Goal: Task Accomplishment & Management: Use online tool/utility

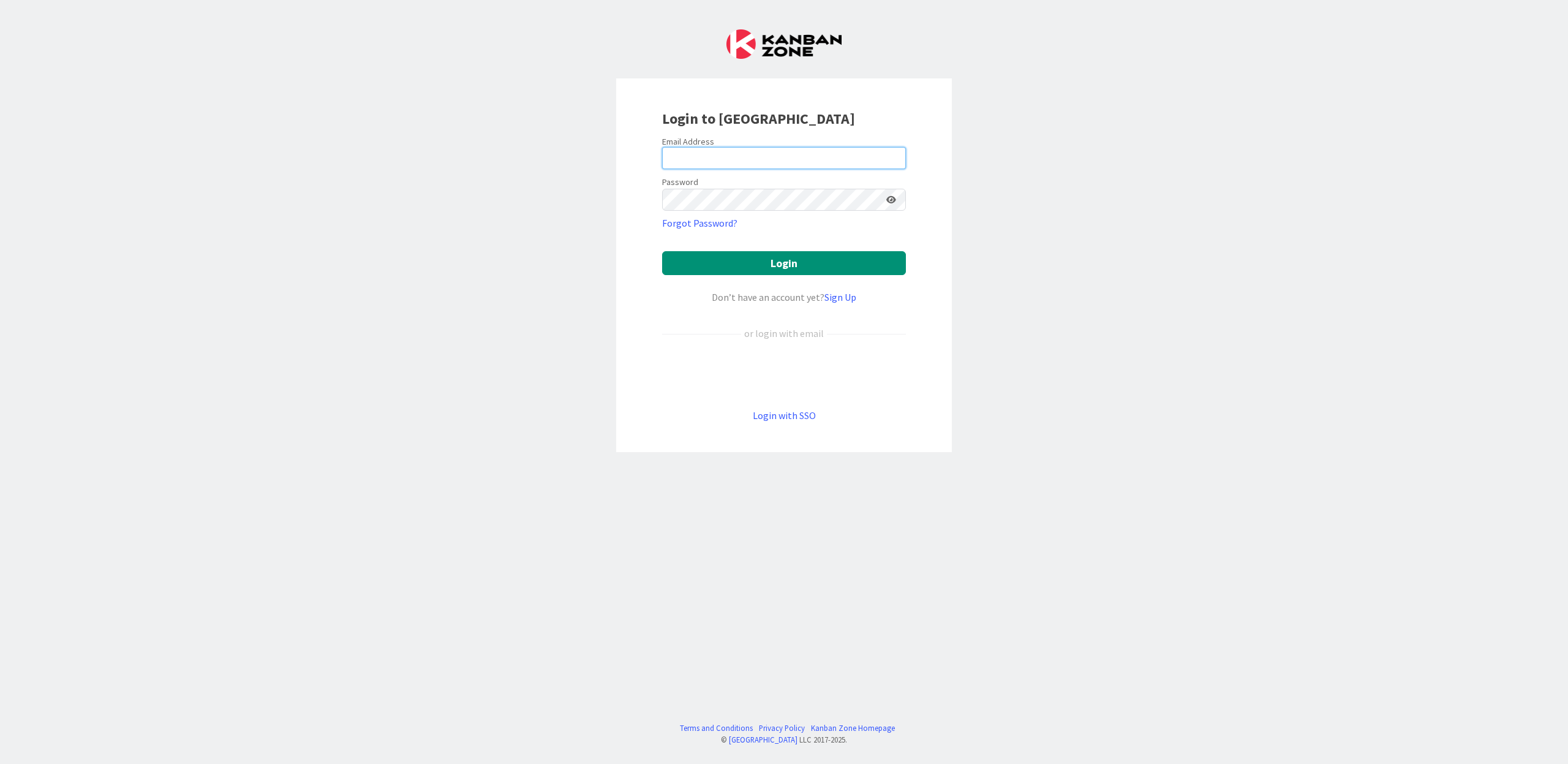
click at [720, 159] on input "email" at bounding box center [784, 158] width 244 height 22
type input "[EMAIL_ADDRESS][DOMAIN_NAME]"
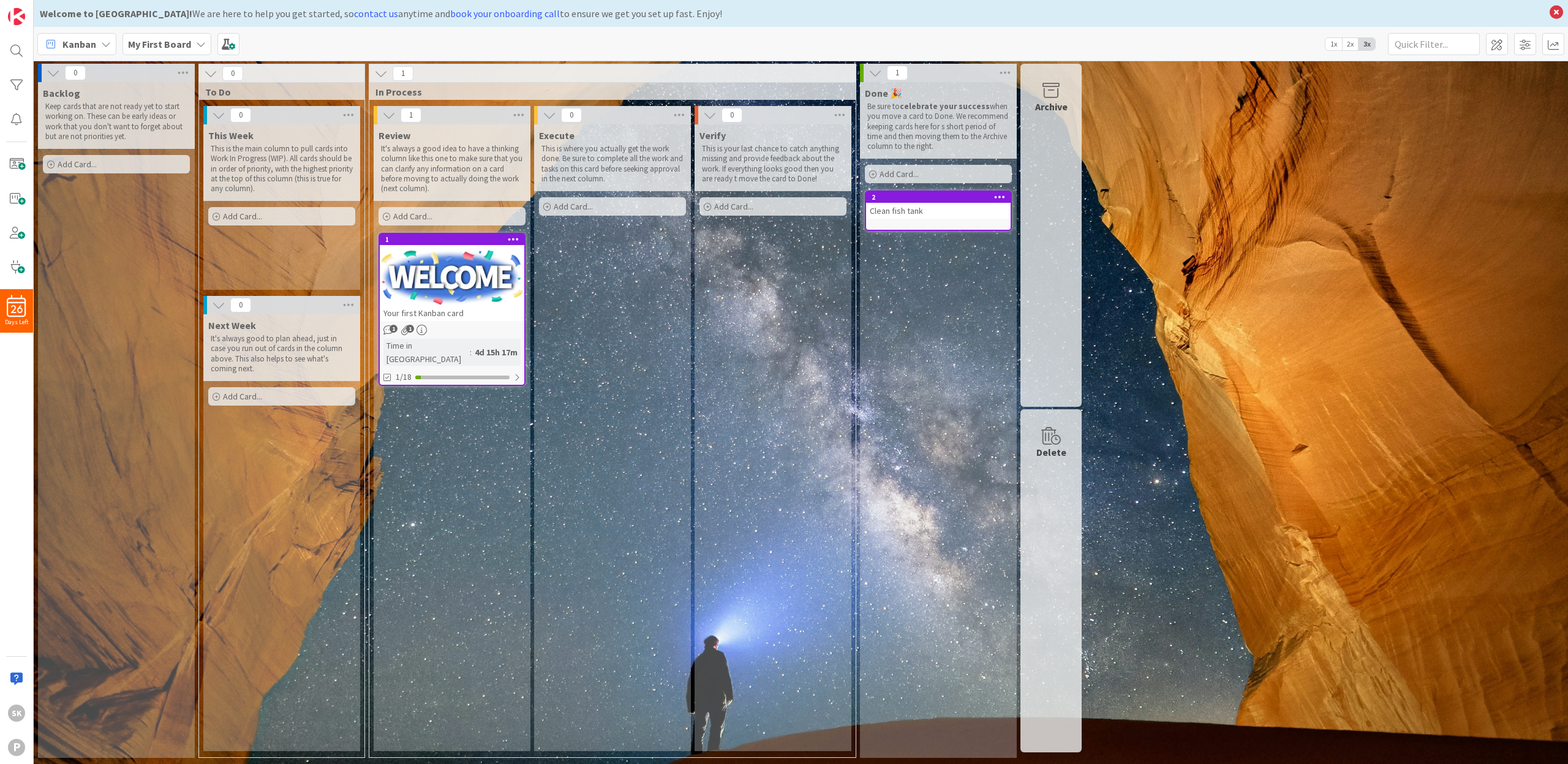
click at [459, 424] on div "Review It's always a good idea to have a thinking column like this one to make …" at bounding box center [452, 438] width 157 height 627
click at [1351, 45] on span "2x" at bounding box center [1350, 44] width 17 height 12
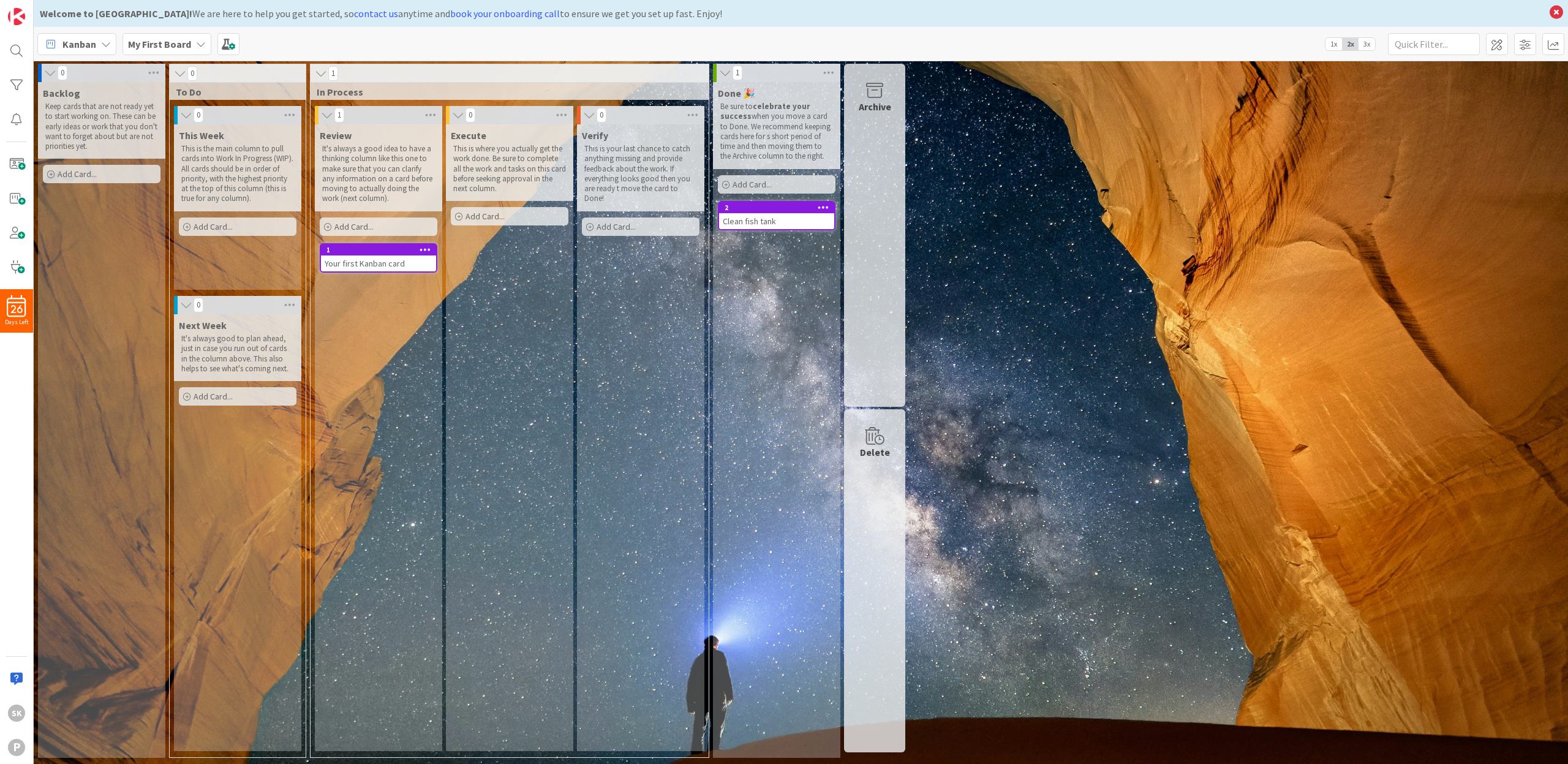
click at [1332, 46] on span "1x" at bounding box center [1334, 44] width 17 height 12
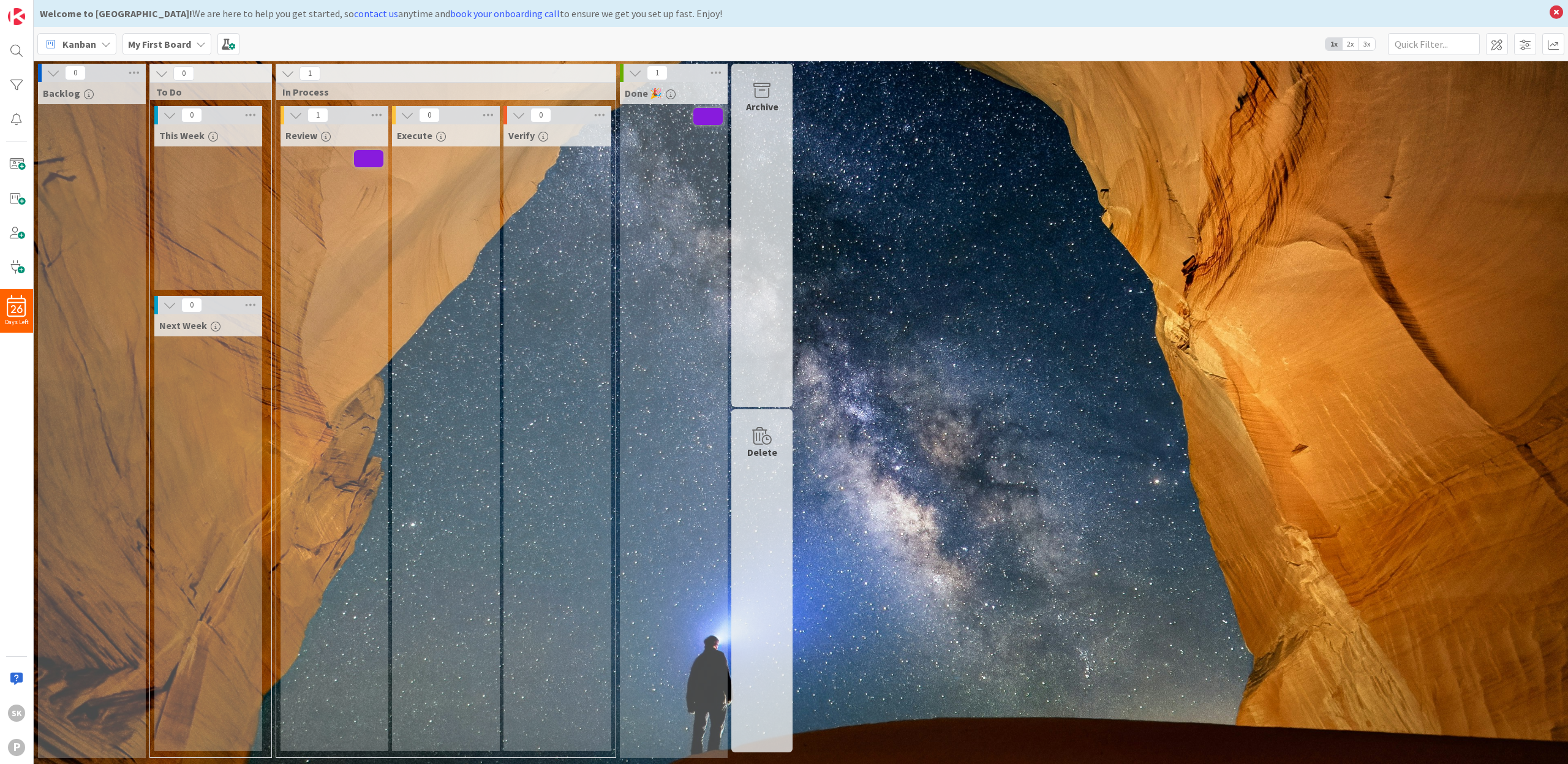
click at [1348, 45] on span "2x" at bounding box center [1350, 44] width 17 height 12
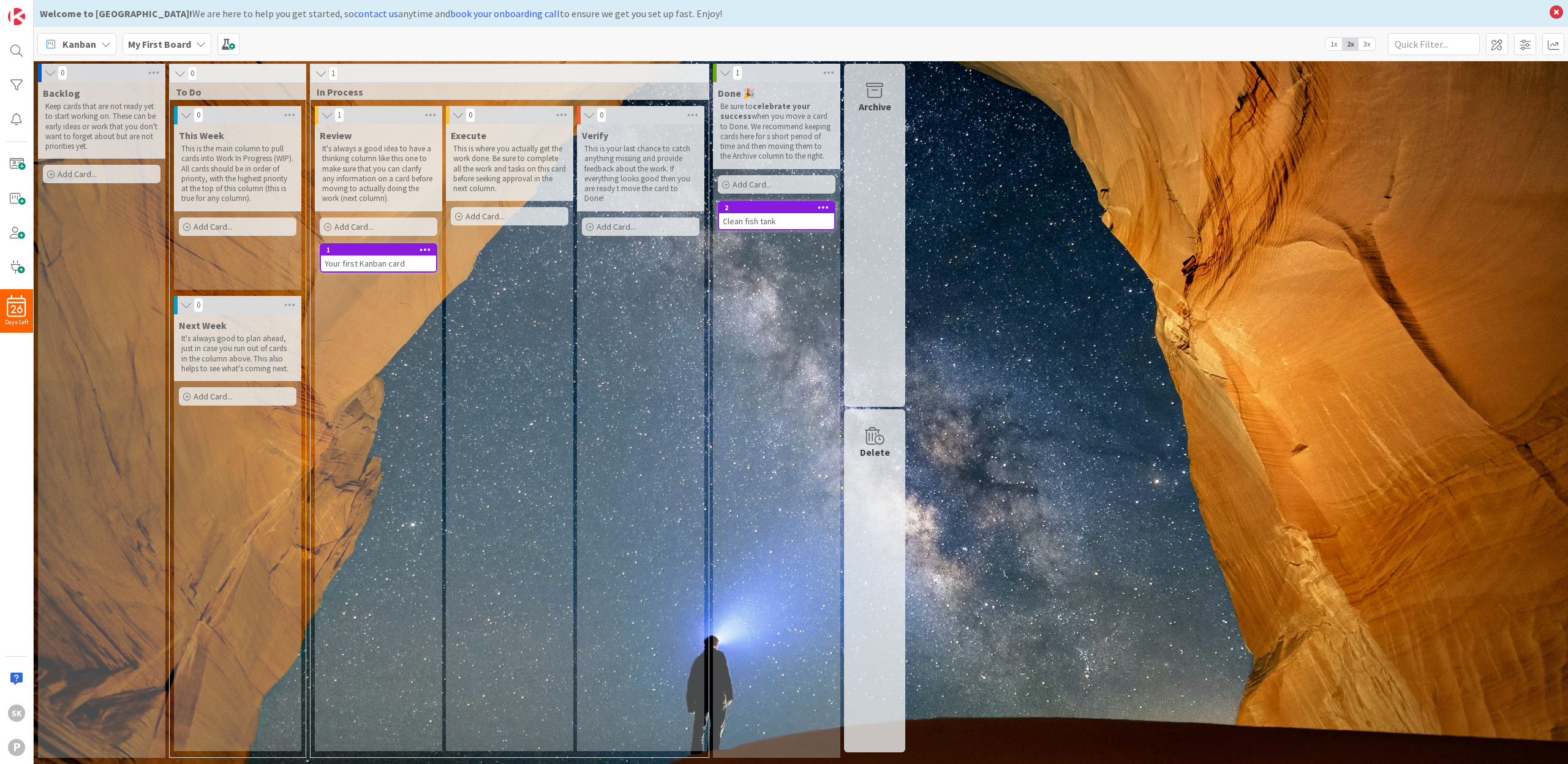
click at [1369, 43] on span "3x" at bounding box center [1367, 44] width 17 height 12
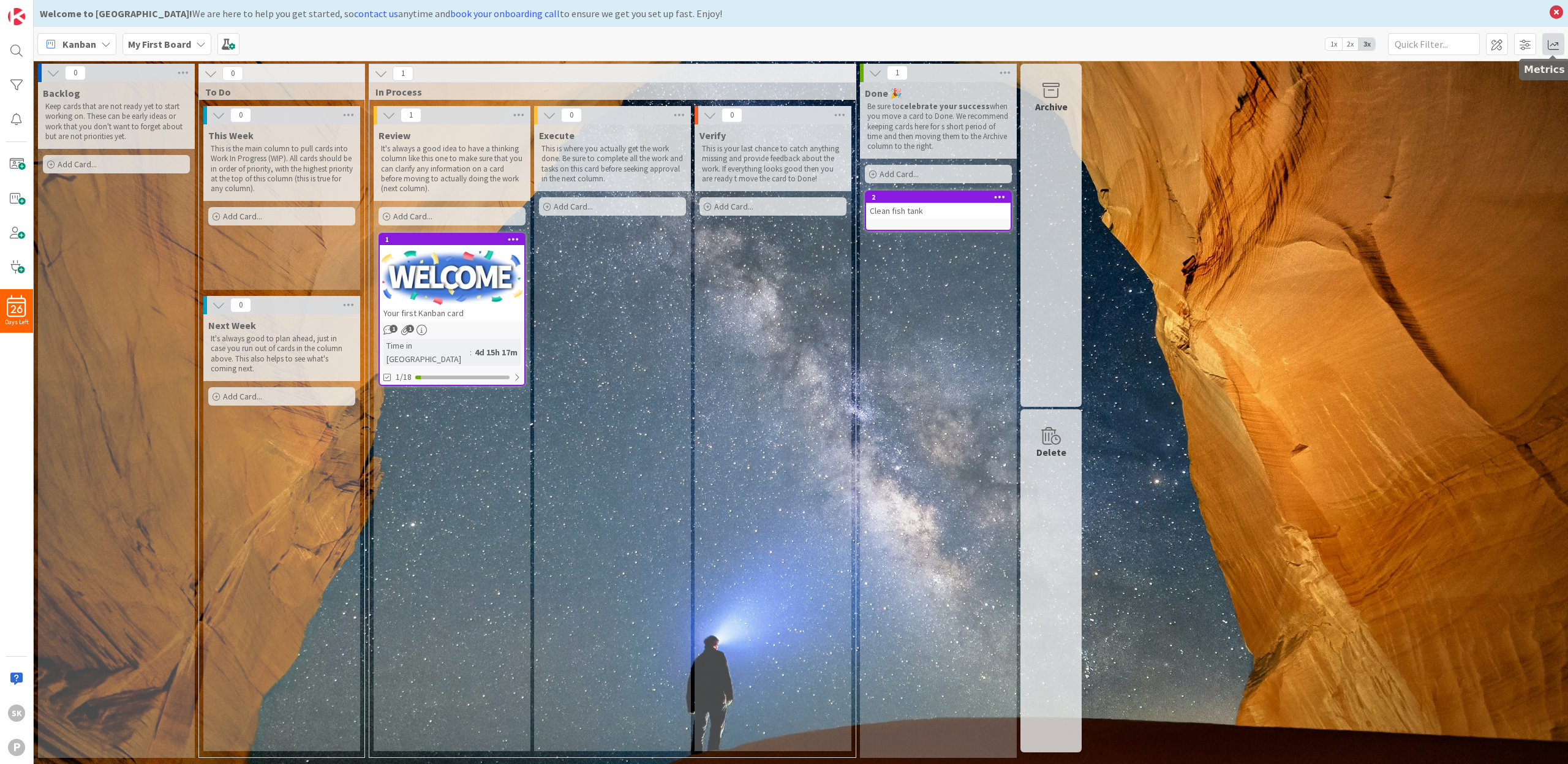
click at [1559, 43] on span at bounding box center [1554, 44] width 22 height 22
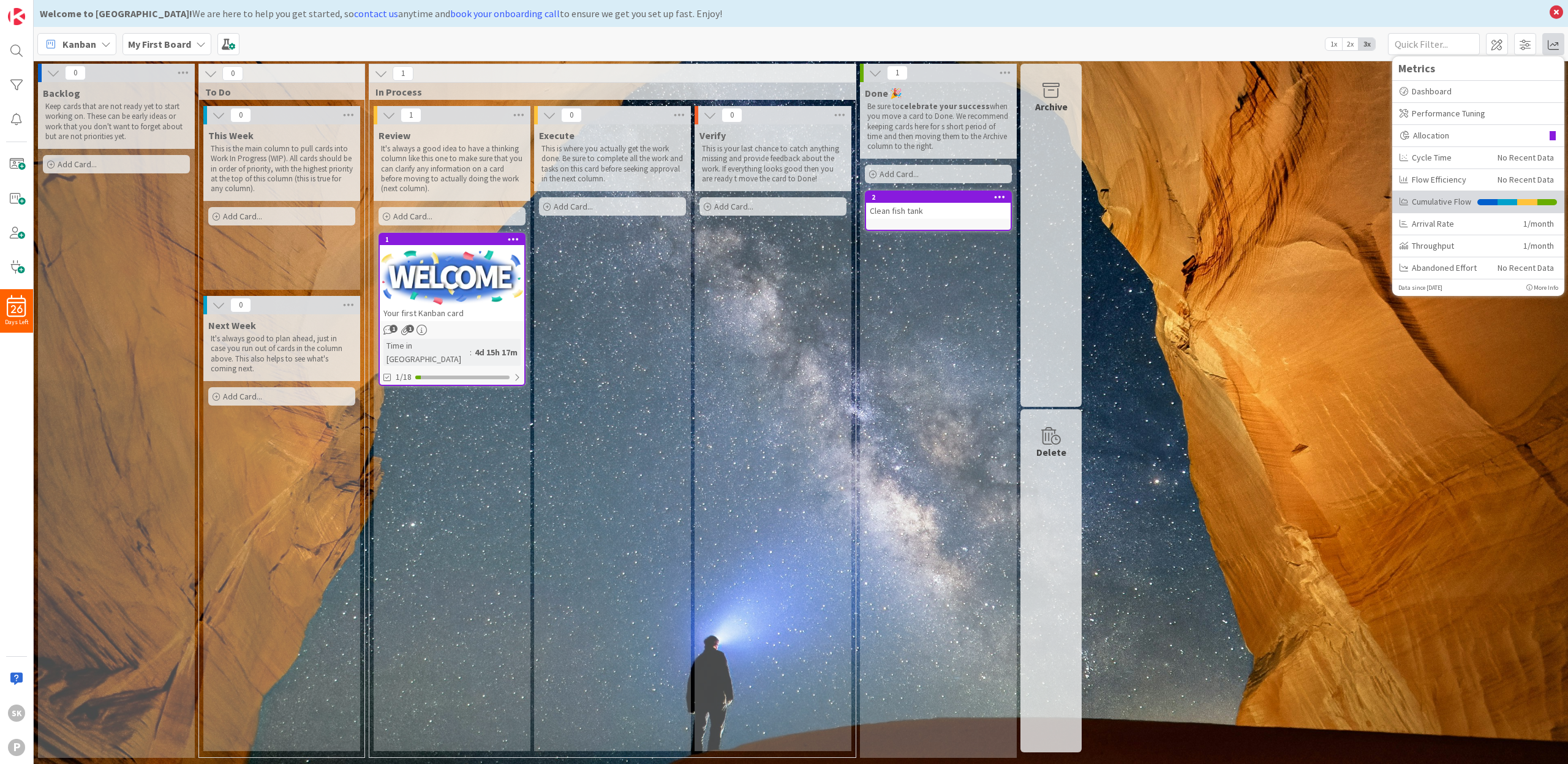
click at [1440, 201] on div "Cumulative Flow" at bounding box center [1435, 202] width 72 height 13
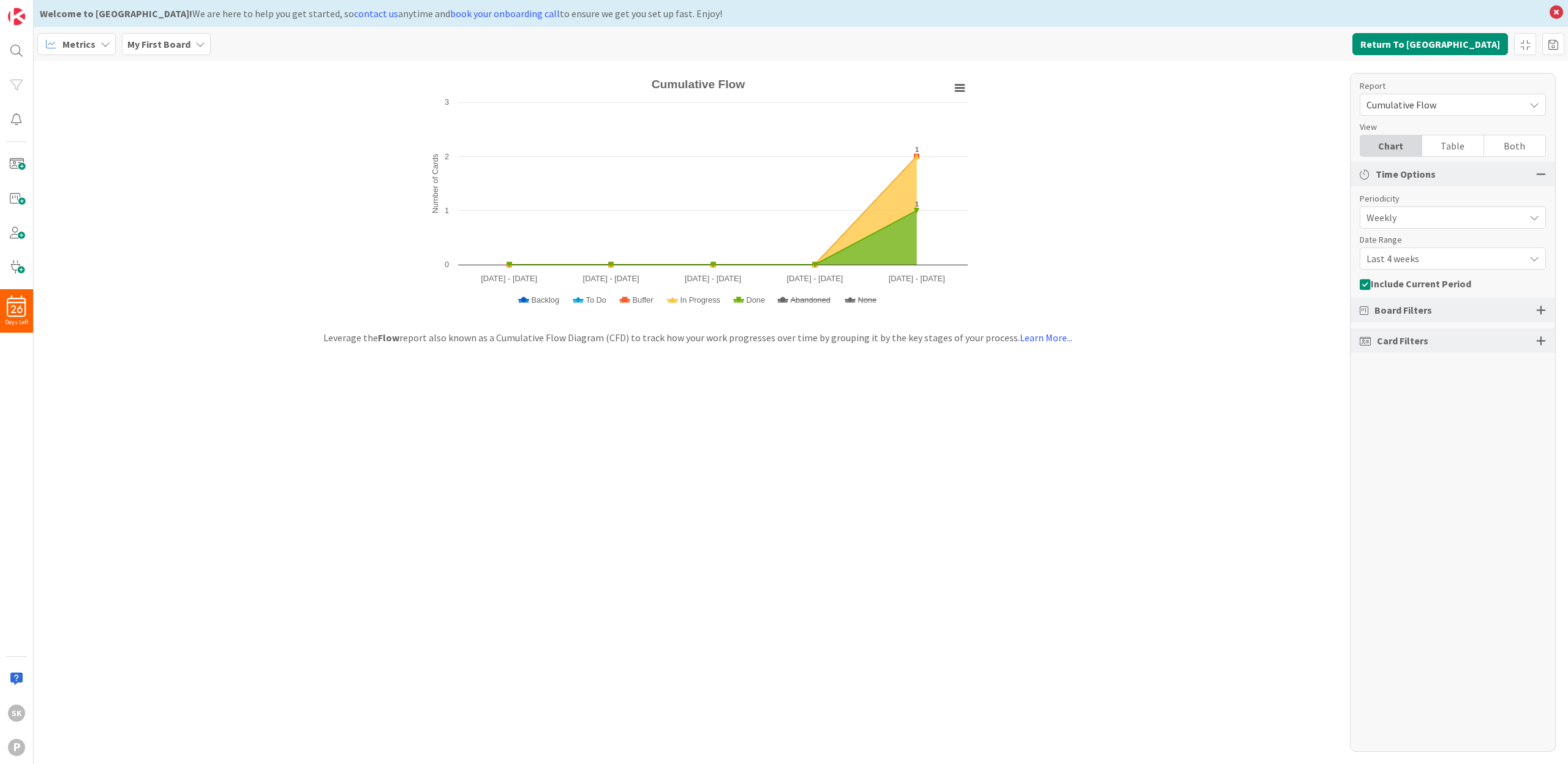
click at [1515, 145] on div "Both" at bounding box center [1515, 146] width 62 height 21
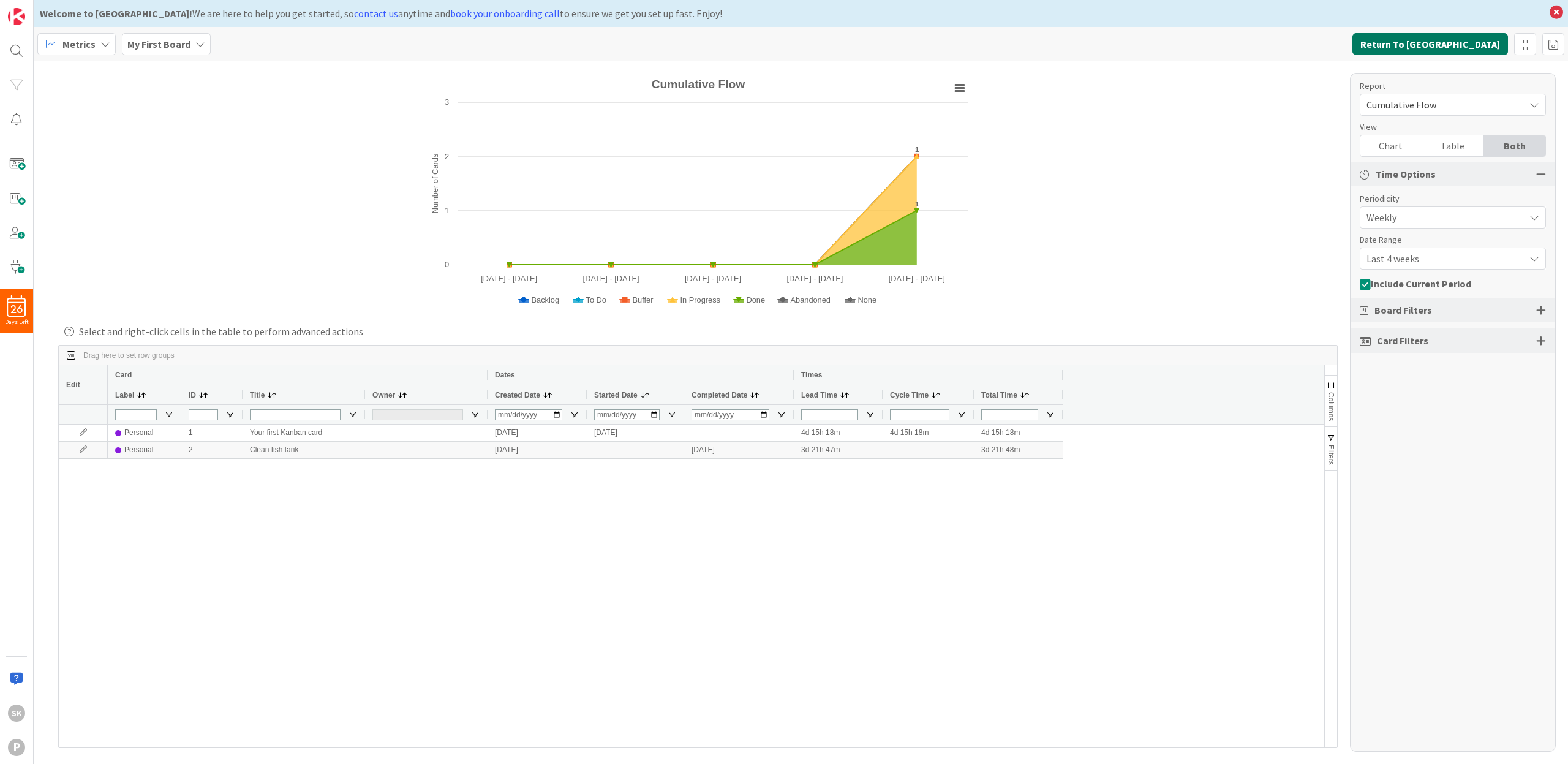
click at [1460, 47] on button "Return To [GEOGRAPHIC_DATA]" at bounding box center [1430, 44] width 155 height 22
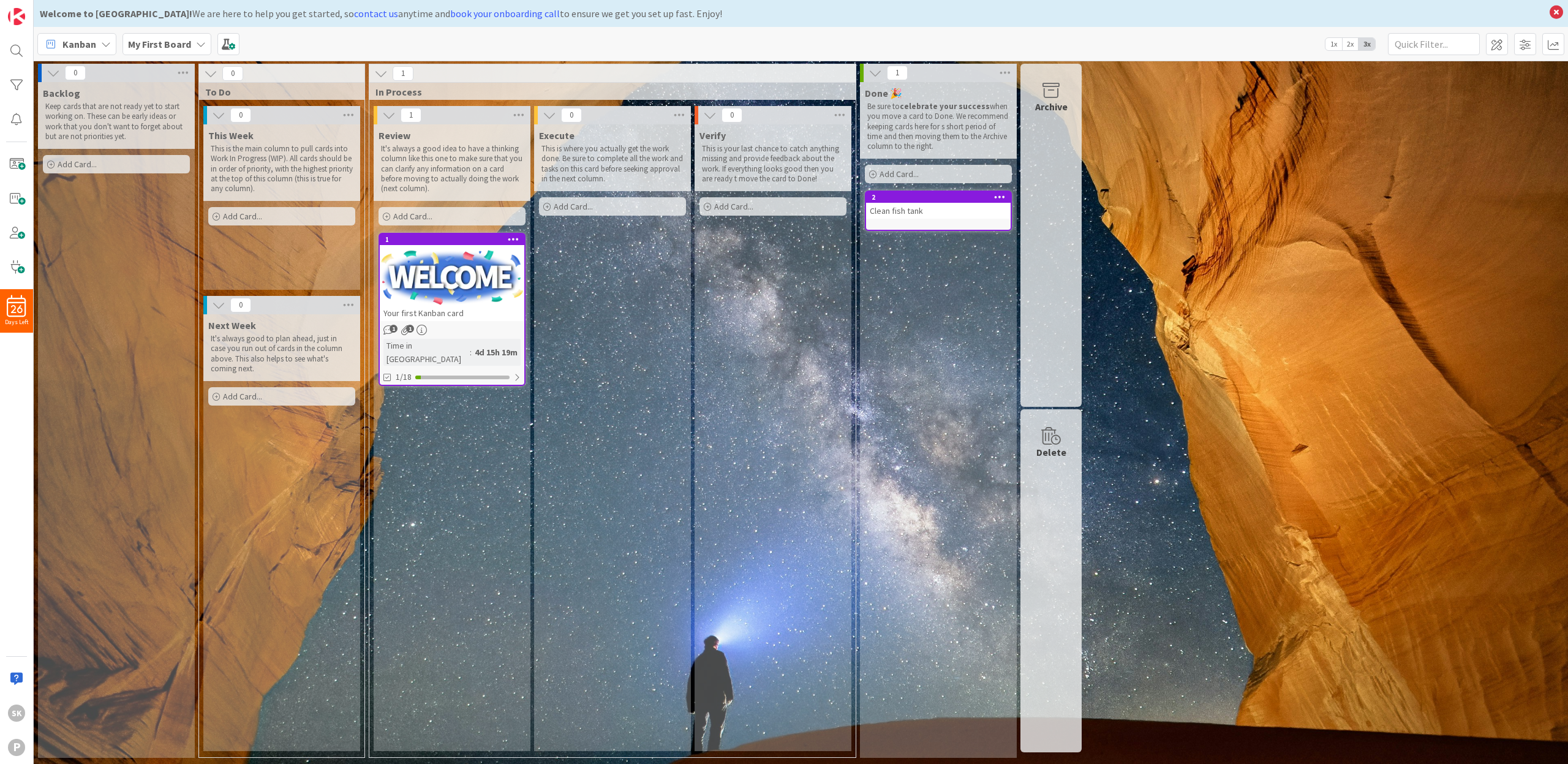
click at [288, 259] on div "This Week This is the main column to pull cards into Work In Progress (WIP). Al…" at bounding box center [282, 207] width 157 height 165
click at [187, 73] on icon at bounding box center [183, 73] width 16 height 18
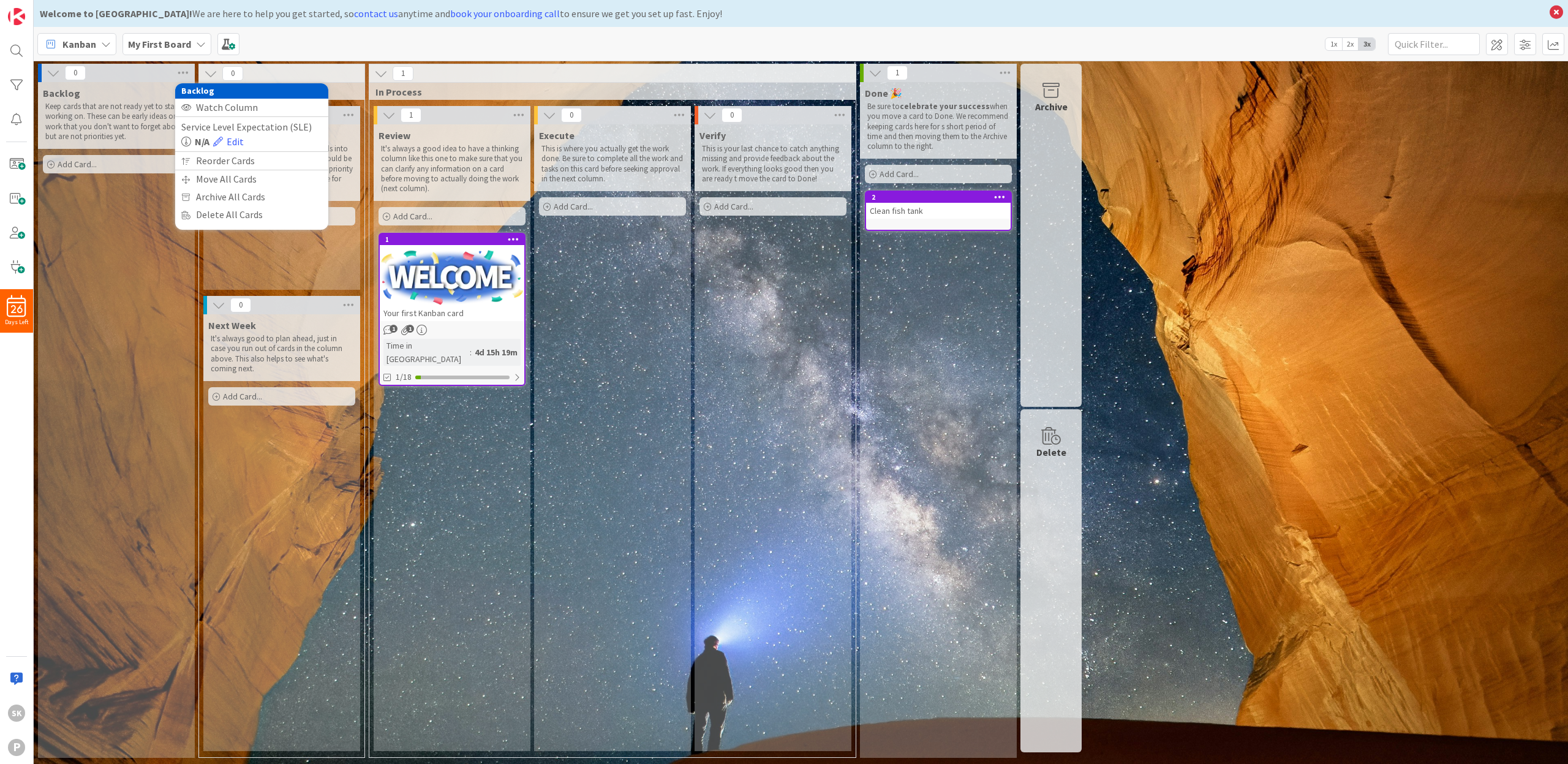
click at [118, 263] on div "Backlog Keep cards that are not ready yet to start working on. These can be ear…" at bounding box center [117, 420] width 157 height 676
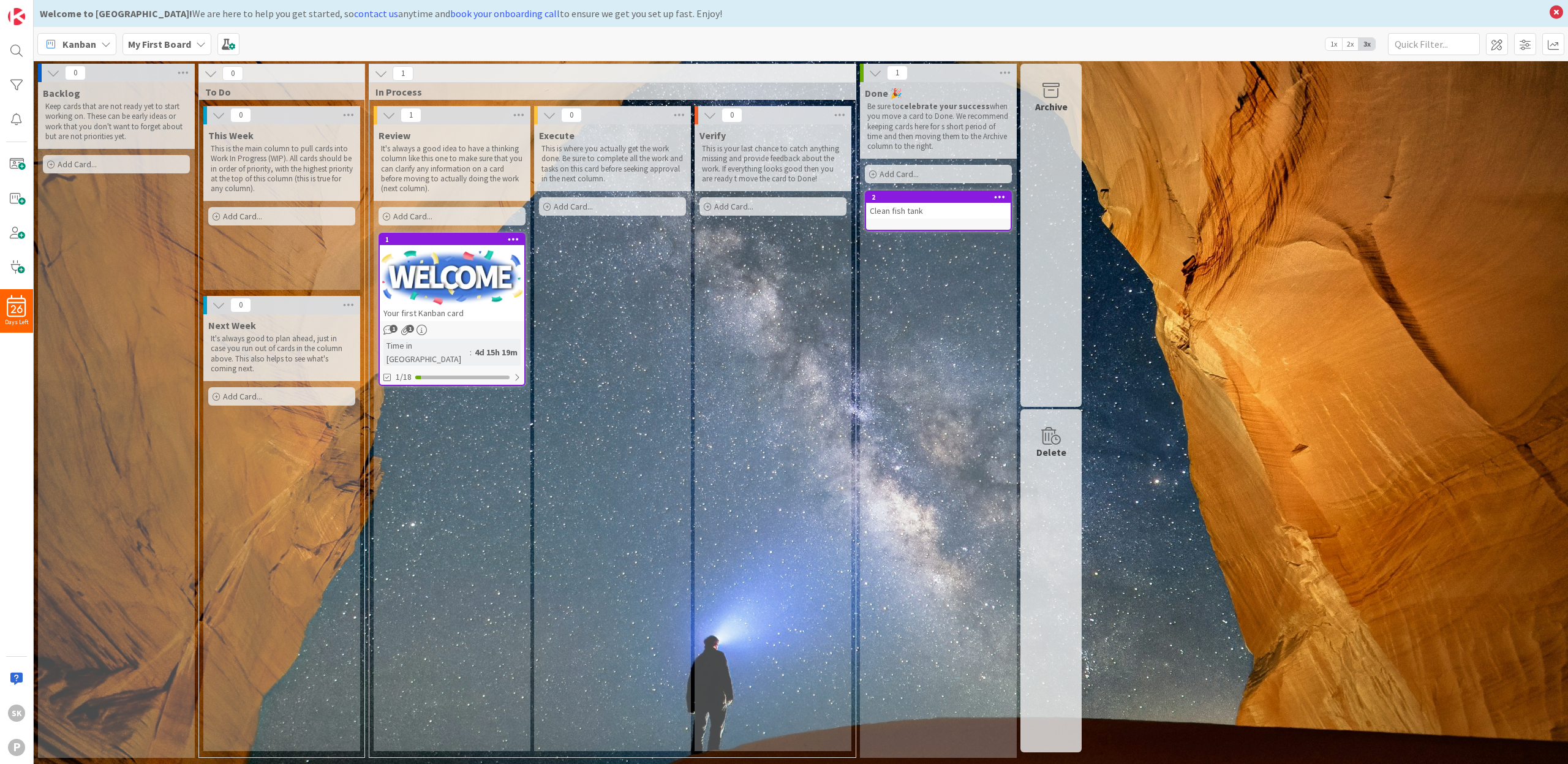
click at [462, 257] on div at bounding box center [451, 277] width 144 height 55
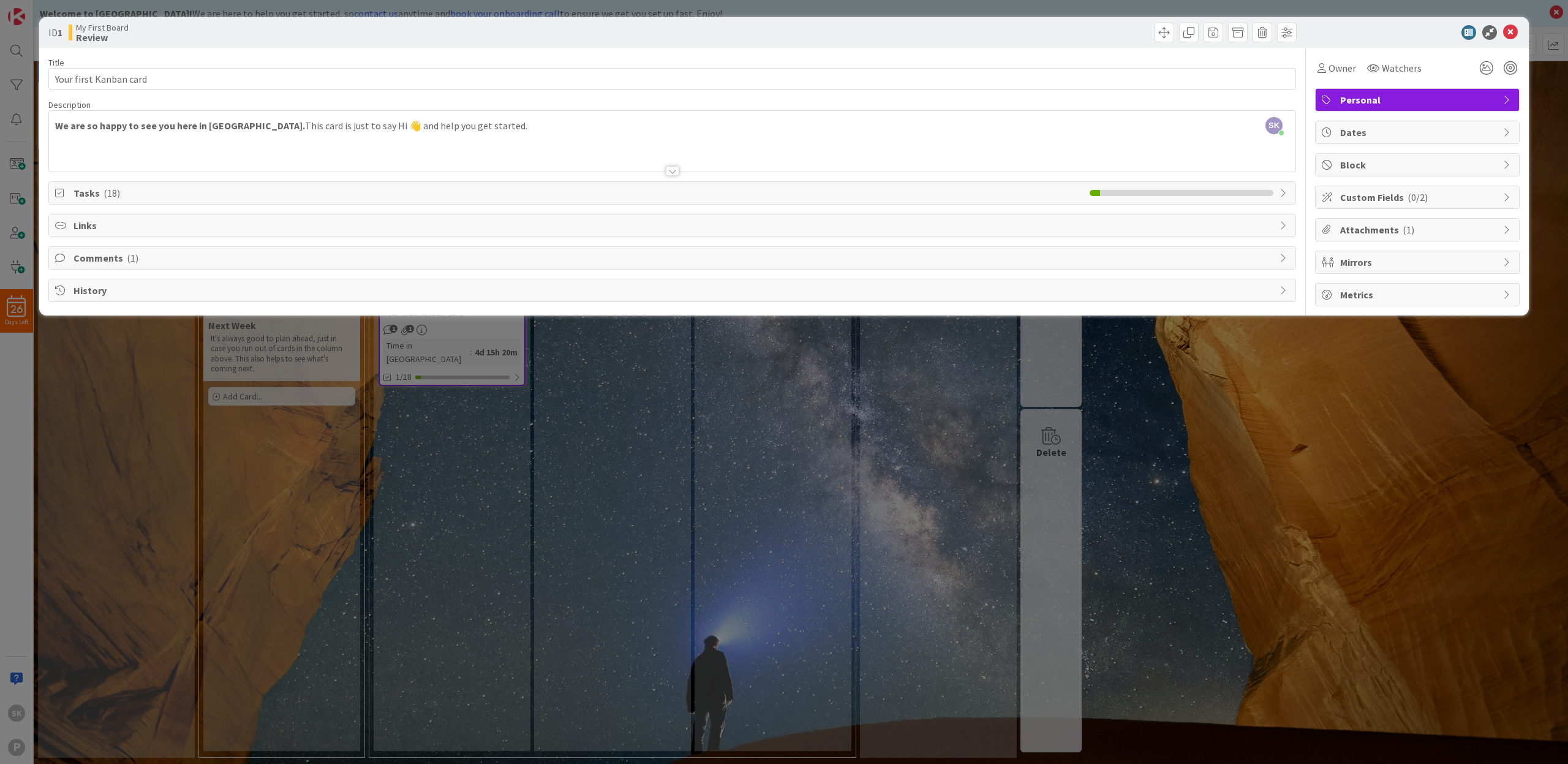
click at [676, 172] on div at bounding box center [672, 170] width 14 height 10
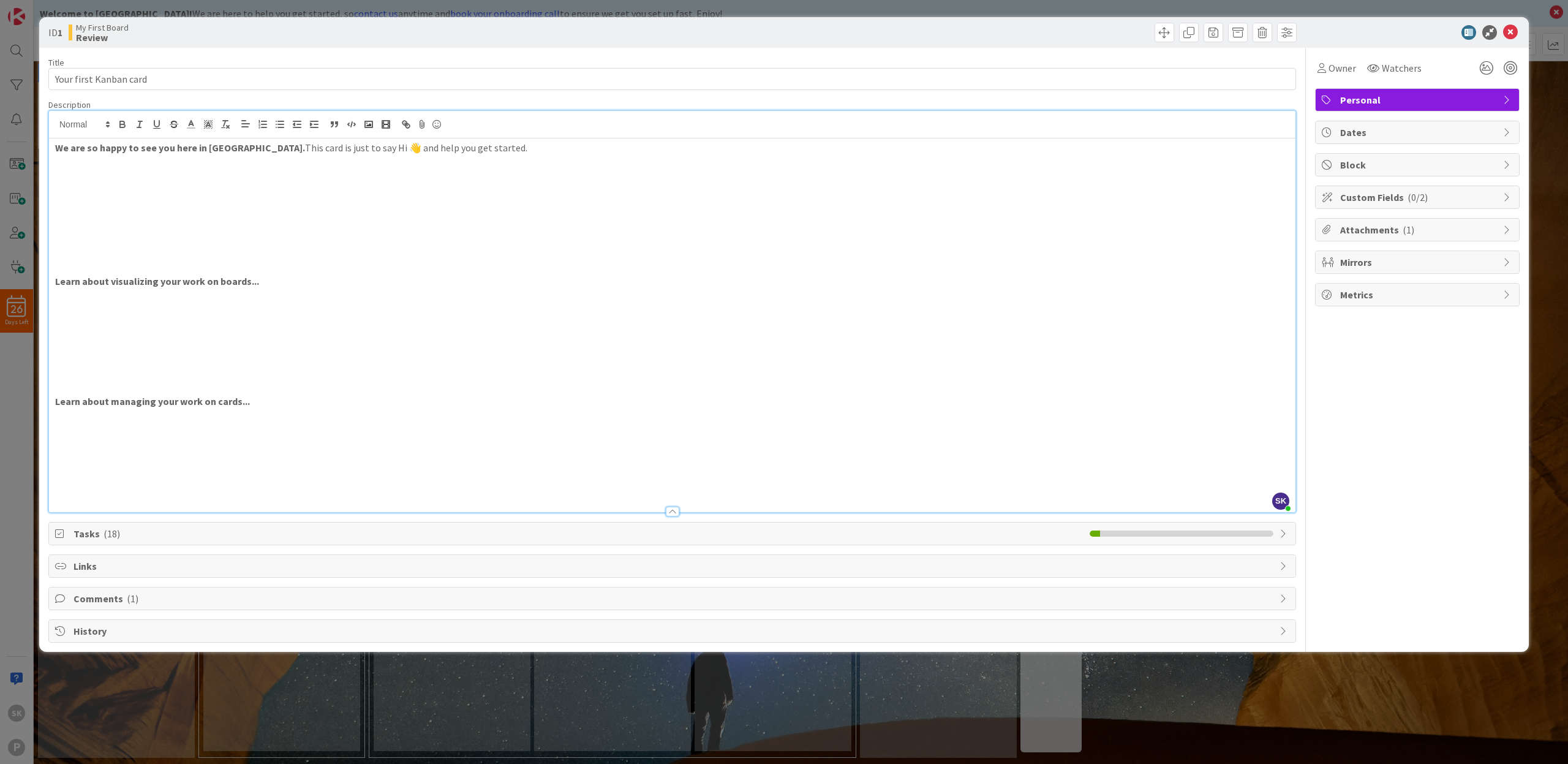
click at [1398, 193] on span "Custom Fields ( 0/2 )" at bounding box center [1418, 197] width 157 height 15
click at [1396, 196] on span "Custom Fields ( 0/2 )" at bounding box center [1418, 197] width 157 height 15
click at [389, 537] on span "Tasks ( 18 )" at bounding box center [578, 533] width 1010 height 15
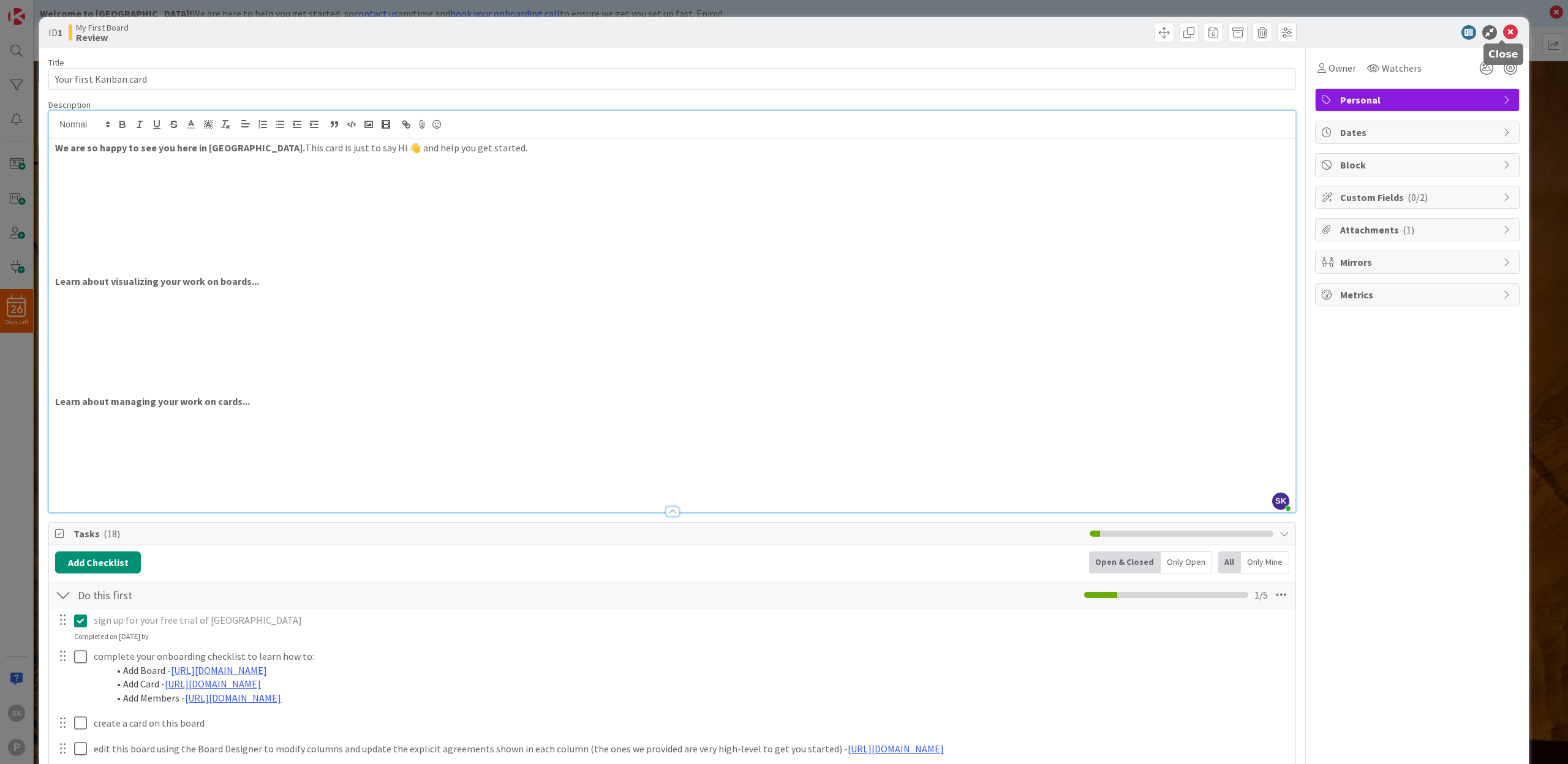
click at [1504, 32] on icon at bounding box center [1510, 32] width 15 height 15
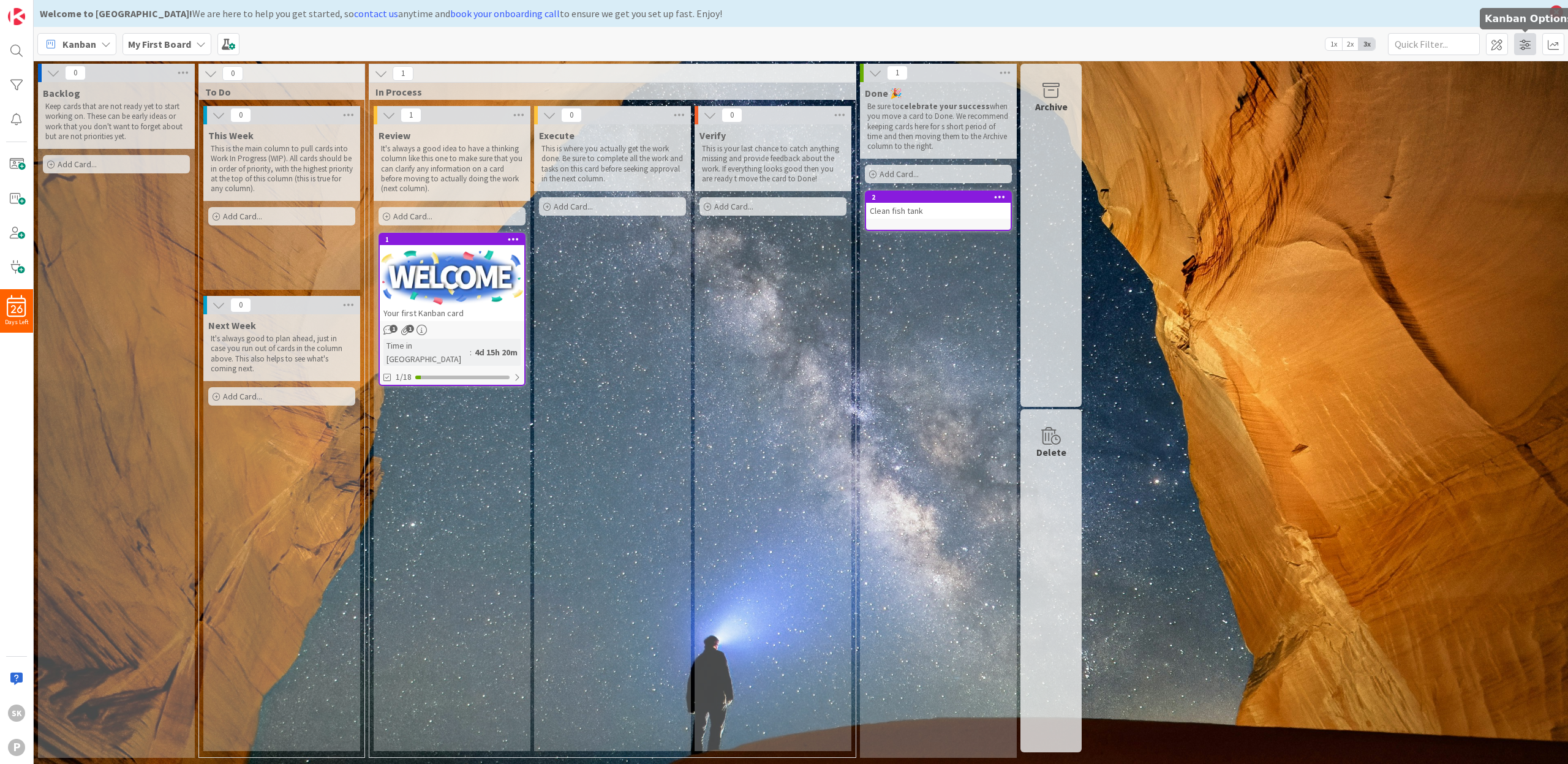
click at [1521, 47] on span at bounding box center [1525, 44] width 22 height 22
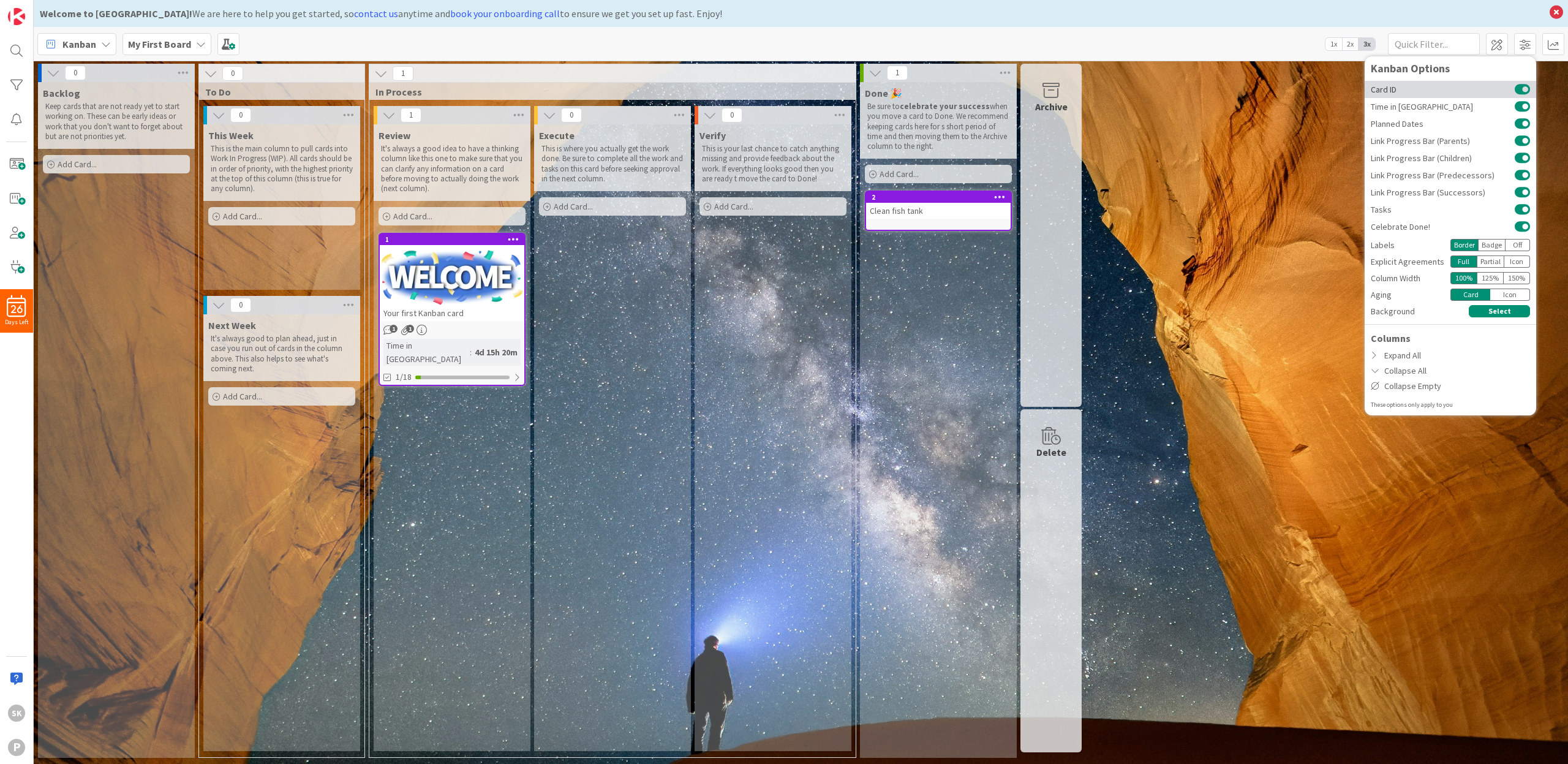
click at [1525, 87] on button at bounding box center [1523, 89] width 16 height 10
click at [1521, 262] on div "Icon" at bounding box center [1517, 261] width 27 height 12
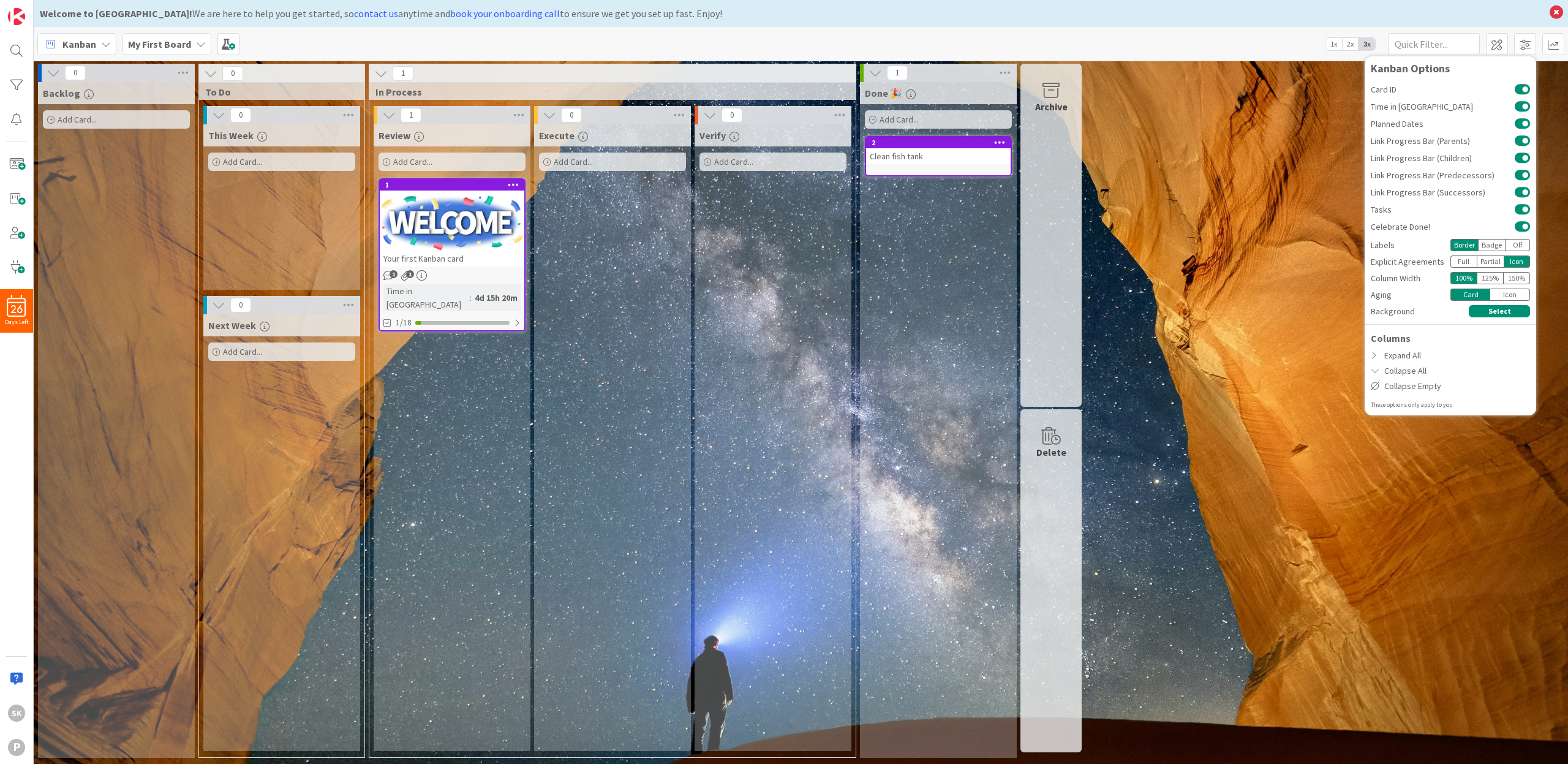
click at [1495, 262] on div "Partial" at bounding box center [1490, 261] width 28 height 12
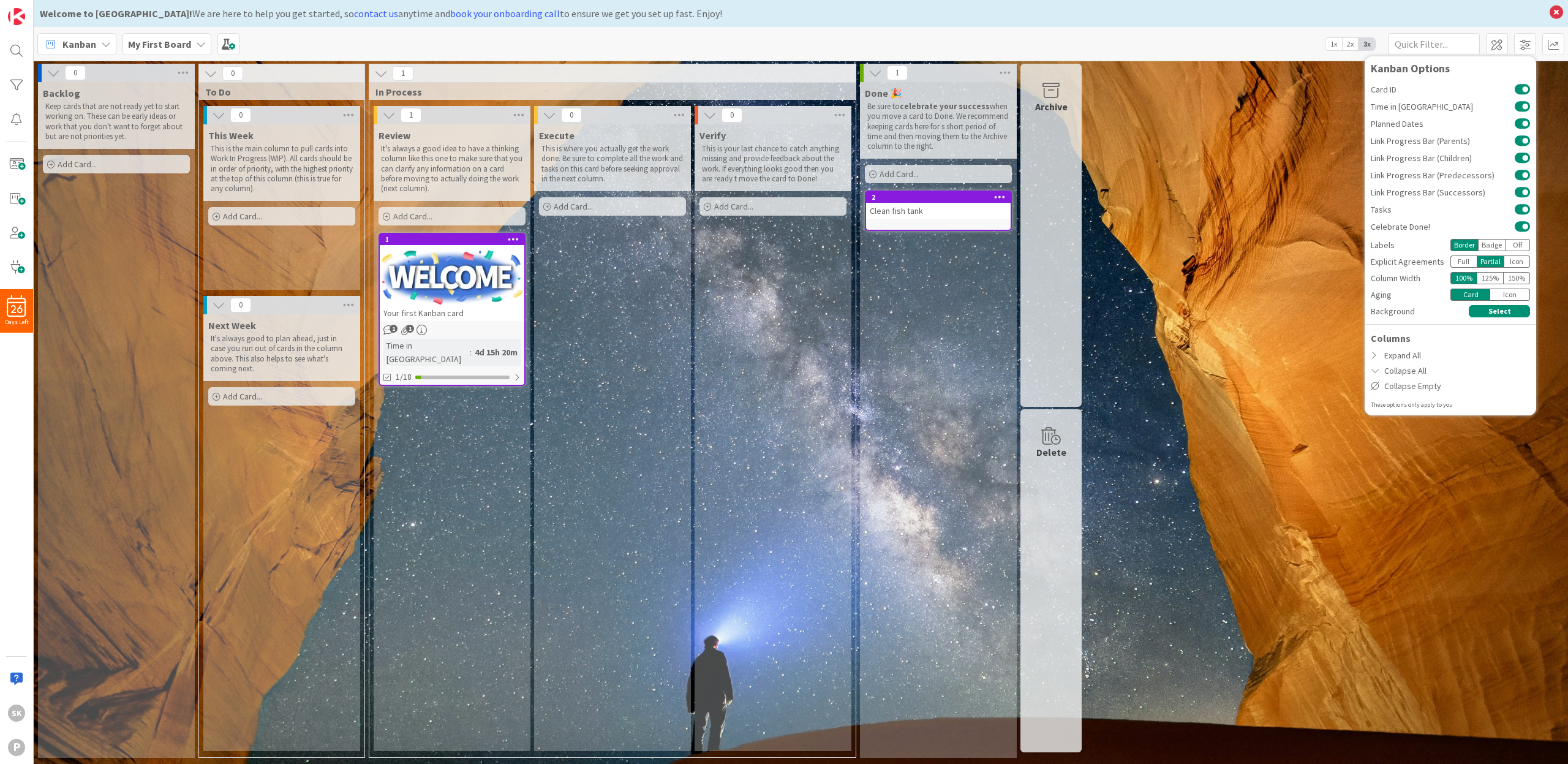
click at [1518, 261] on div "Icon" at bounding box center [1517, 261] width 27 height 12
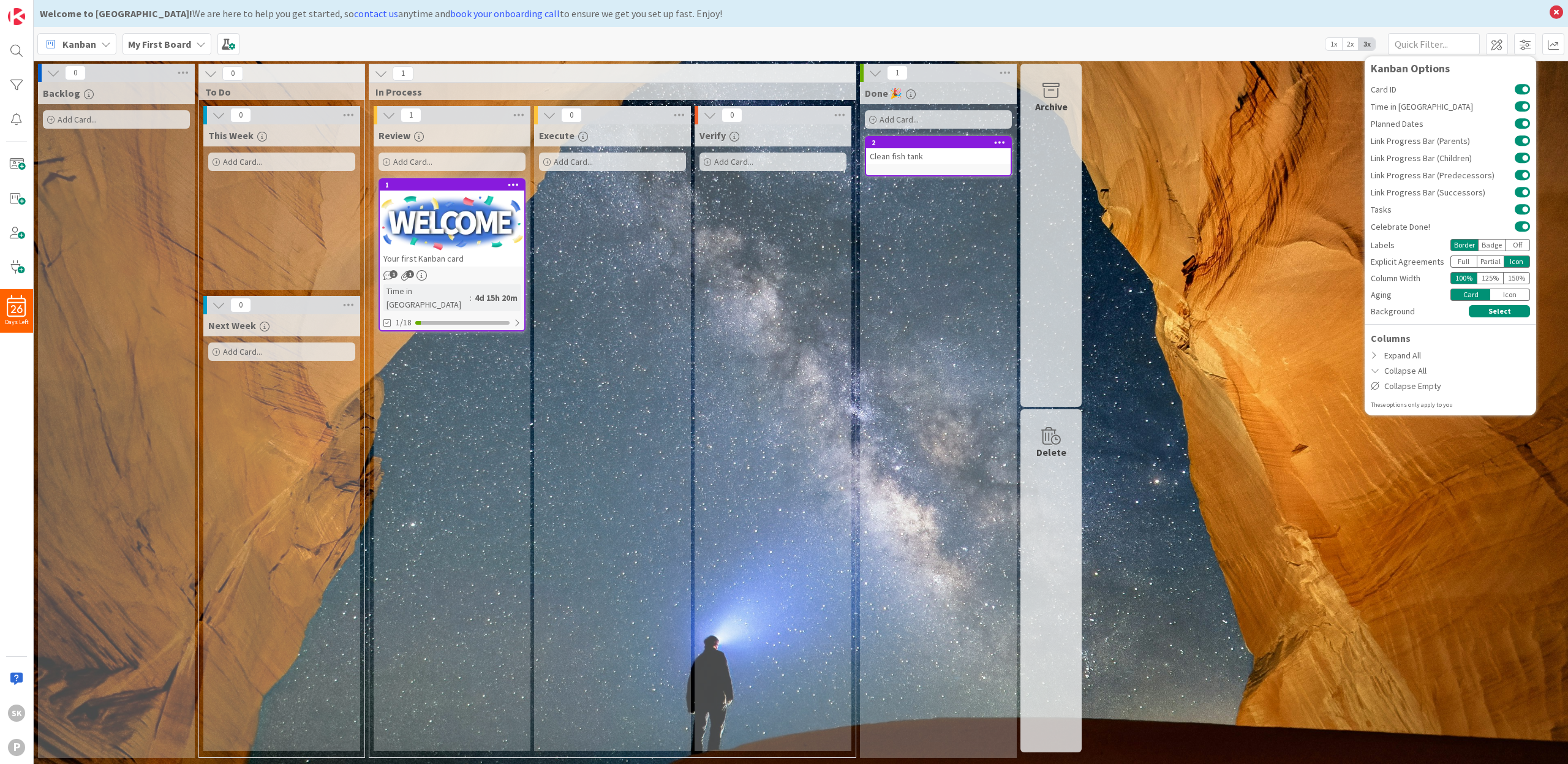
click at [1506, 293] on div "Icon" at bounding box center [1510, 294] width 40 height 12
click at [1477, 292] on div "Card" at bounding box center [1470, 294] width 40 height 12
click at [1529, 295] on div "Icon" at bounding box center [1510, 294] width 40 height 12
click at [1495, 295] on div "Icon" at bounding box center [1510, 294] width 40 height 12
click at [1476, 294] on div "Card" at bounding box center [1470, 294] width 40 height 12
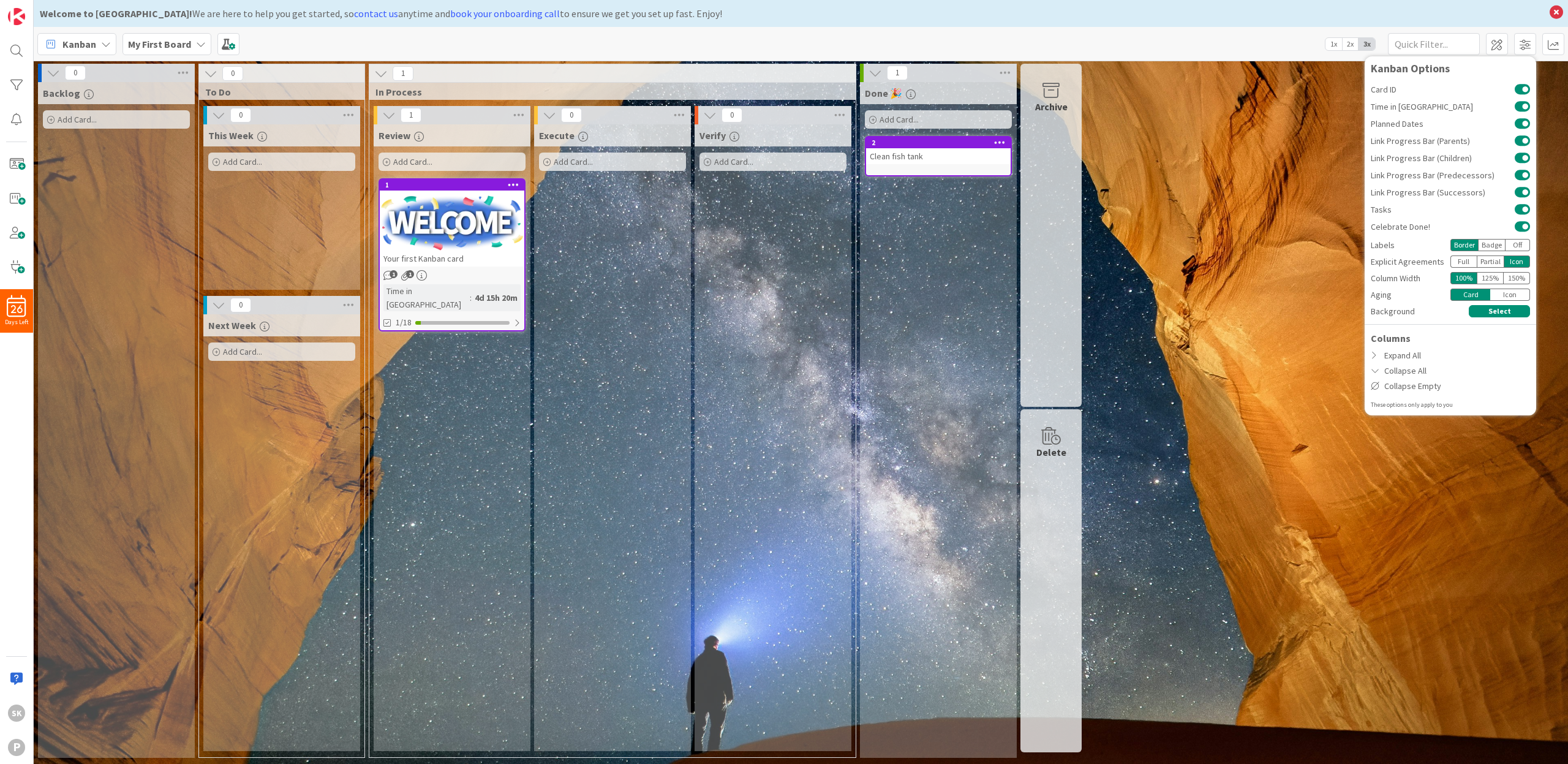
click at [1492, 278] on div "125 %" at bounding box center [1490, 278] width 27 height 12
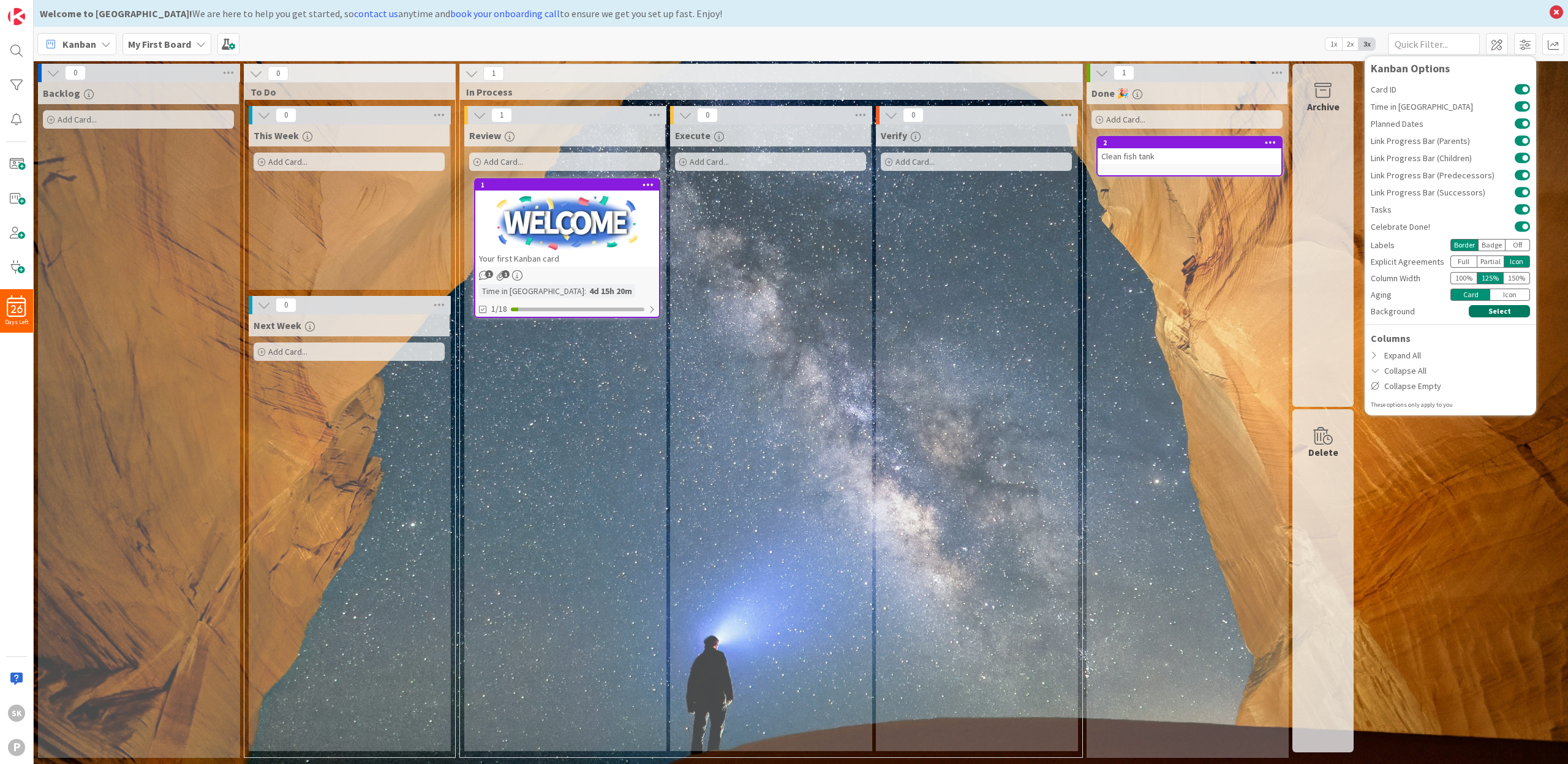
click at [1497, 312] on button "Select" at bounding box center [1499, 311] width 62 height 12
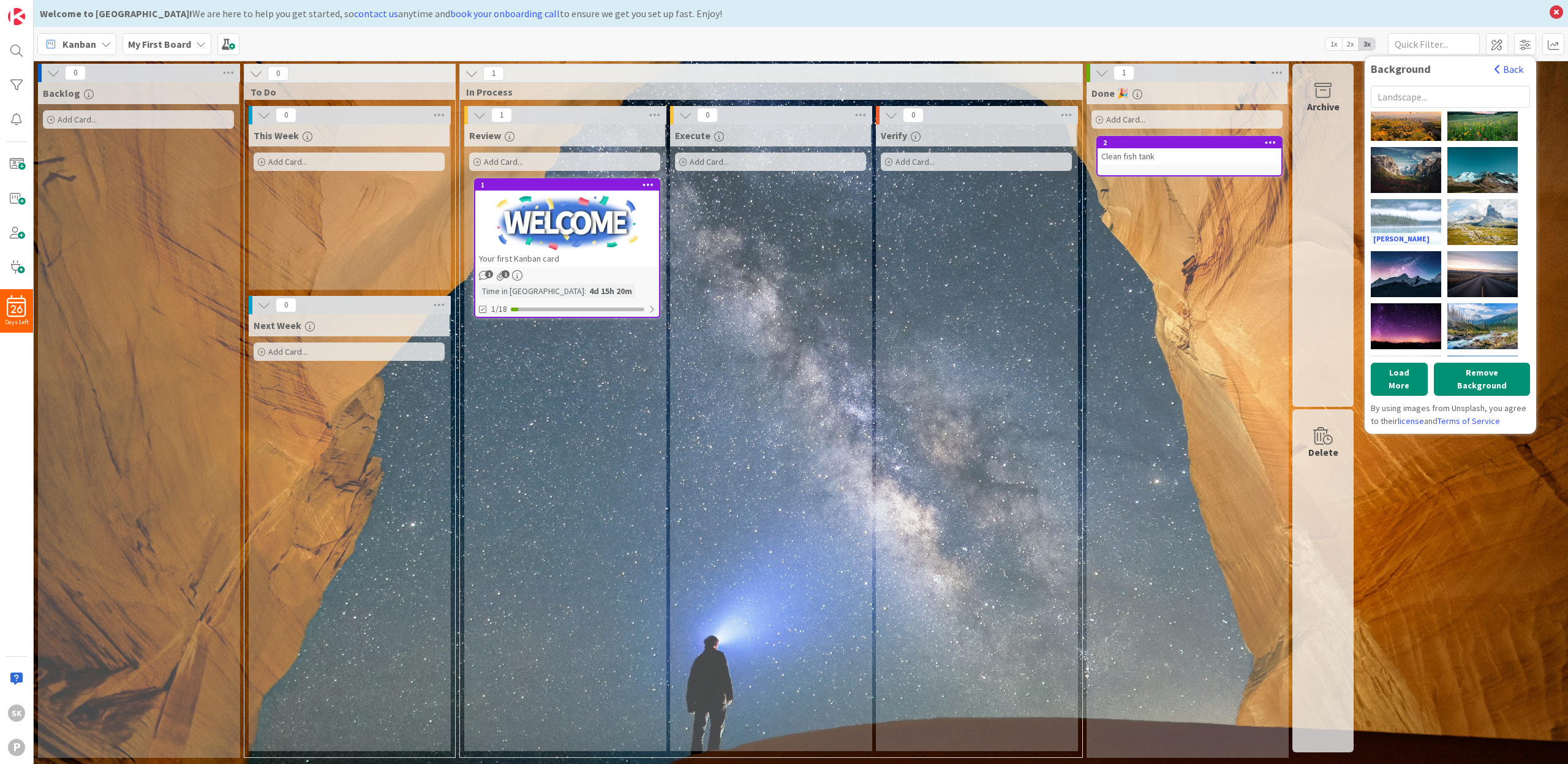
scroll to position [391, 0]
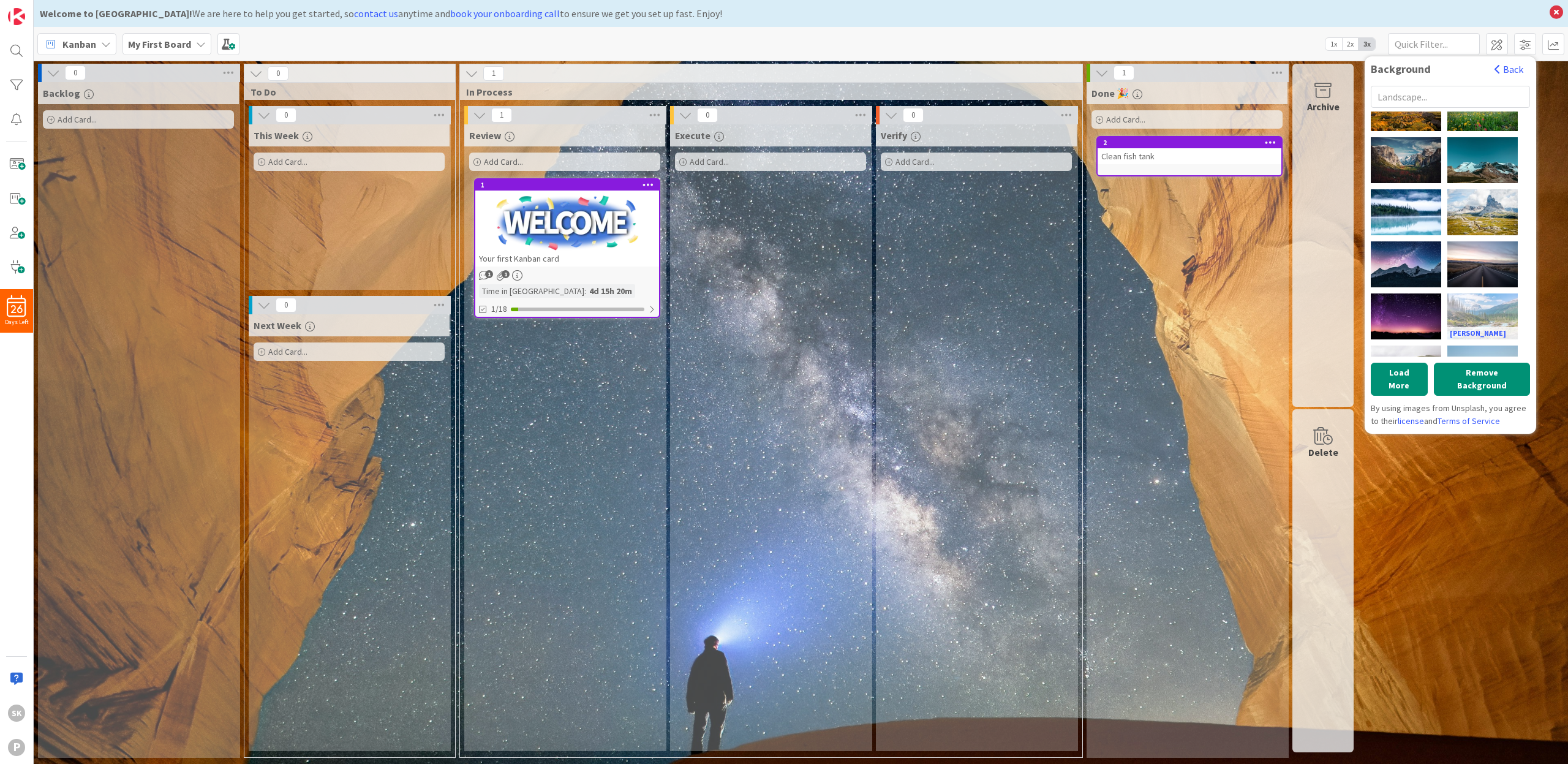
click at [1488, 301] on div "[PERSON_NAME]" at bounding box center [1483, 316] width 71 height 46
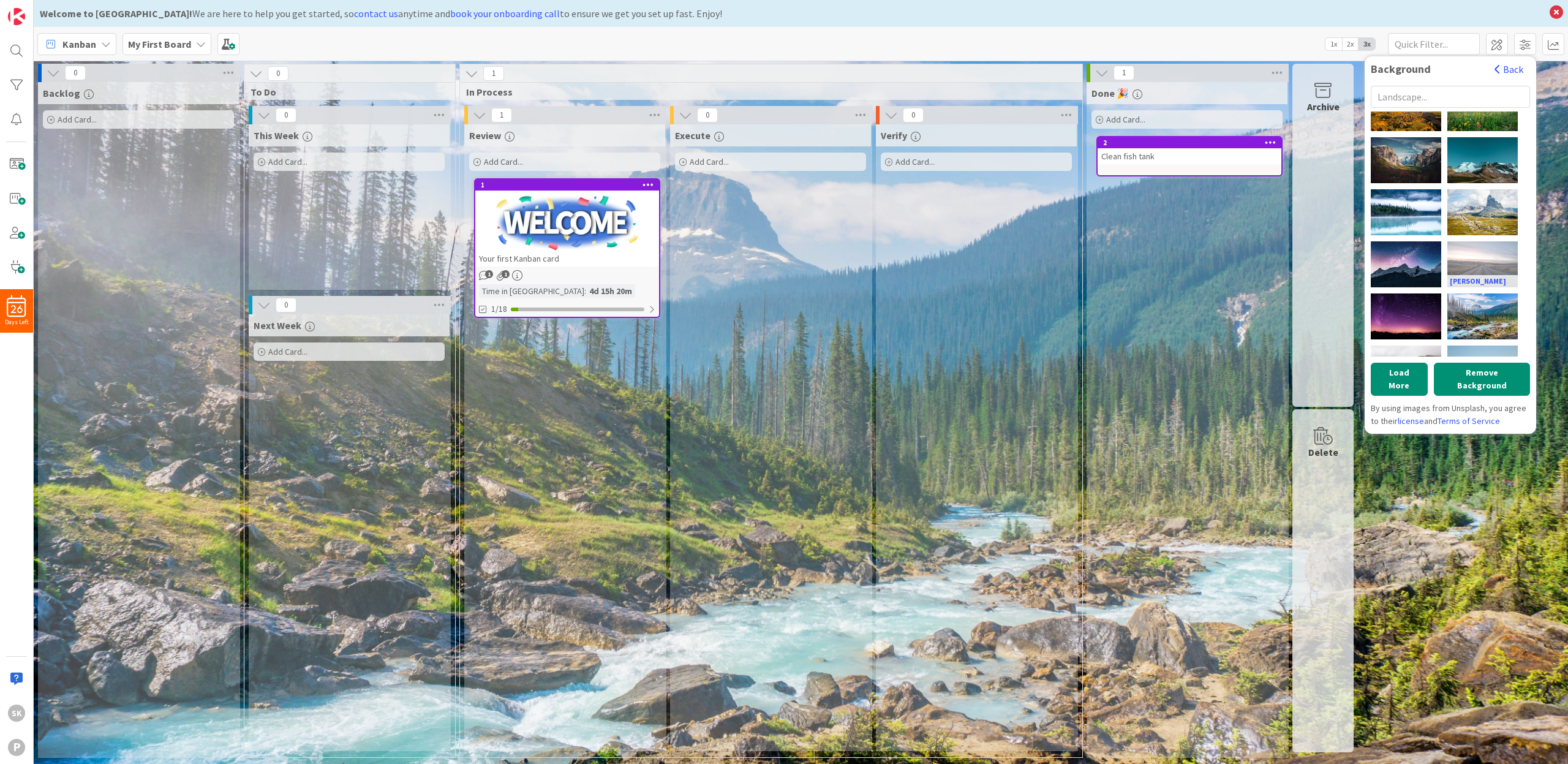
click at [1476, 255] on div "[PERSON_NAME]" at bounding box center [1483, 264] width 71 height 46
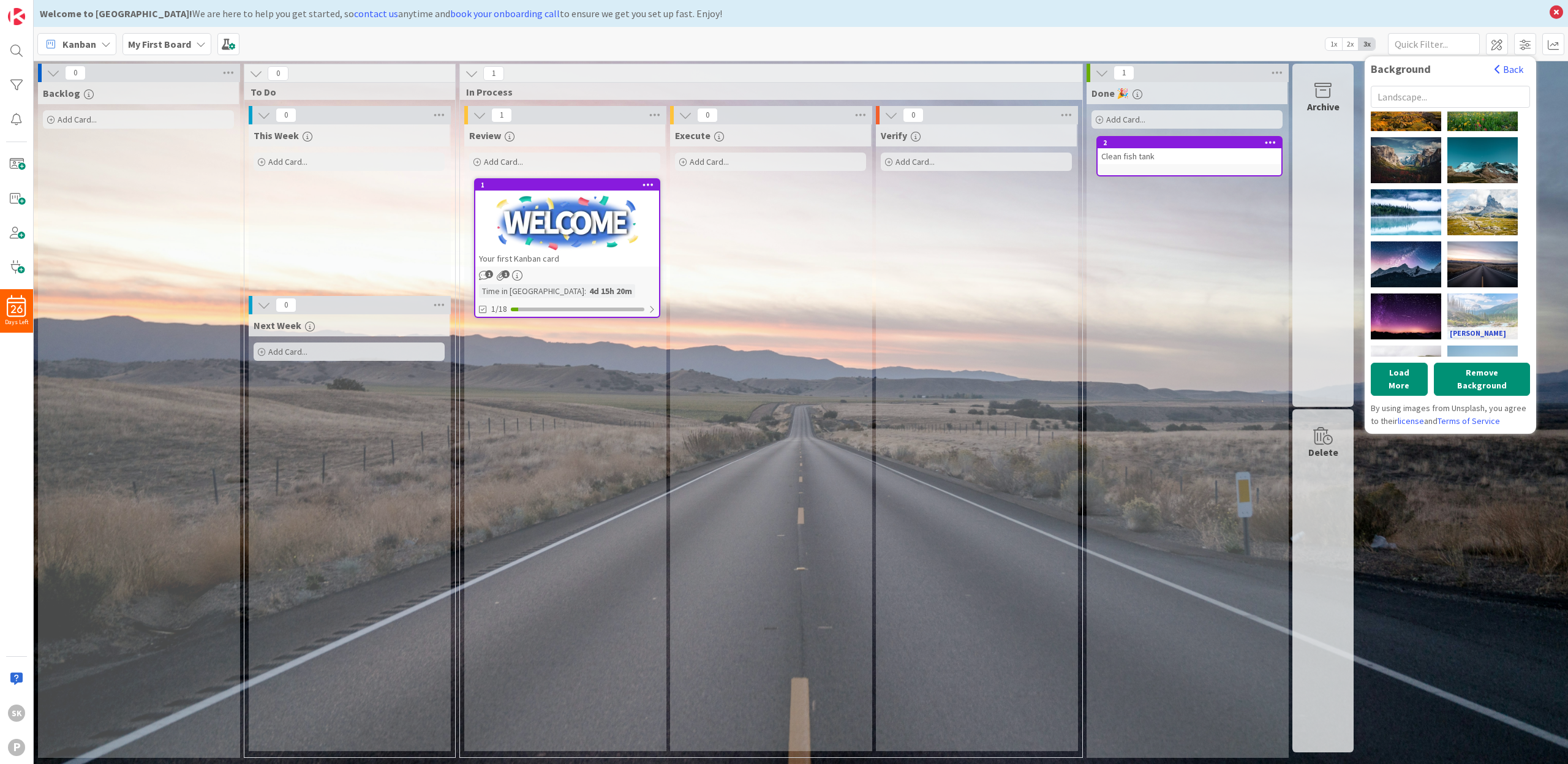
click at [1484, 329] on link "[PERSON_NAME]" at bounding box center [1483, 333] width 71 height 12
click at [1487, 304] on div "[PERSON_NAME]" at bounding box center [1483, 316] width 71 height 46
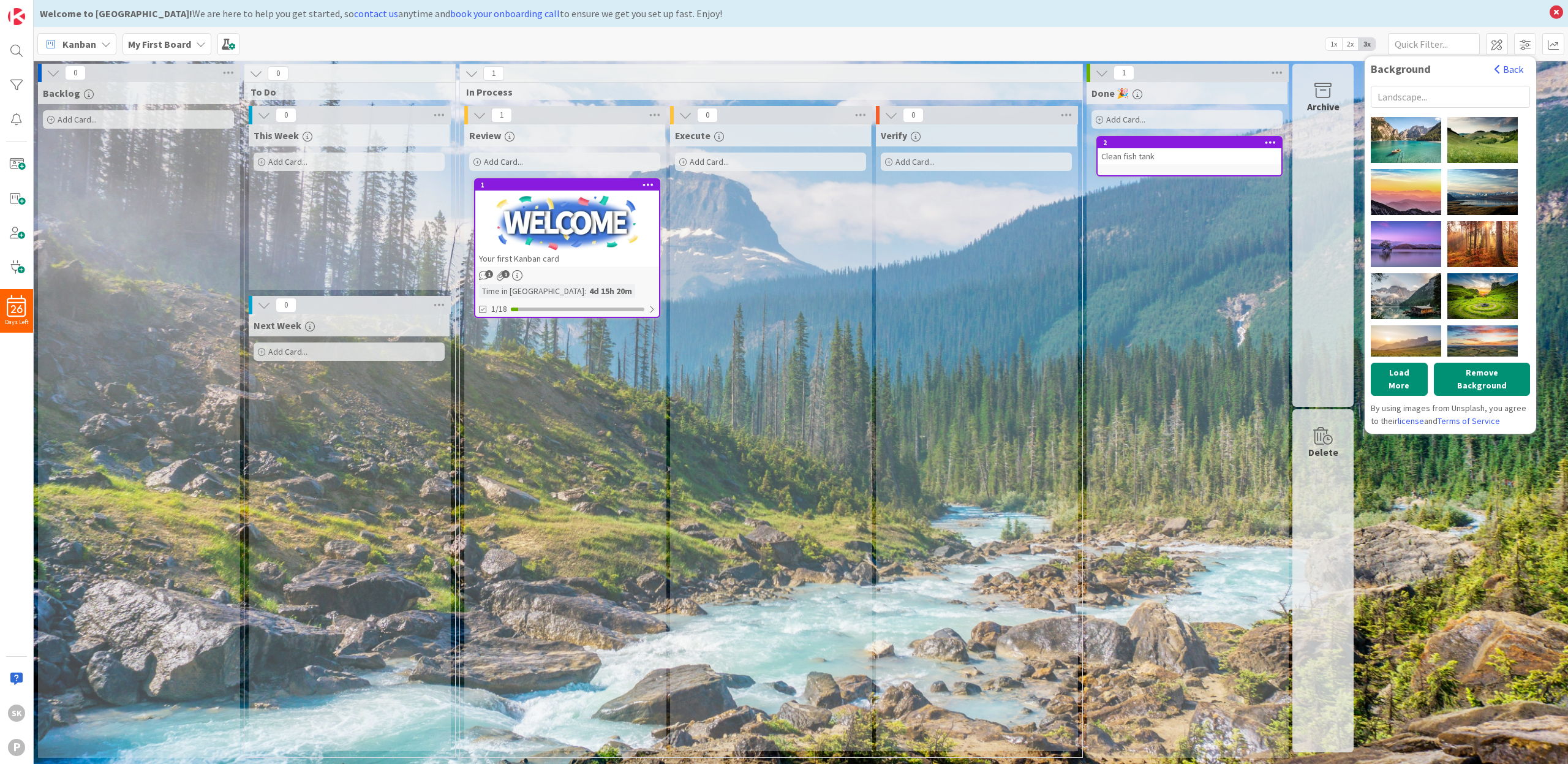
scroll to position [0, 0]
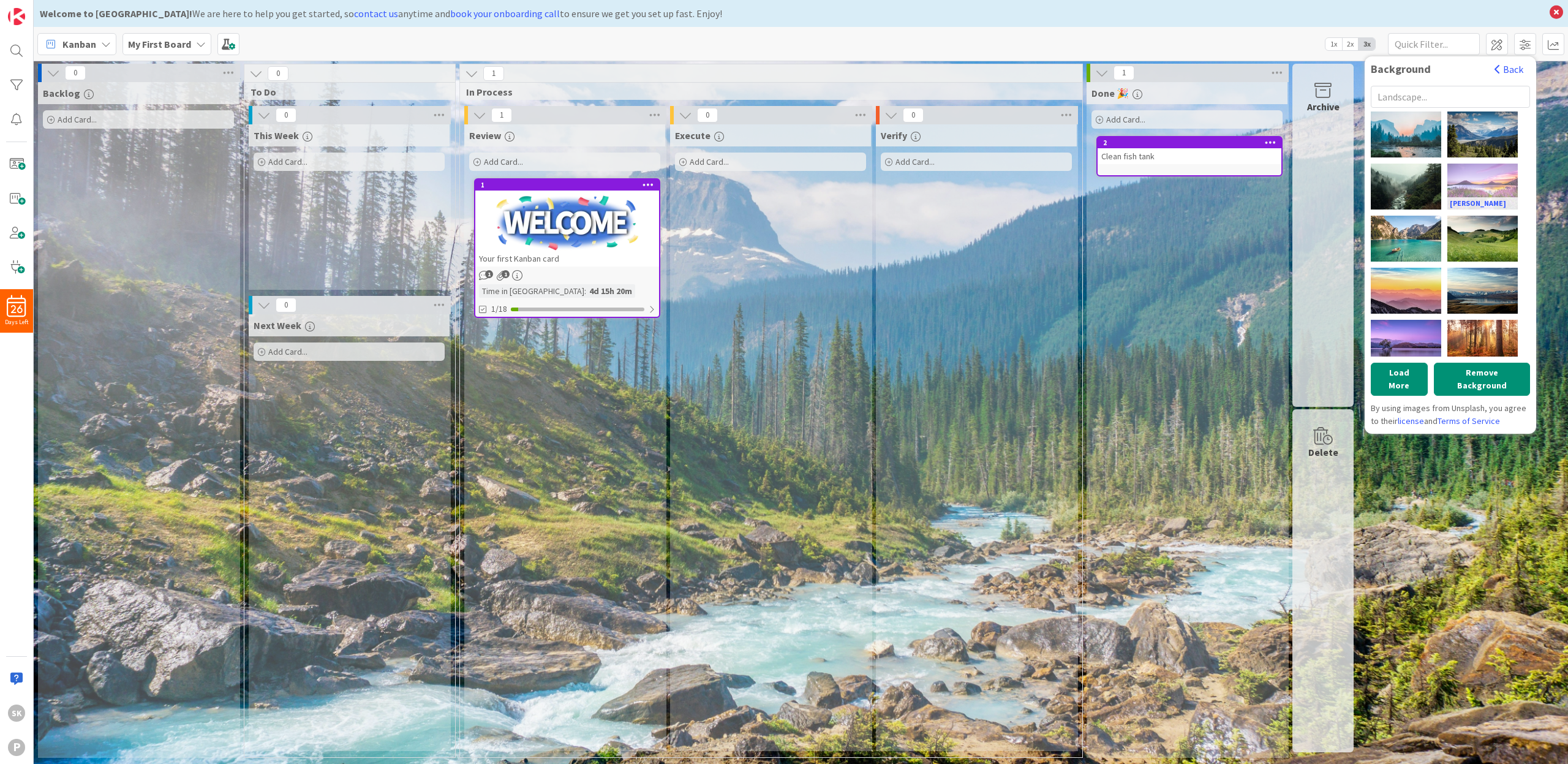
click at [1479, 181] on div "[PERSON_NAME]" at bounding box center [1483, 187] width 71 height 46
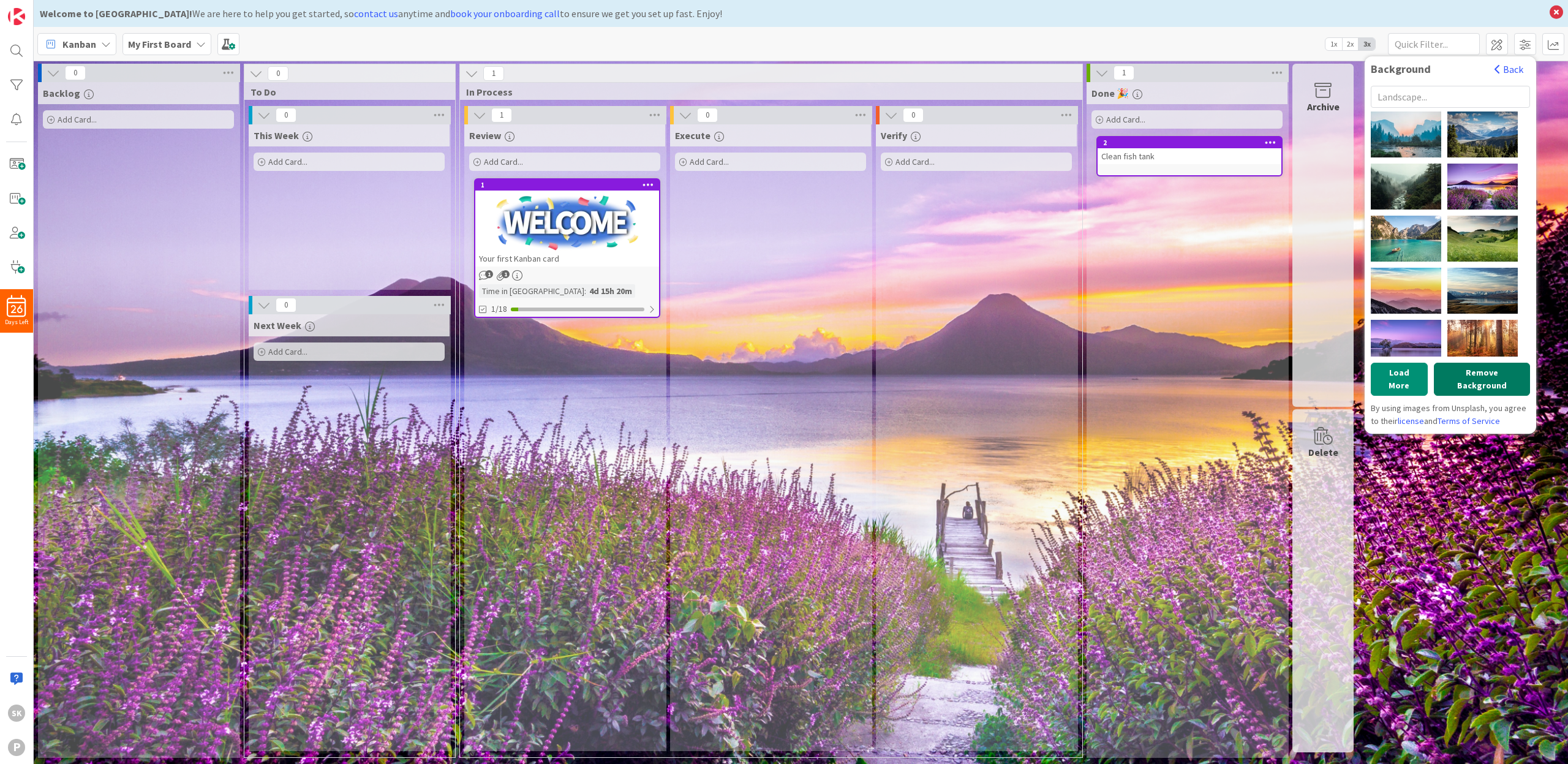
click at [1474, 374] on button "Remove Background" at bounding box center [1482, 379] width 96 height 33
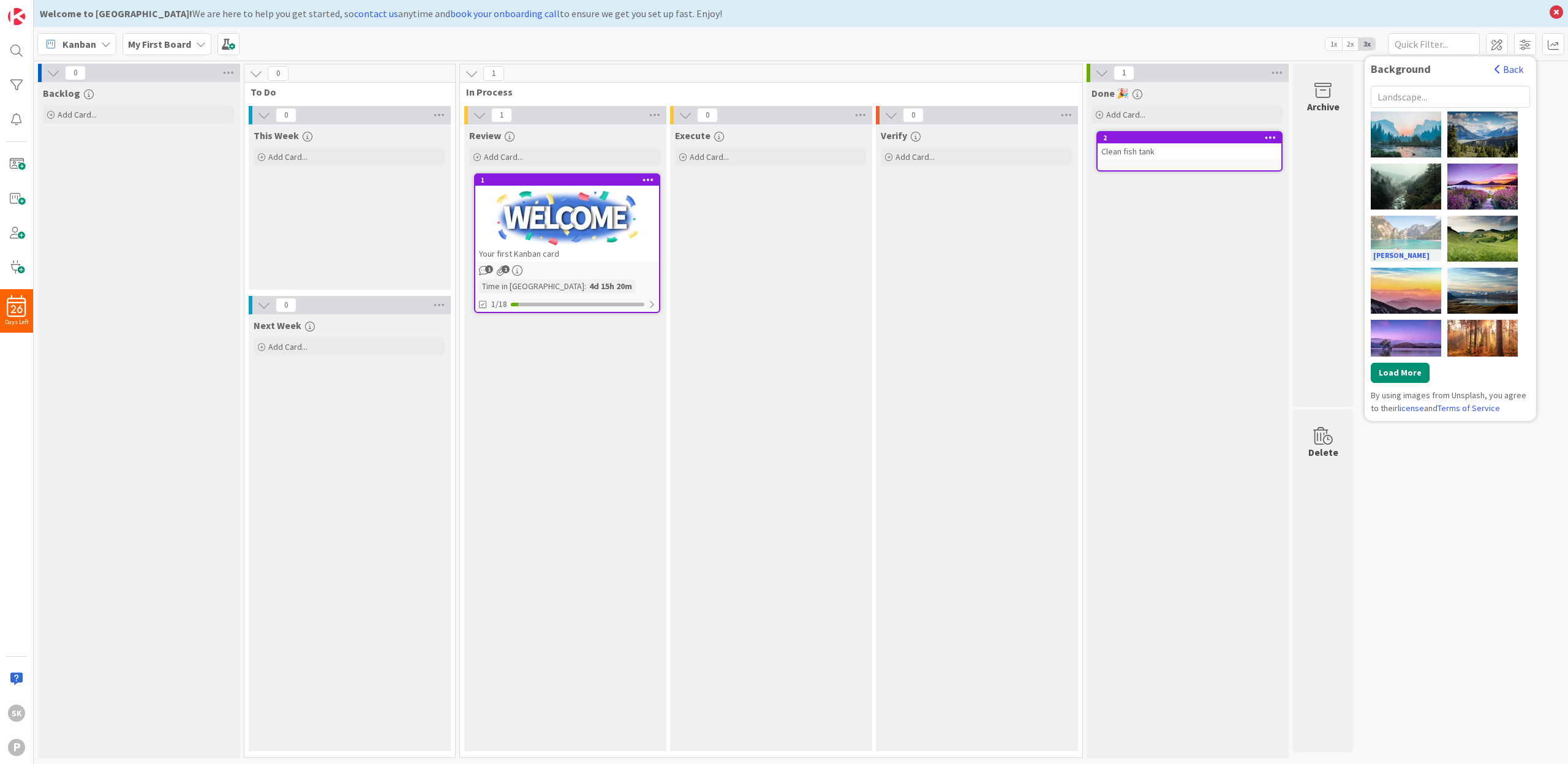
click at [1422, 238] on div "[PERSON_NAME]" at bounding box center [1406, 238] width 71 height 46
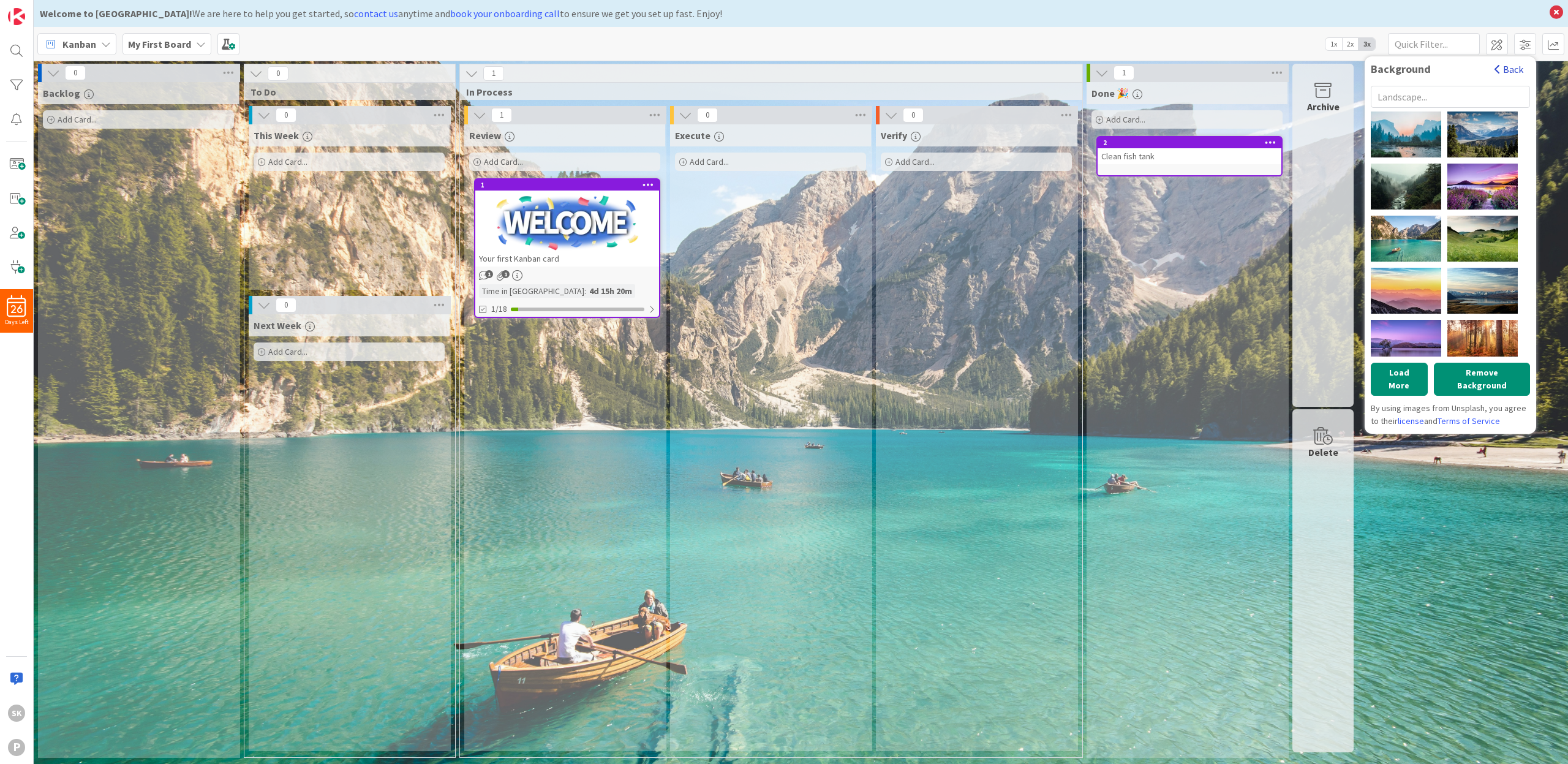
click at [1508, 71] on button "Back" at bounding box center [1509, 69] width 30 height 14
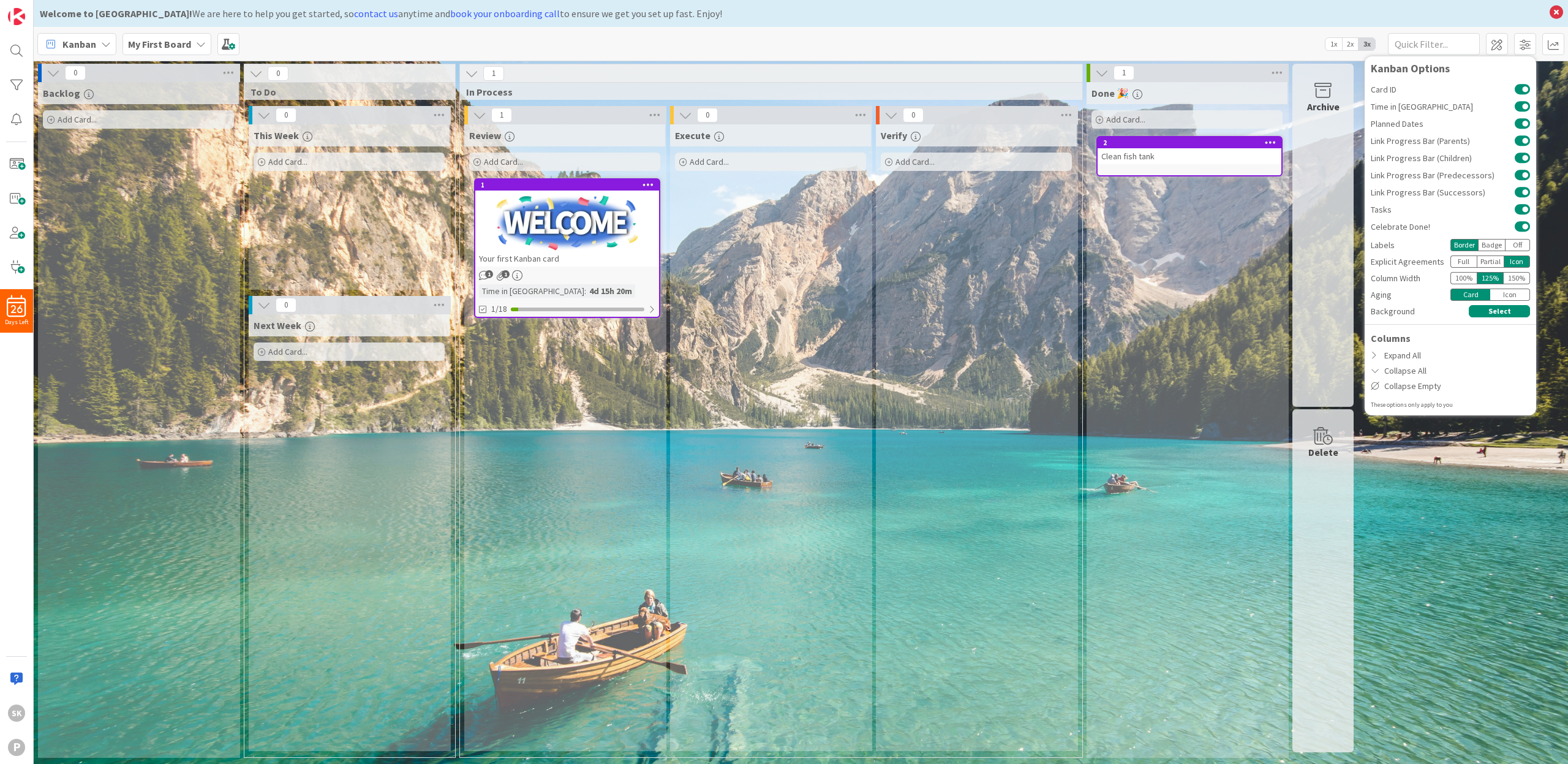
click at [1462, 282] on div "100 %" at bounding box center [1464, 278] width 27 height 12
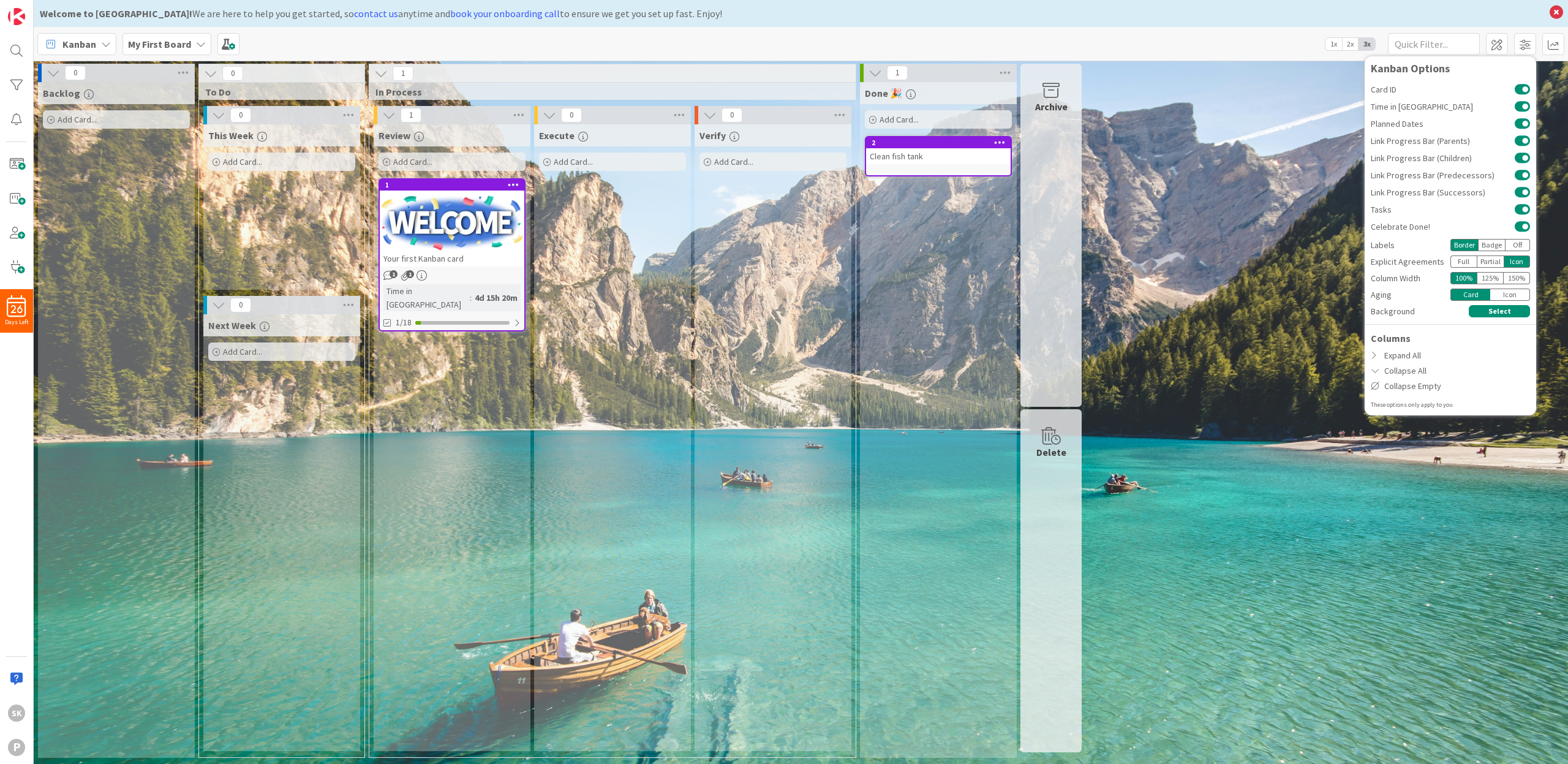
click at [1512, 277] on div "150 %" at bounding box center [1517, 278] width 27 height 12
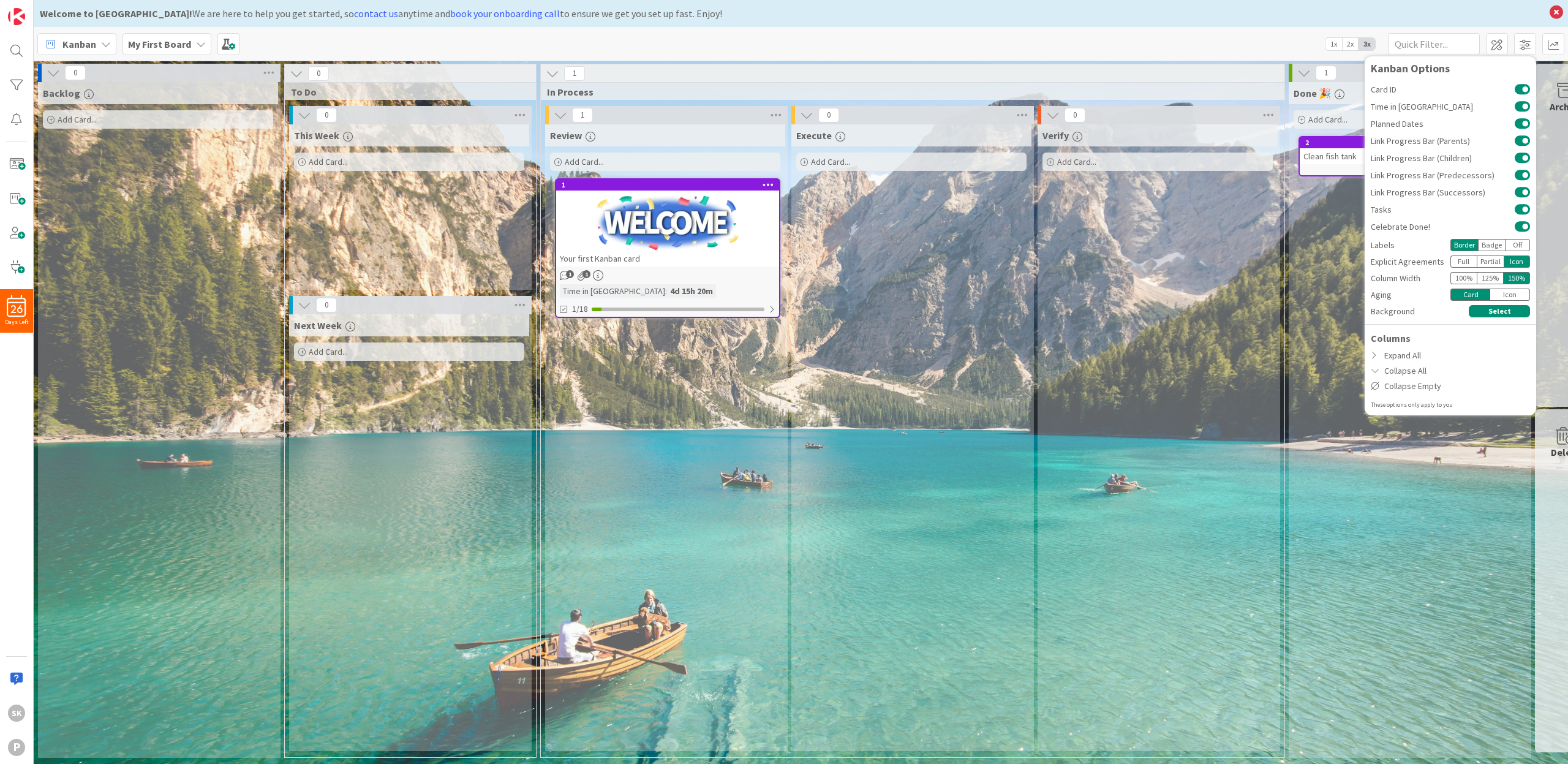
click at [1490, 277] on div "125 %" at bounding box center [1490, 278] width 27 height 12
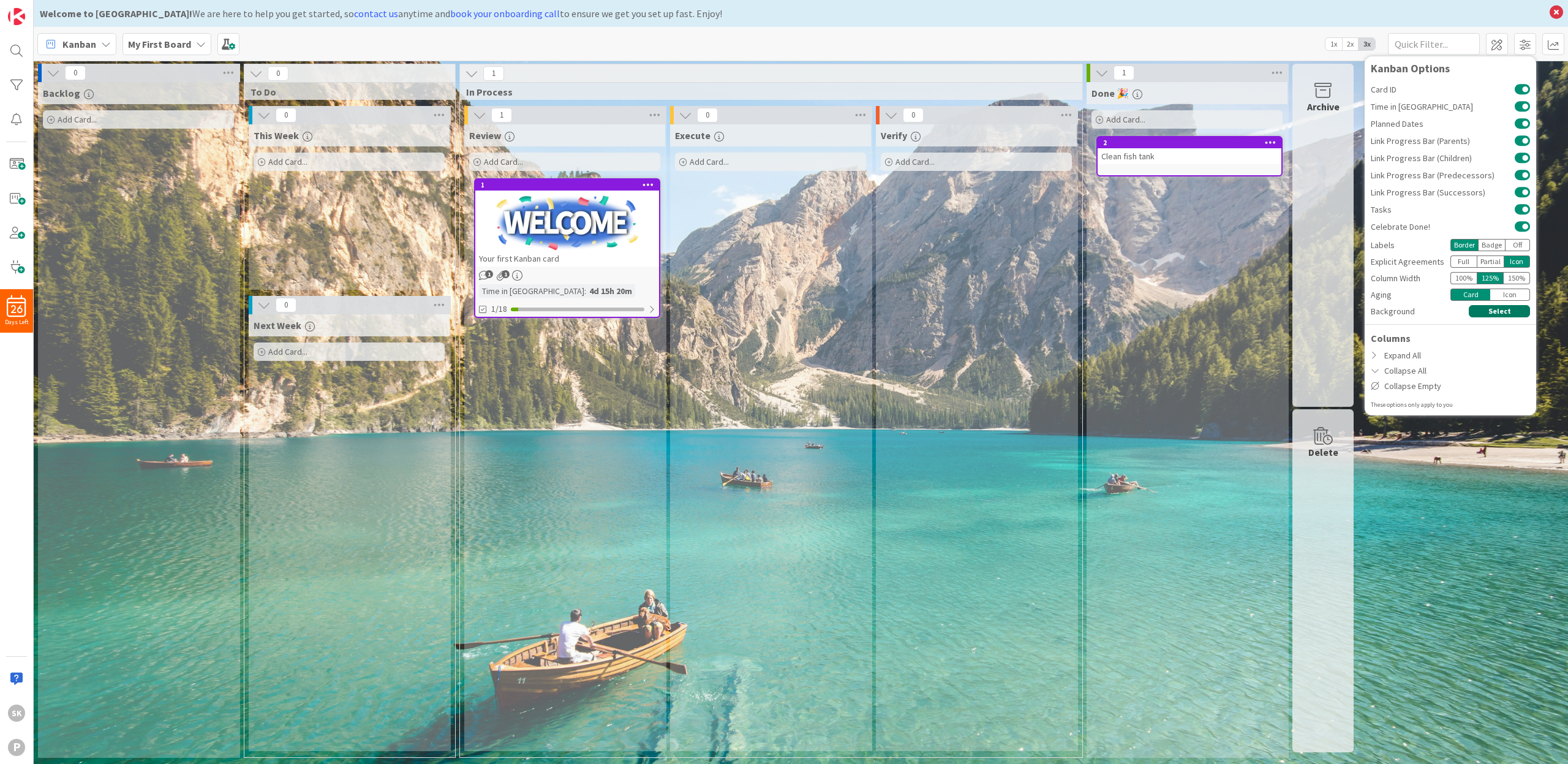
click at [1499, 312] on button "Select" at bounding box center [1499, 311] width 62 height 12
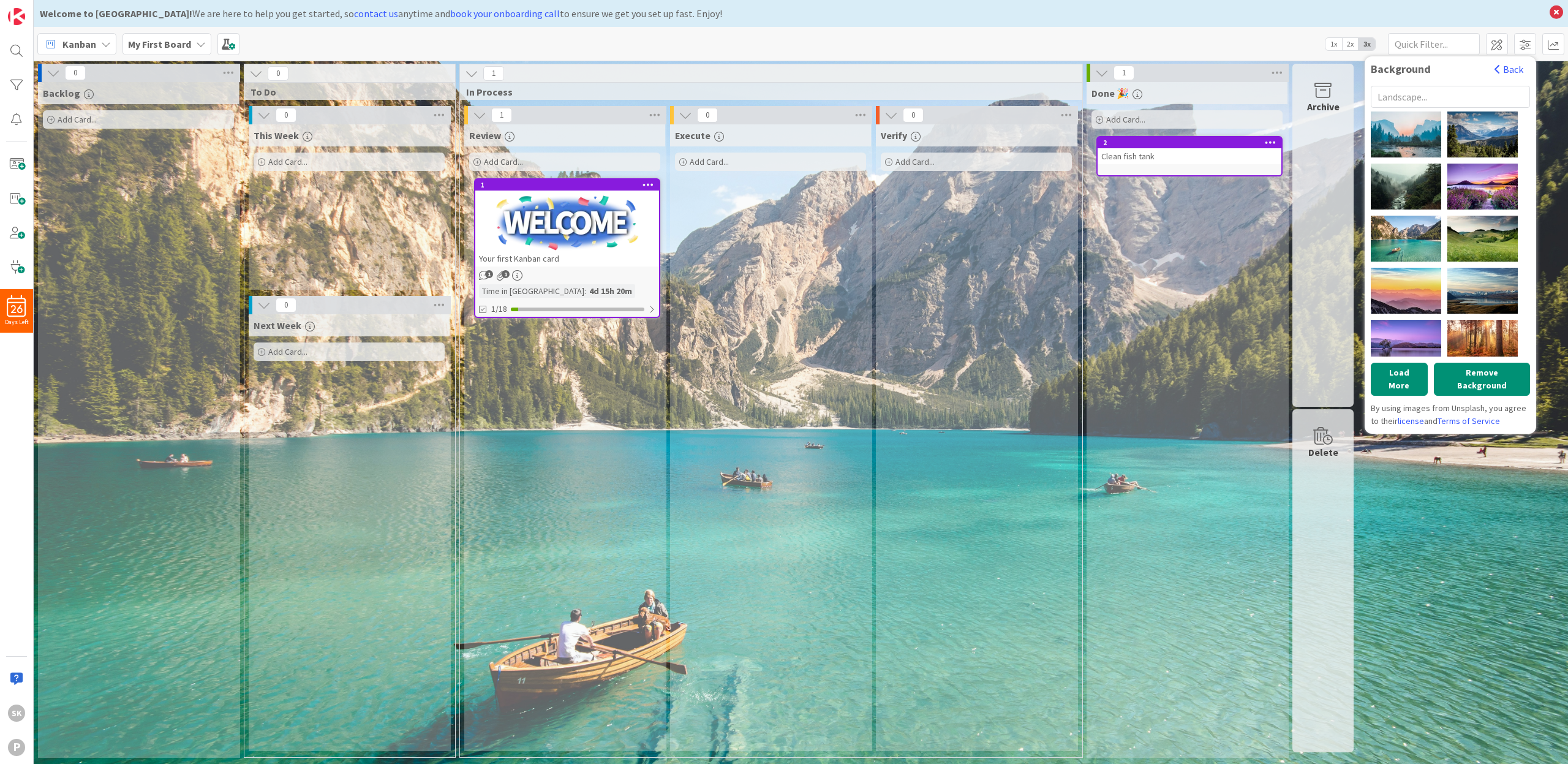
click at [1431, 92] on input "text" at bounding box center [1451, 97] width 159 height 22
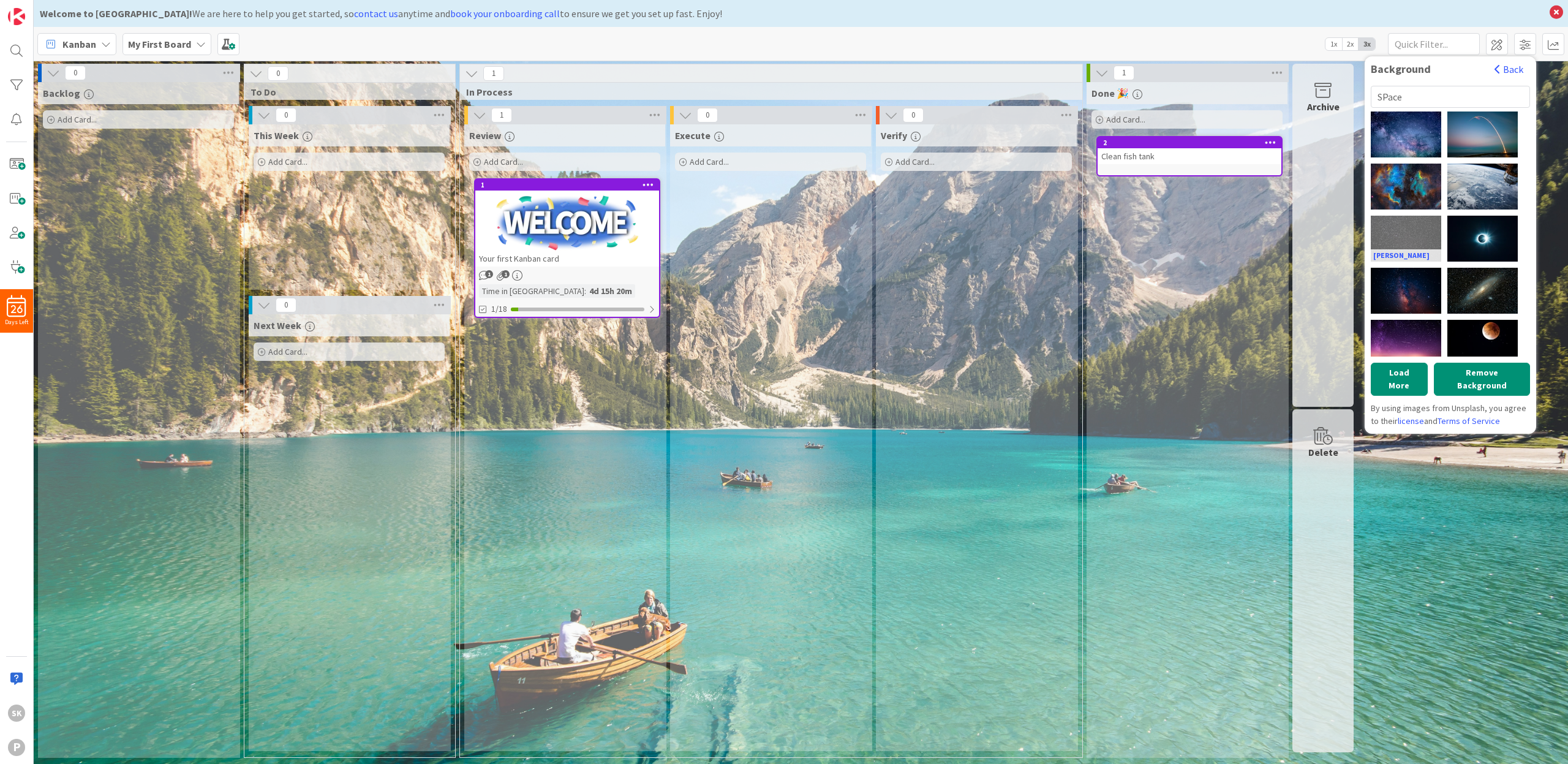
click at [1411, 233] on div "[PERSON_NAME]" at bounding box center [1406, 238] width 71 height 46
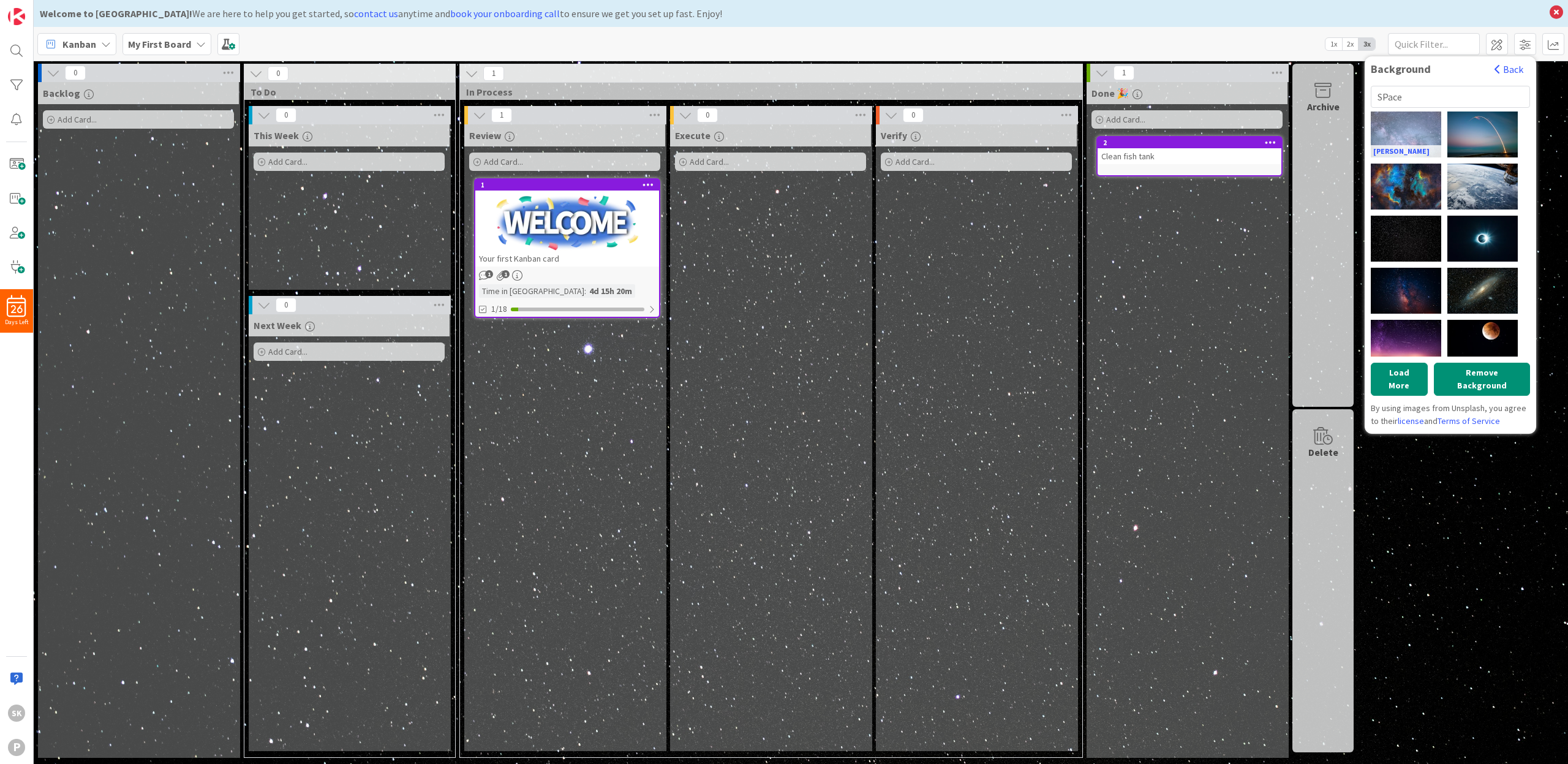
click at [1409, 139] on div "[PERSON_NAME]" at bounding box center [1406, 134] width 71 height 46
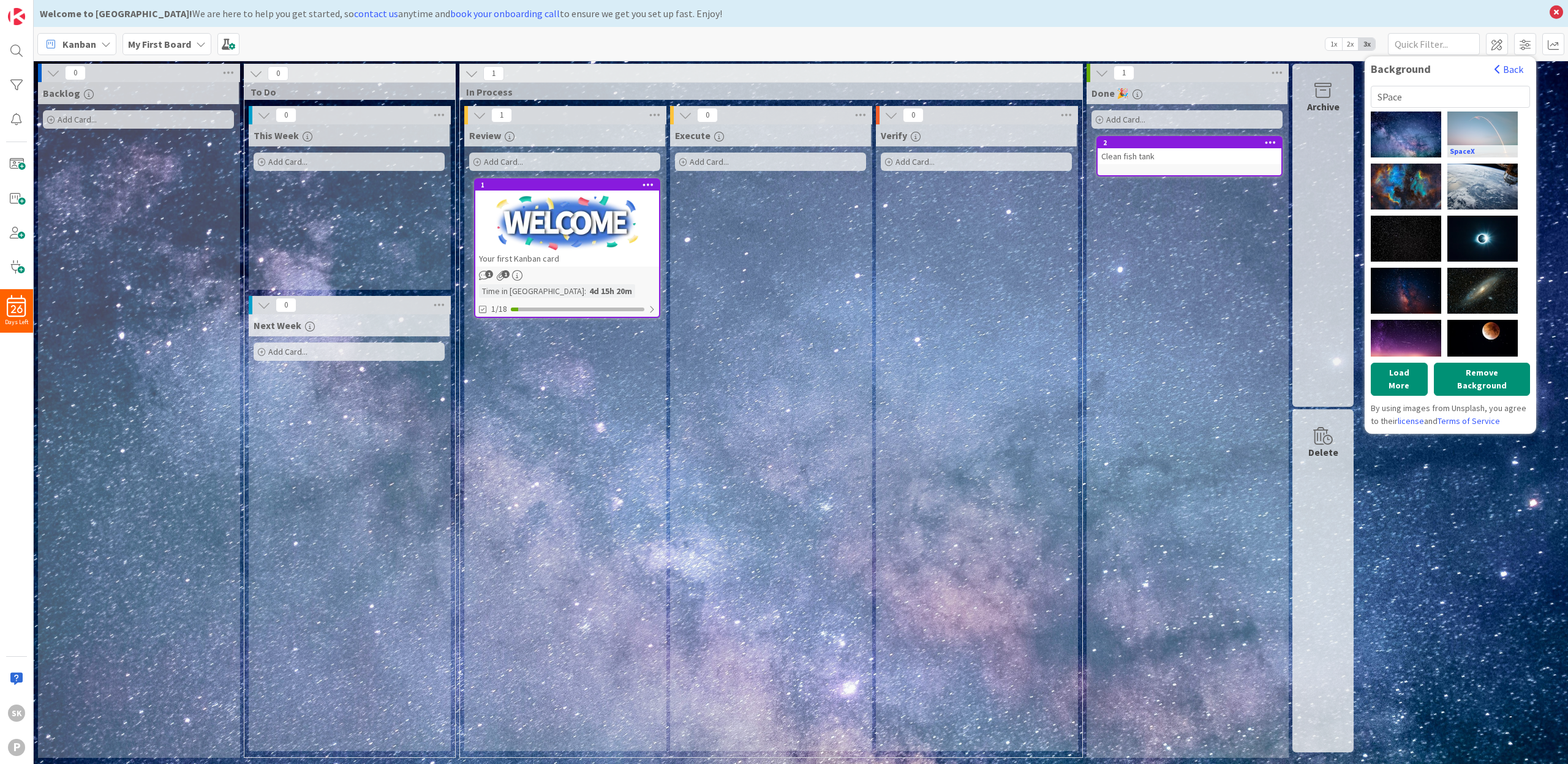
click at [1482, 129] on div "SpaceX" at bounding box center [1483, 134] width 71 height 46
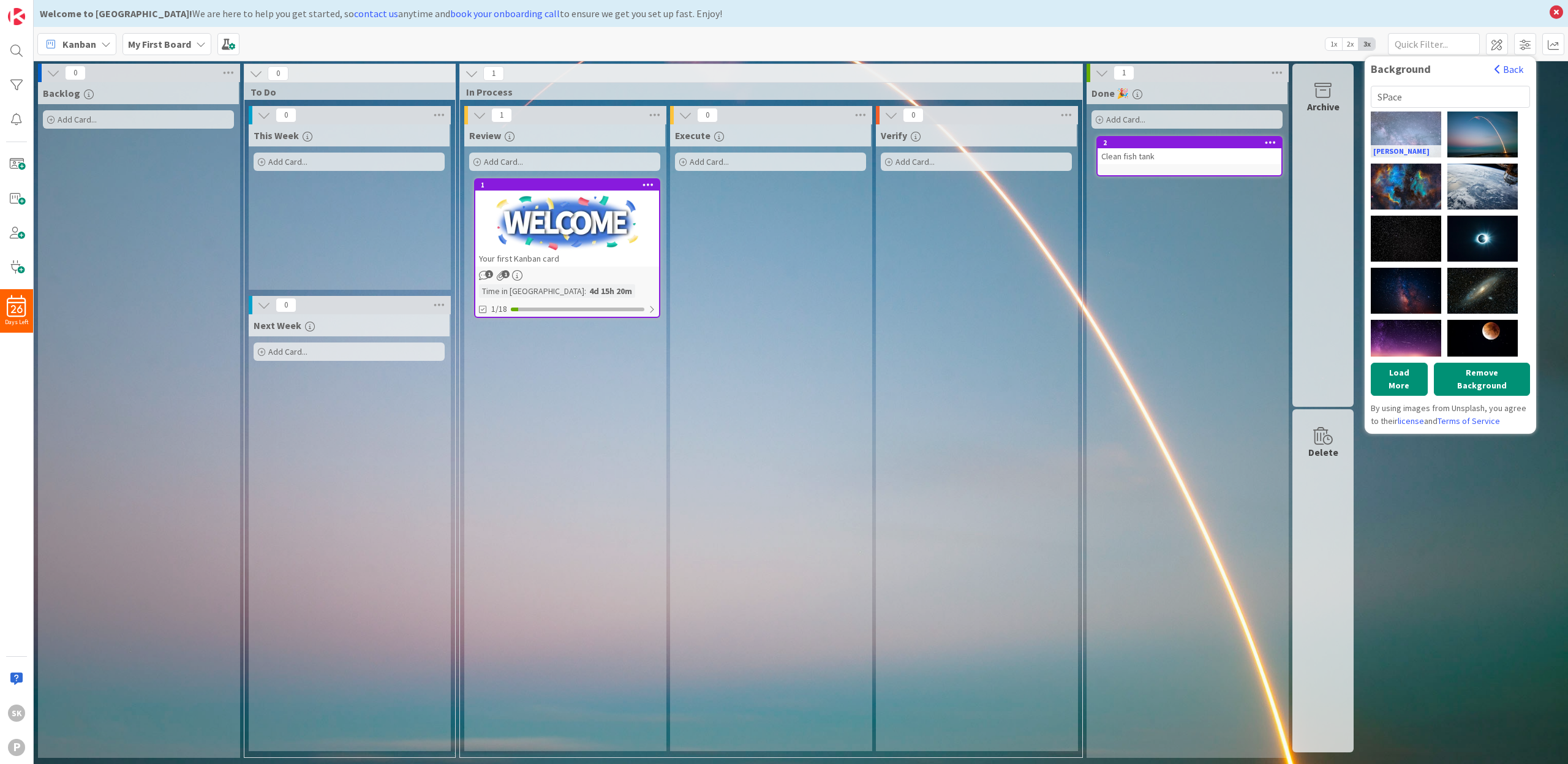
click at [1395, 132] on div "[PERSON_NAME]" at bounding box center [1406, 134] width 71 height 46
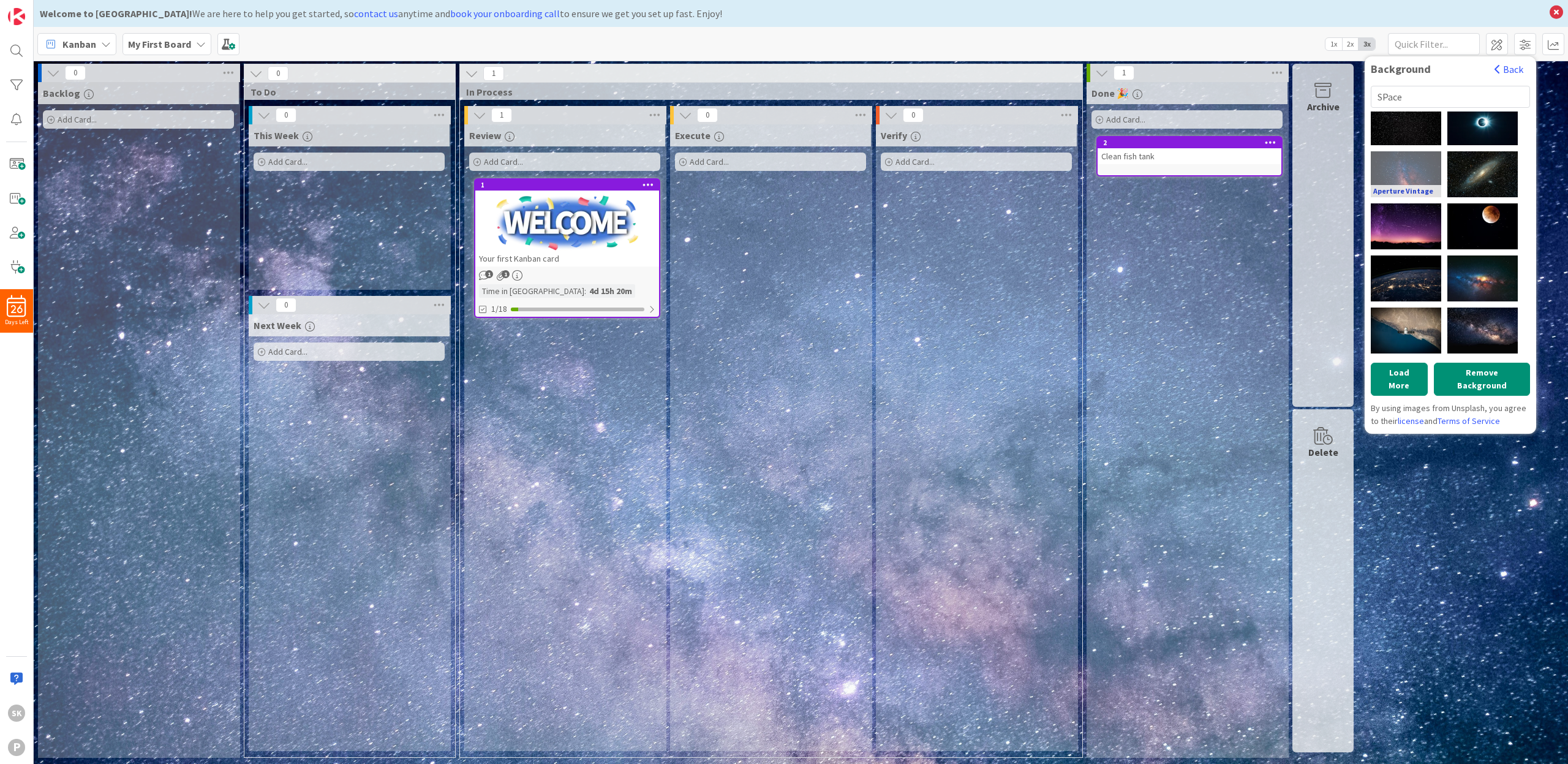
scroll to position [123, 0]
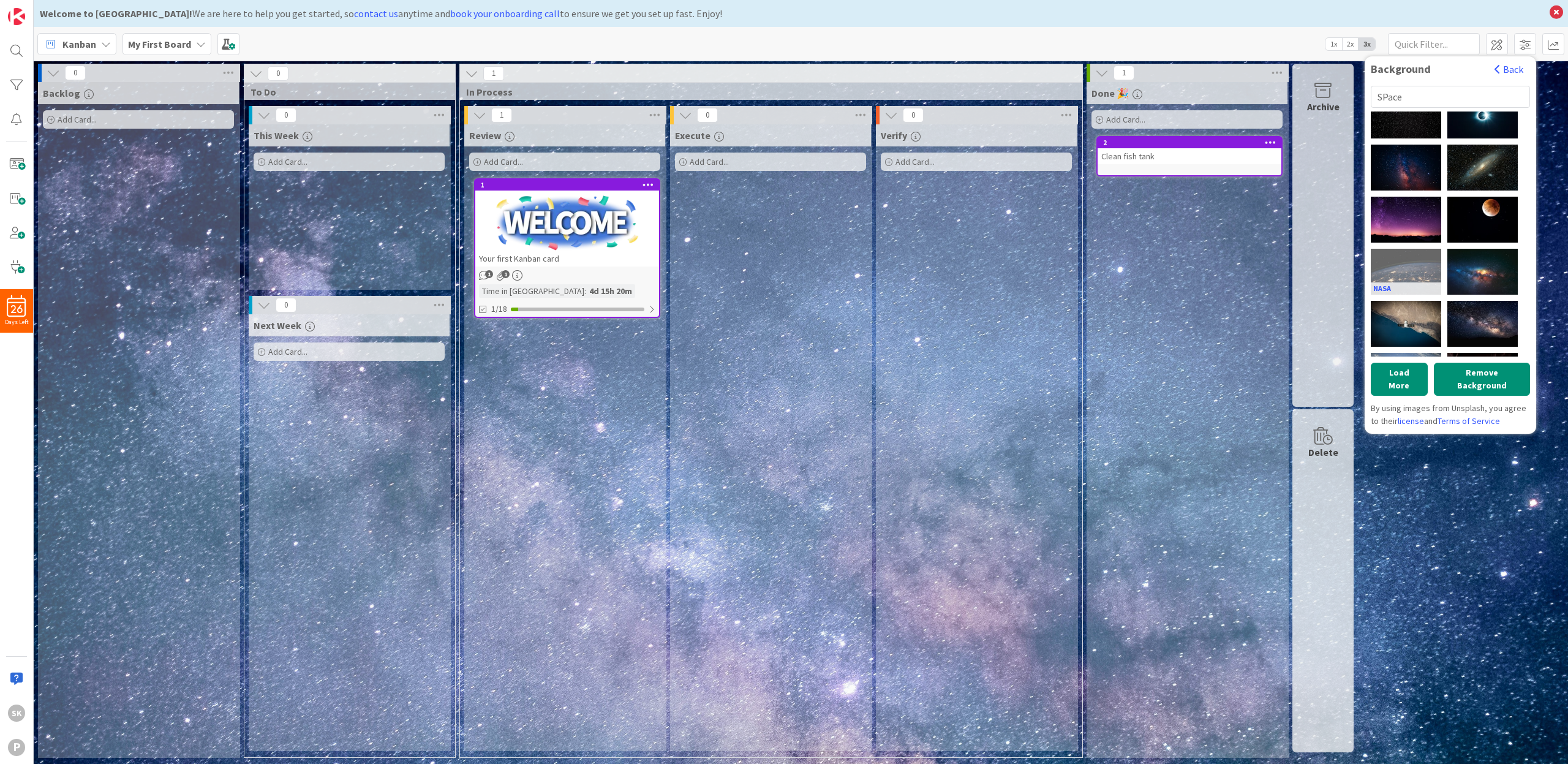
click at [1402, 257] on div "NASA" at bounding box center [1406, 272] width 71 height 46
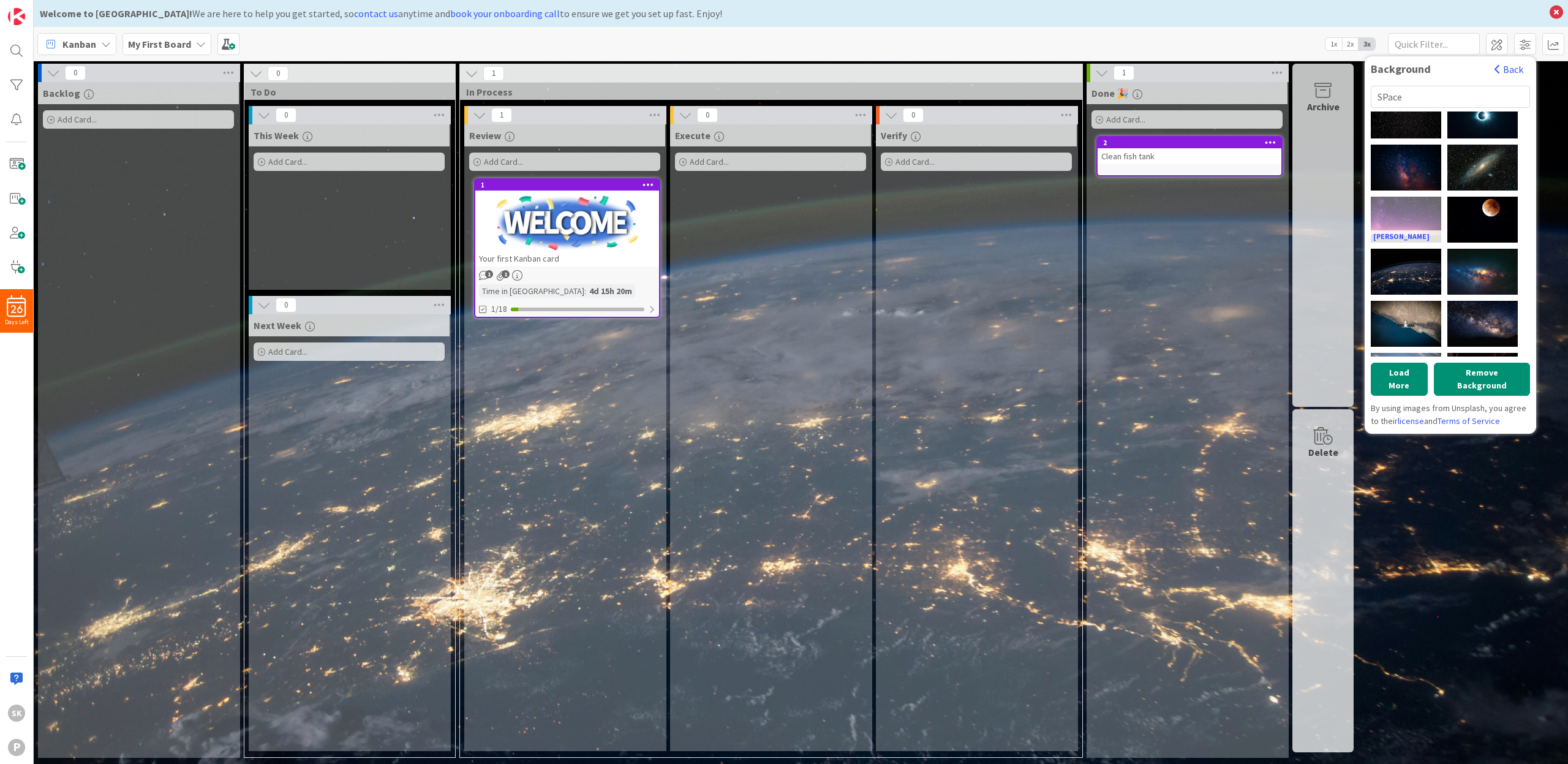
click at [1408, 199] on div "[PERSON_NAME]" at bounding box center [1406, 220] width 71 height 46
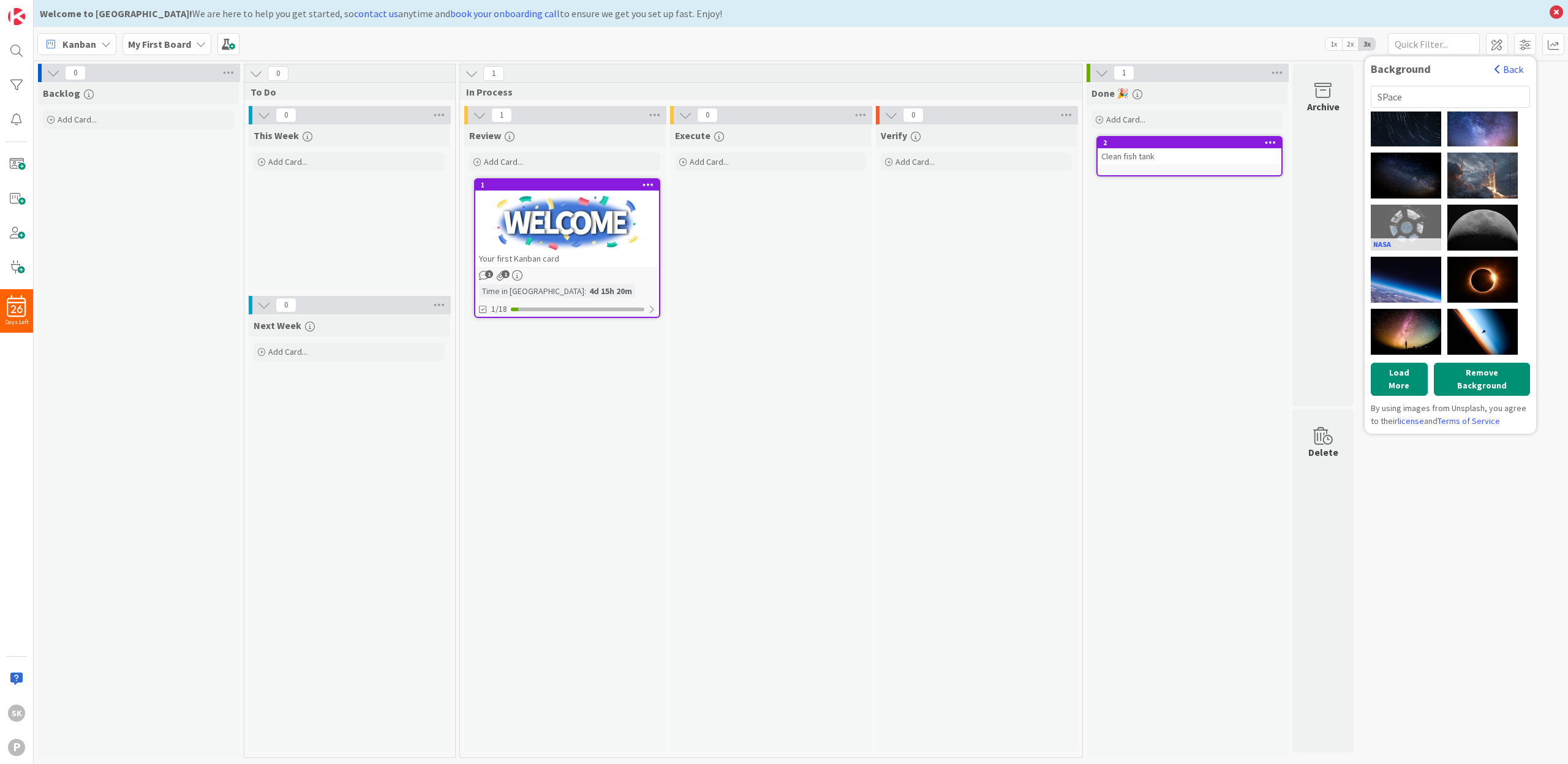
scroll to position [437, 0]
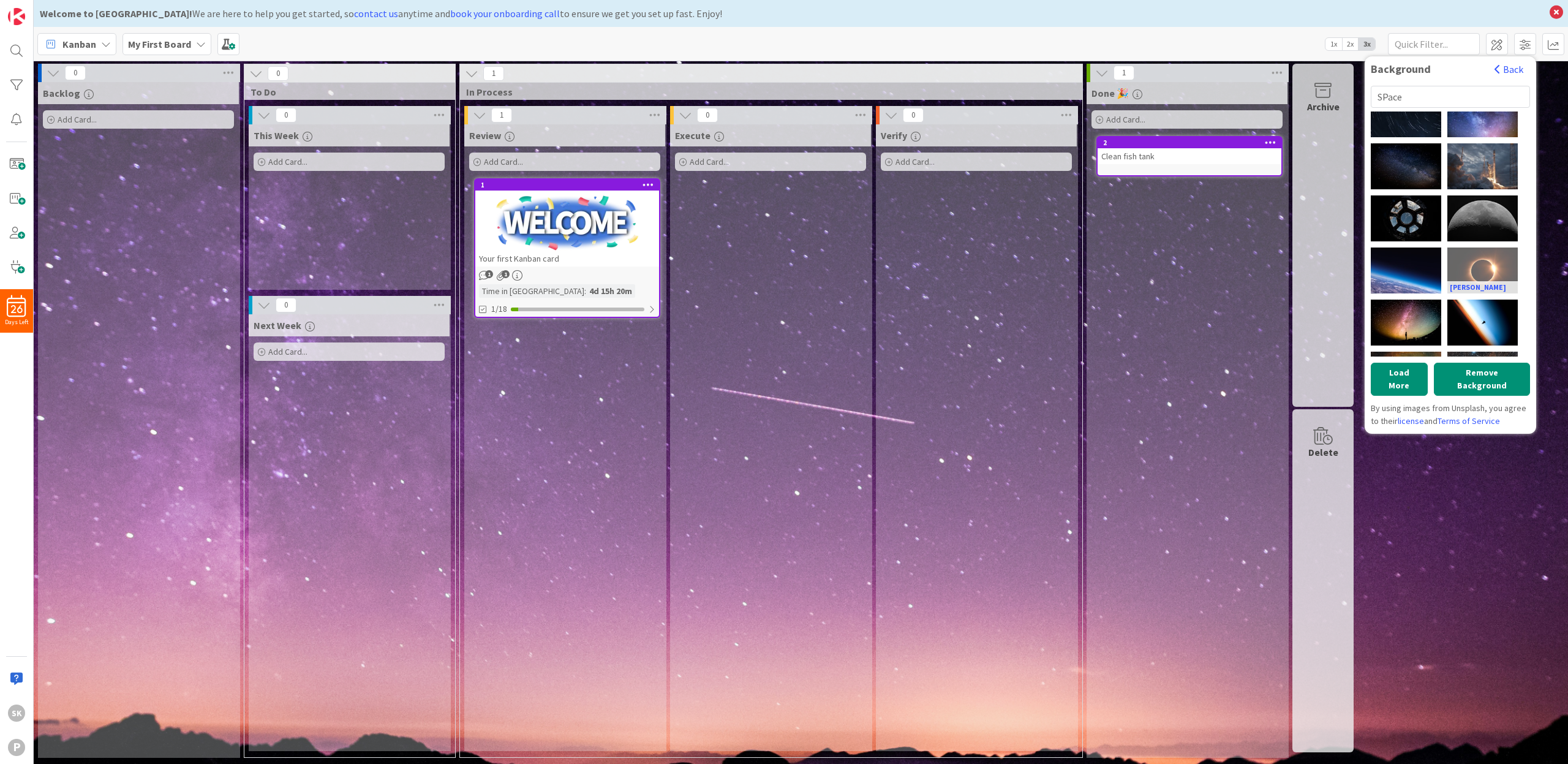
click at [1462, 258] on div "[PERSON_NAME]" at bounding box center [1483, 270] width 71 height 46
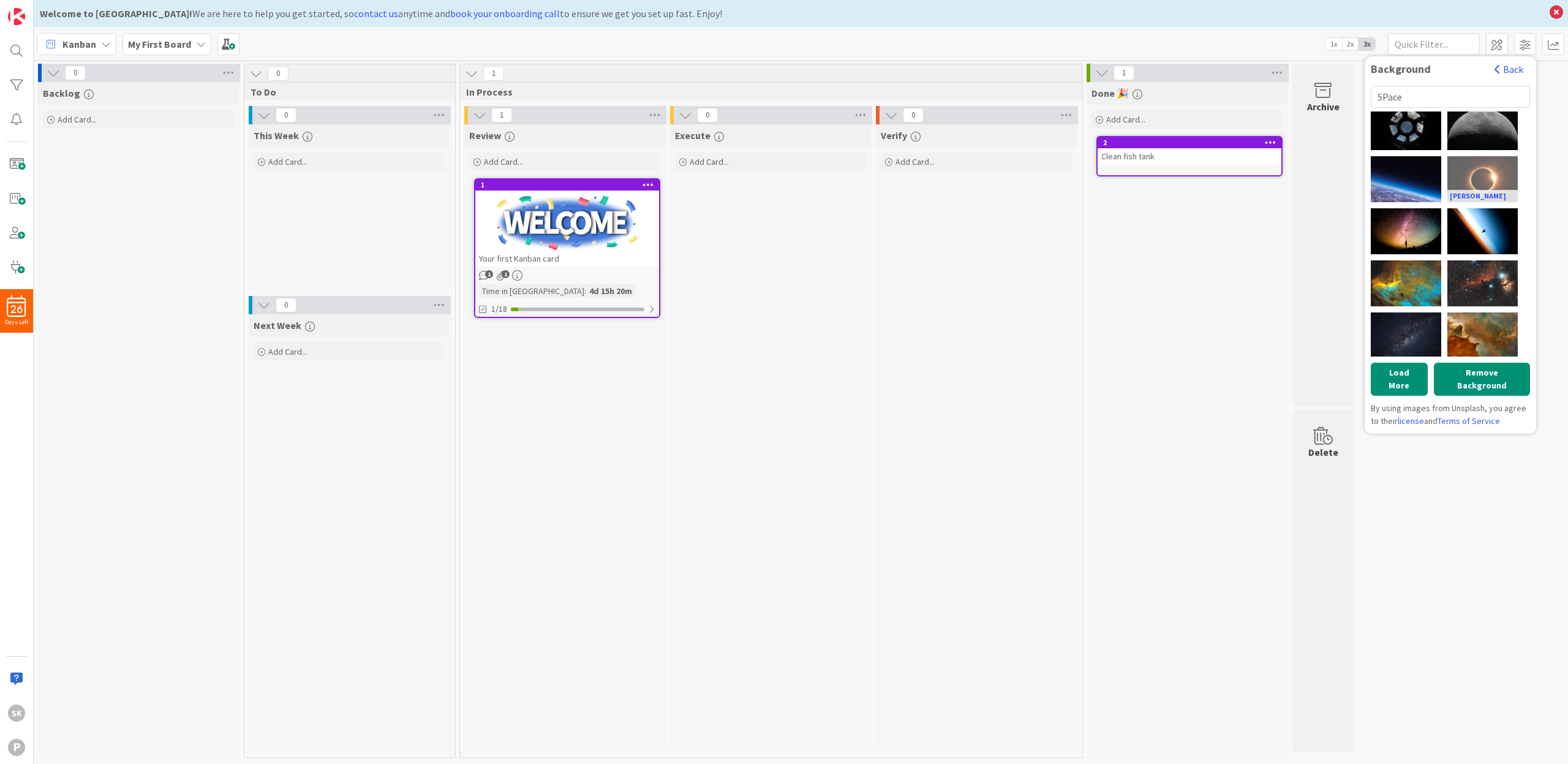
scroll to position [530, 0]
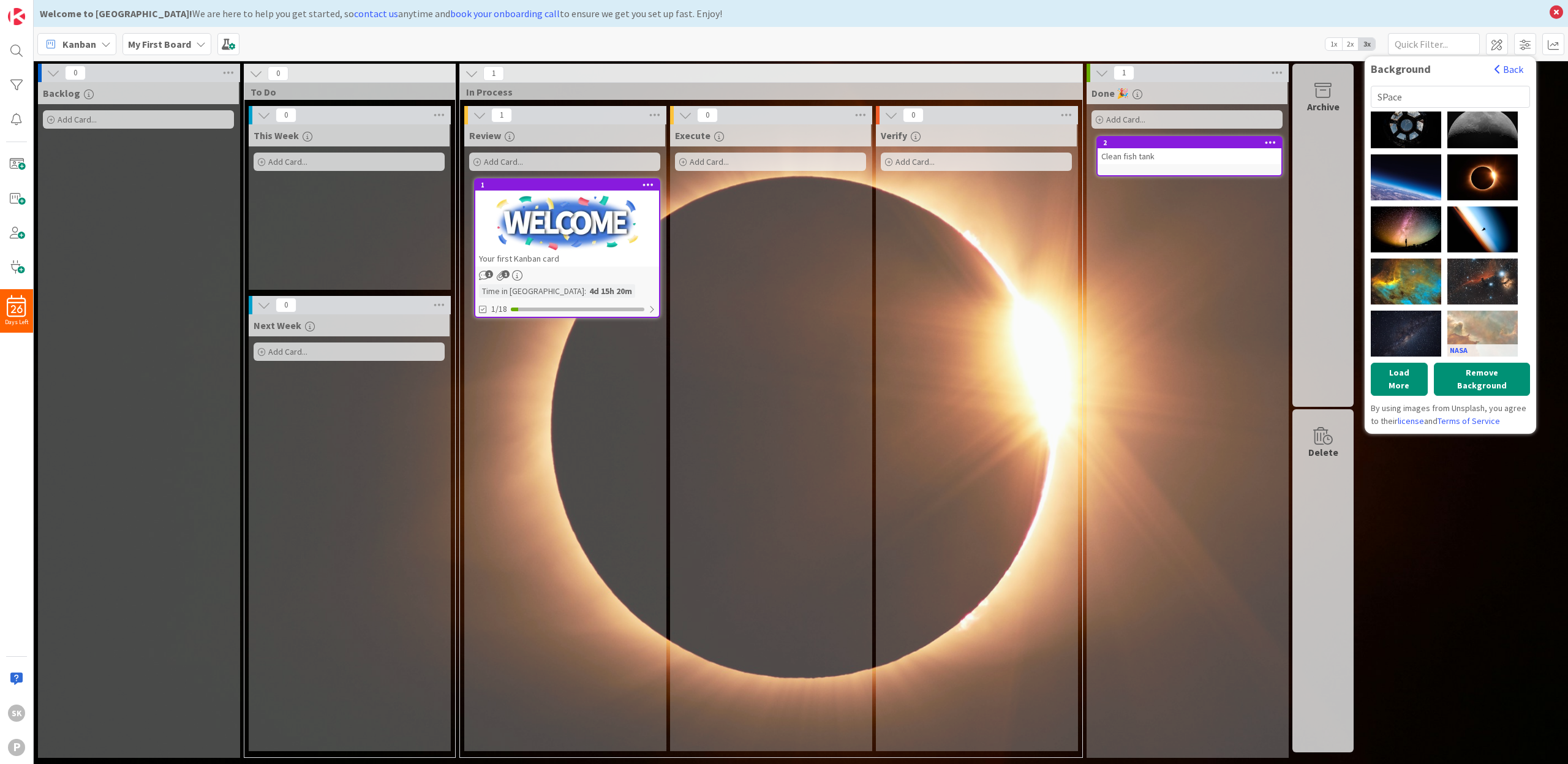
click at [1459, 320] on div "NASA" at bounding box center [1483, 334] width 71 height 46
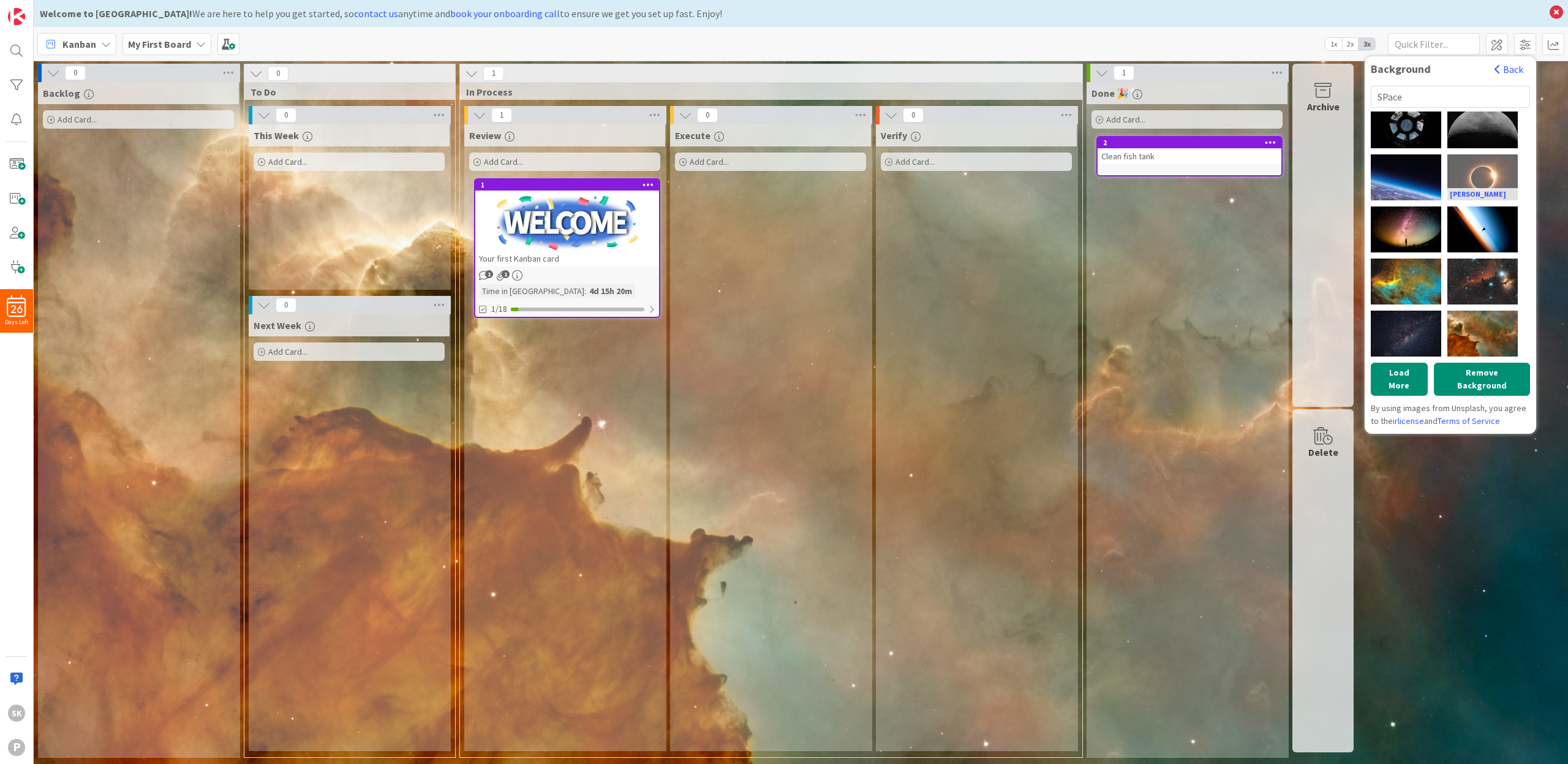
click at [1463, 161] on div "[PERSON_NAME]" at bounding box center [1483, 177] width 71 height 46
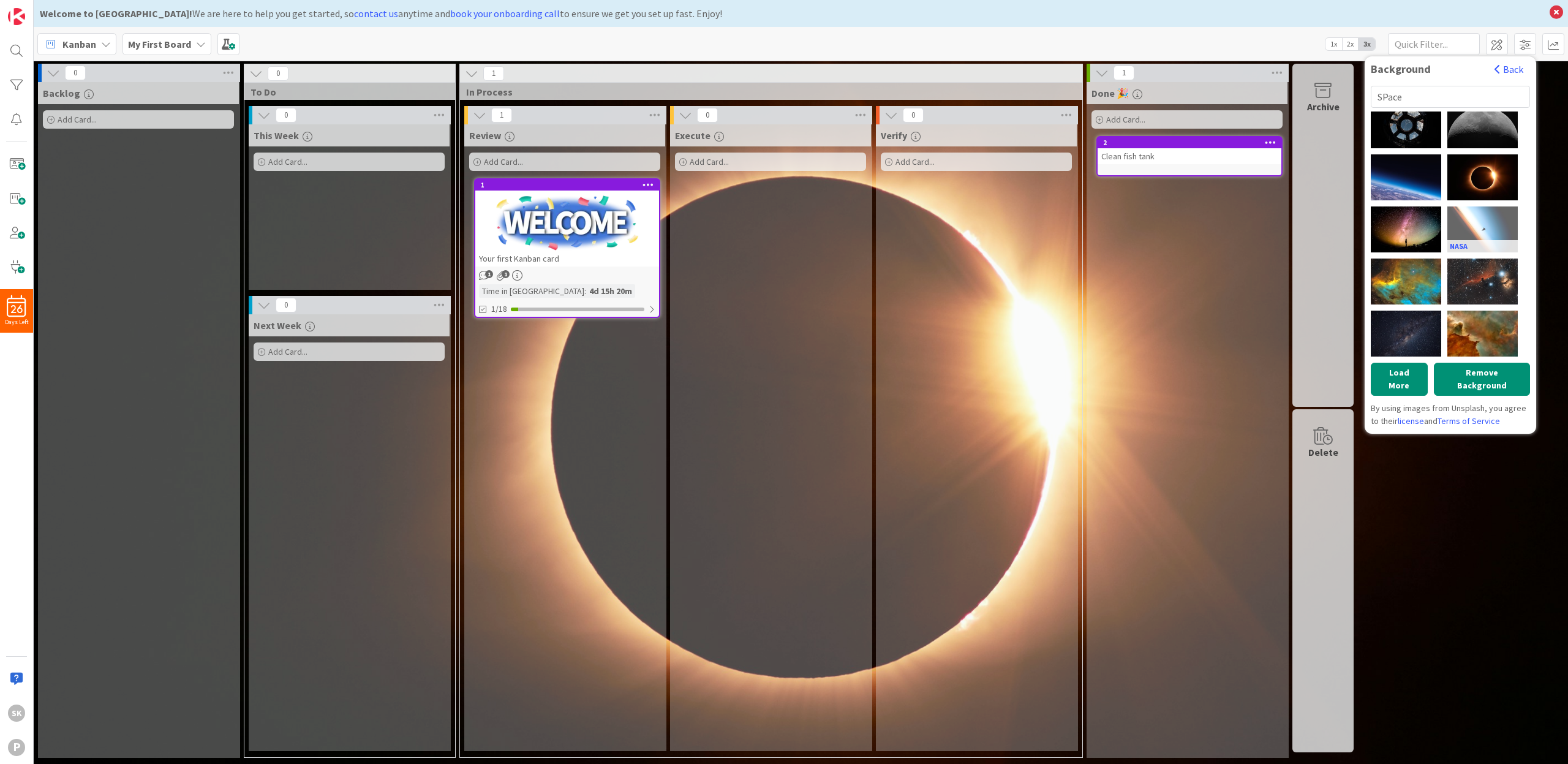
click at [1463, 220] on div "NASA" at bounding box center [1483, 229] width 71 height 46
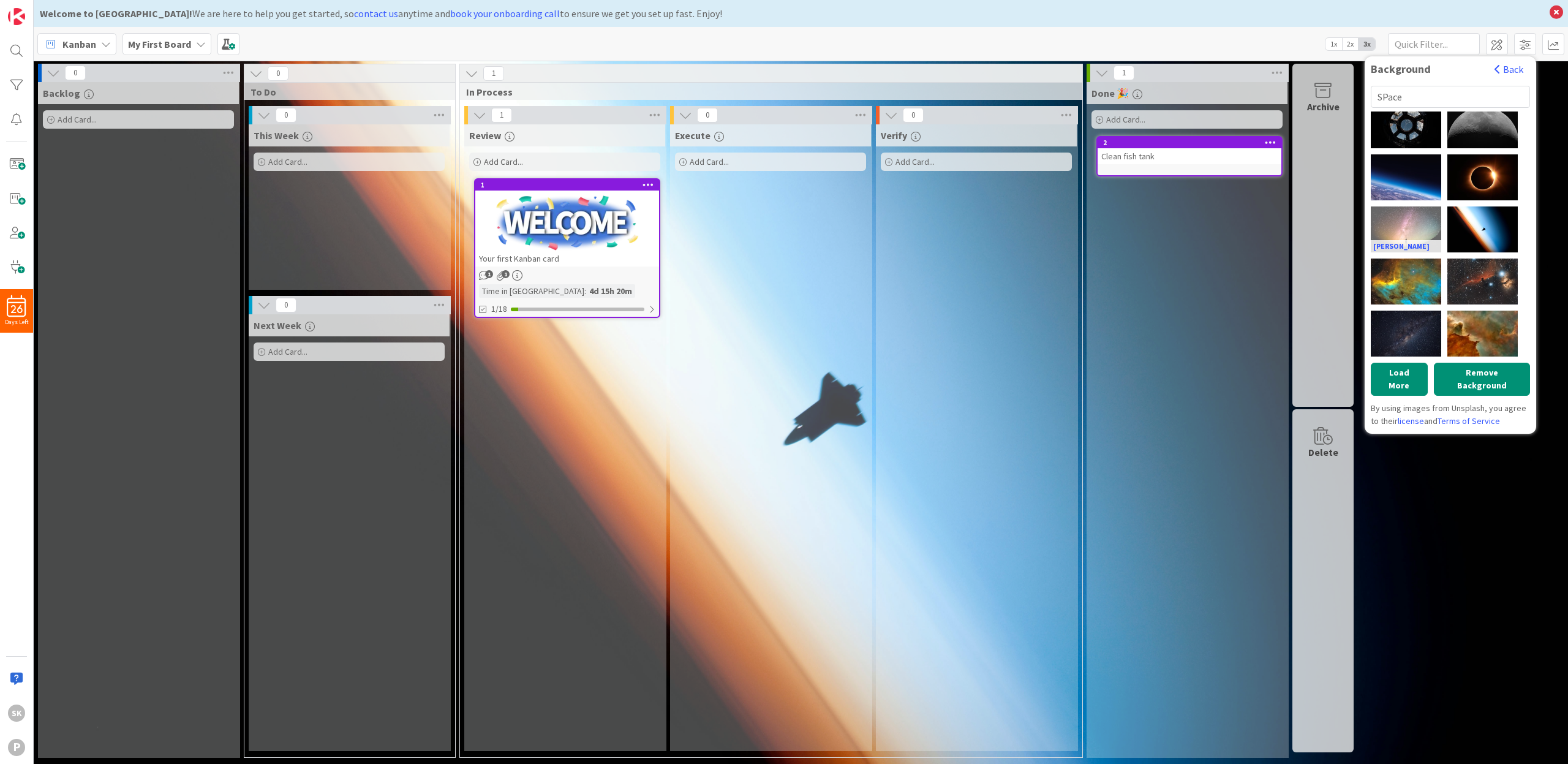
click at [1420, 214] on div "[PERSON_NAME]" at bounding box center [1406, 229] width 71 height 46
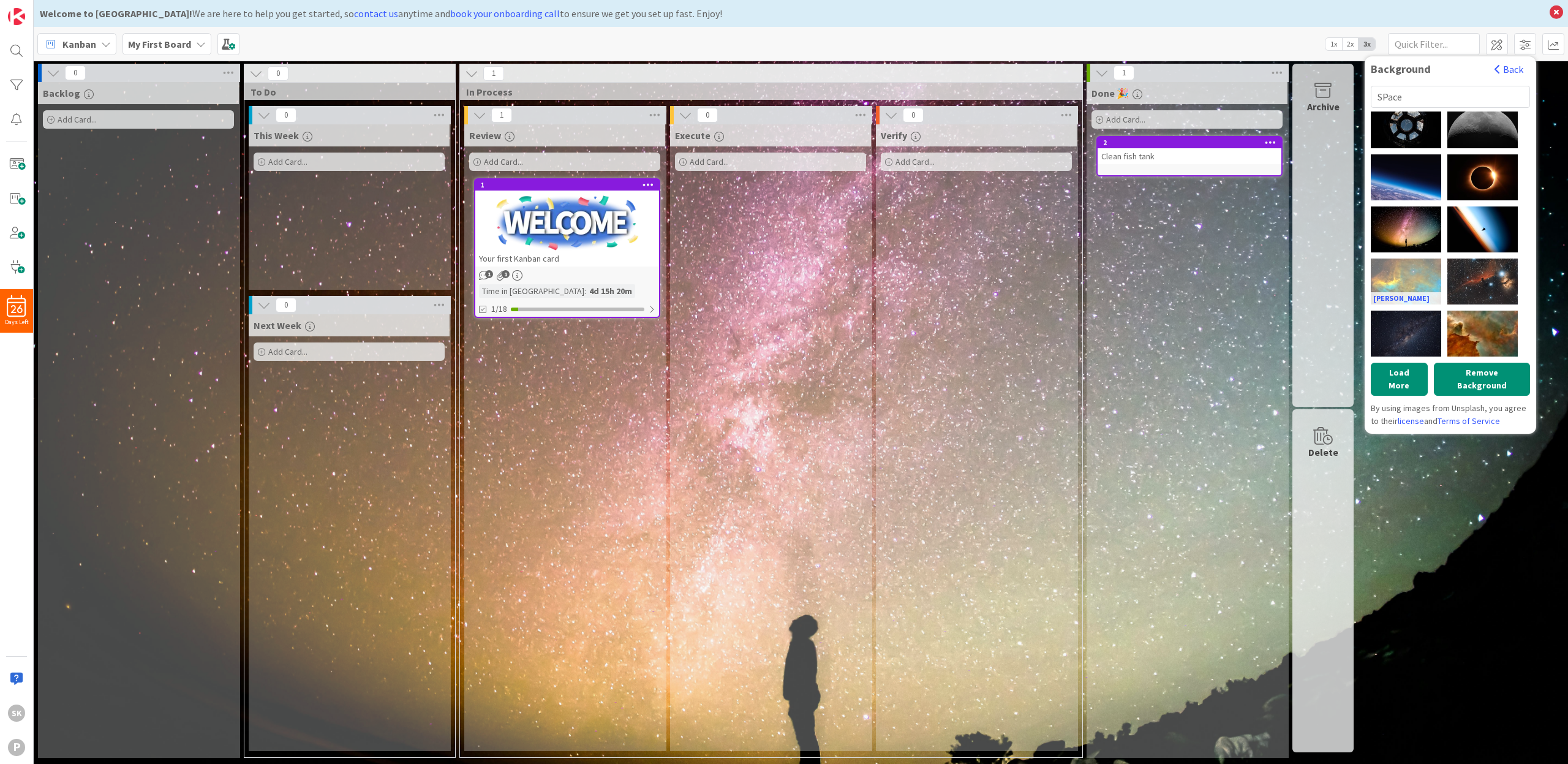
click at [1423, 265] on div "[PERSON_NAME]" at bounding box center [1406, 281] width 71 height 46
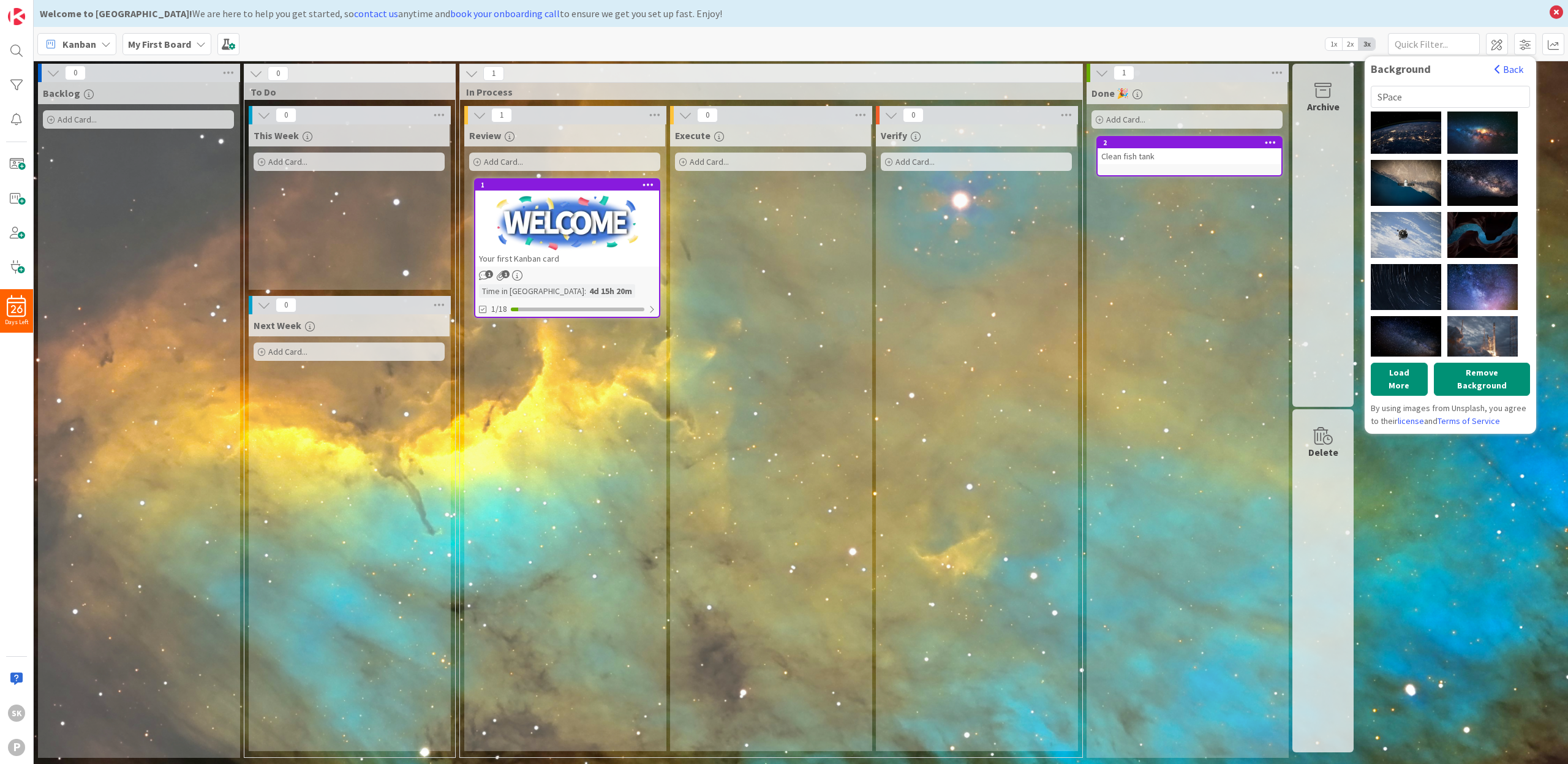
scroll to position [236, 0]
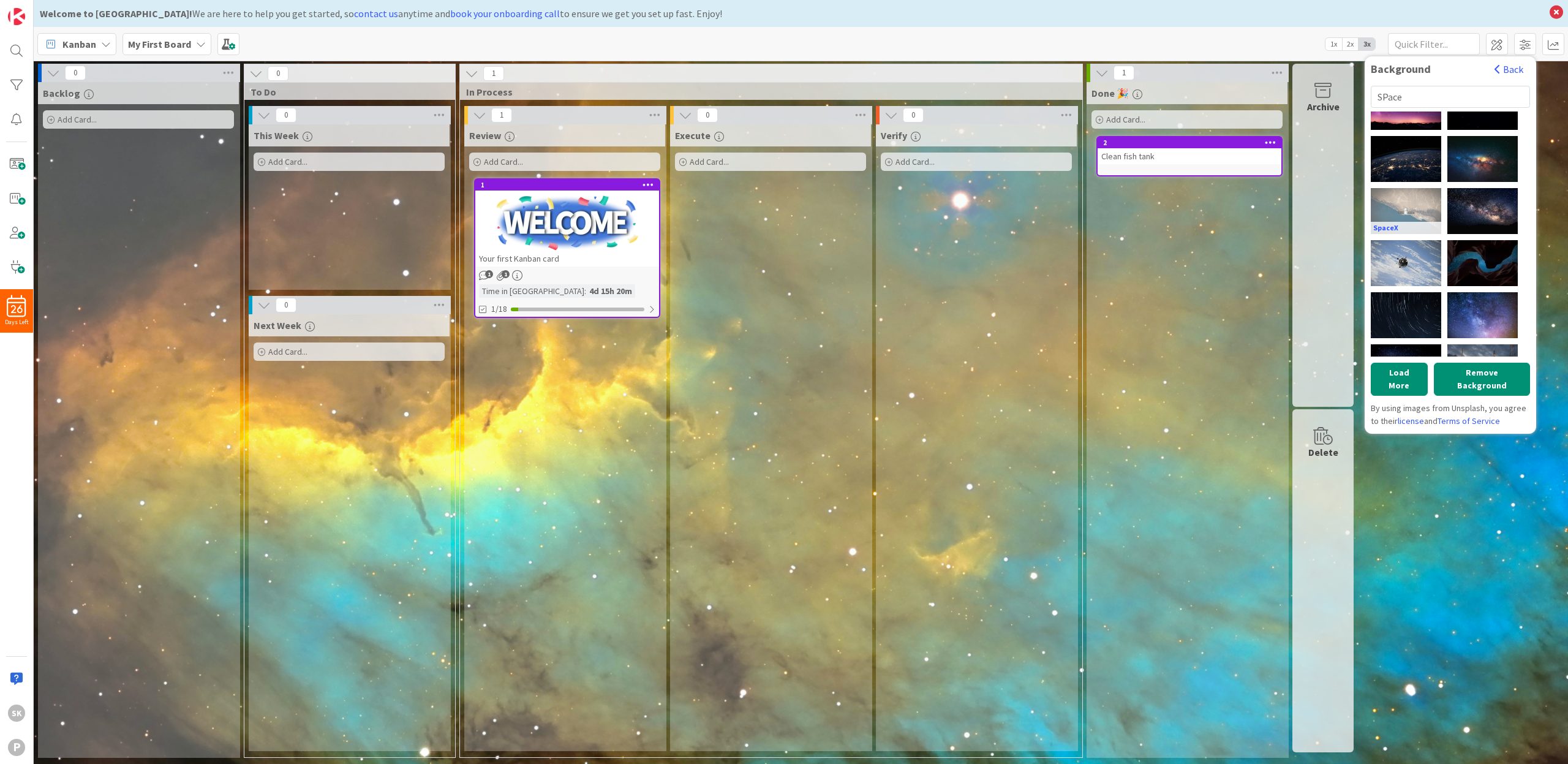
click at [1422, 196] on div "SpaceX" at bounding box center [1406, 211] width 71 height 46
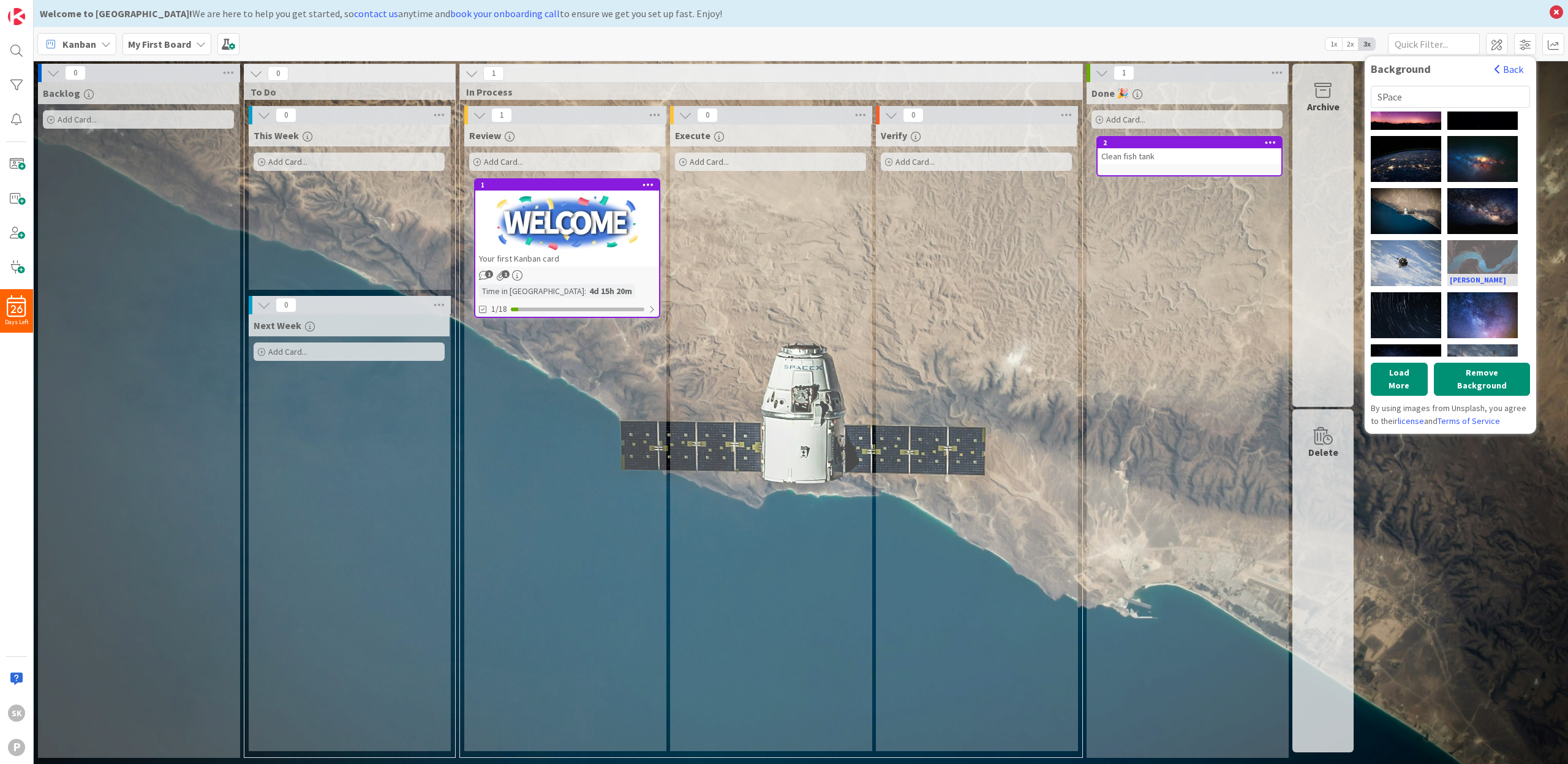
click at [1499, 251] on div "[PERSON_NAME]" at bounding box center [1483, 263] width 71 height 46
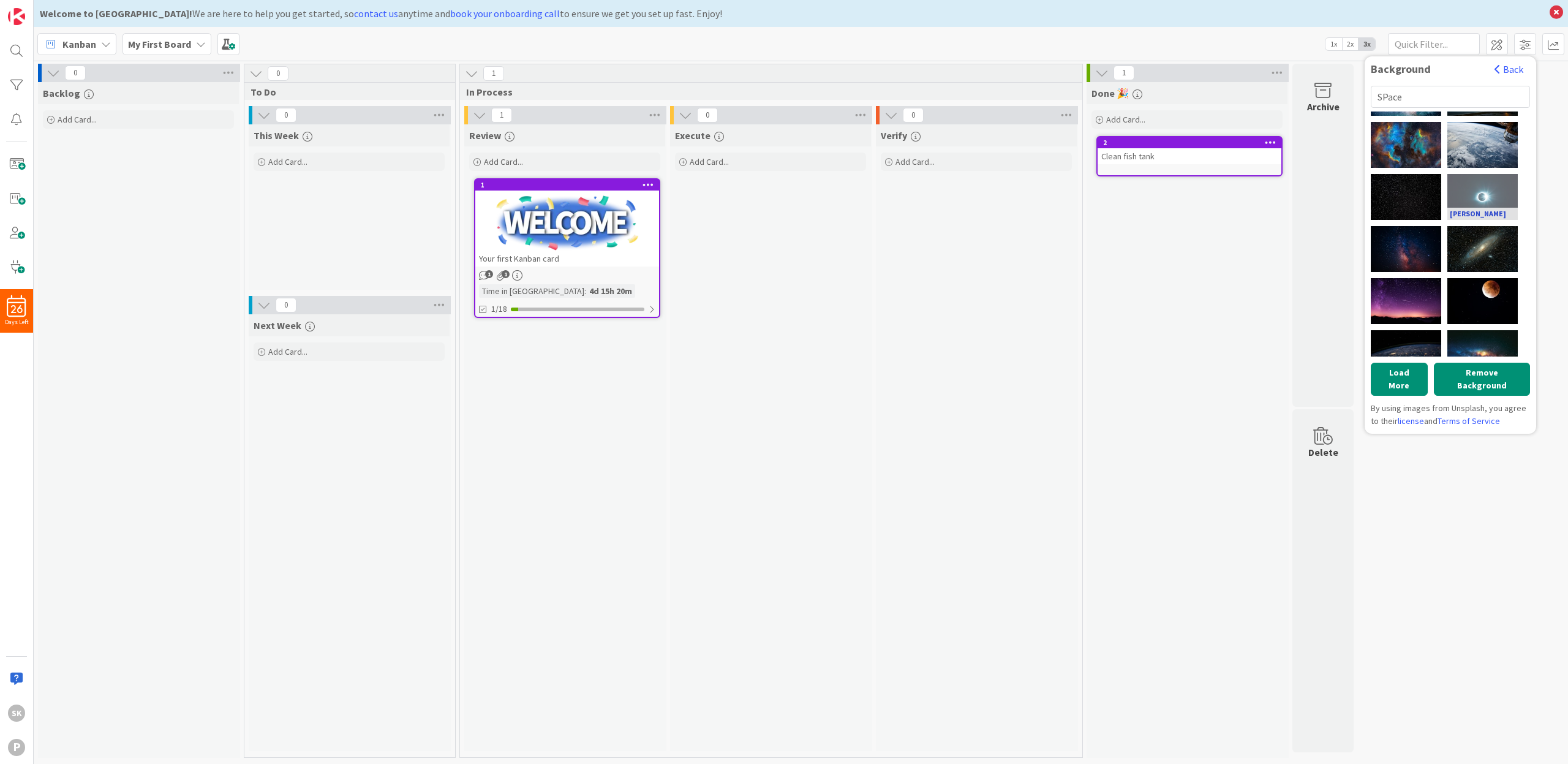
scroll to position [0, 0]
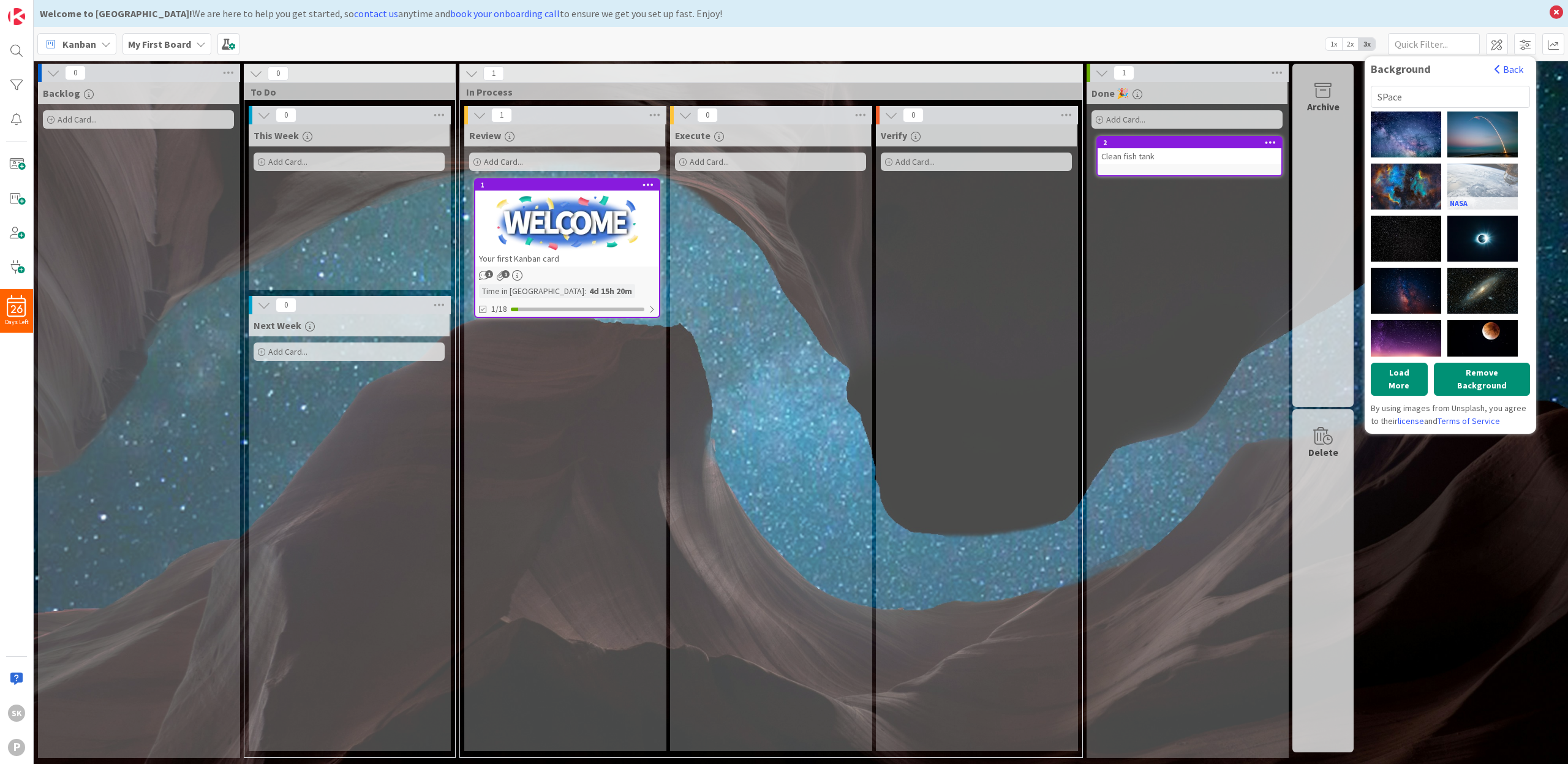
click at [1483, 175] on div "NASA" at bounding box center [1483, 187] width 71 height 46
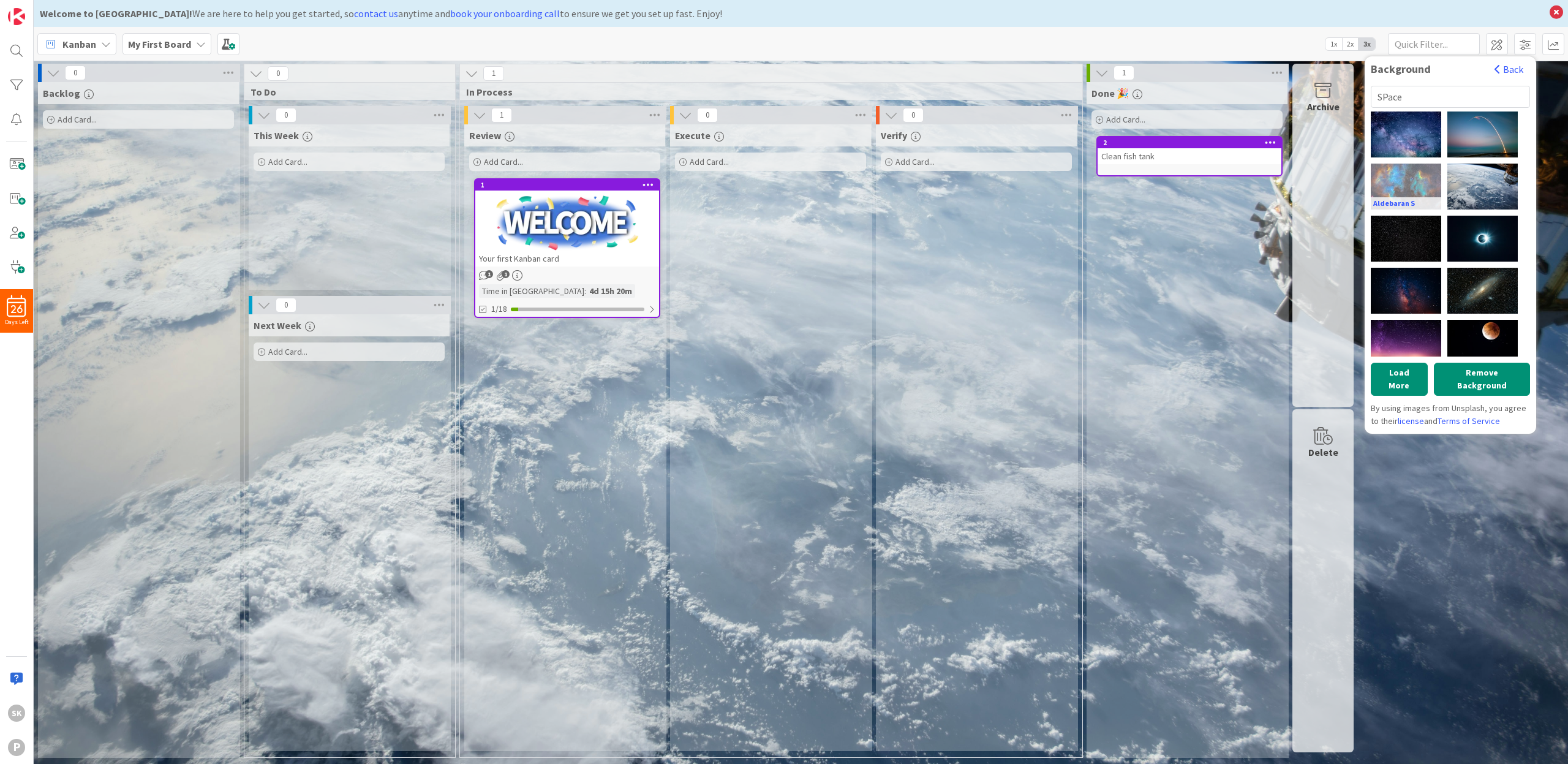
click at [1409, 176] on div "Aldebaran S" at bounding box center [1406, 187] width 71 height 46
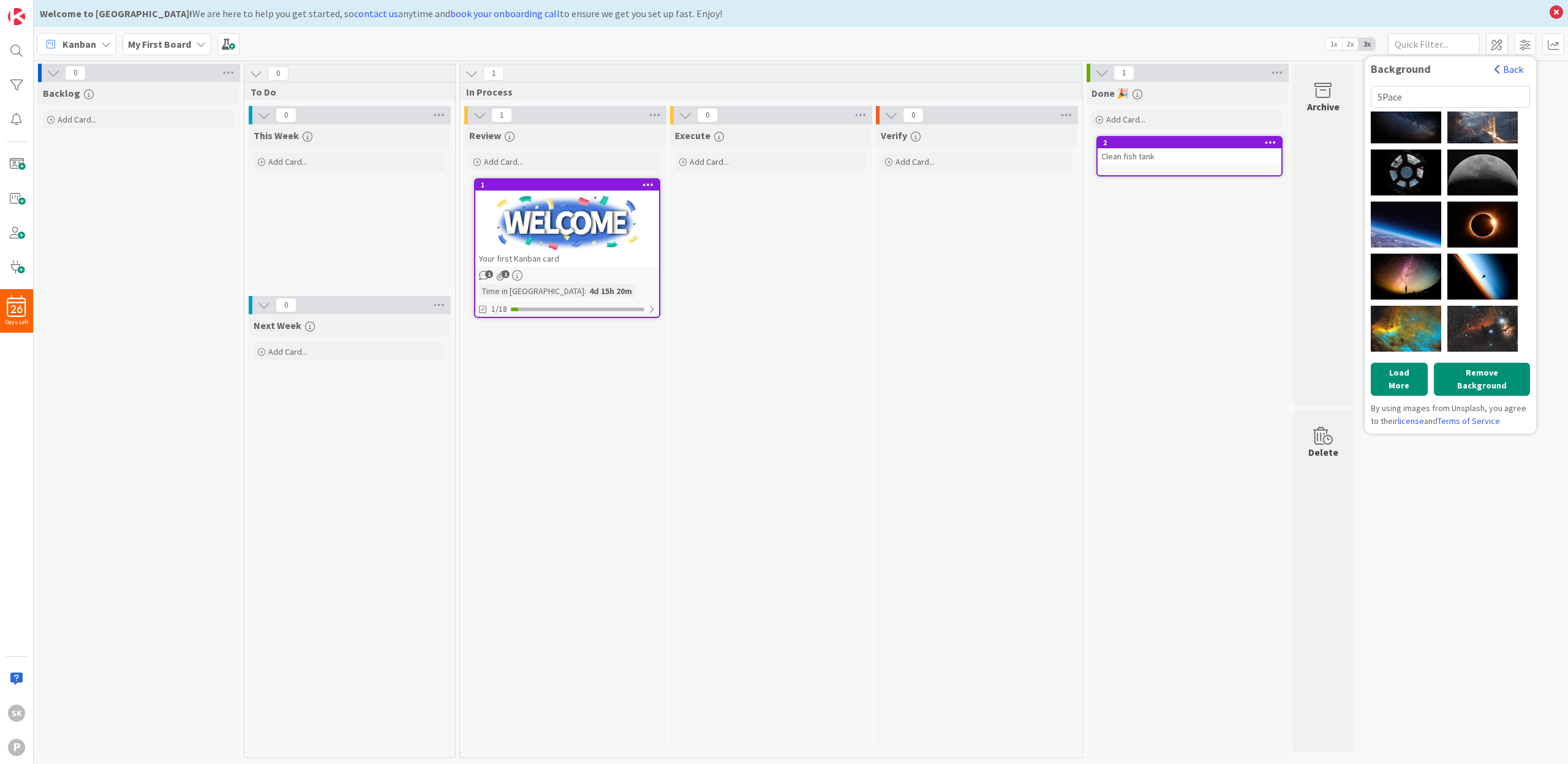
scroll to position [482, 0]
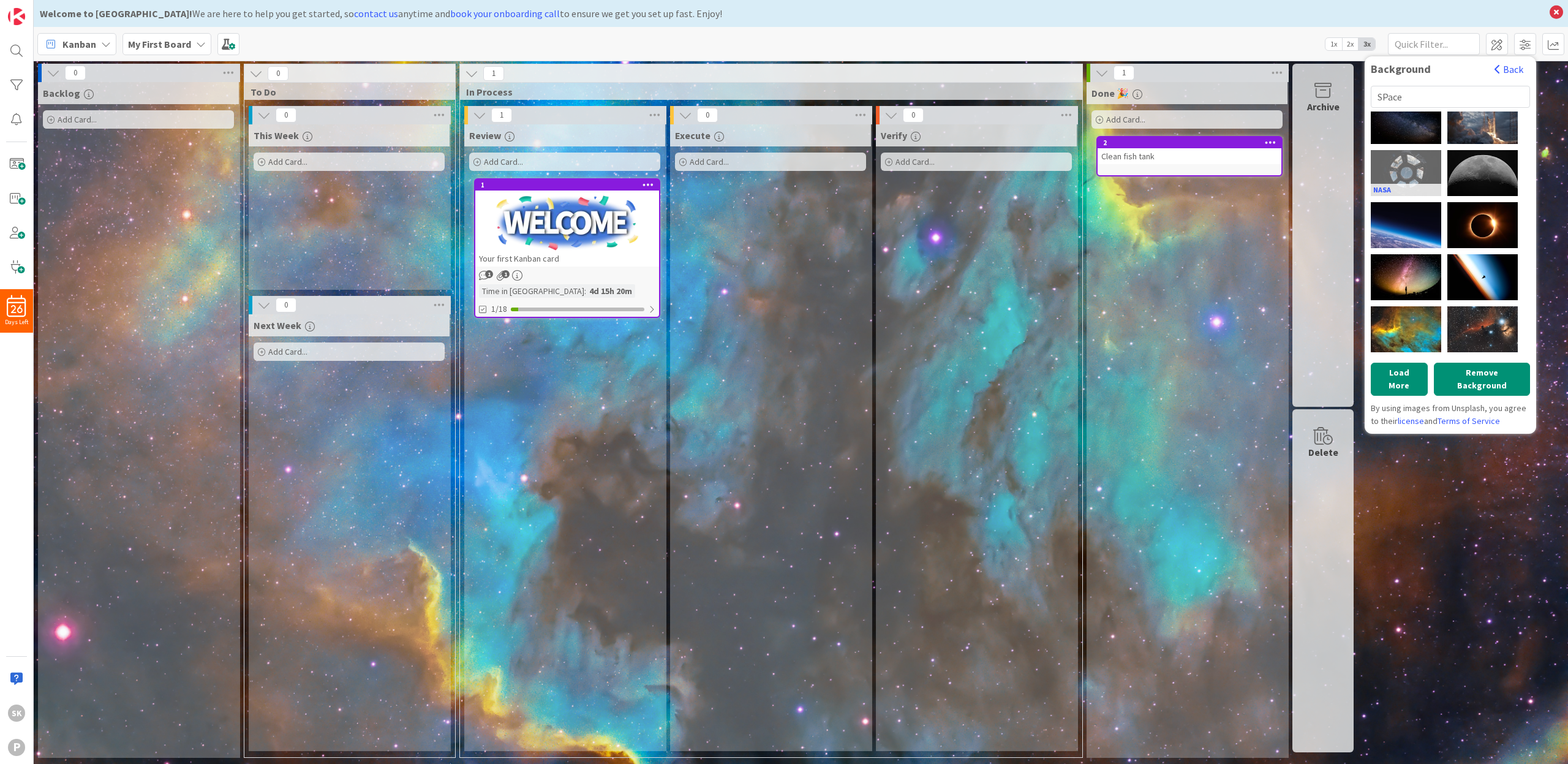
click at [1433, 159] on div "NASA" at bounding box center [1406, 173] width 71 height 46
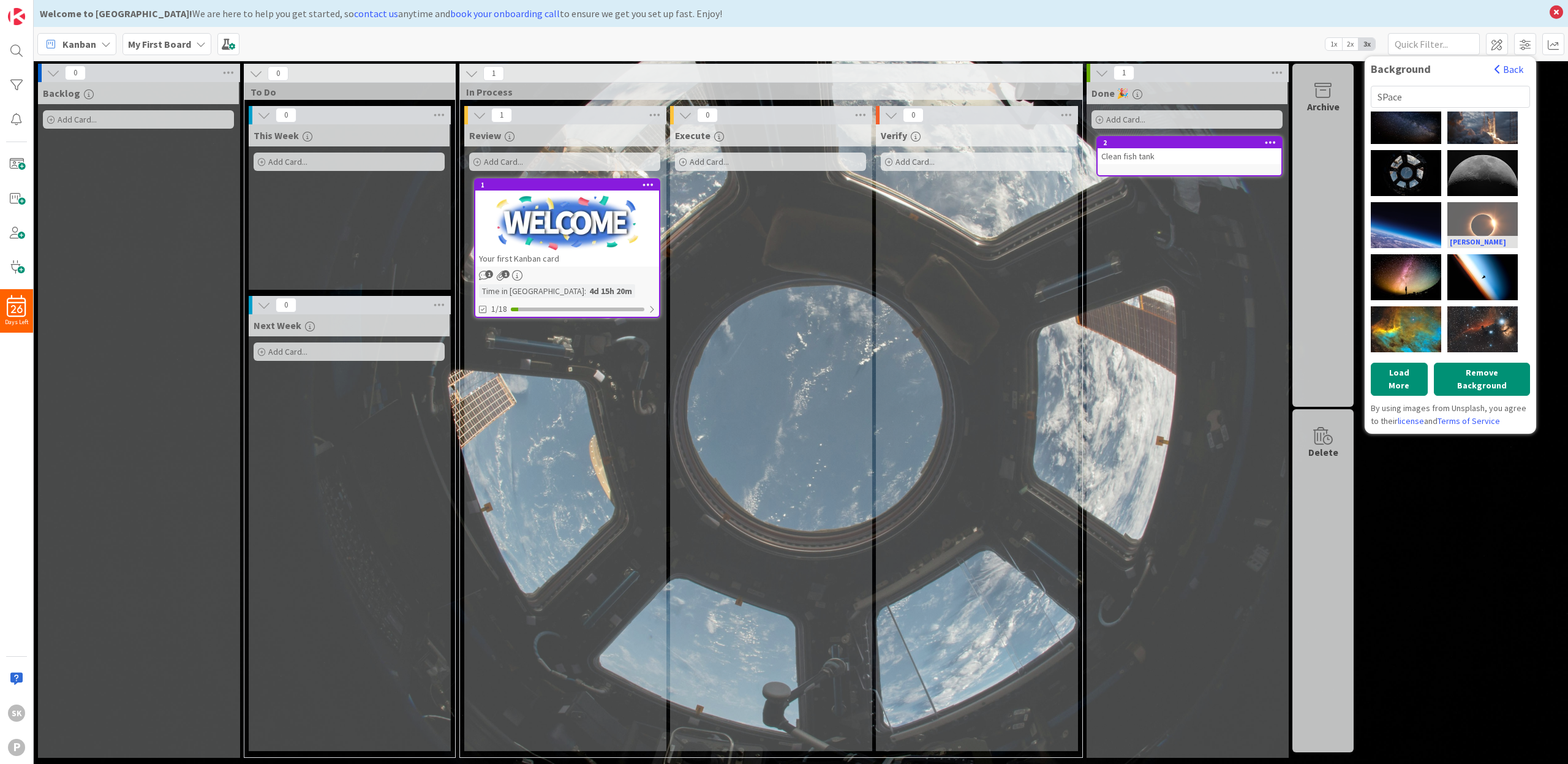
click at [1457, 213] on div "[PERSON_NAME]" at bounding box center [1483, 225] width 71 height 46
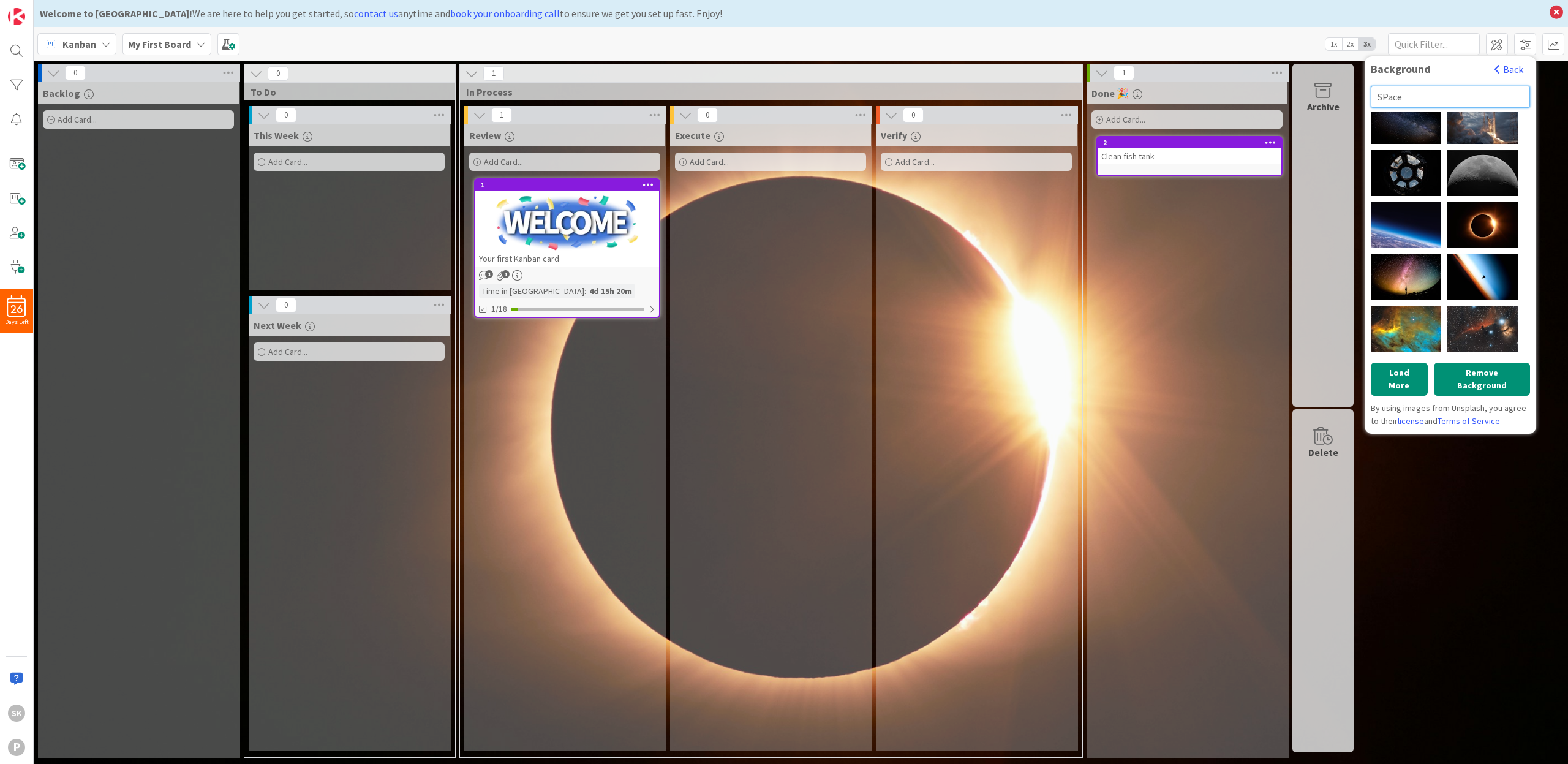
drag, startPoint x: 1412, startPoint y: 99, endPoint x: 1382, endPoint y: 109, distance: 31.6
click at [1376, 102] on input "SPace" at bounding box center [1451, 97] width 159 height 22
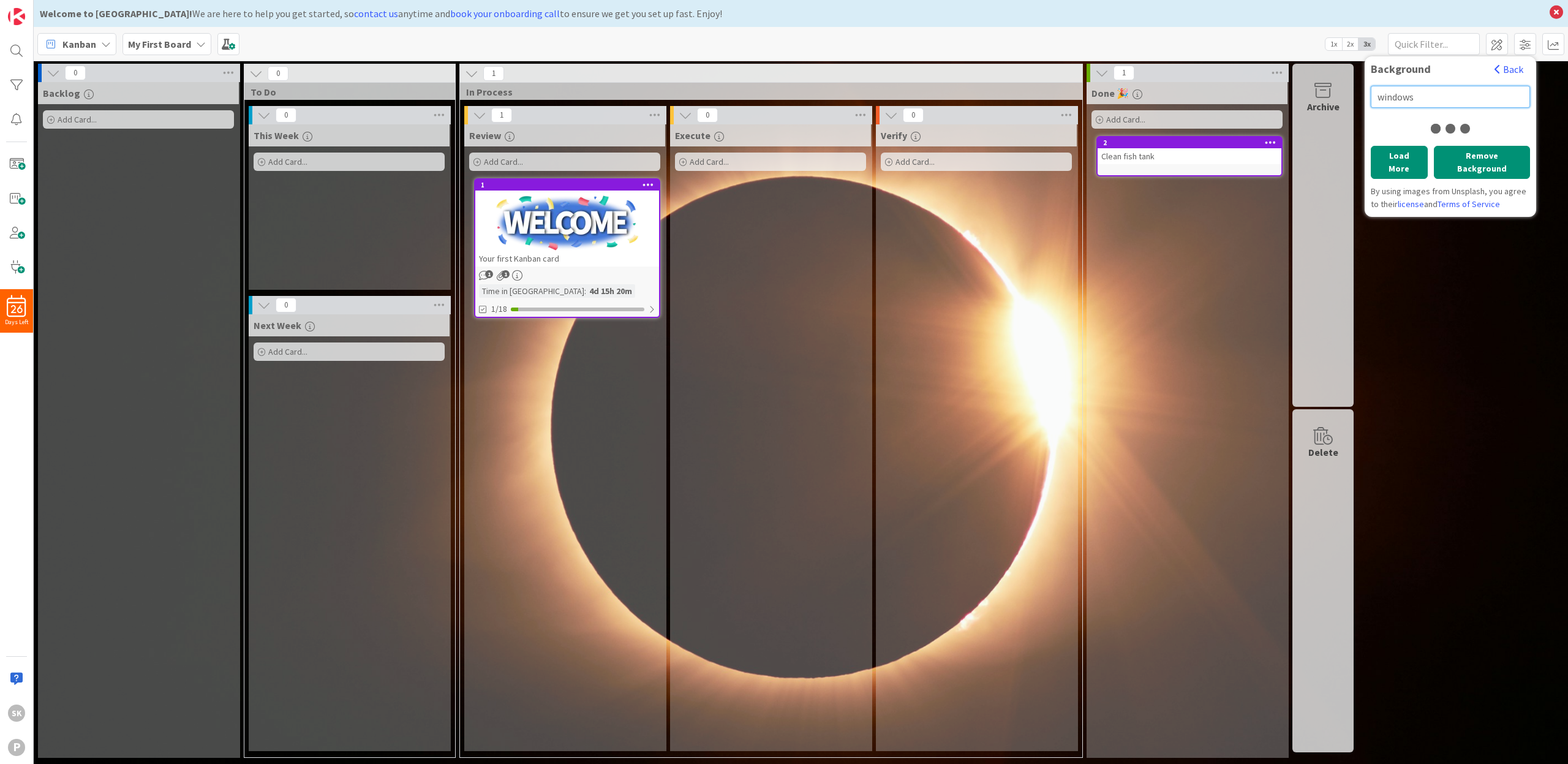
scroll to position [0, 0]
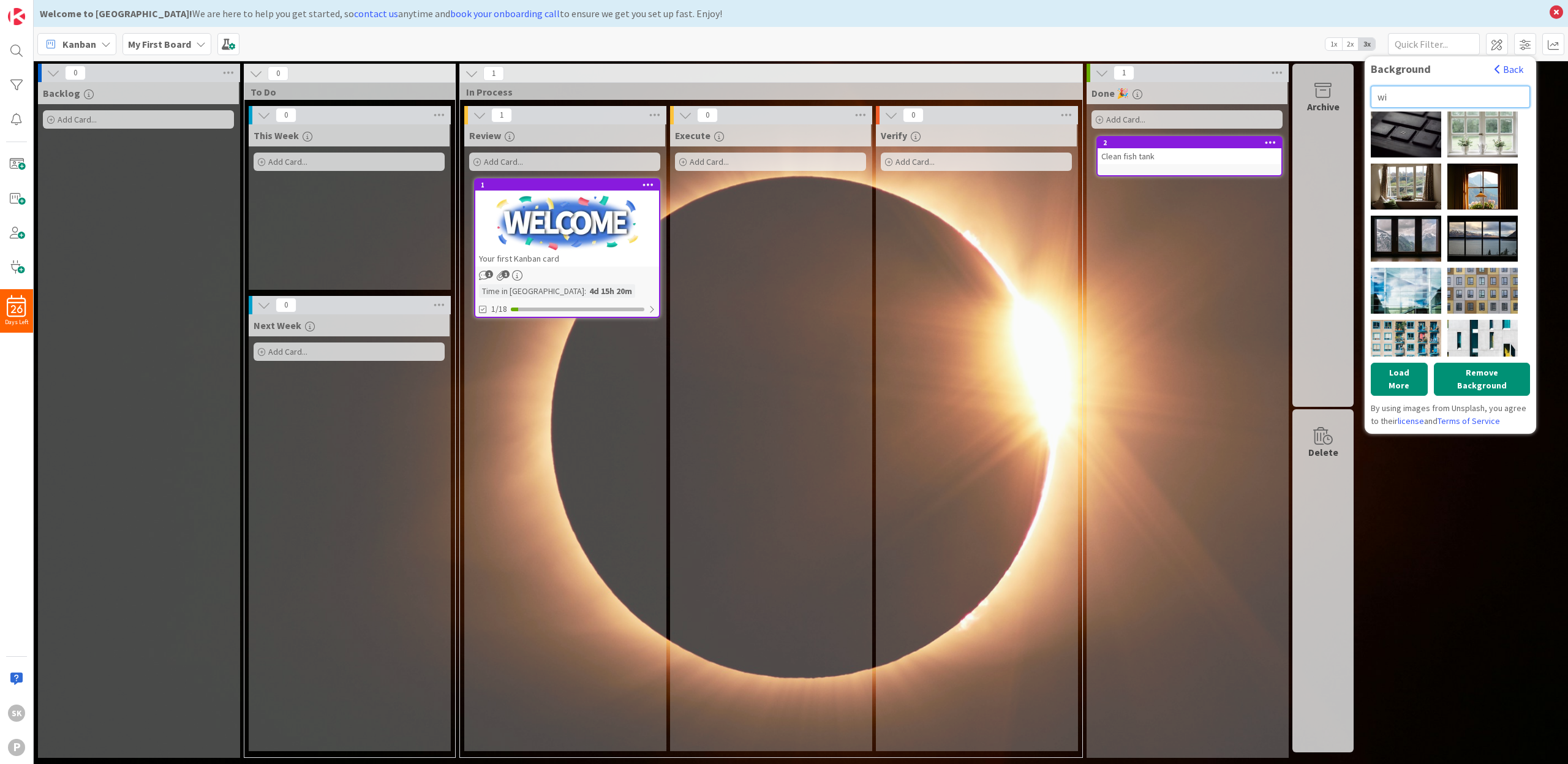
type input "w"
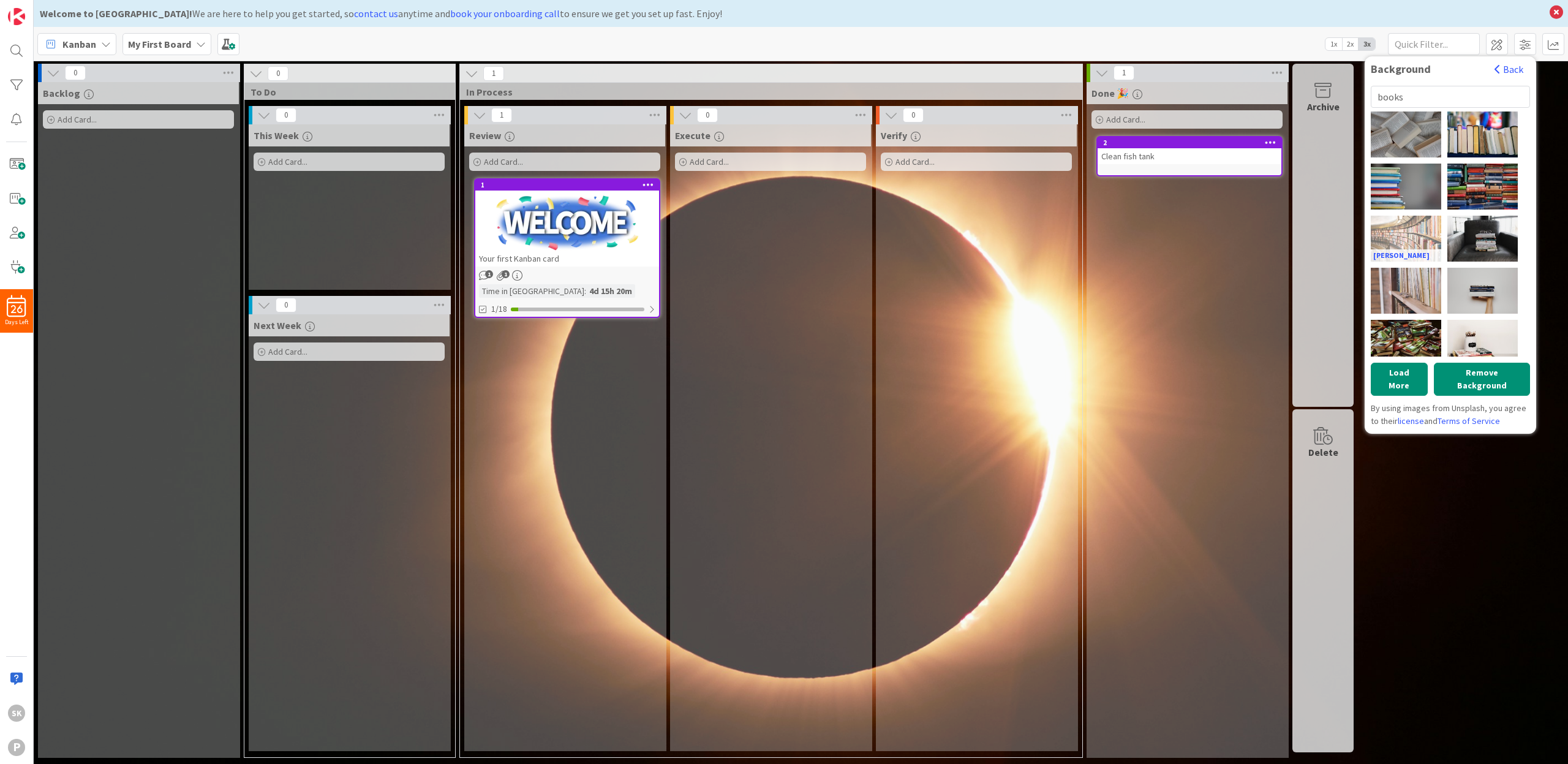
click at [1400, 231] on div "[PERSON_NAME]" at bounding box center [1406, 238] width 71 height 46
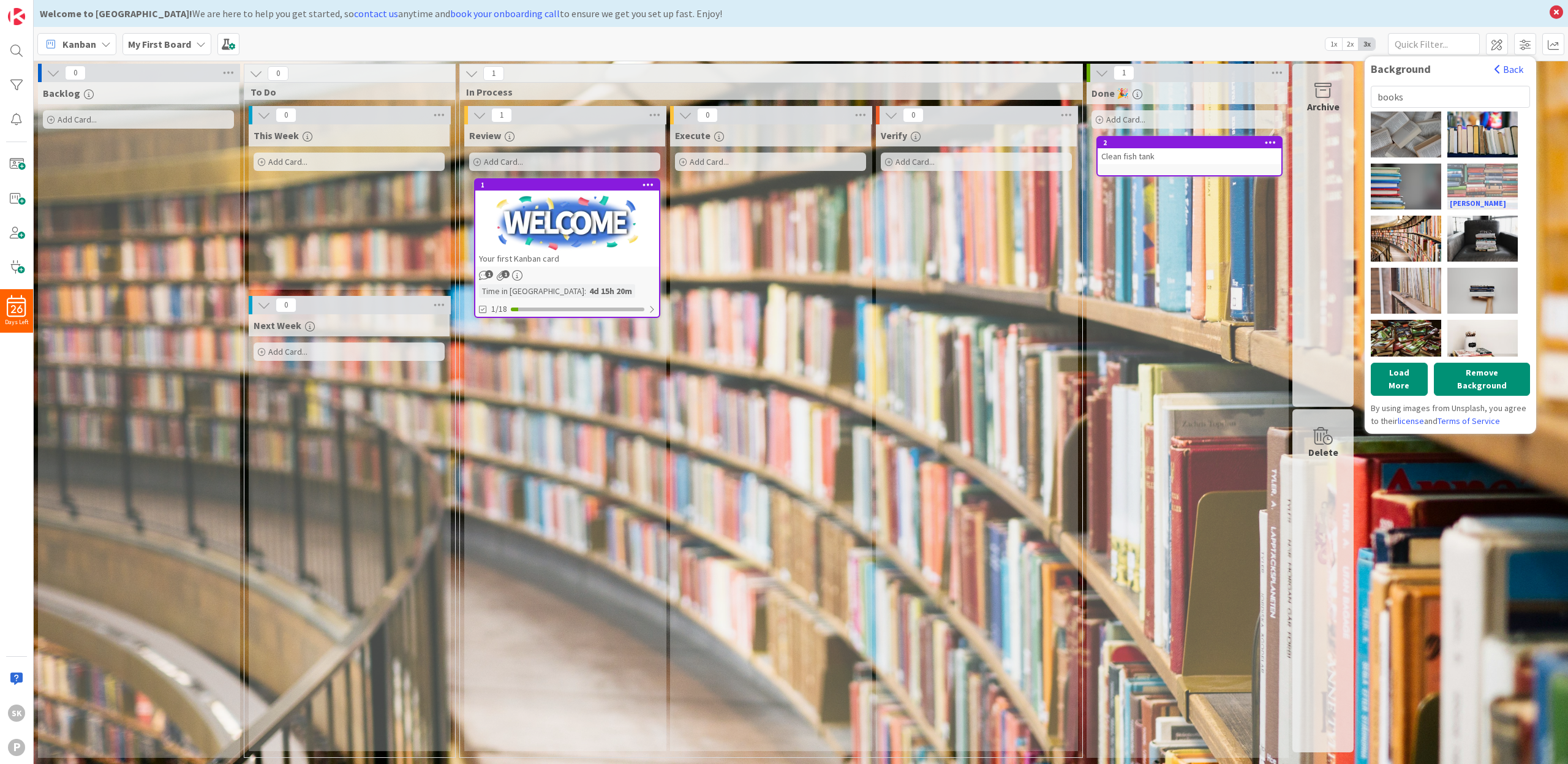
click at [1486, 184] on div "[PERSON_NAME]" at bounding box center [1483, 187] width 71 height 46
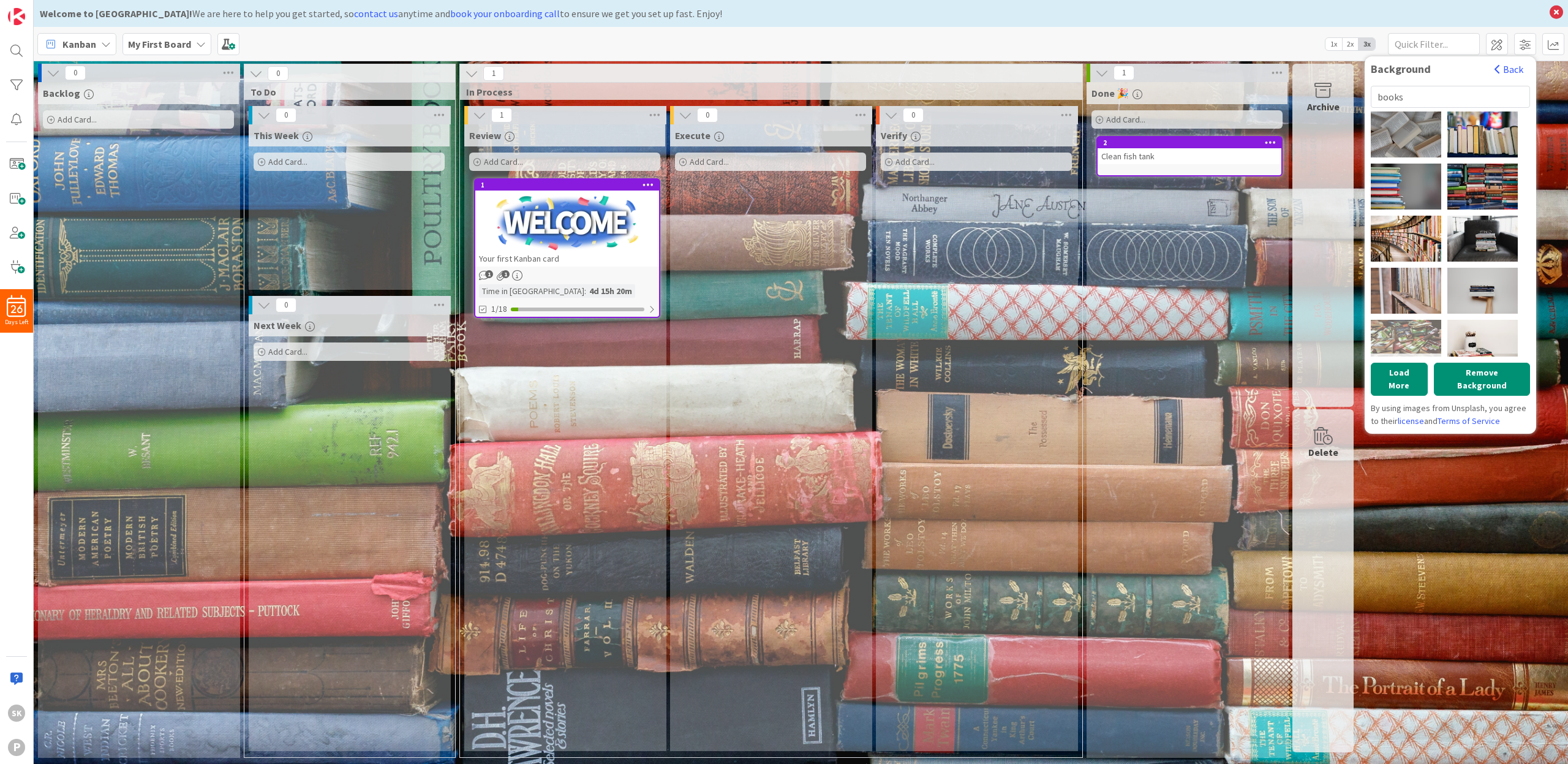
click at [1409, 323] on div "[PERSON_NAME]" at bounding box center [1406, 343] width 71 height 46
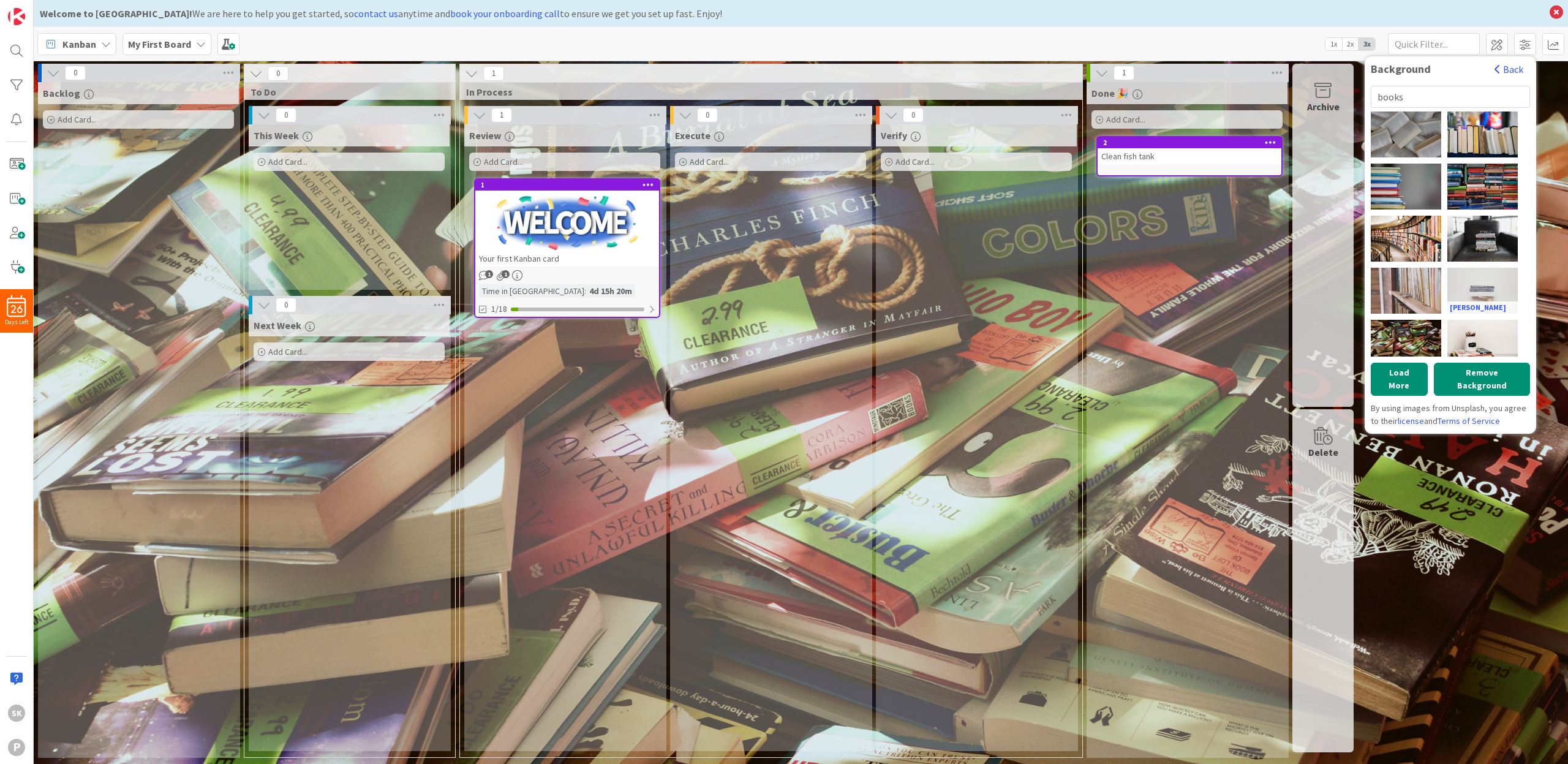
click at [1465, 277] on div "[PERSON_NAME]" at bounding box center [1483, 290] width 71 height 46
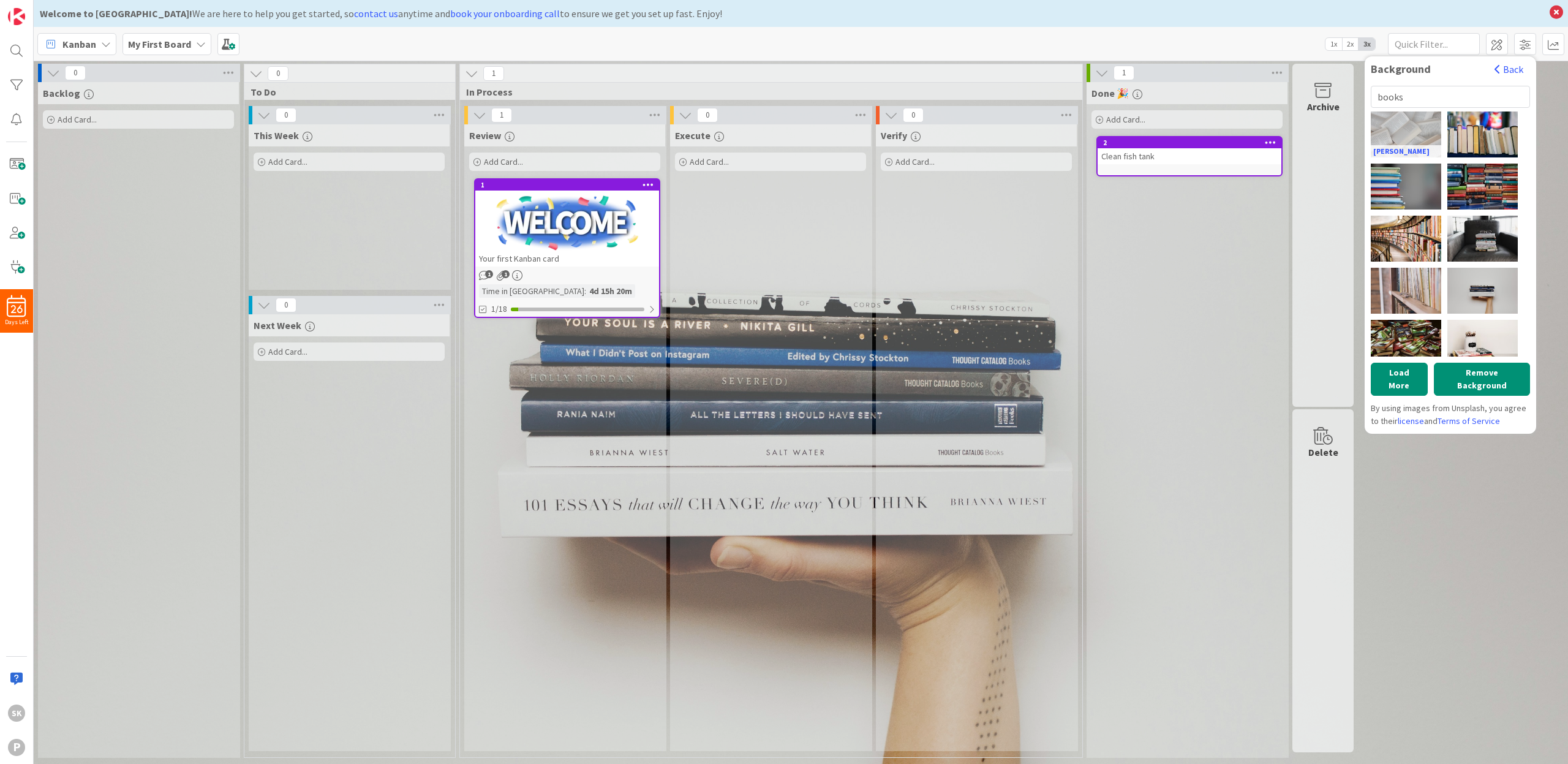
click at [1413, 122] on div "[PERSON_NAME]" at bounding box center [1406, 134] width 71 height 46
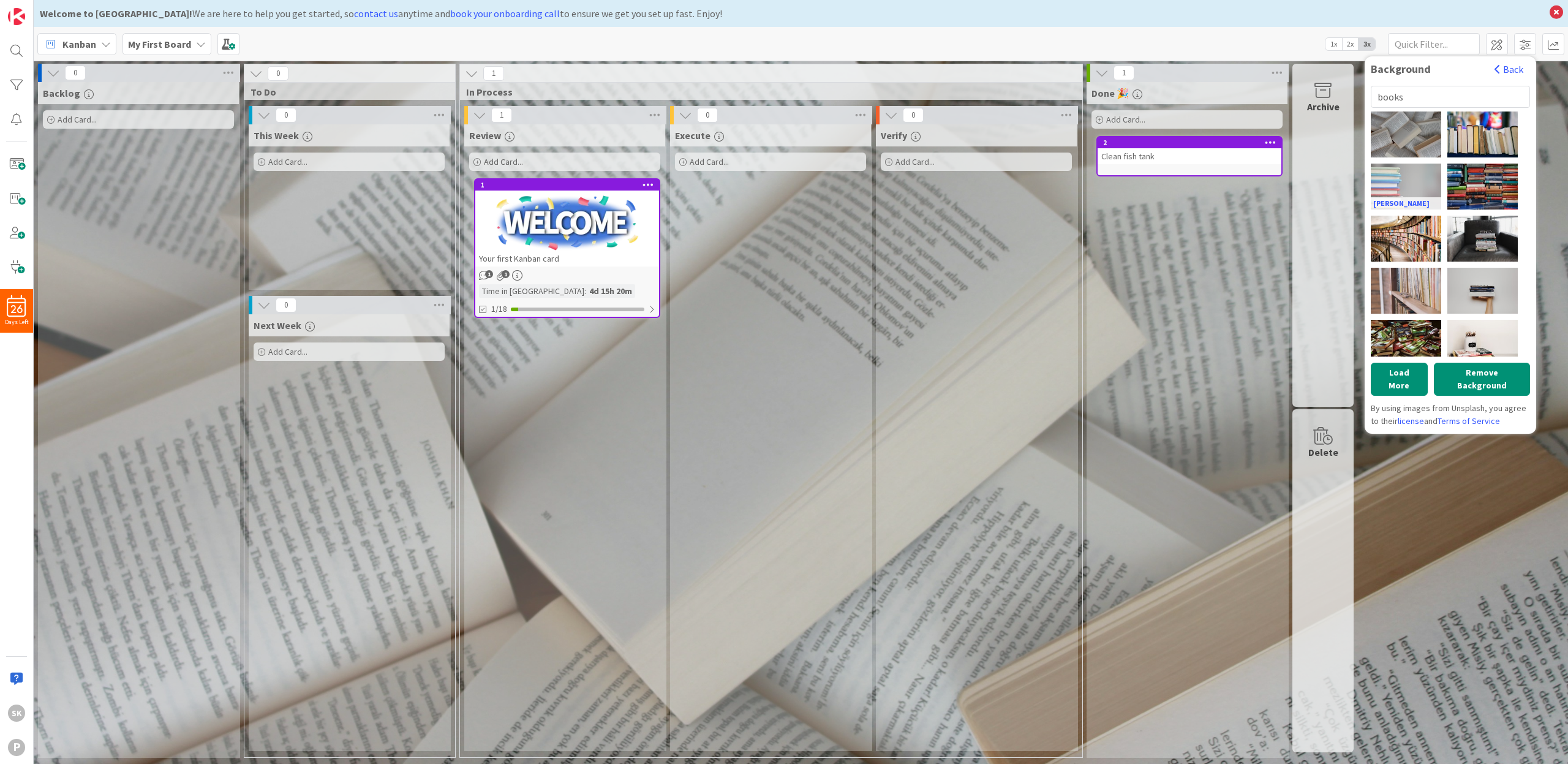
click at [1416, 178] on div "[PERSON_NAME]" at bounding box center [1406, 187] width 71 height 46
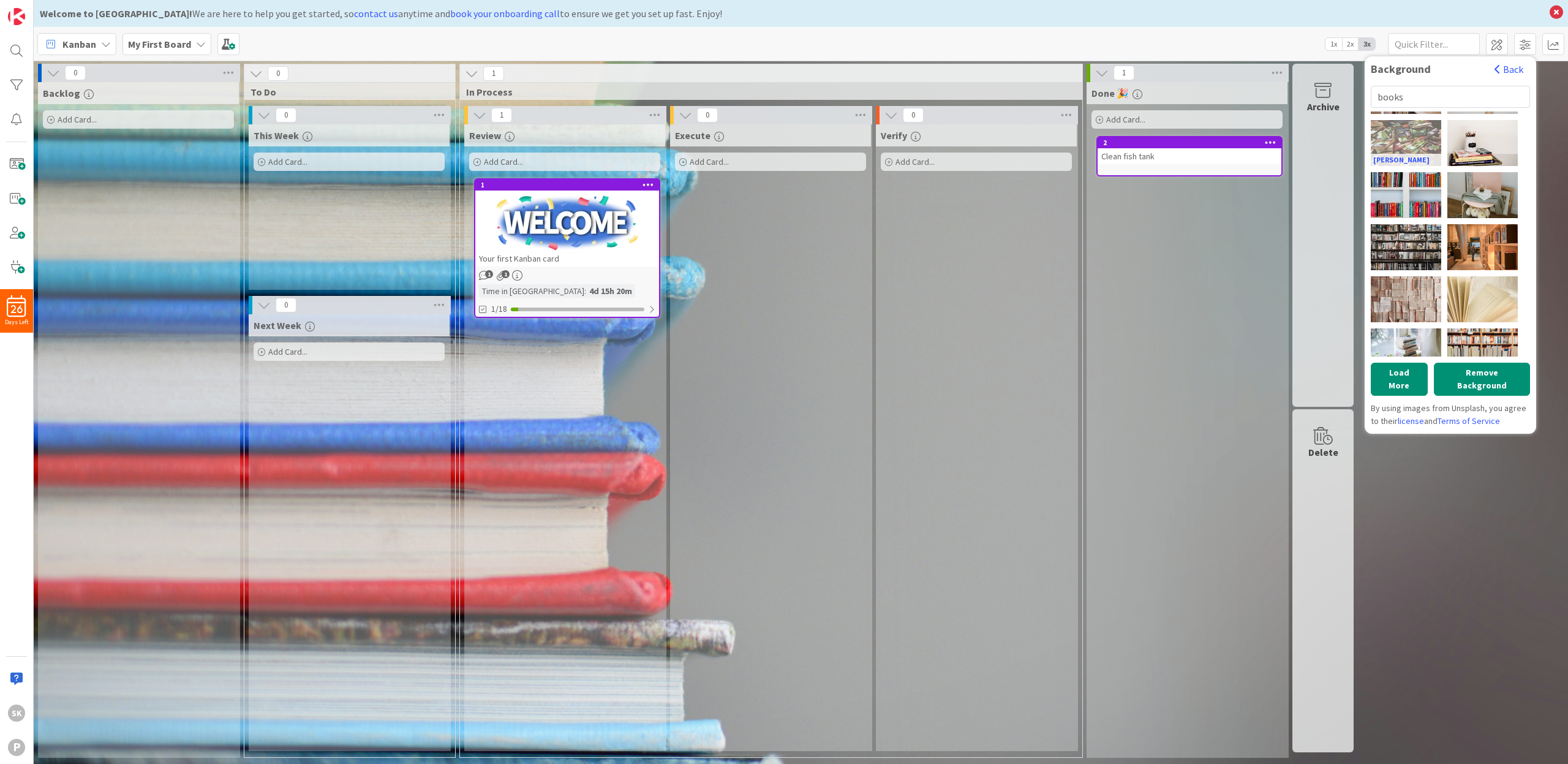
scroll to position [209, 0]
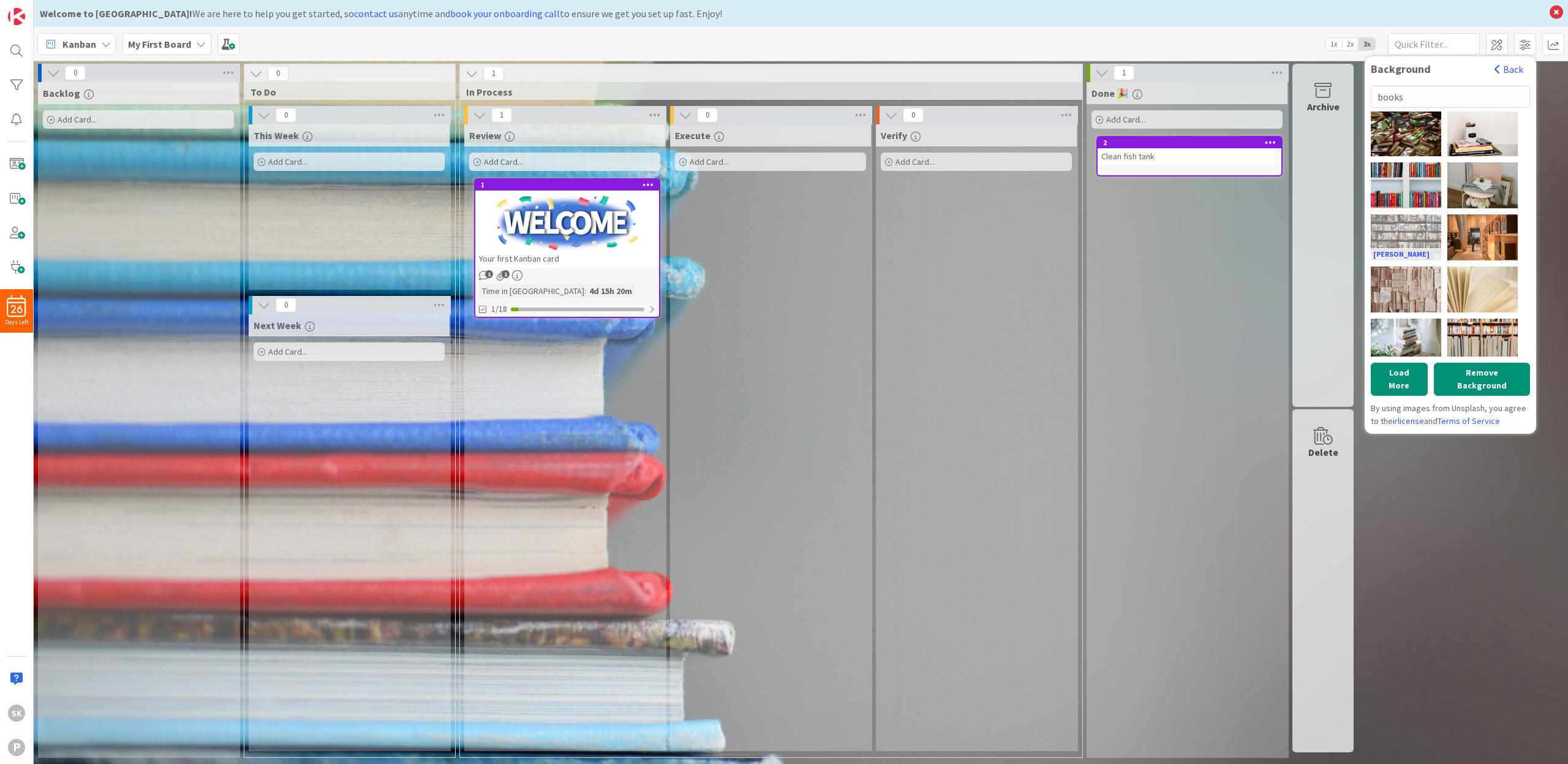
click at [1412, 219] on div "[PERSON_NAME]" at bounding box center [1406, 237] width 71 height 46
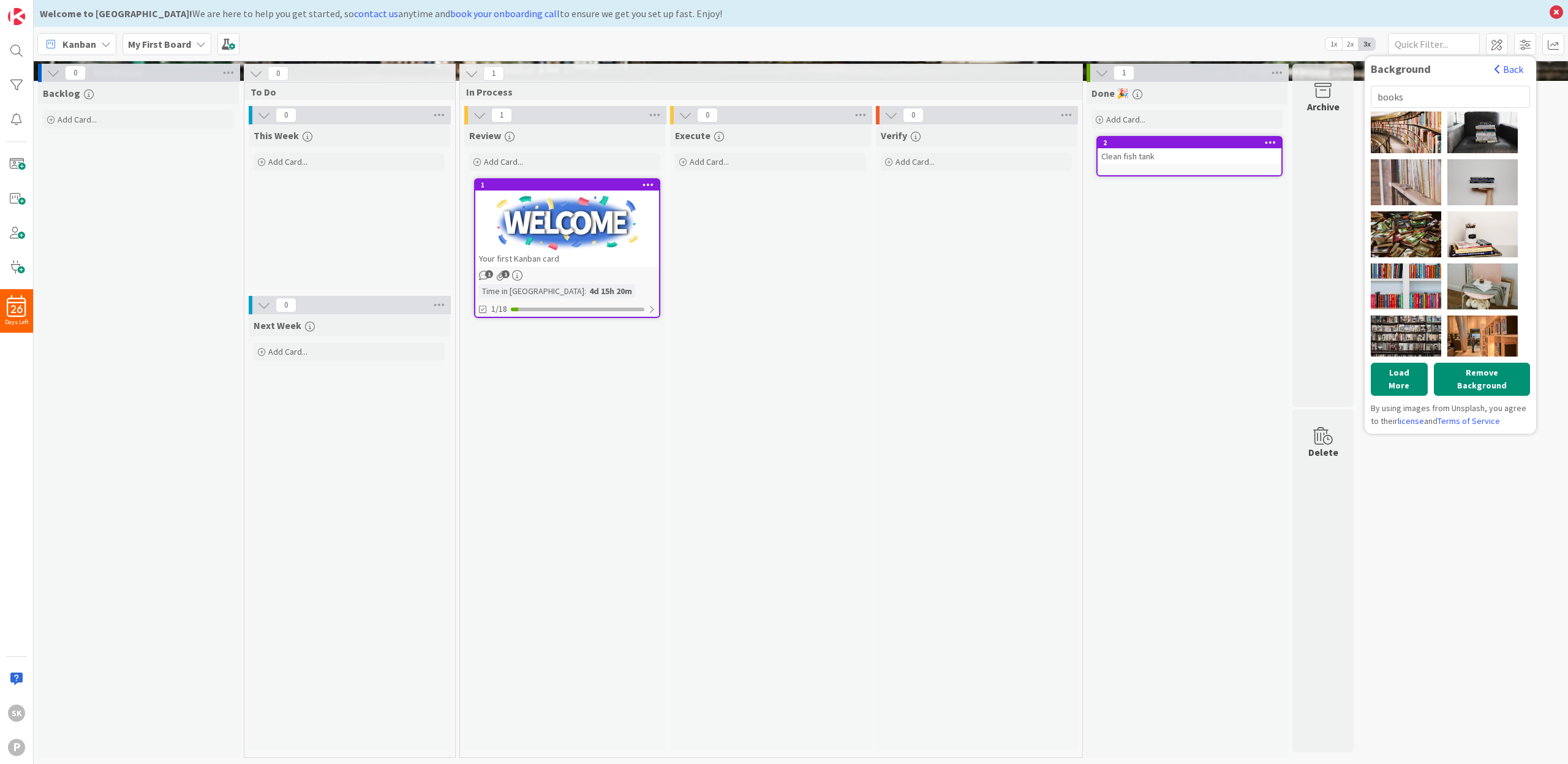
scroll to position [20, 0]
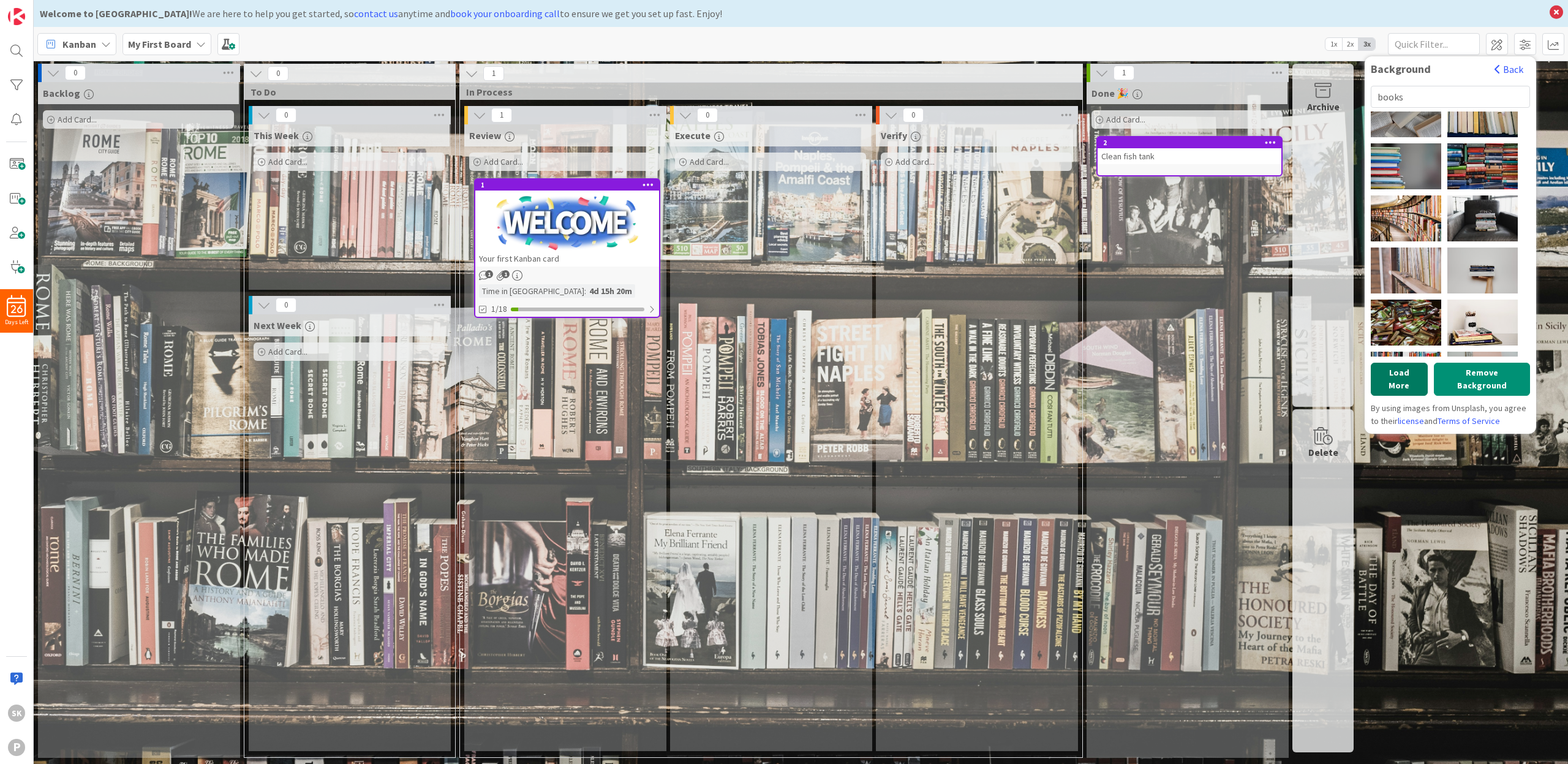
click at [1402, 375] on button "Load More" at bounding box center [1400, 379] width 57 height 33
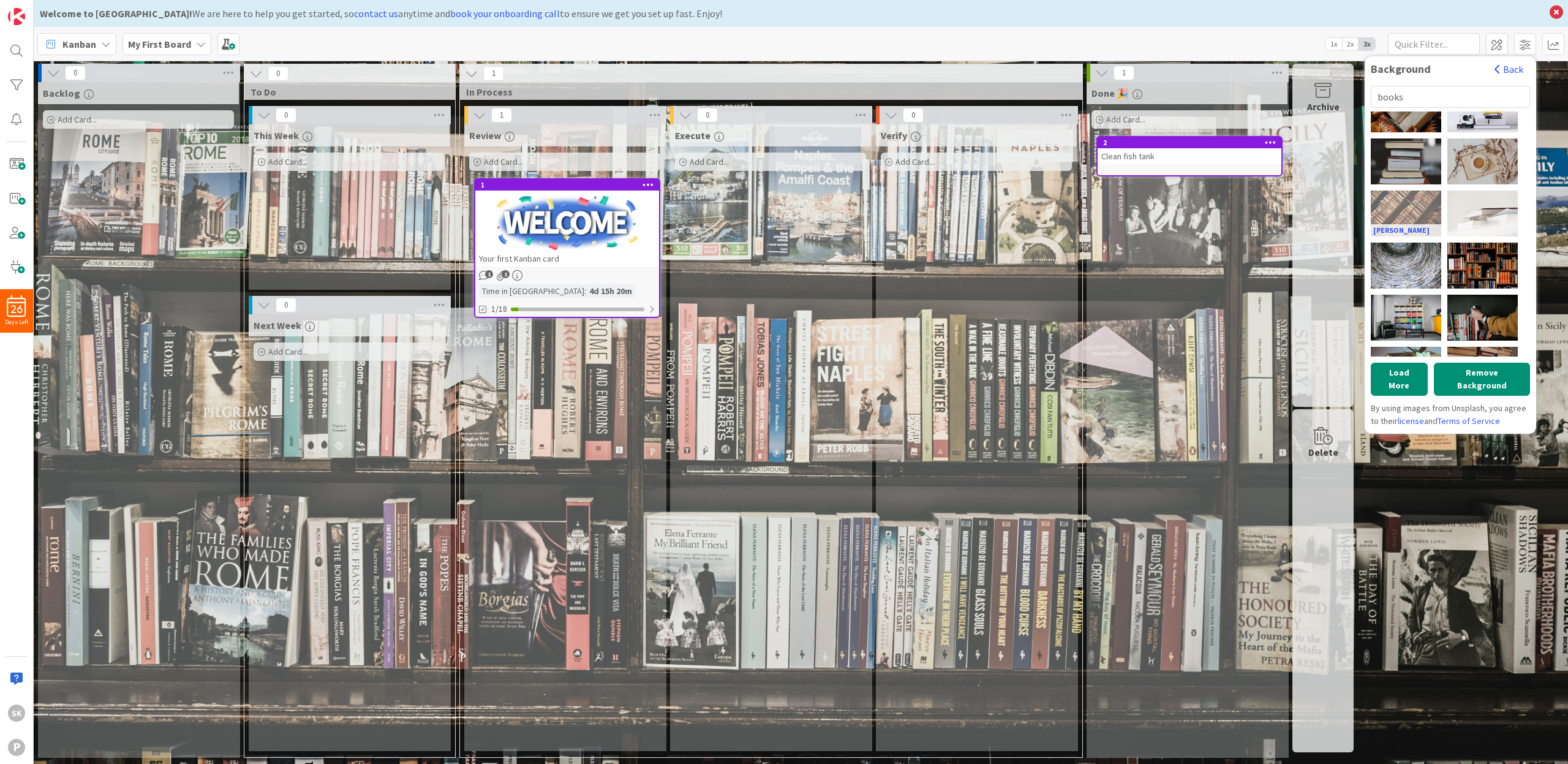
scroll to position [1312, 0]
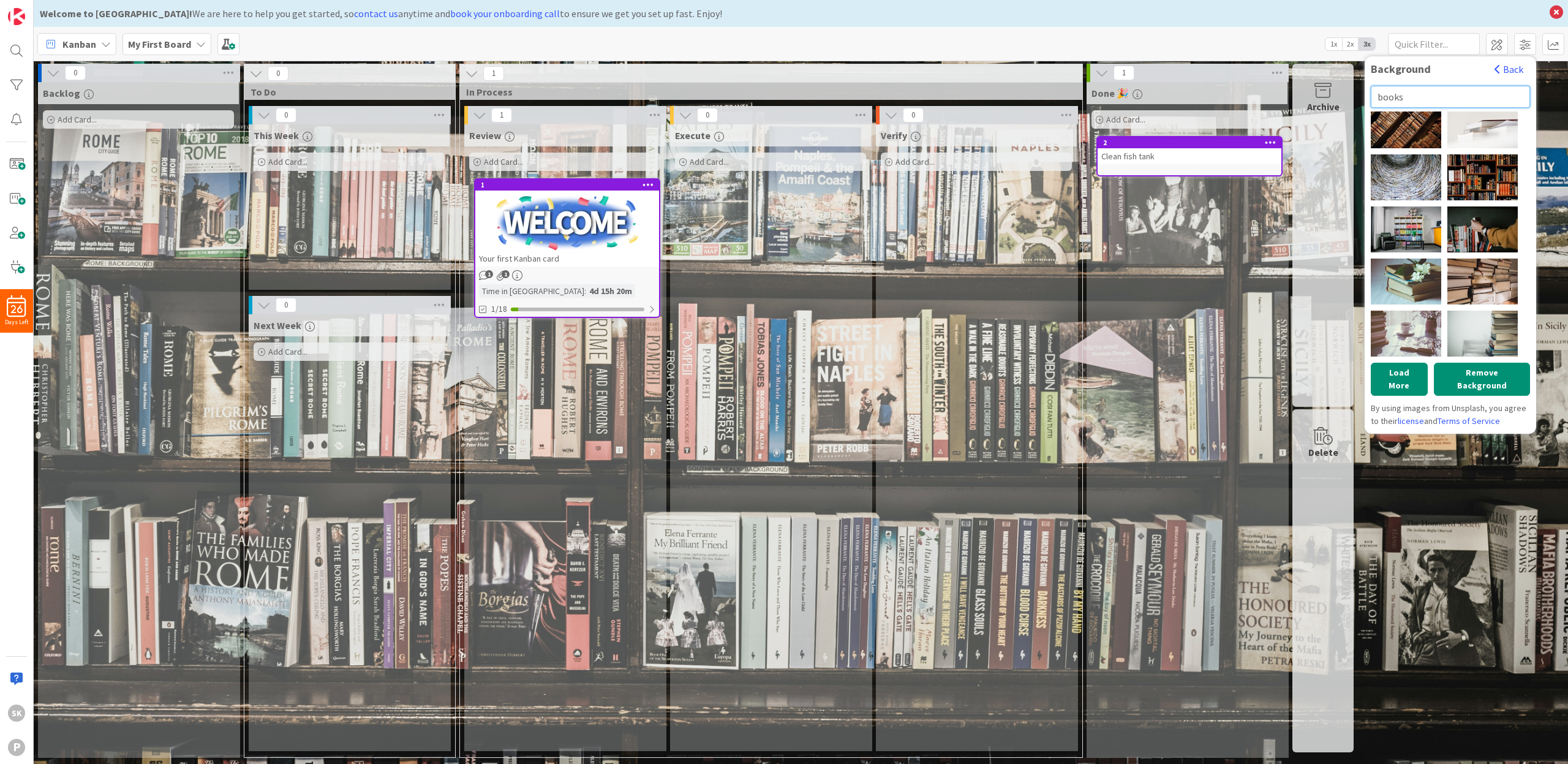
drag, startPoint x: 1408, startPoint y: 95, endPoint x: 1379, endPoint y: 96, distance: 29.0
click at [1379, 96] on input "books" at bounding box center [1451, 97] width 159 height 22
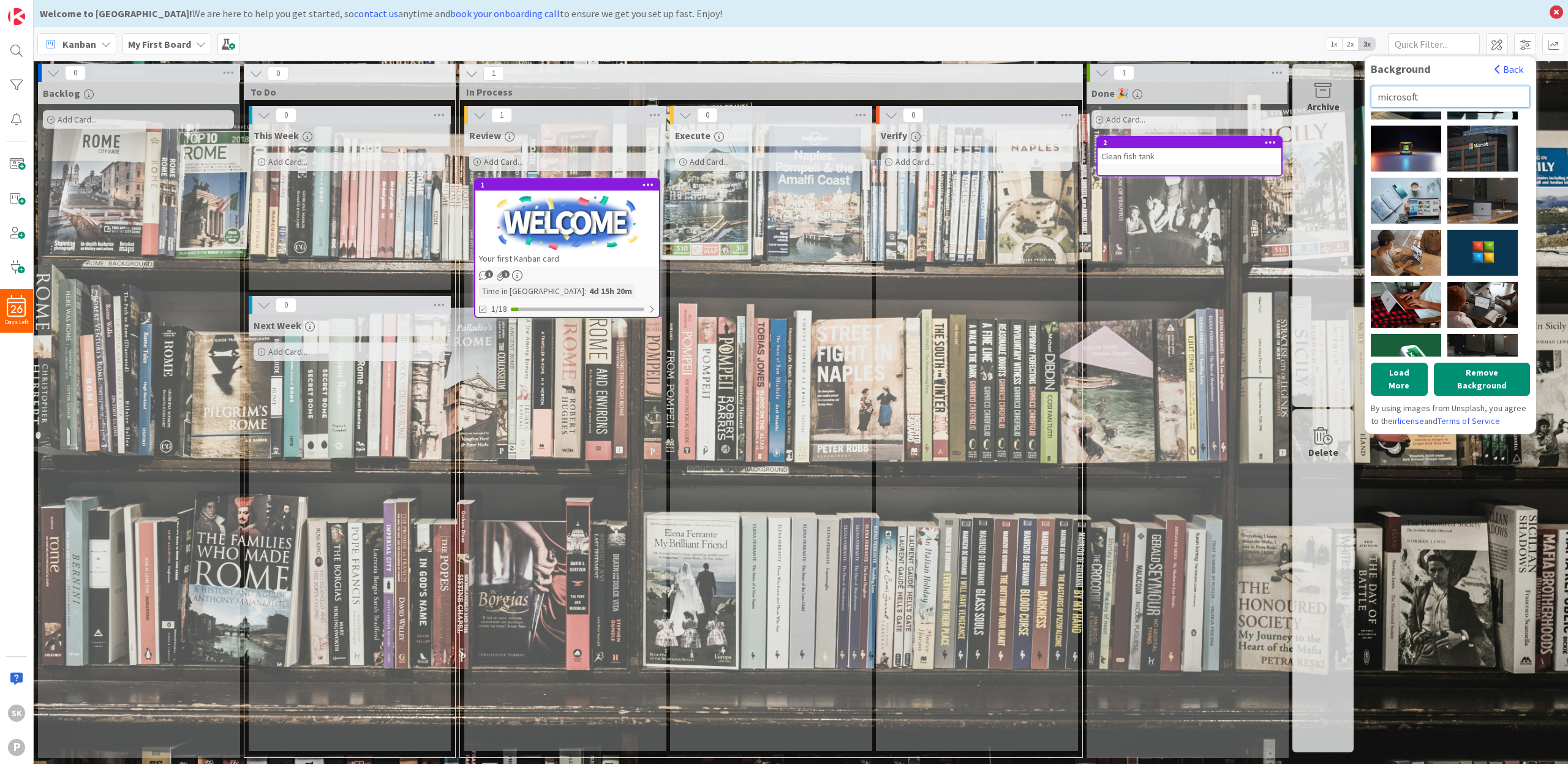
scroll to position [530, 0]
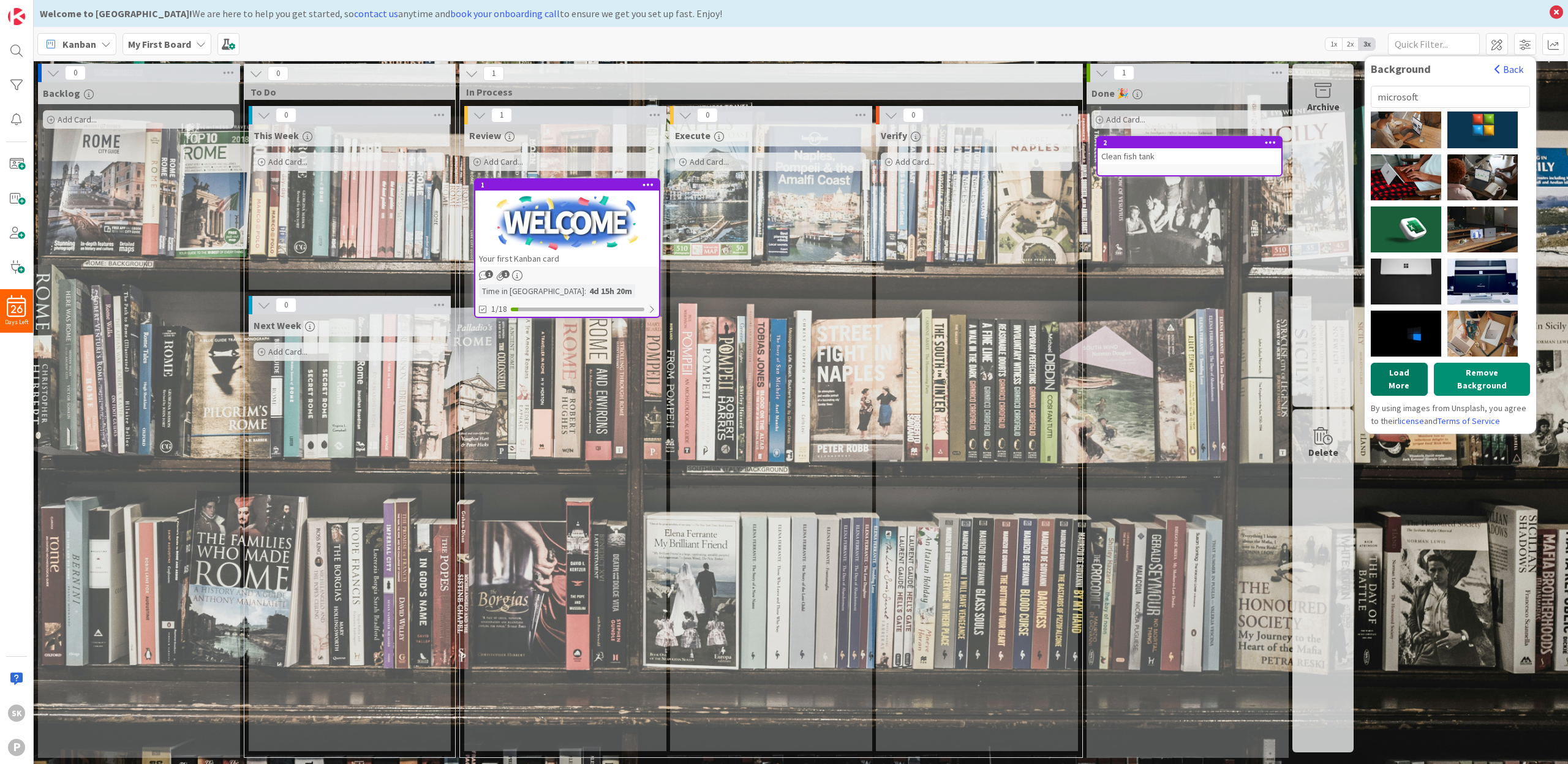
click at [1396, 379] on button "Load More" at bounding box center [1400, 379] width 57 height 33
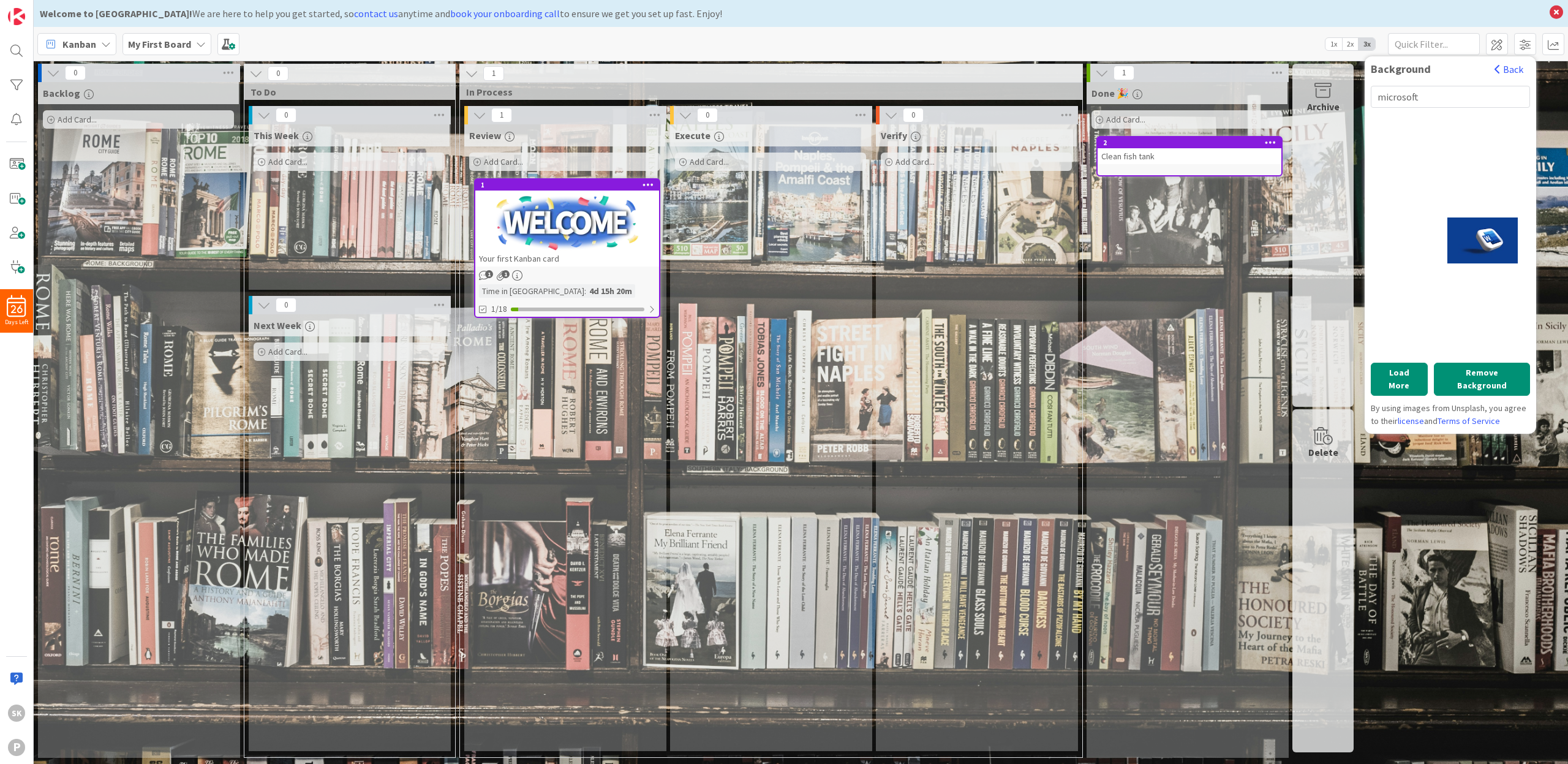
scroll to position [917, 0]
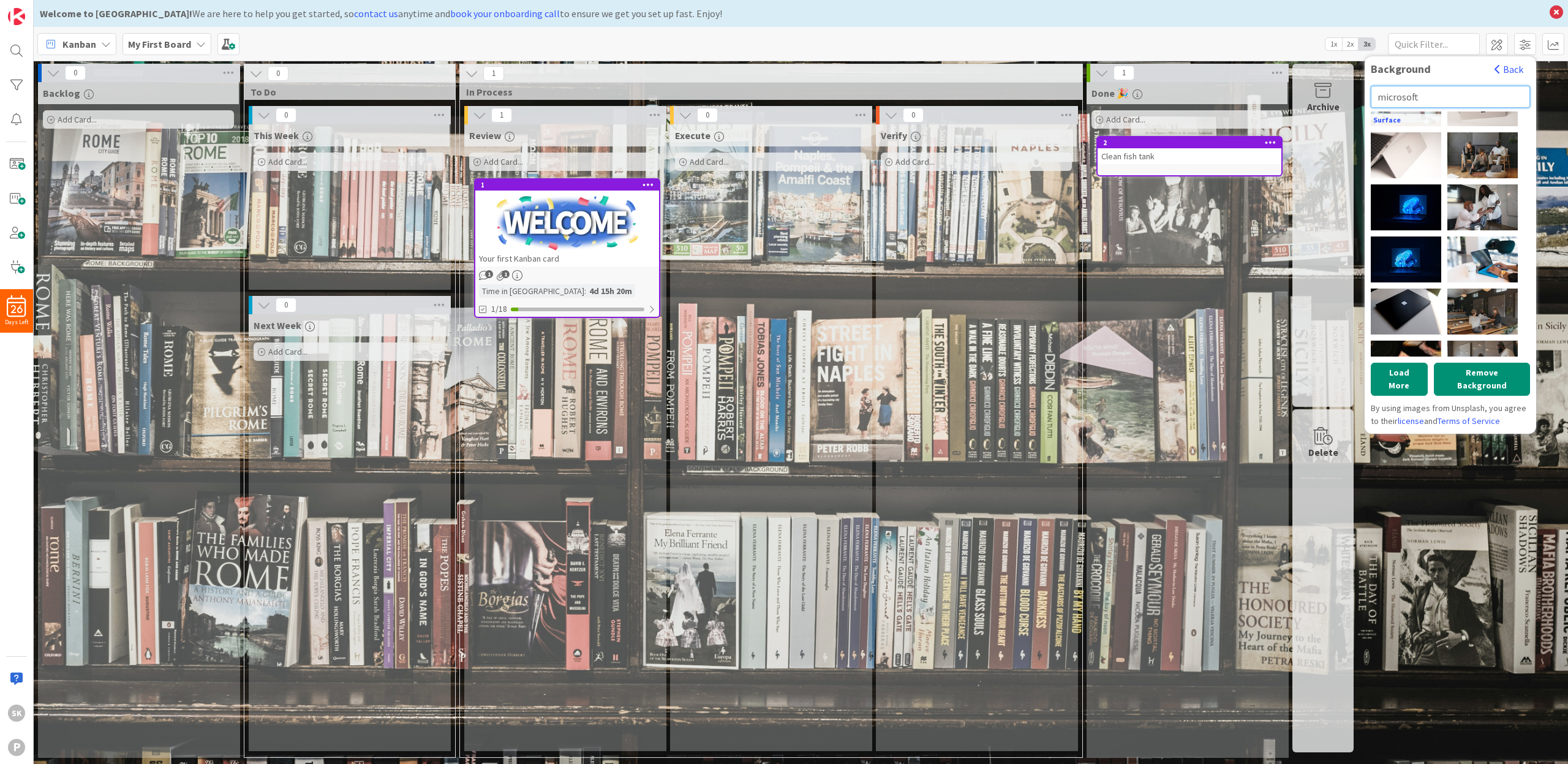
drag, startPoint x: 1420, startPoint y: 98, endPoint x: 1389, endPoint y: 115, distance: 35.4
click at [1376, 102] on input "microsoft" at bounding box center [1451, 97] width 159 height 22
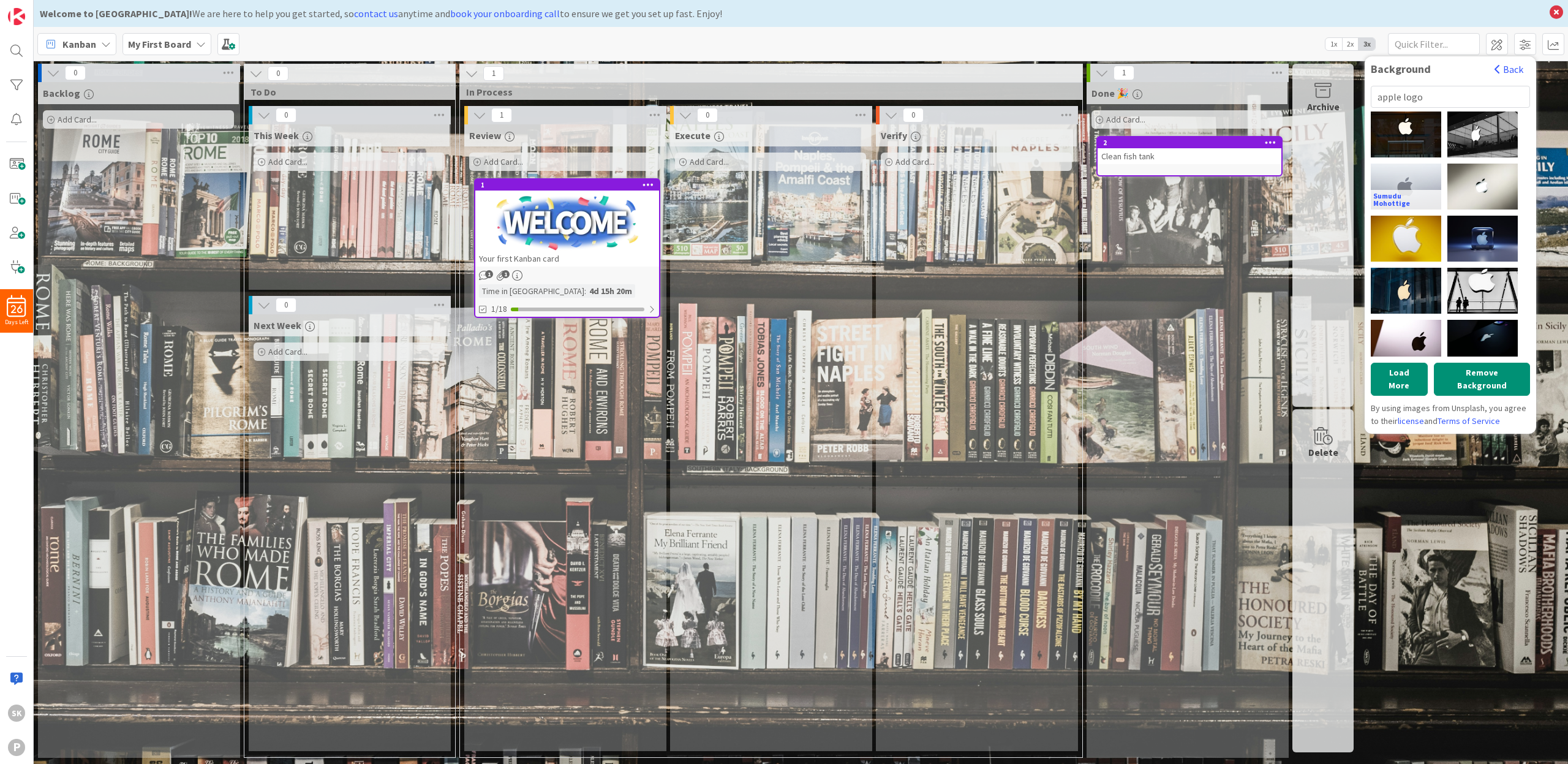
click at [1429, 169] on div "Sumudu Mohottige" at bounding box center [1406, 187] width 71 height 46
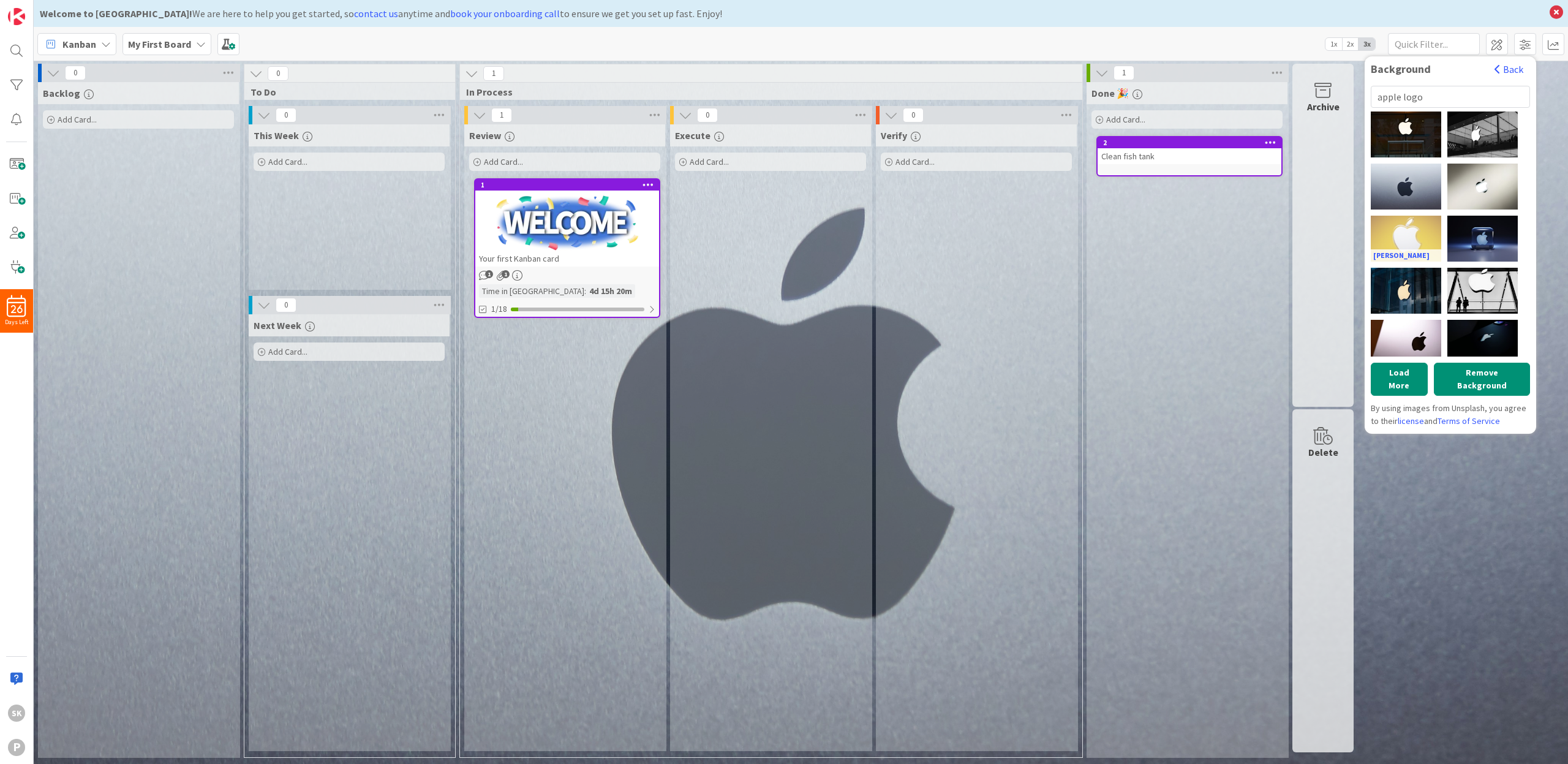
click at [1427, 229] on div "[PERSON_NAME]" at bounding box center [1406, 238] width 71 height 46
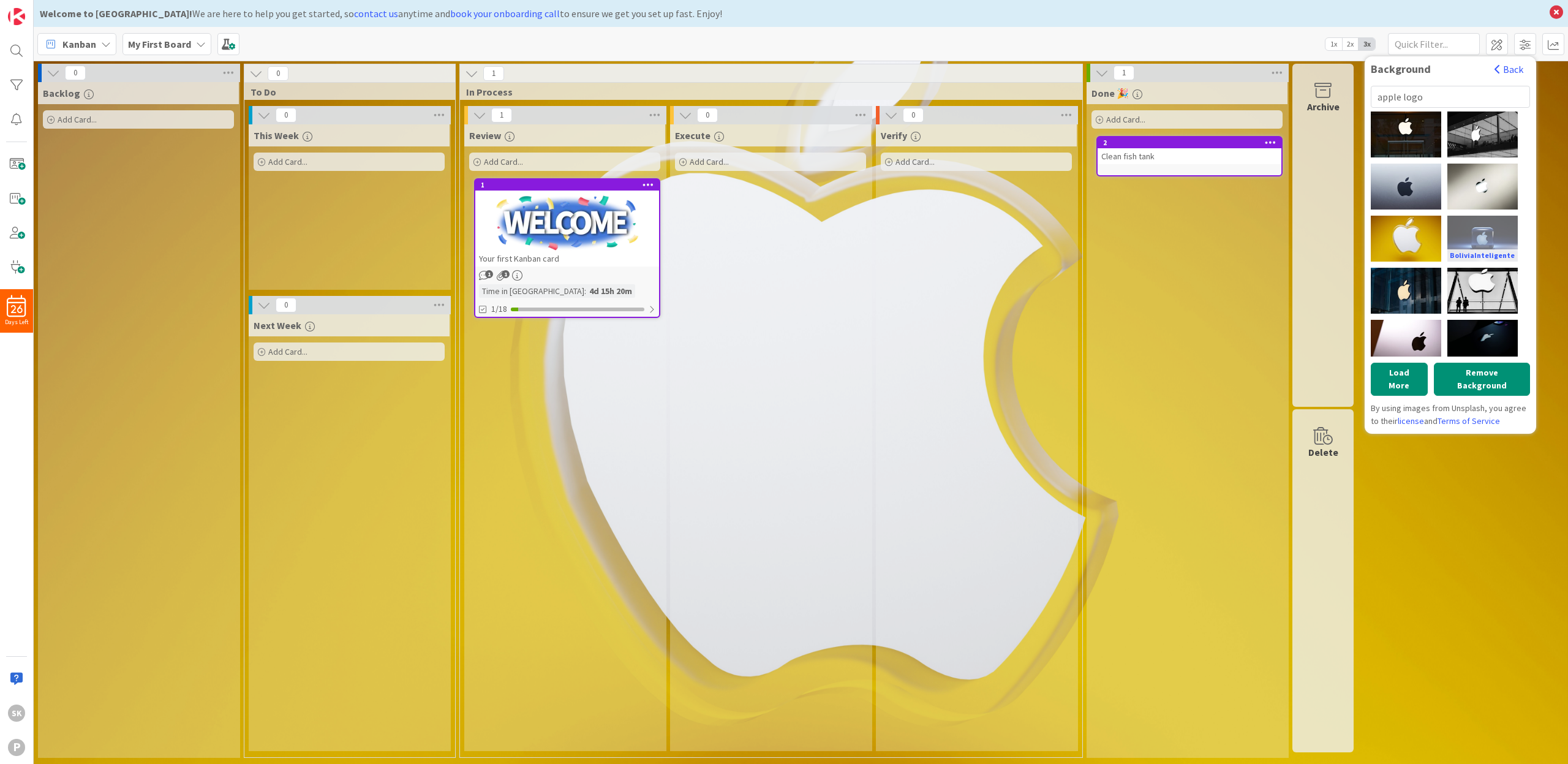
click at [1460, 225] on div "BoliviaInteligente" at bounding box center [1483, 238] width 71 height 46
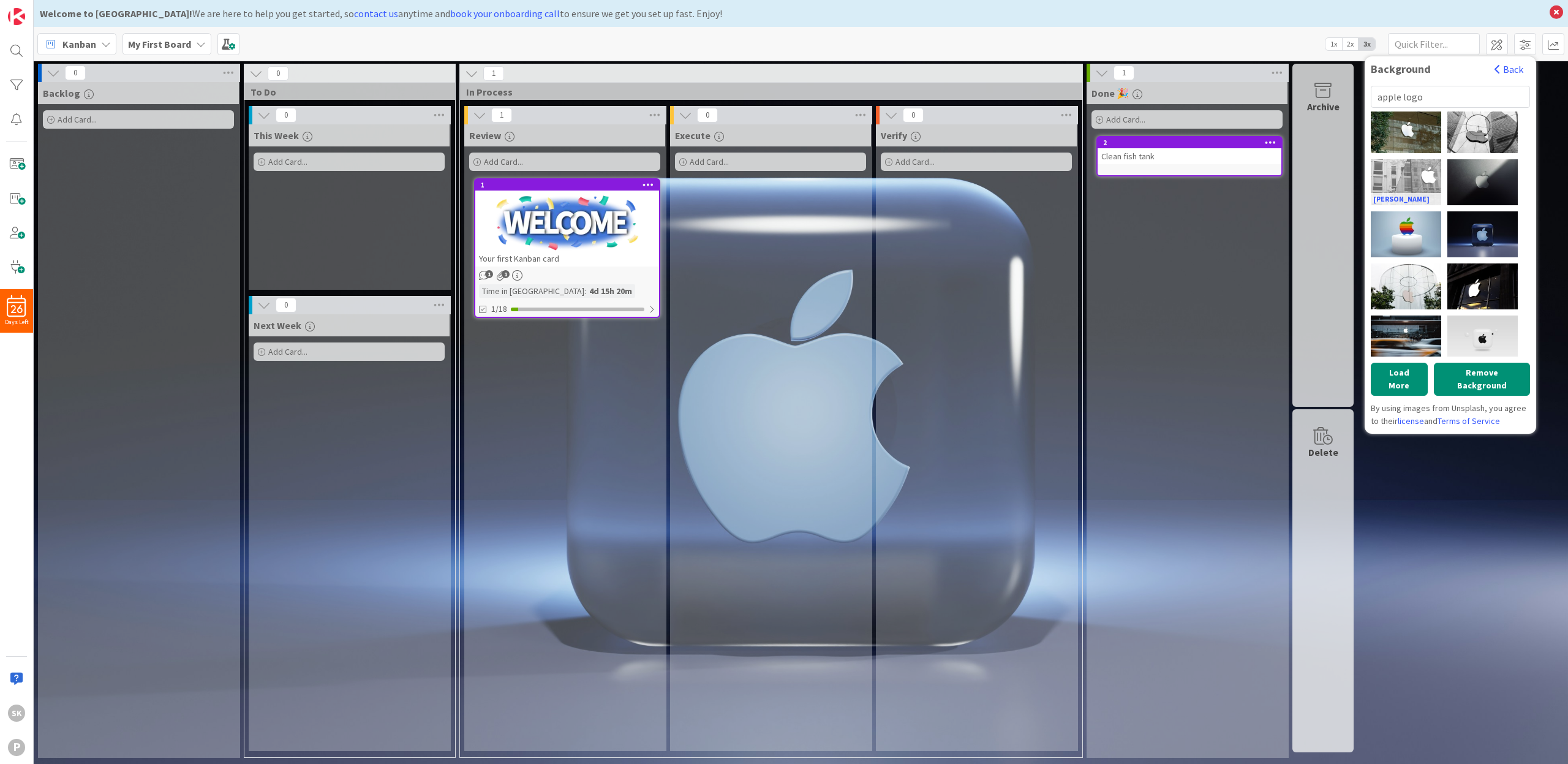
scroll to position [505, 0]
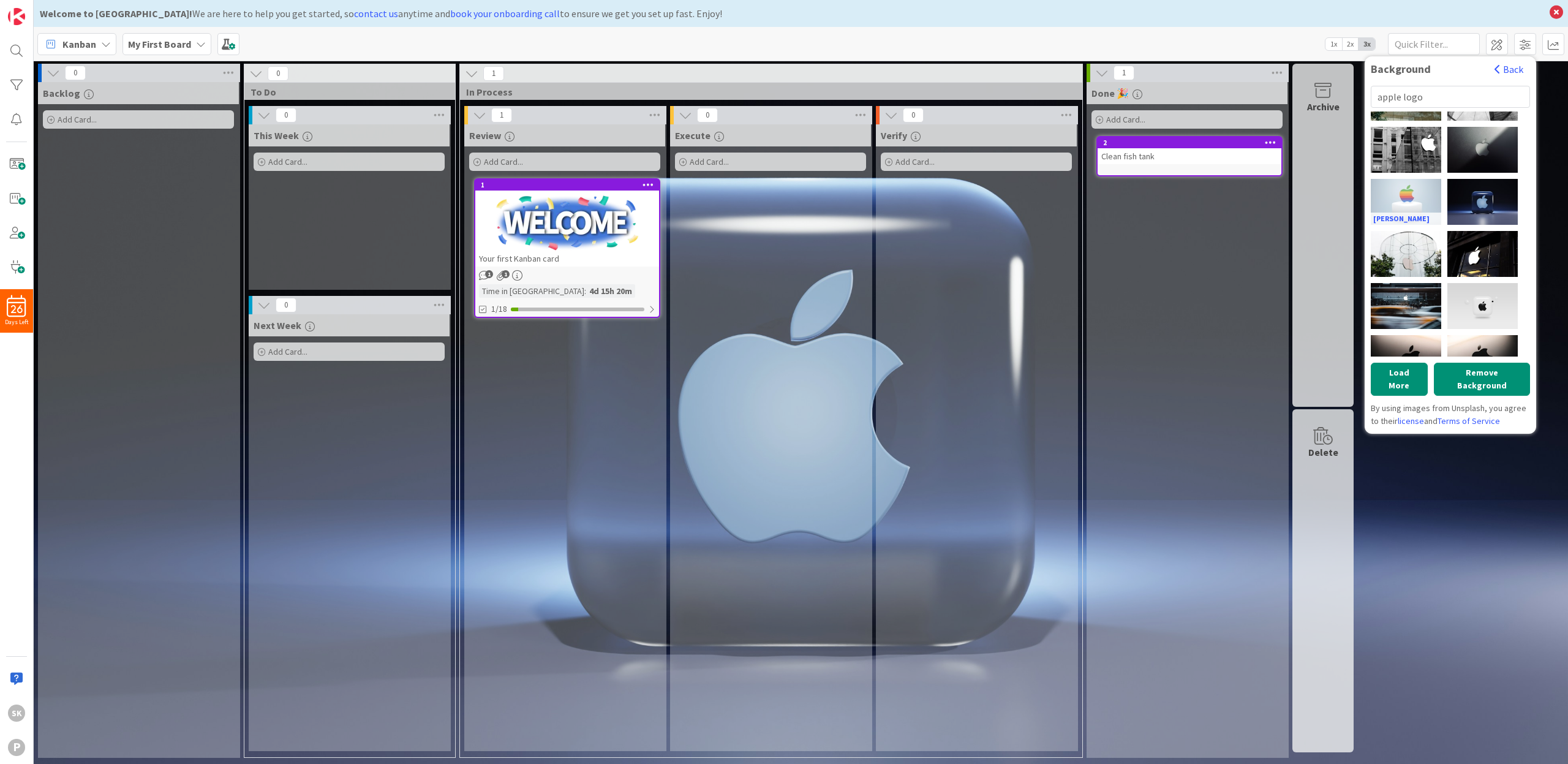
click at [1430, 185] on div "[PERSON_NAME]" at bounding box center [1406, 202] width 71 height 46
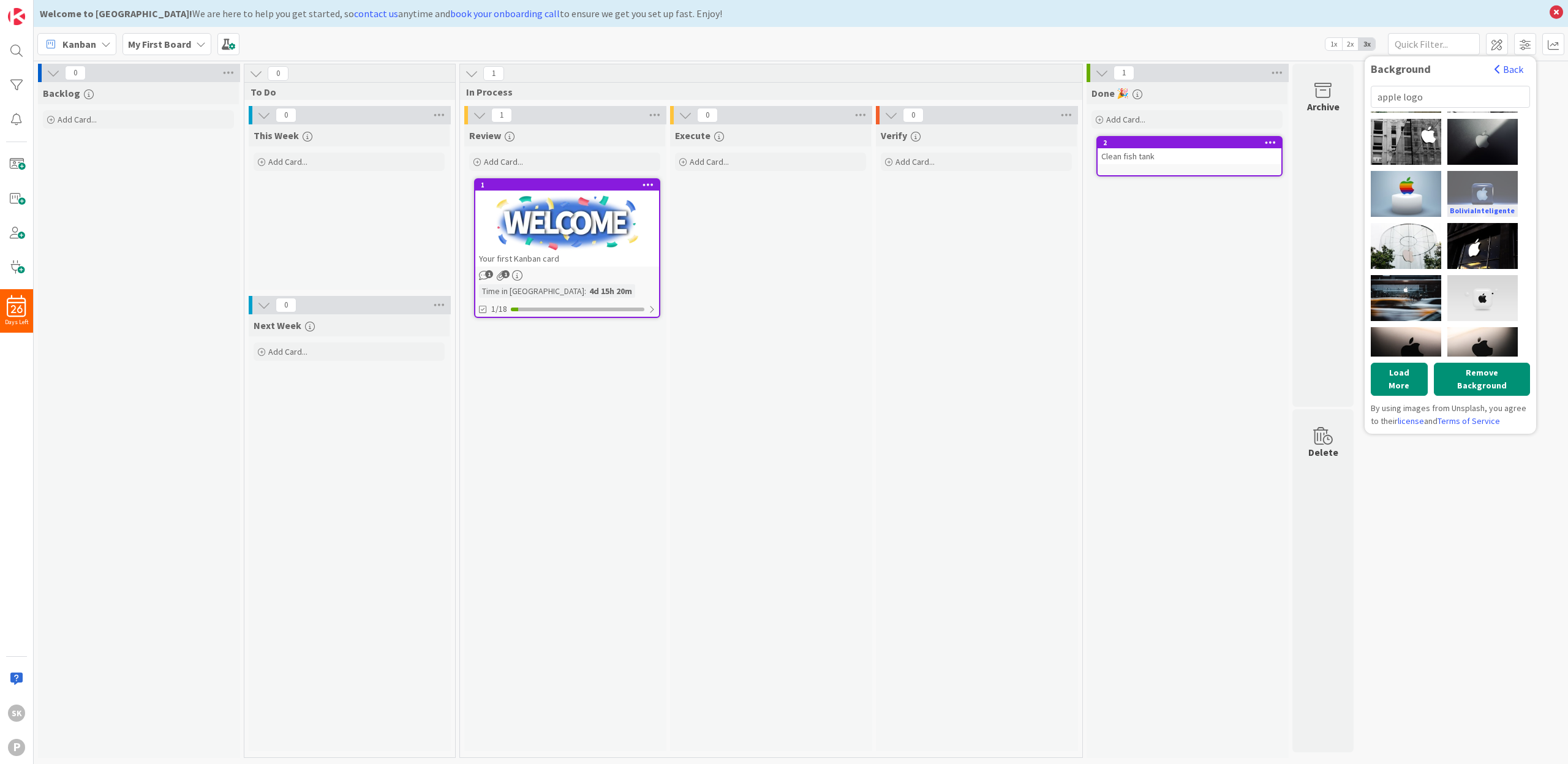
scroll to position [530, 0]
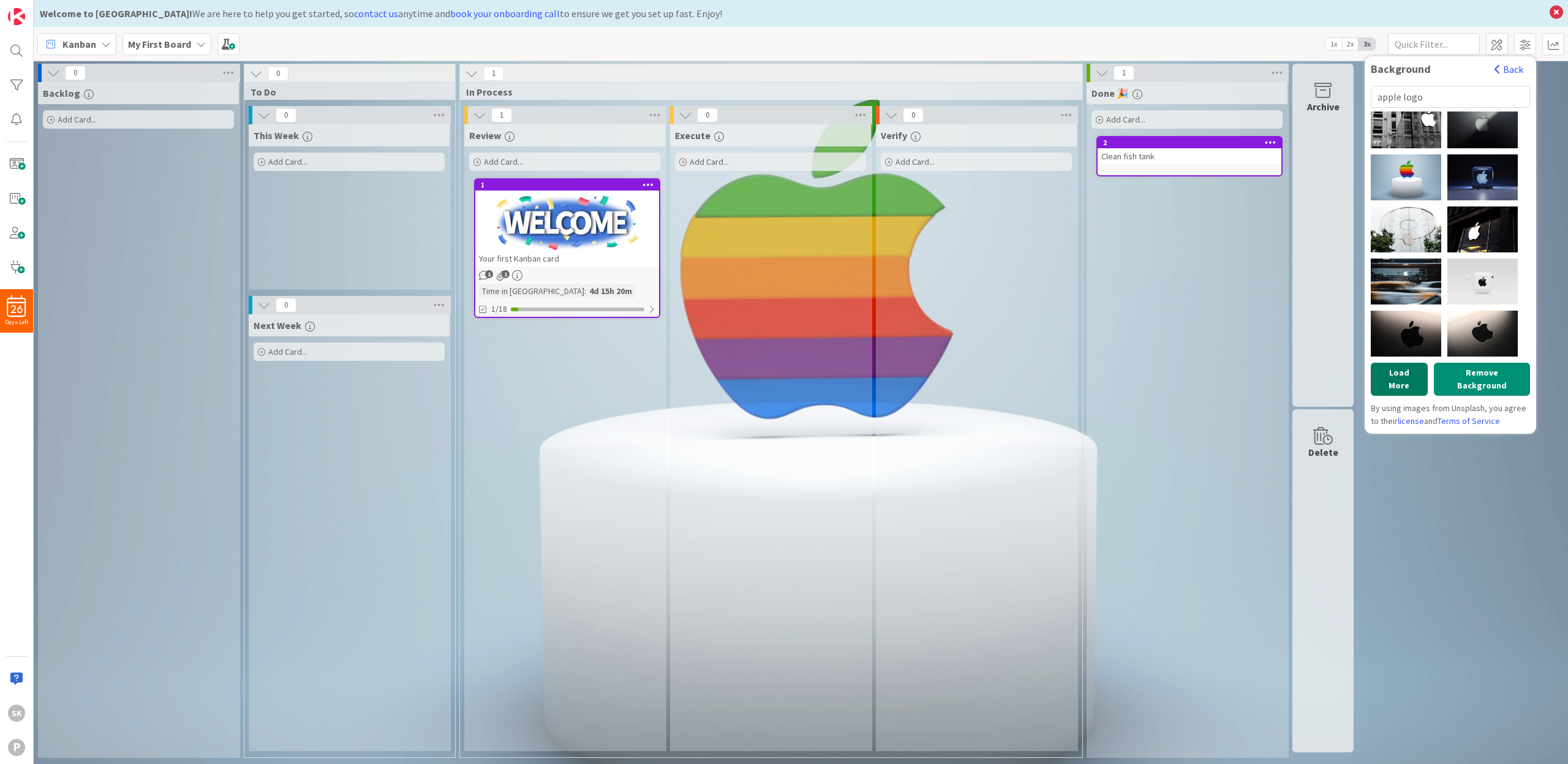
click at [1407, 378] on button "Load More" at bounding box center [1400, 379] width 57 height 33
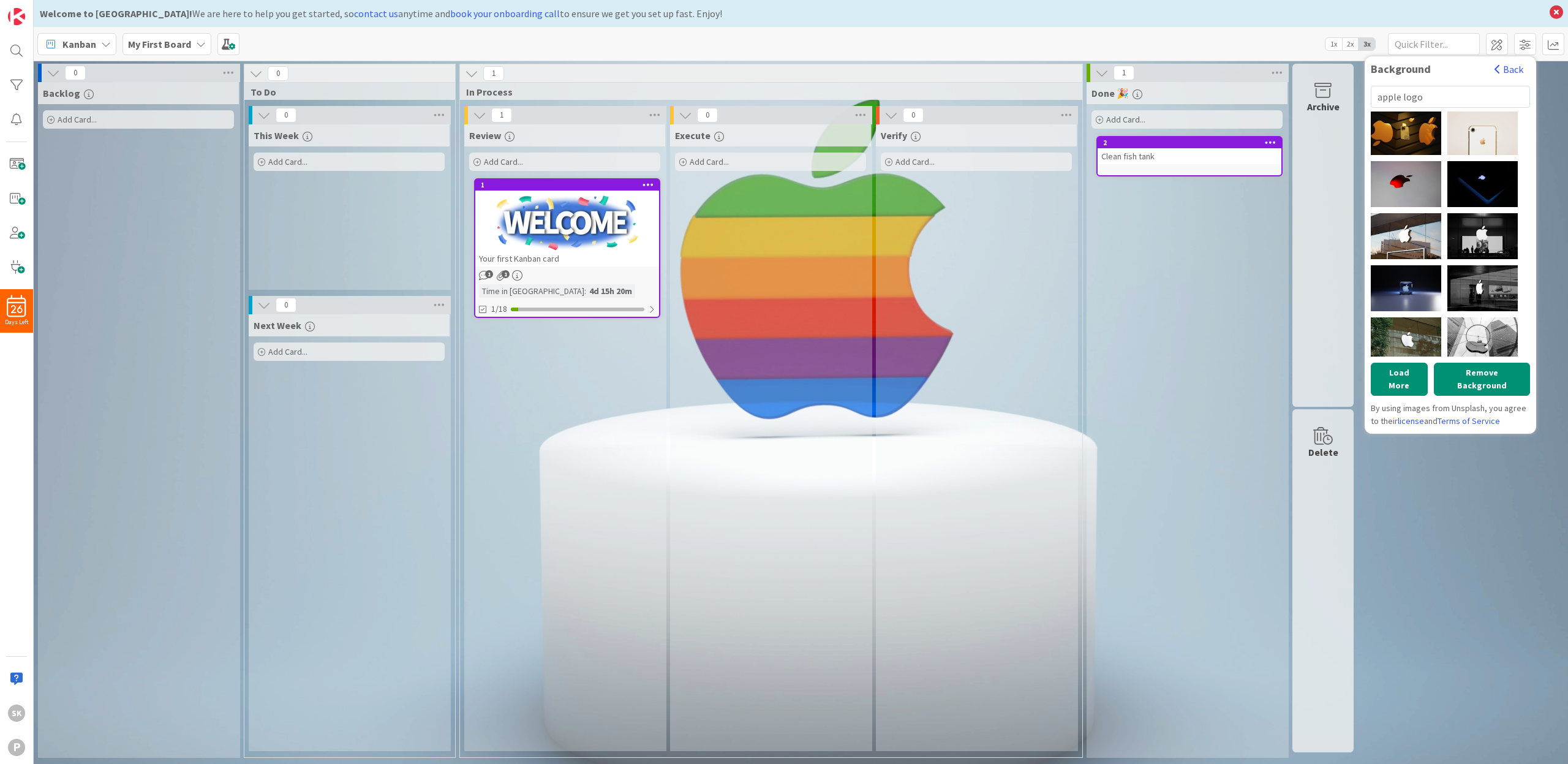
scroll to position [0, 0]
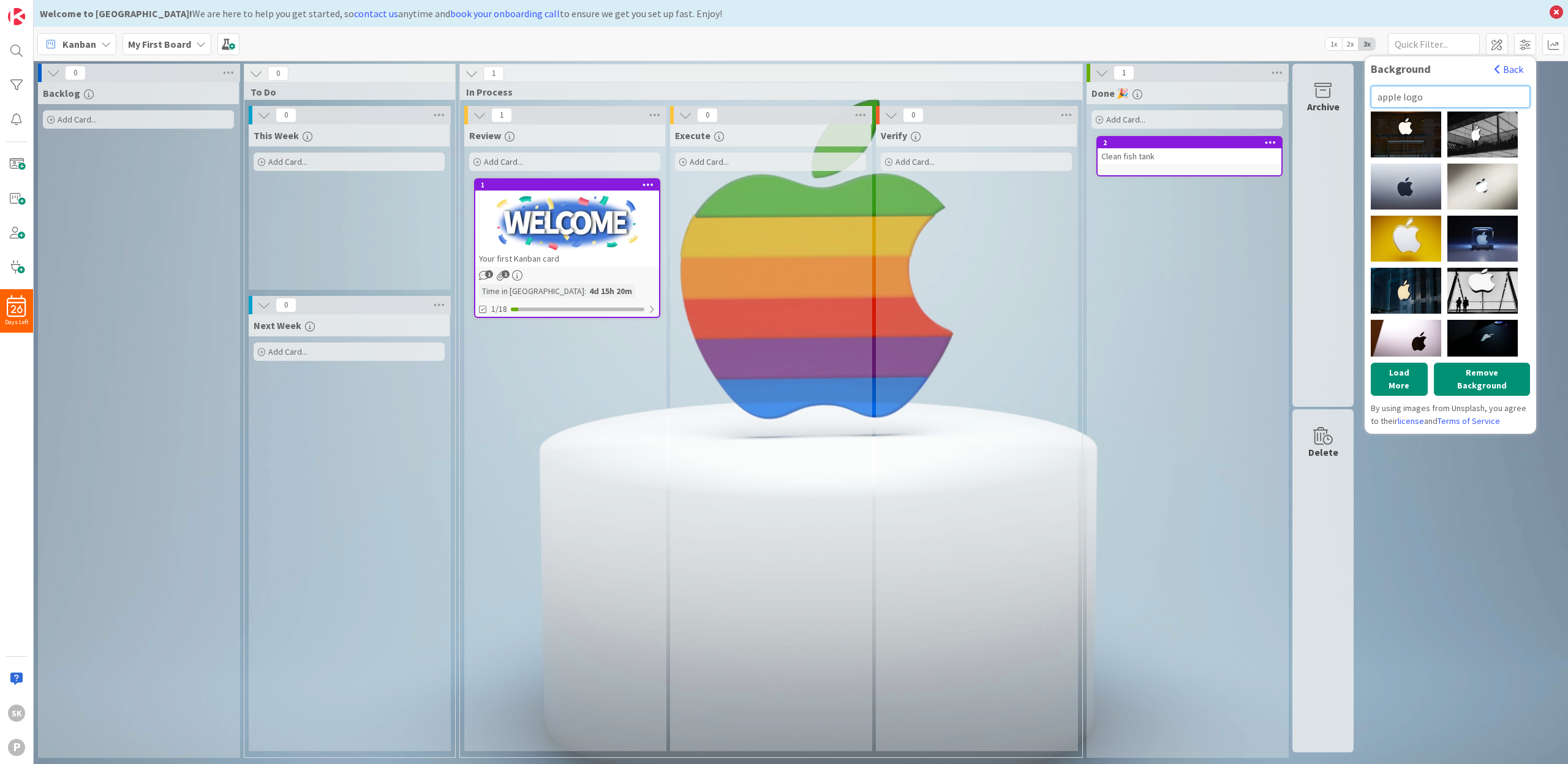
drag, startPoint x: 1429, startPoint y: 96, endPoint x: 1381, endPoint y: 105, distance: 48.8
click at [1379, 102] on input "apple logo" at bounding box center [1451, 97] width 159 height 22
type input "windows background"
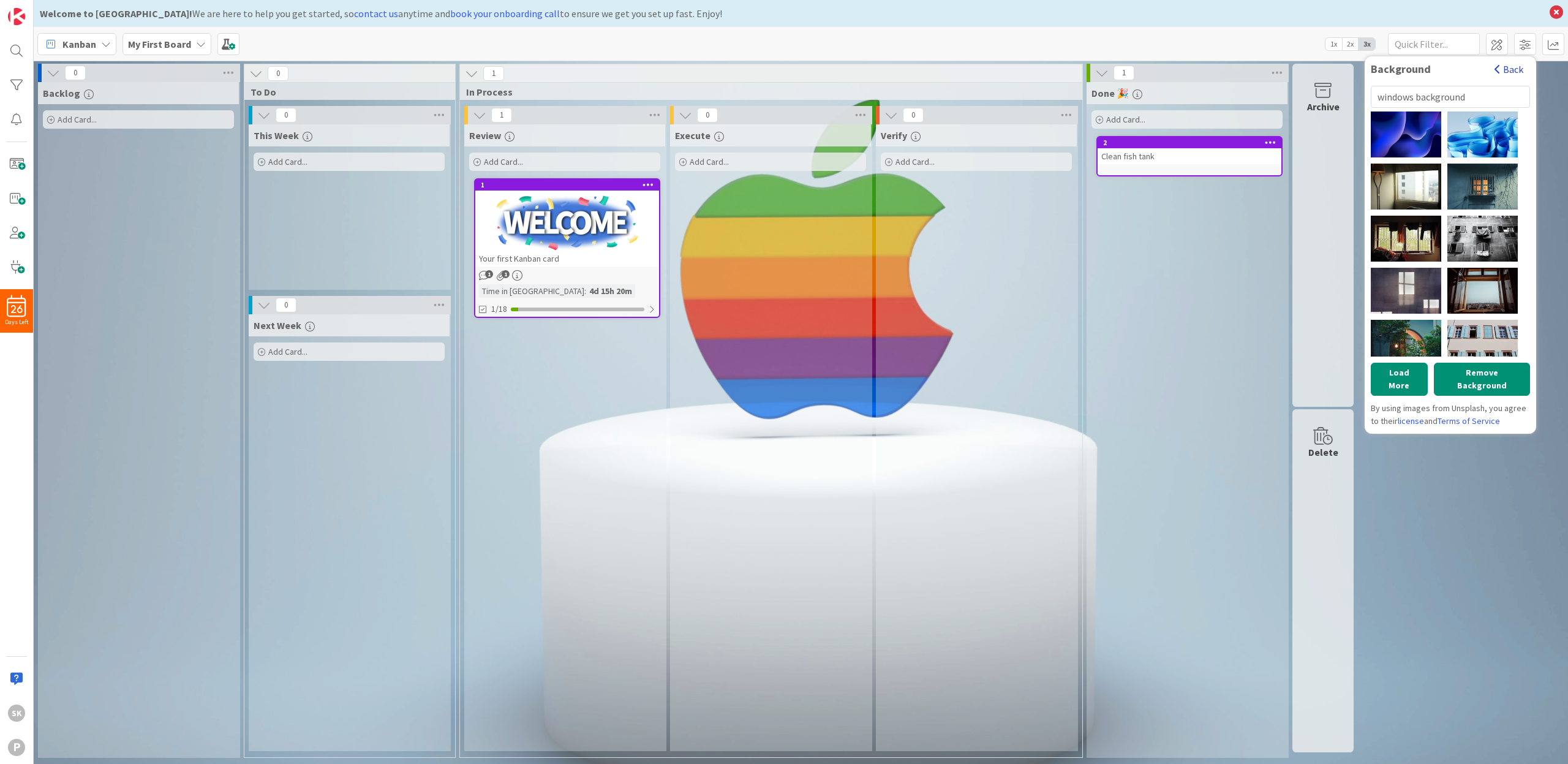
click at [1509, 73] on button "Back" at bounding box center [1509, 69] width 30 height 14
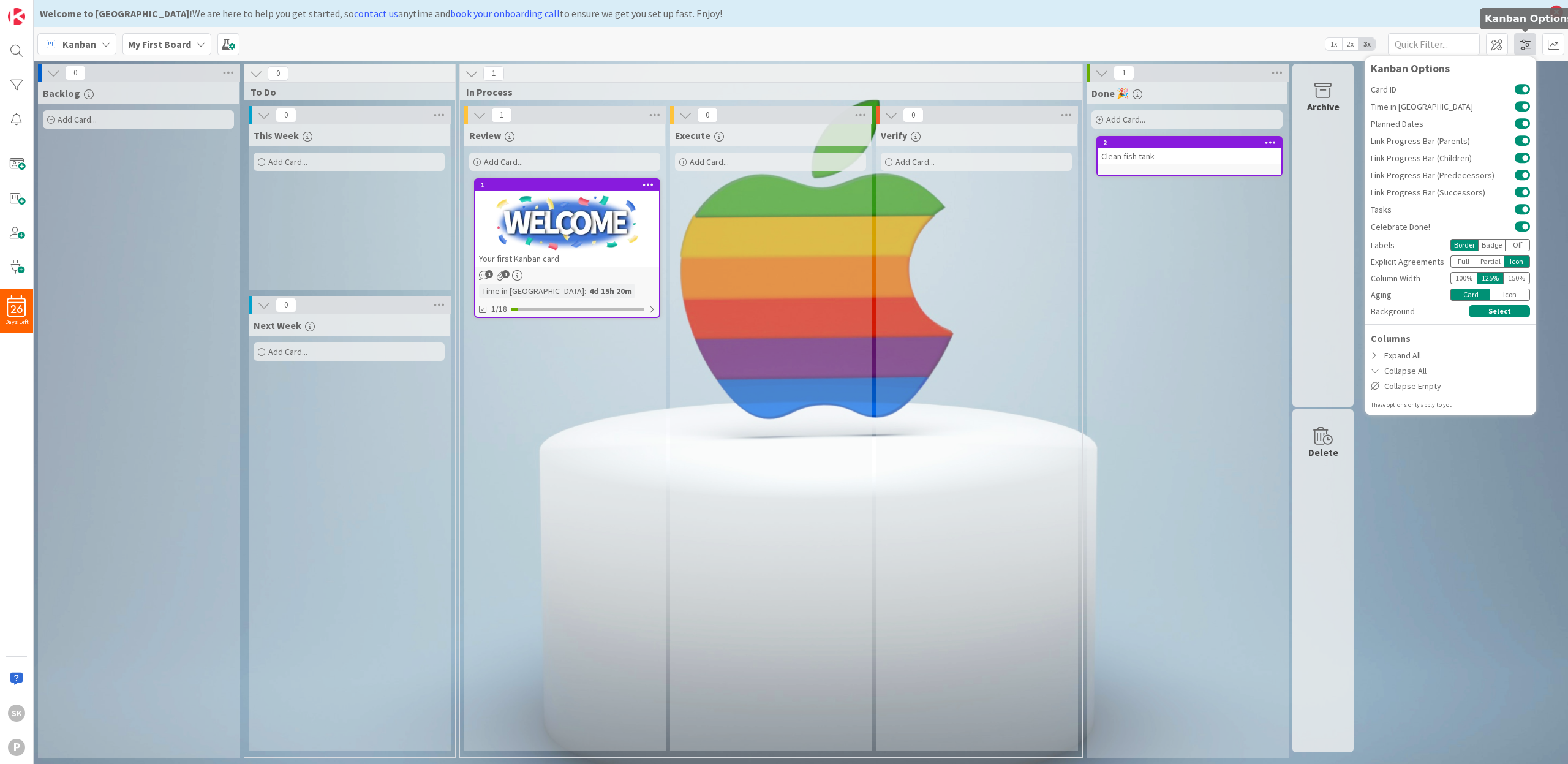
click at [1530, 45] on span at bounding box center [1525, 44] width 22 height 22
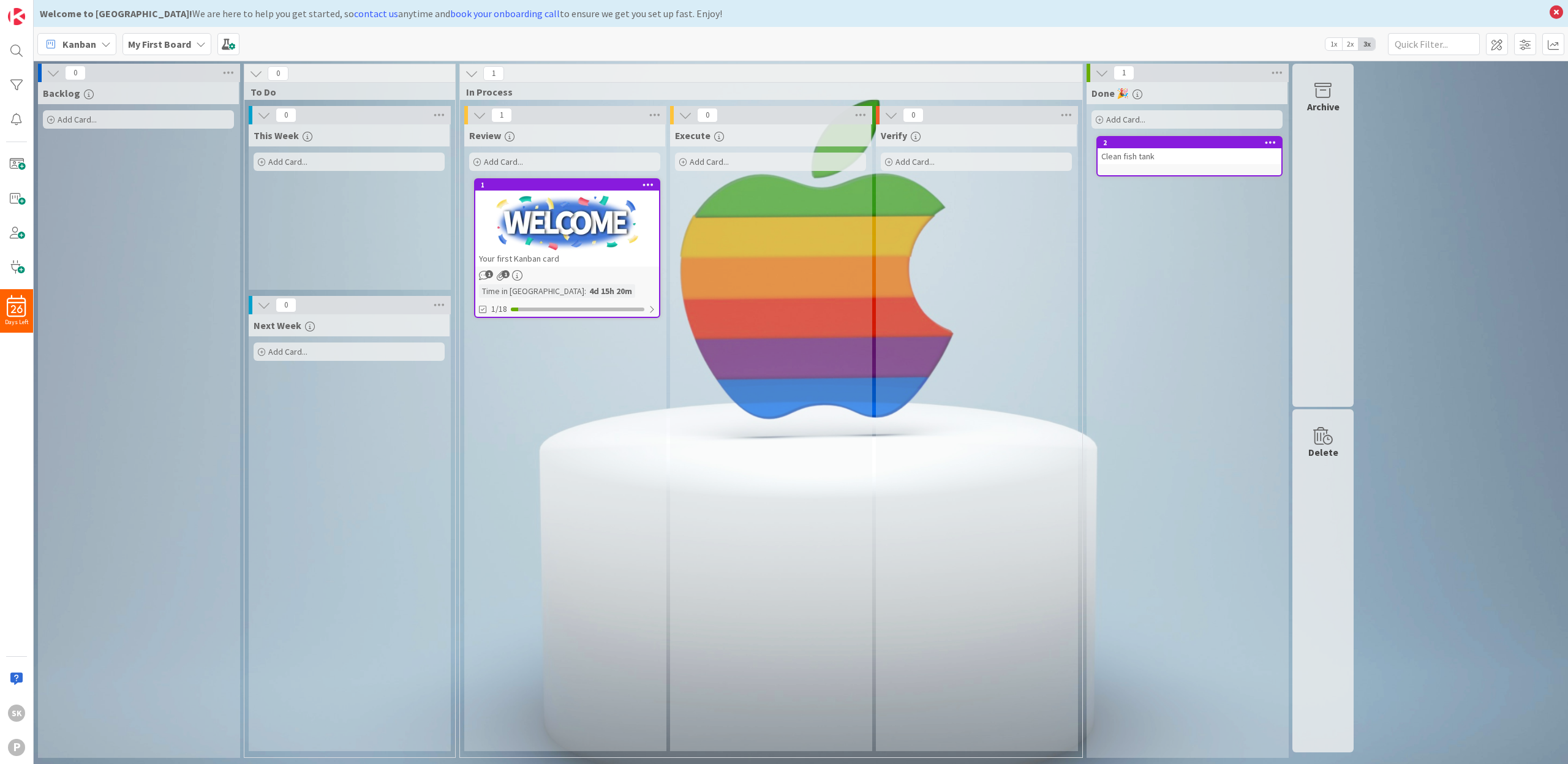
click at [1353, 45] on span "2x" at bounding box center [1350, 44] width 17 height 12
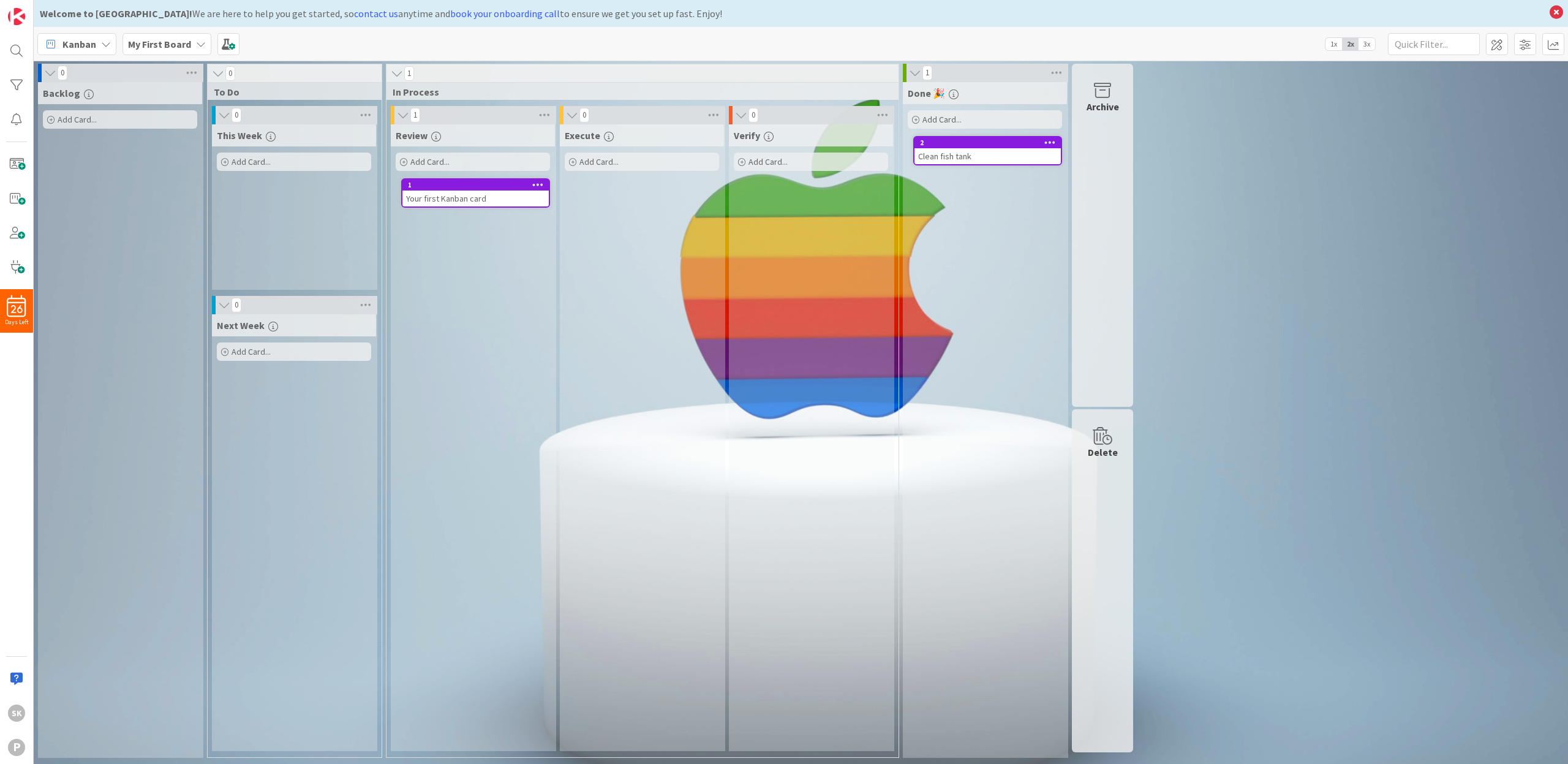
click at [1330, 45] on span "1x" at bounding box center [1334, 44] width 17 height 12
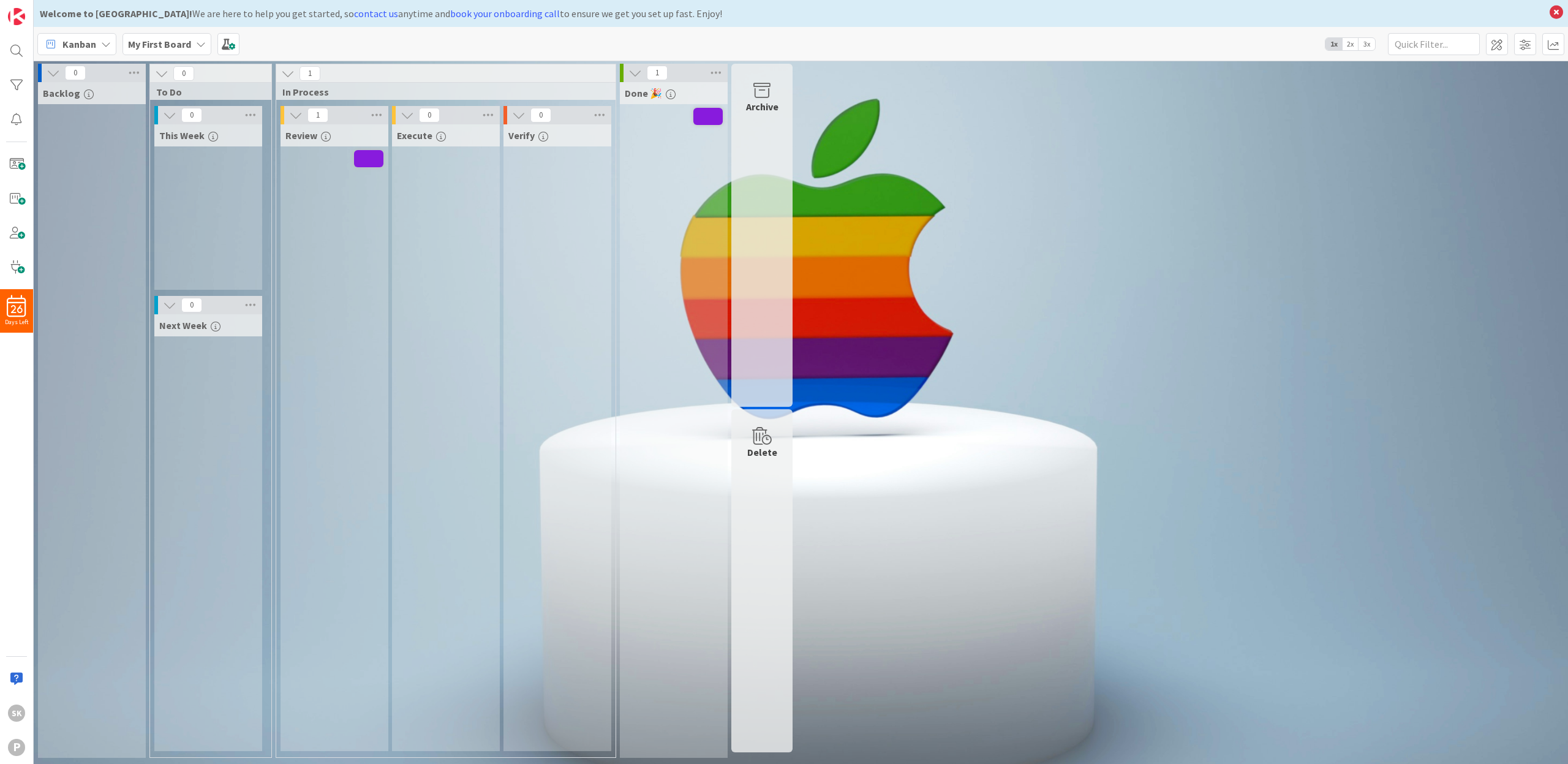
click at [1365, 45] on span "3x" at bounding box center [1367, 44] width 17 height 12
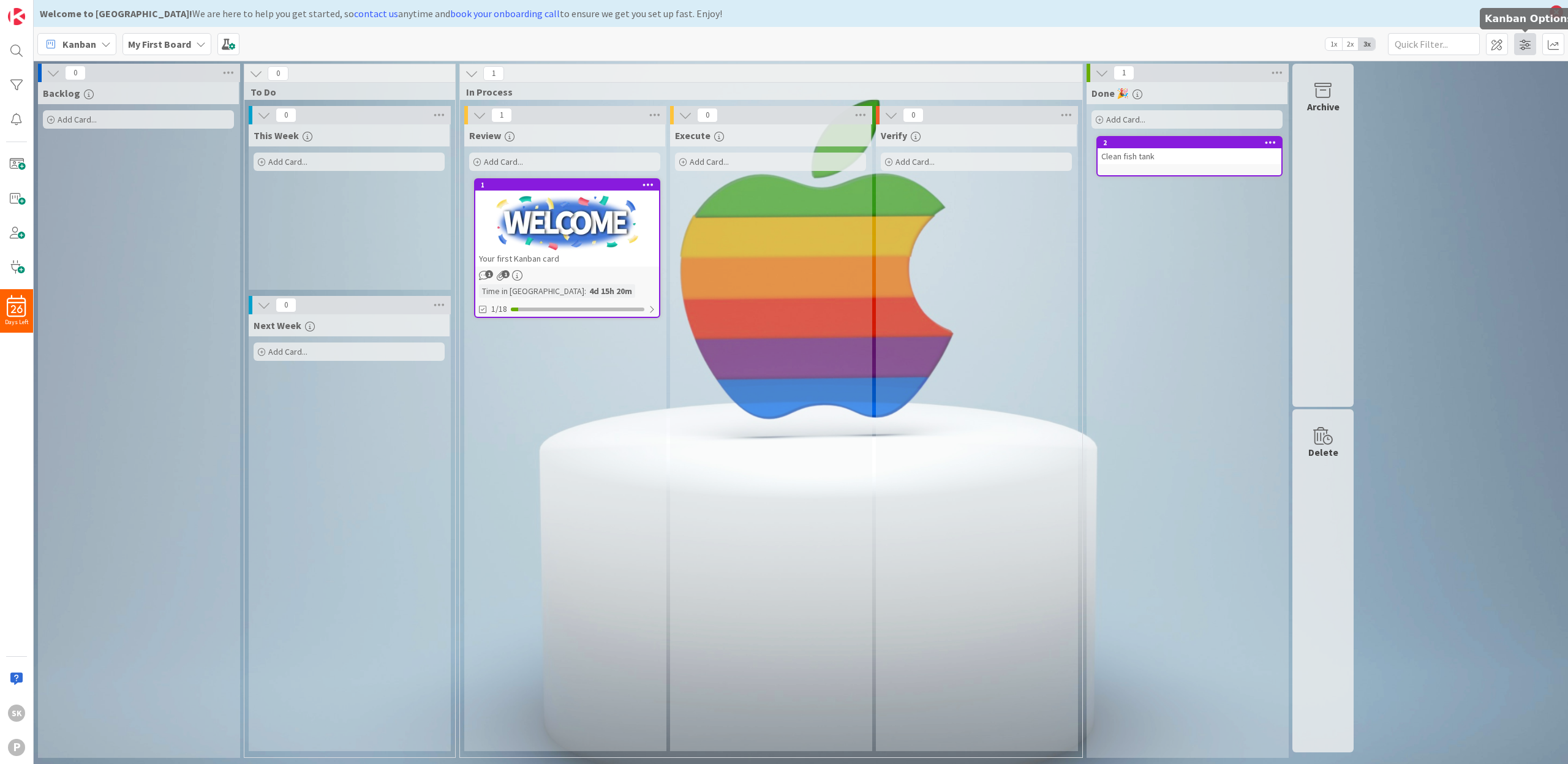
click at [1523, 49] on span at bounding box center [1525, 44] width 22 height 22
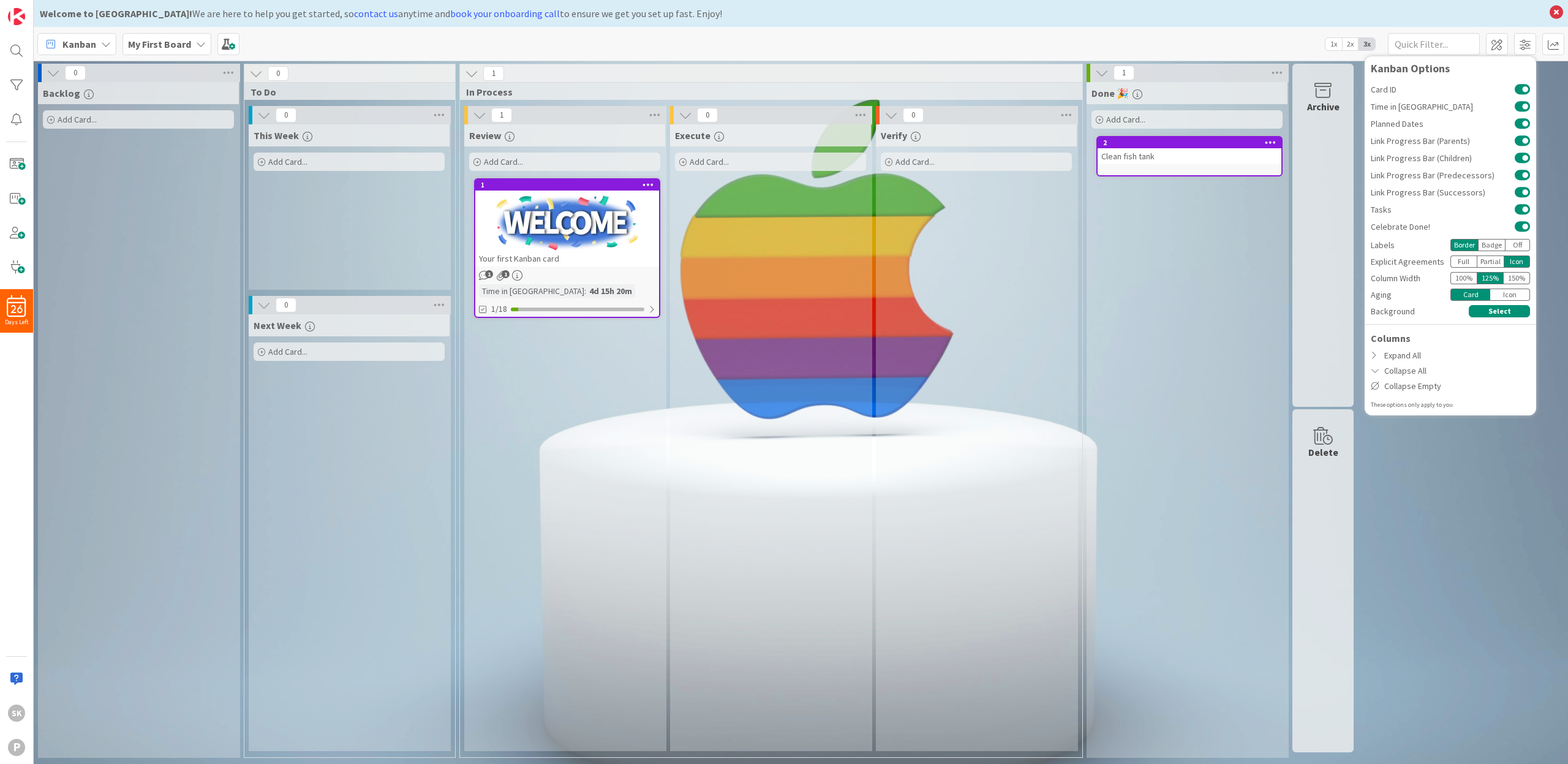
click at [1517, 276] on div "150 %" at bounding box center [1517, 278] width 27 height 12
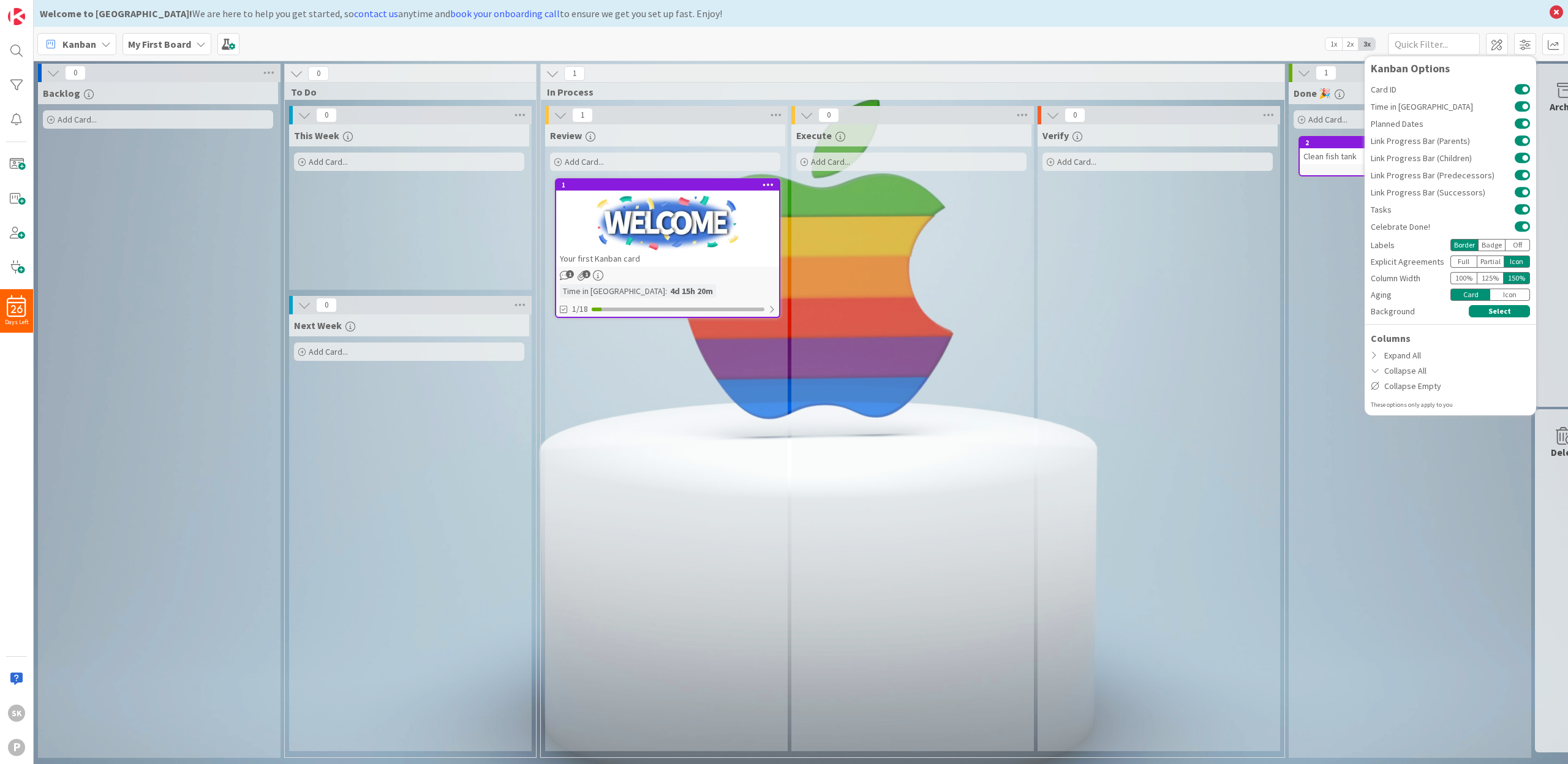
click at [1348, 43] on span "2x" at bounding box center [1350, 44] width 17 height 12
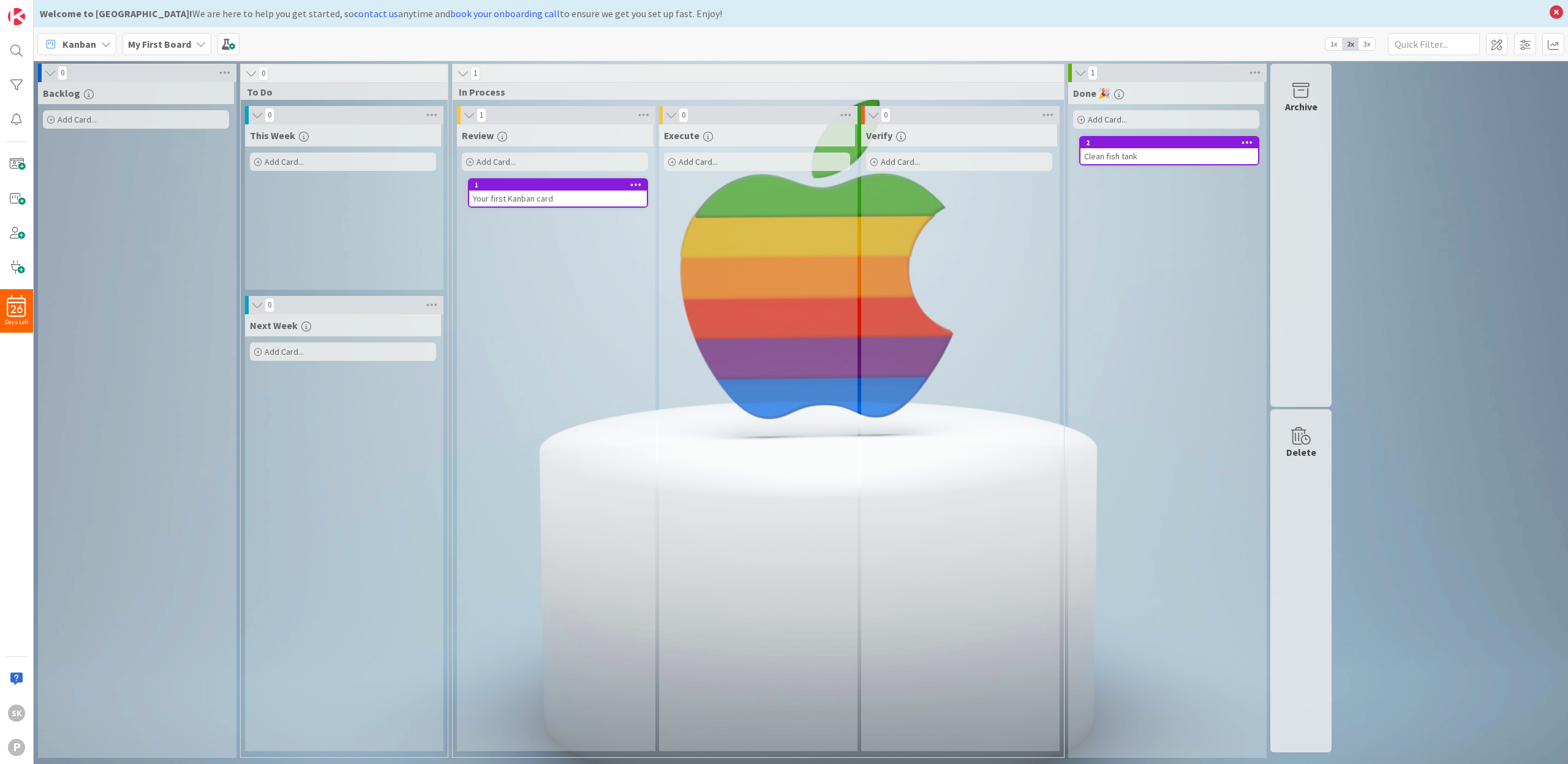
click at [1370, 44] on span "3x" at bounding box center [1367, 44] width 17 height 12
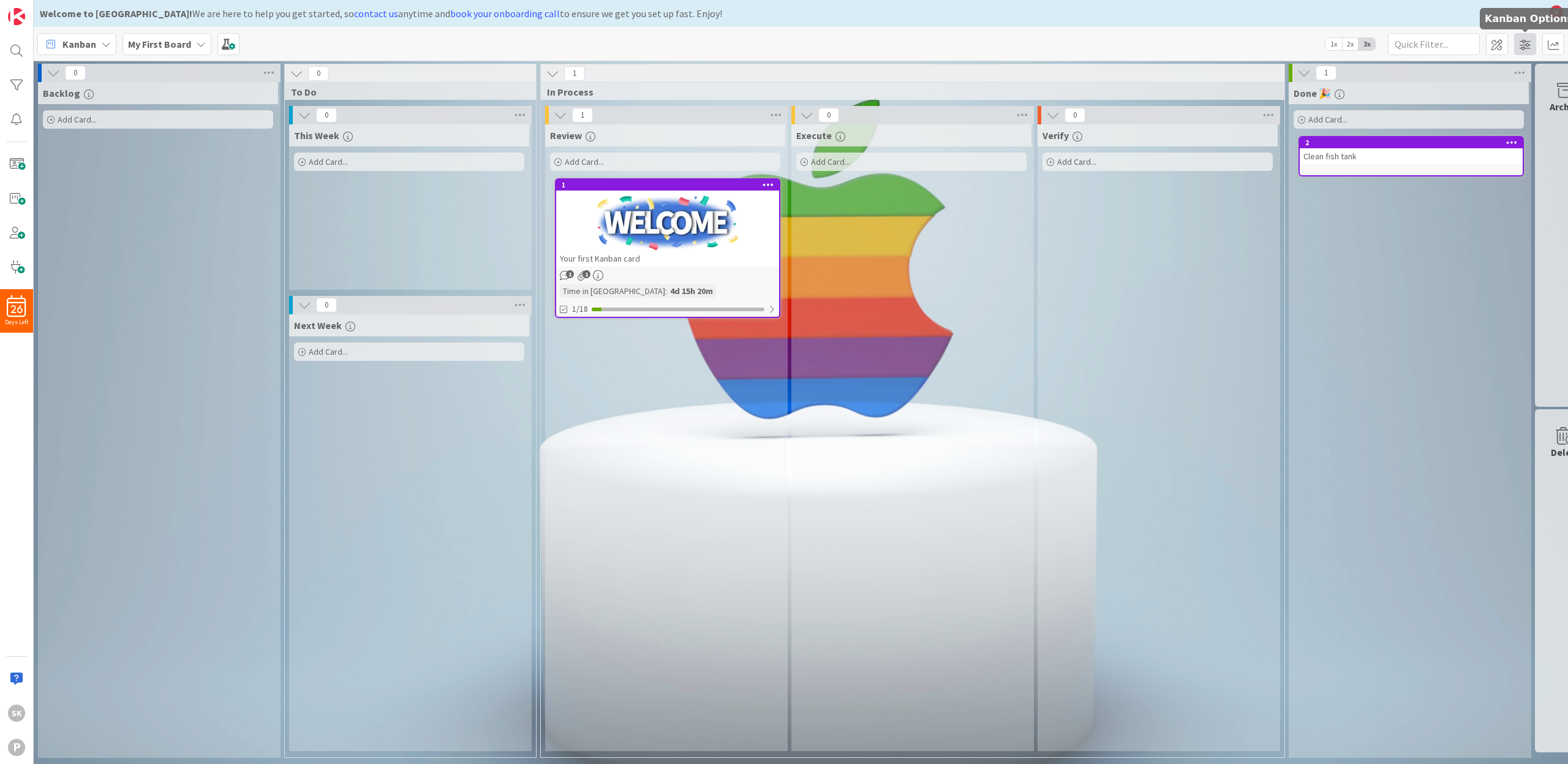
click at [1526, 47] on span at bounding box center [1525, 44] width 22 height 22
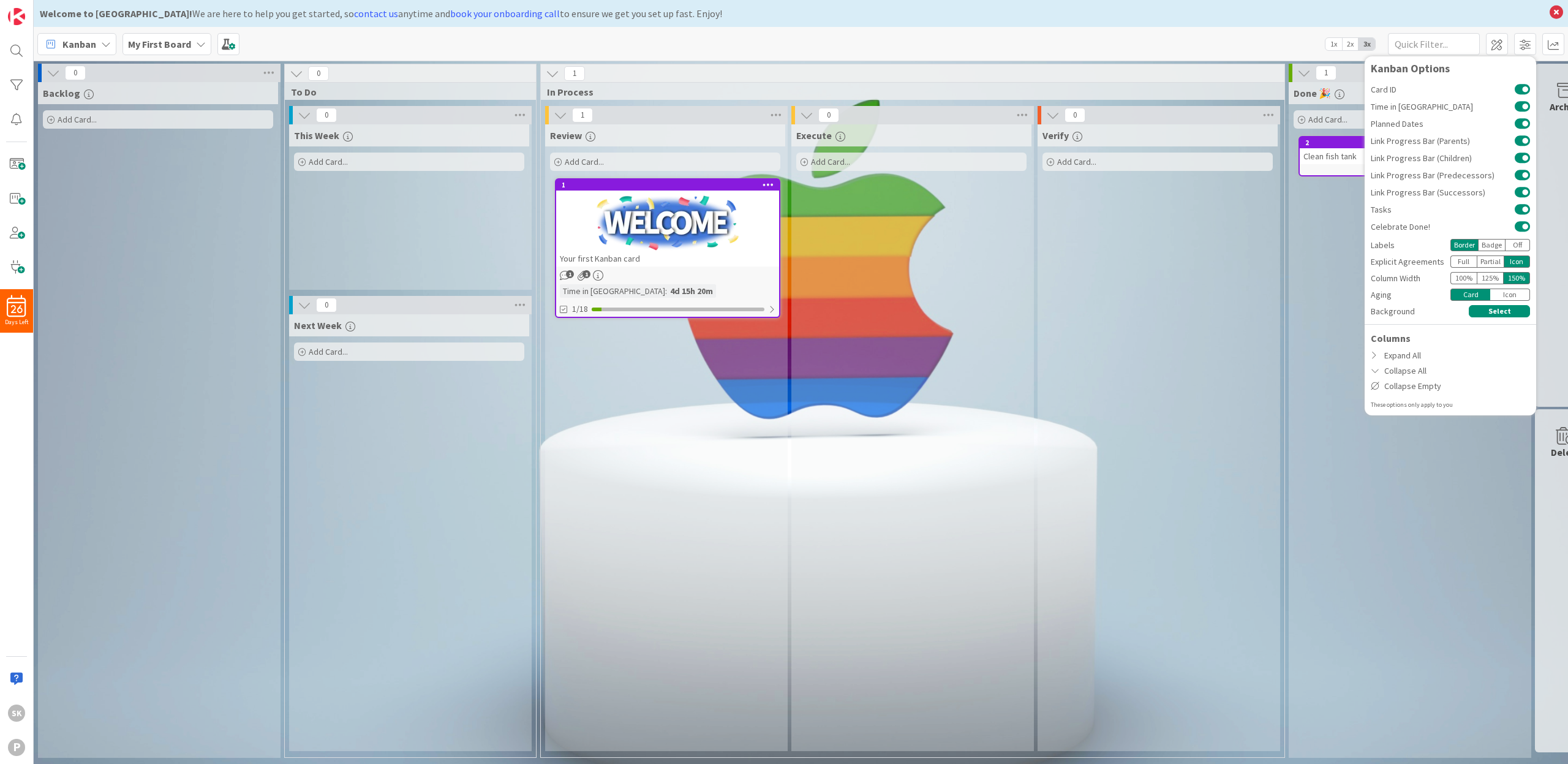
click at [1488, 279] on div "125 %" at bounding box center [1490, 278] width 27 height 12
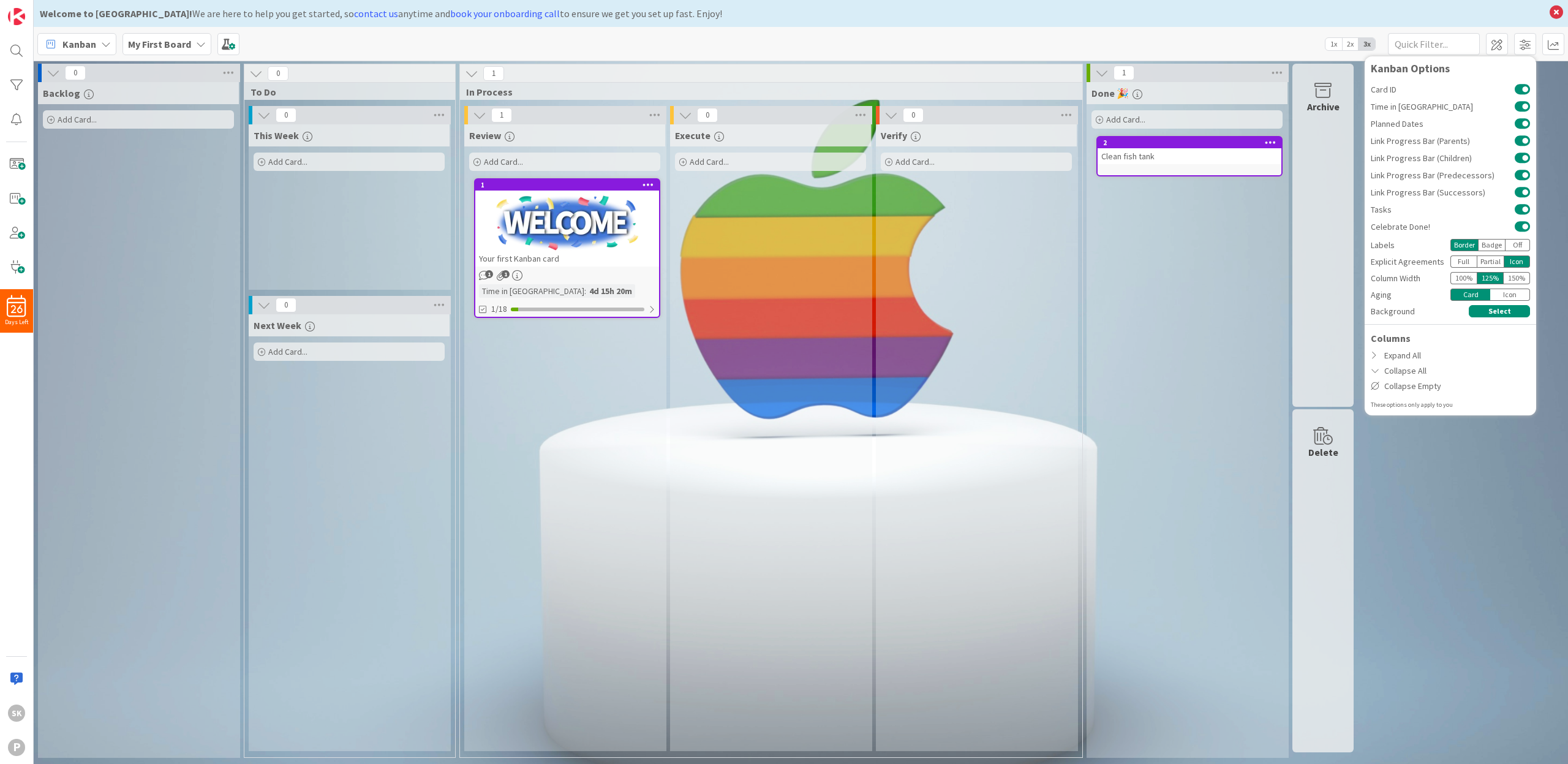
click at [1458, 453] on div "0 Backlog Add Card... 0 To Do 0 This Week Add Card... 0 Next Week Add Card... 1…" at bounding box center [801, 413] width 1530 height 700
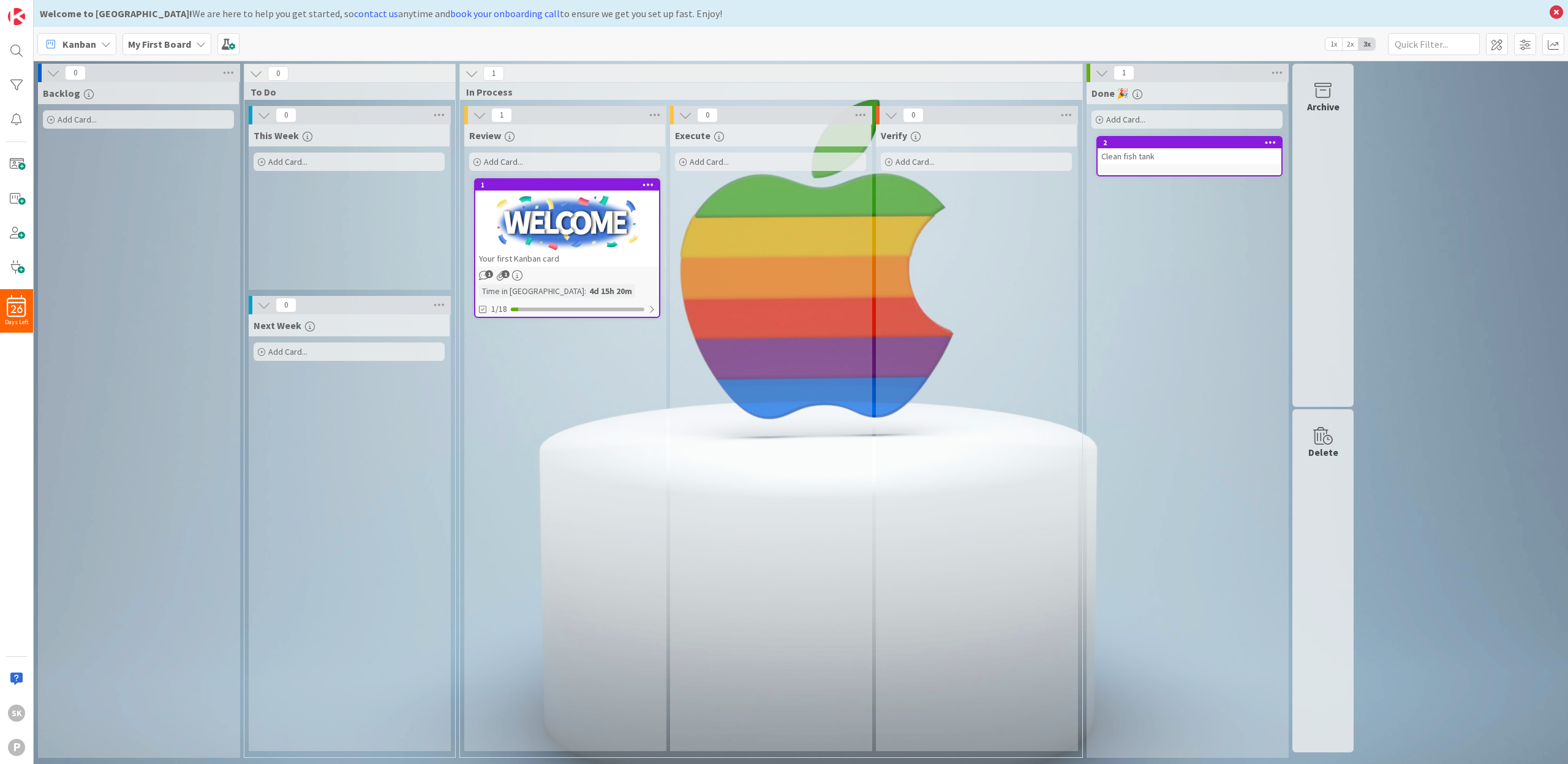
click at [1202, 157] on div "Clean fish tank" at bounding box center [1190, 156] width 184 height 16
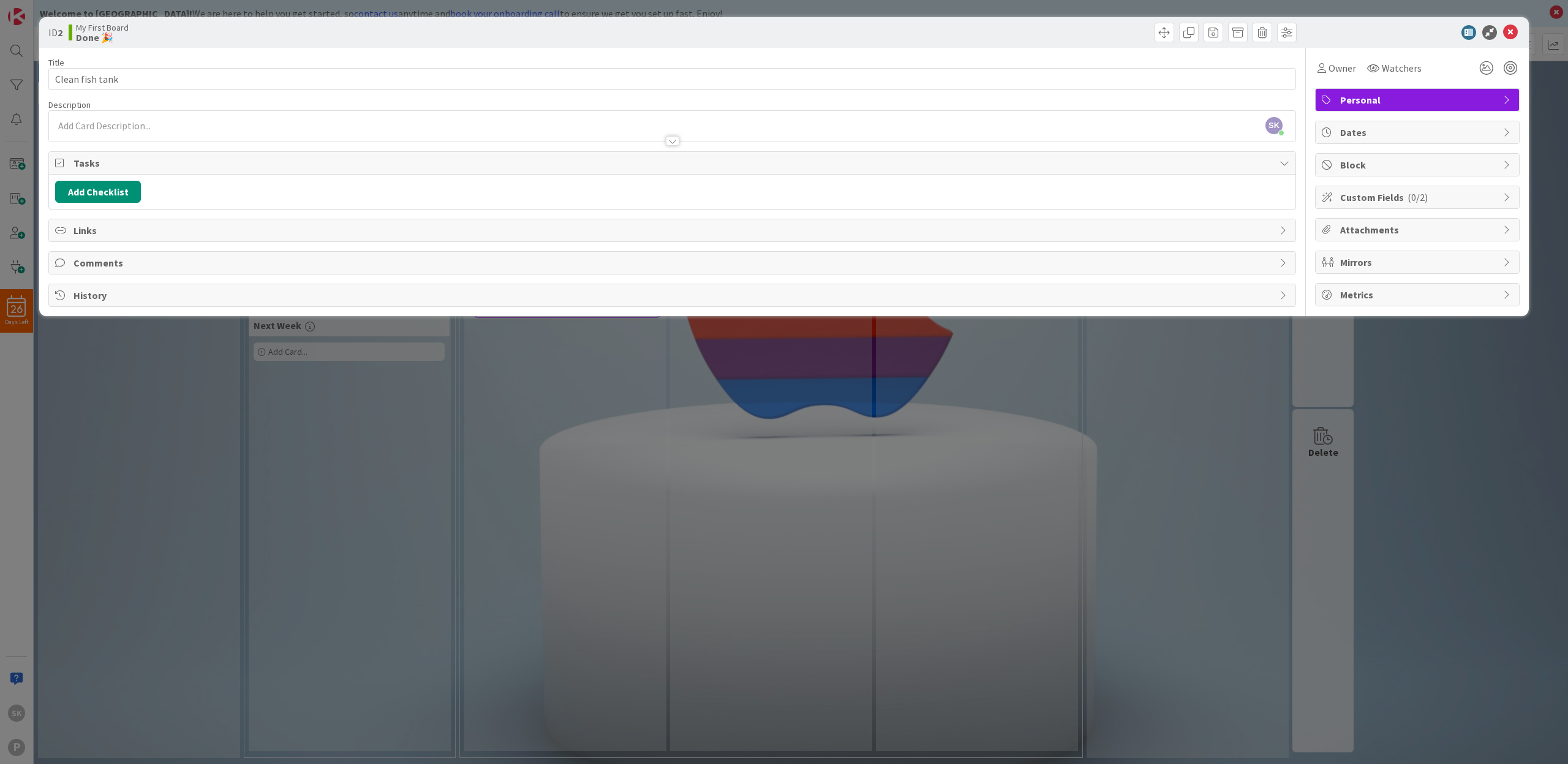
click at [1389, 297] on span "Metrics" at bounding box center [1418, 295] width 157 height 15
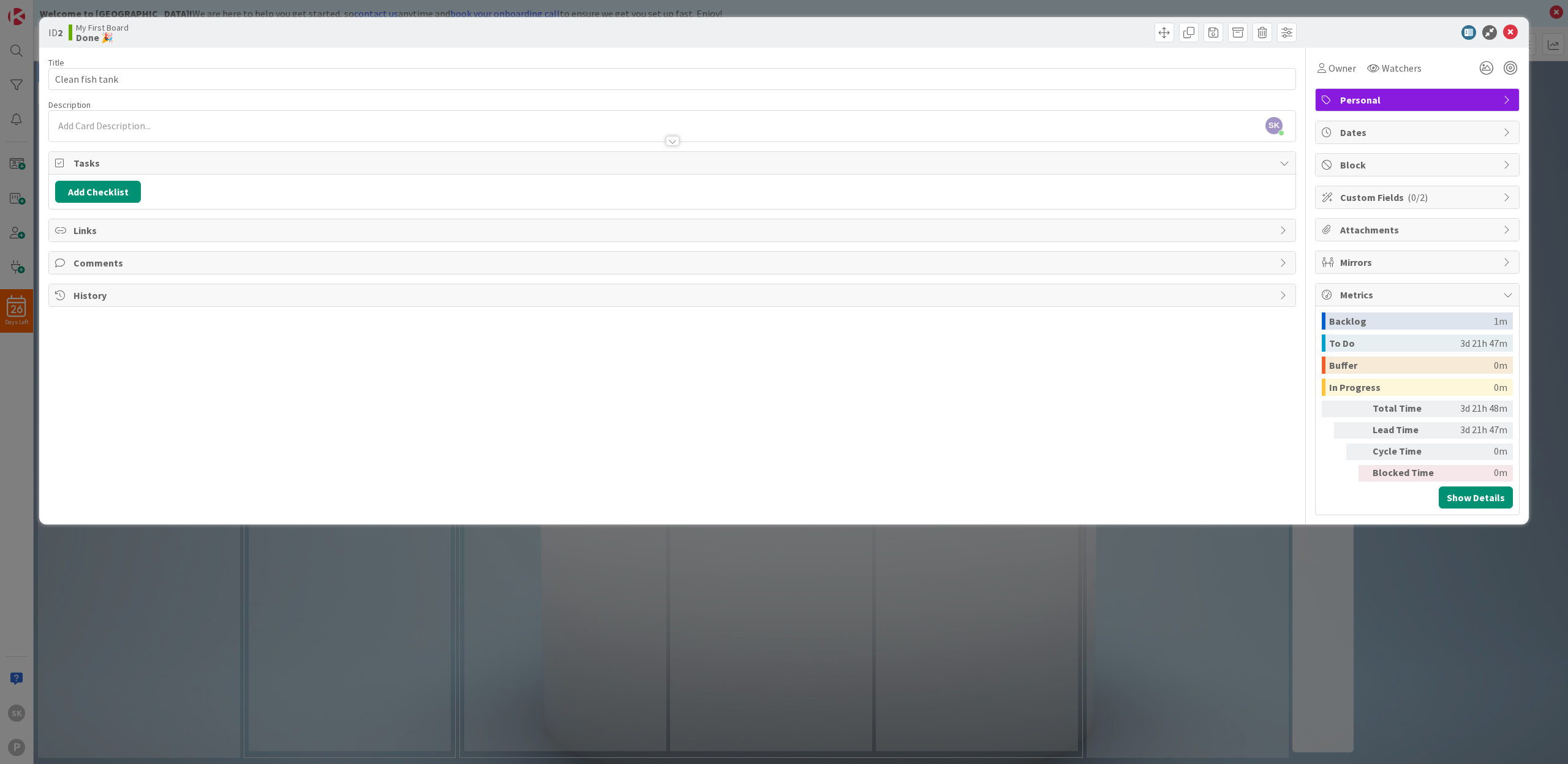
click at [1407, 132] on span "Dates" at bounding box center [1418, 132] width 157 height 15
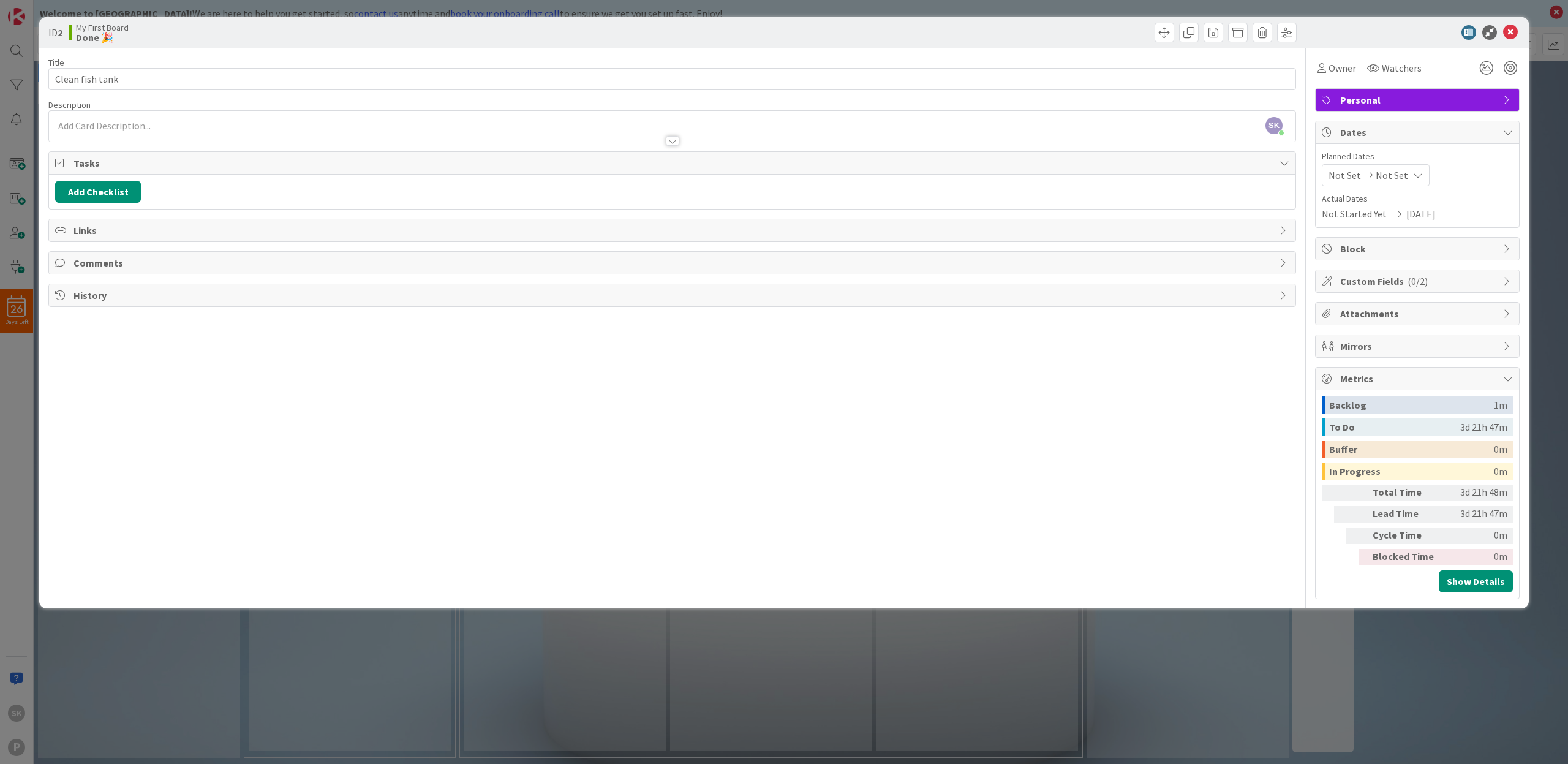
click at [1407, 132] on span "Dates" at bounding box center [1418, 132] width 157 height 15
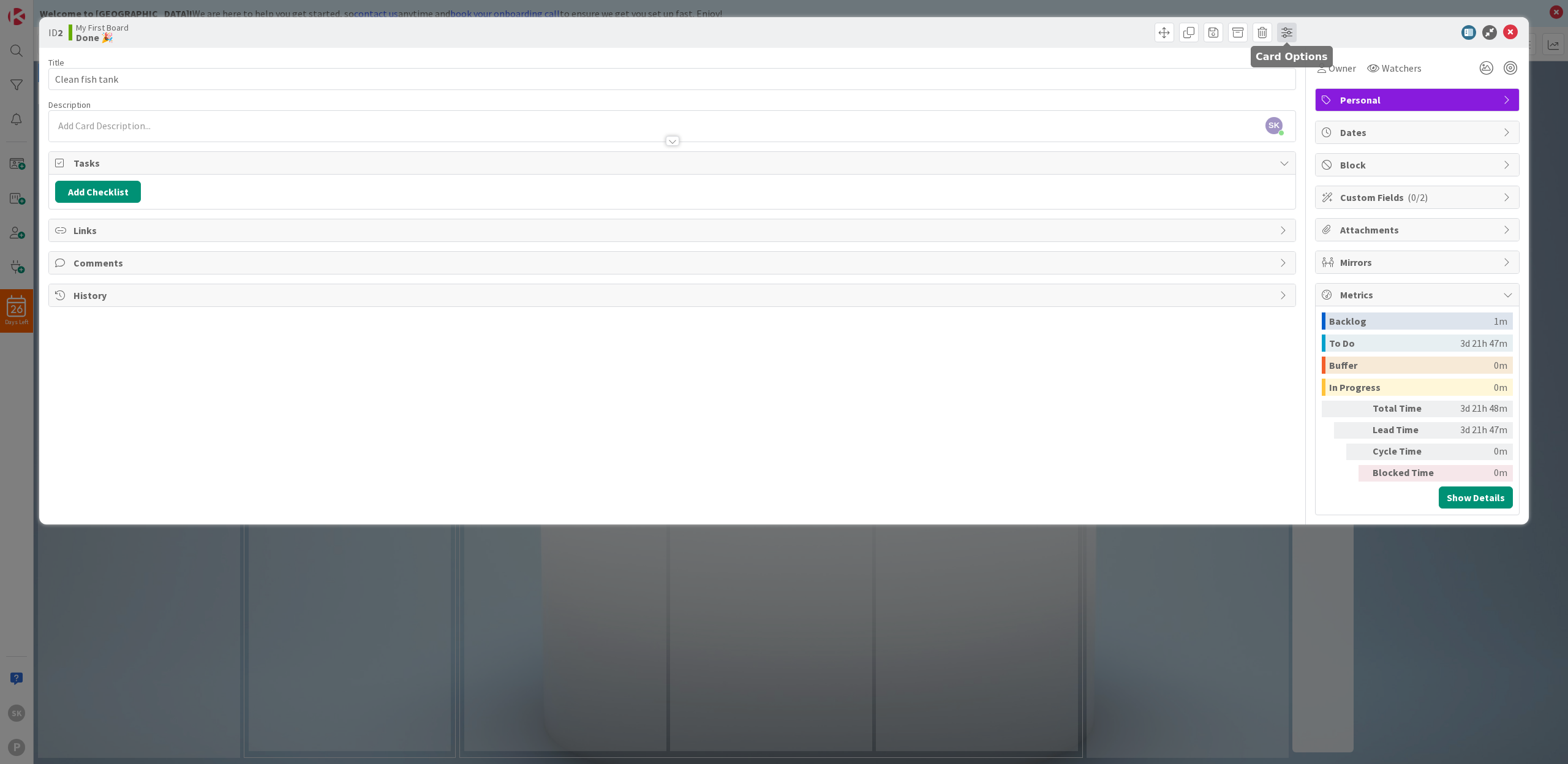
click at [1285, 30] on span at bounding box center [1287, 32] width 19 height 19
click at [1381, 30] on div at bounding box center [1411, 32] width 217 height 15
click at [1514, 32] on icon at bounding box center [1510, 32] width 15 height 15
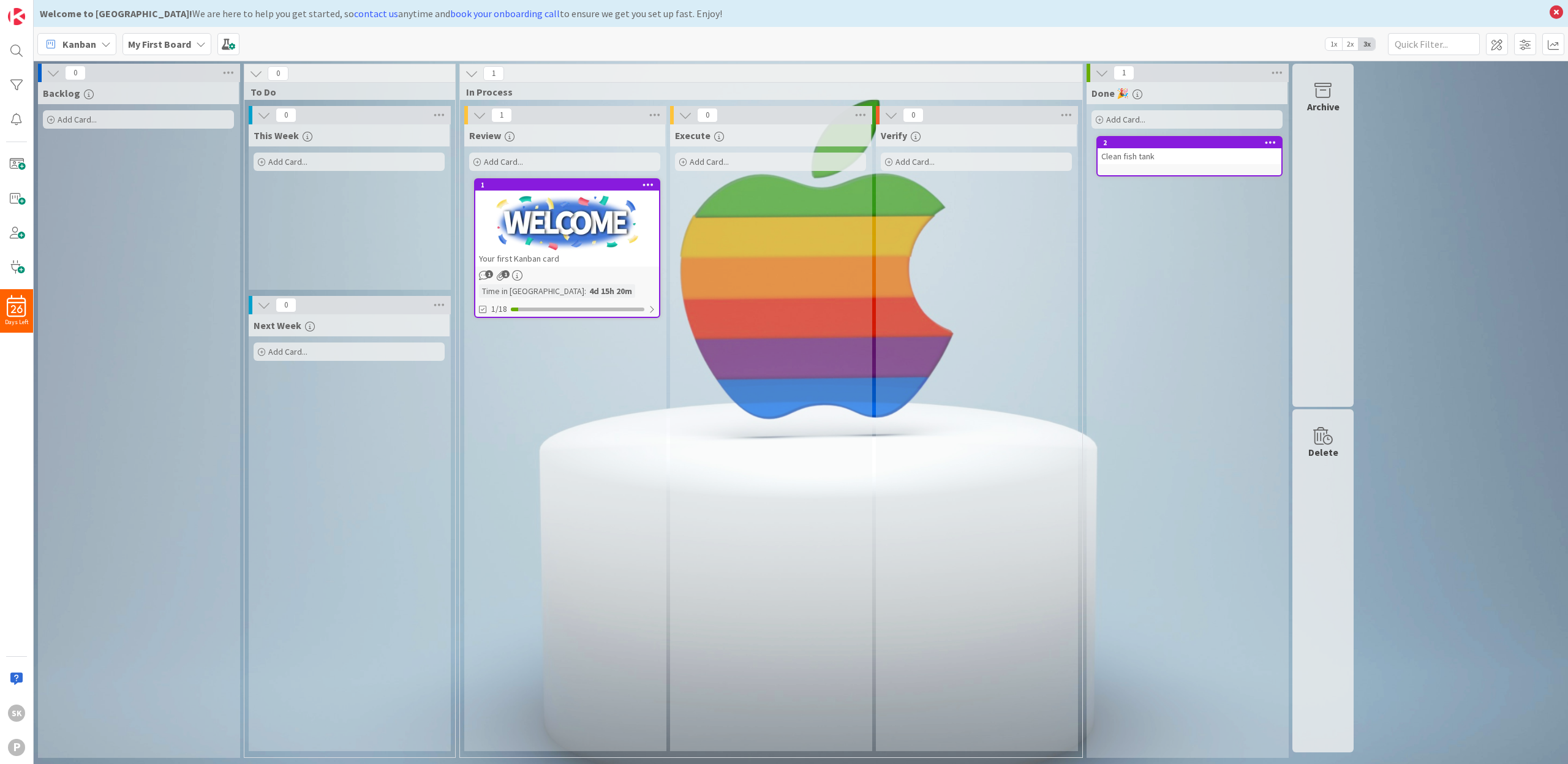
click at [1270, 145] on icon at bounding box center [1271, 142] width 12 height 8
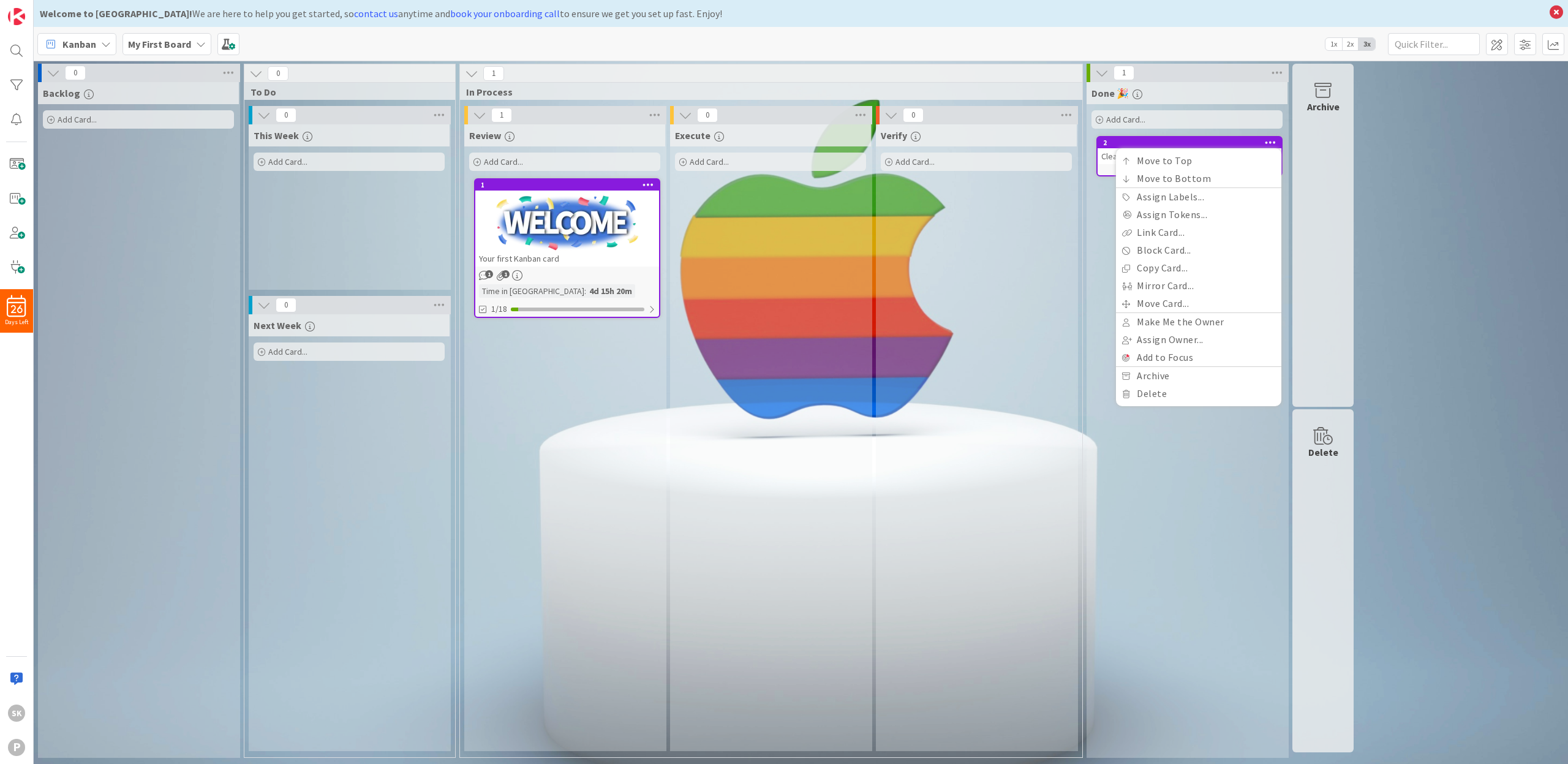
click at [1198, 533] on div "Done 🎉 Add Card... 2 Move to Top Move to Bottom Assign Labels... Assign Tokens.…" at bounding box center [1187, 420] width 201 height 676
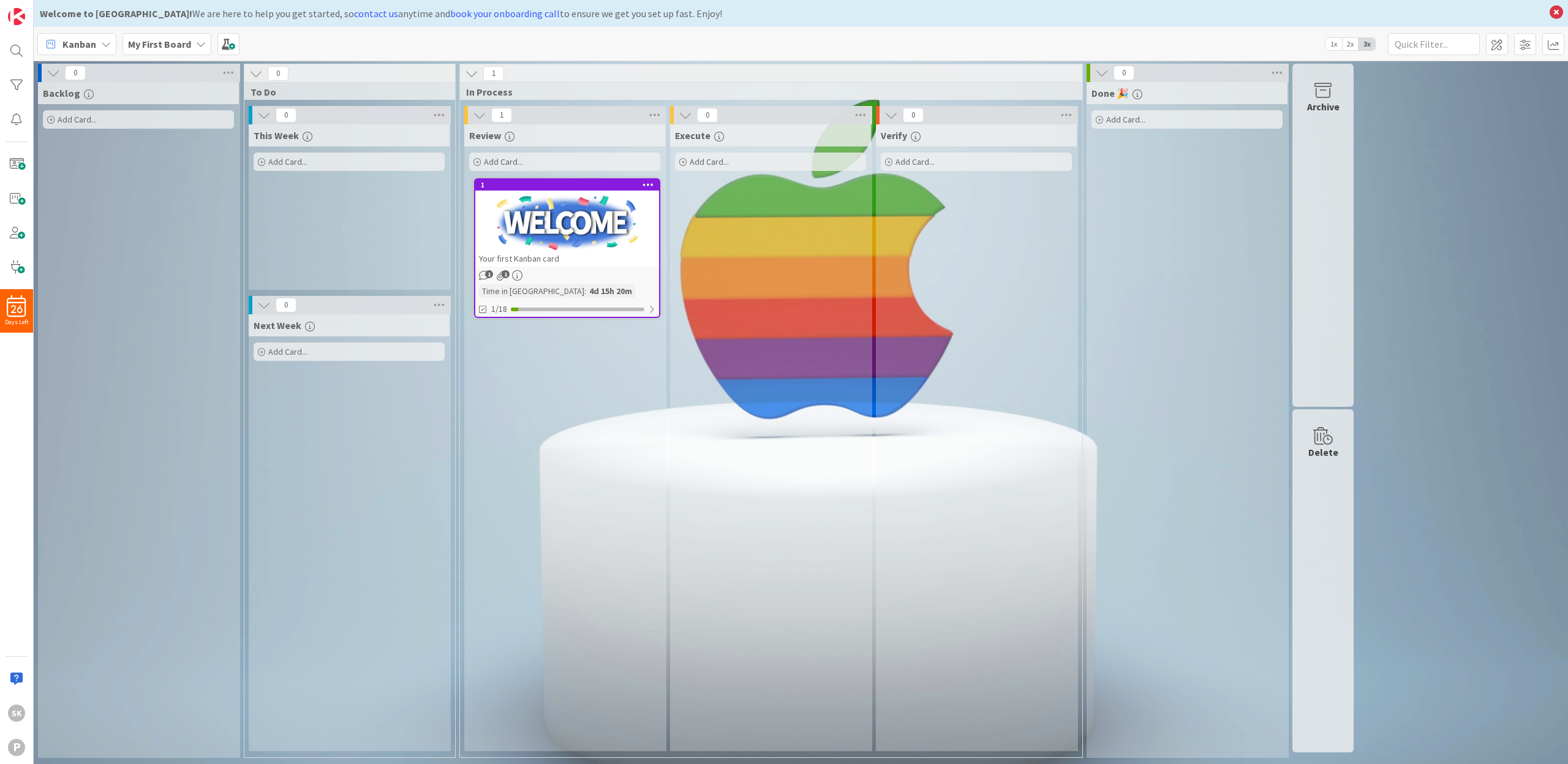
click at [1317, 170] on div "Archive" at bounding box center [1323, 235] width 62 height 343
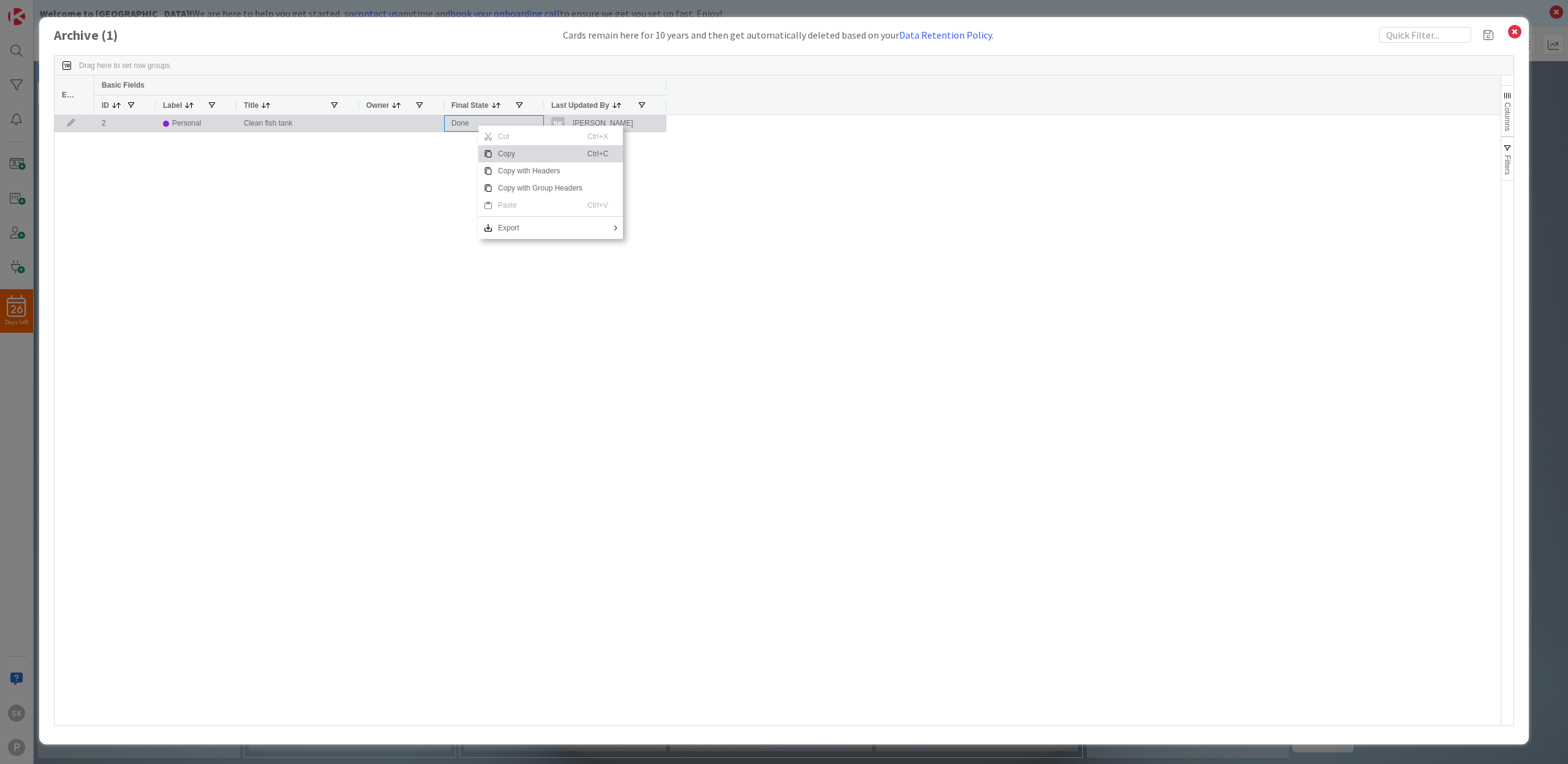
click at [459, 122] on div "Done" at bounding box center [494, 124] width 100 height 17
click at [73, 121] on icon at bounding box center [71, 122] width 18 height 7
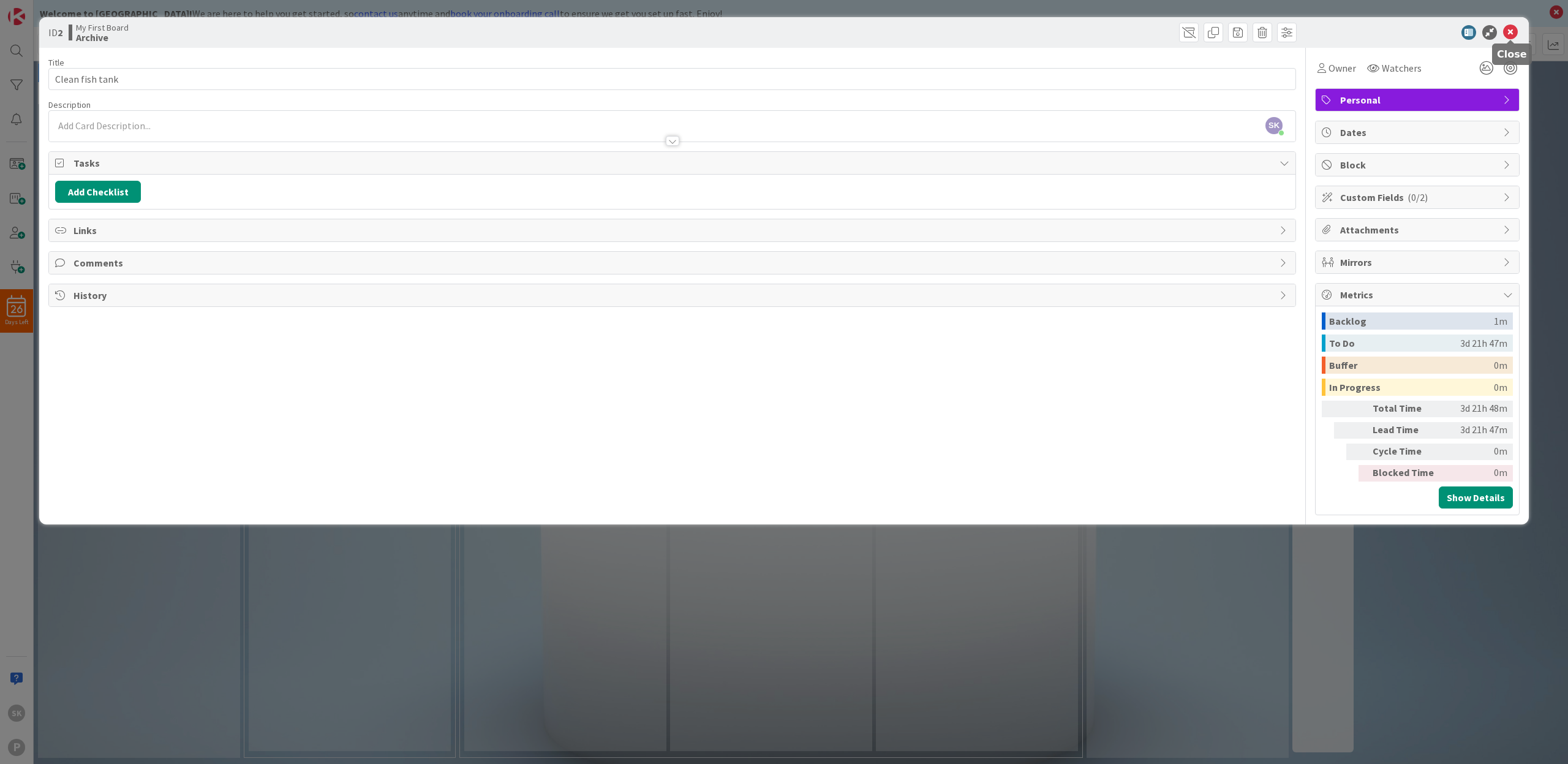
click at [1514, 31] on icon at bounding box center [1510, 32] width 15 height 15
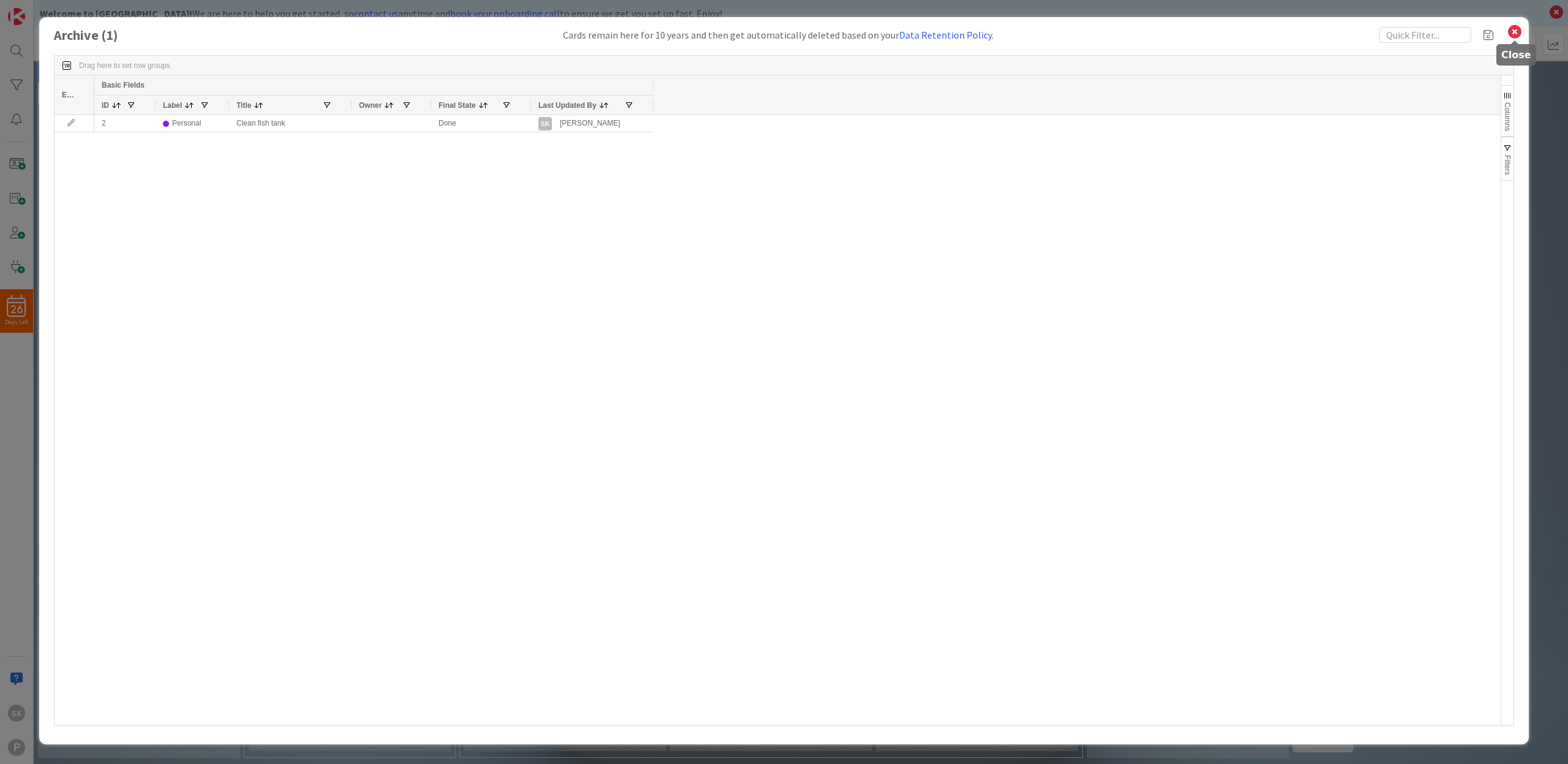
click at [1517, 29] on icon at bounding box center [1515, 32] width 16 height 17
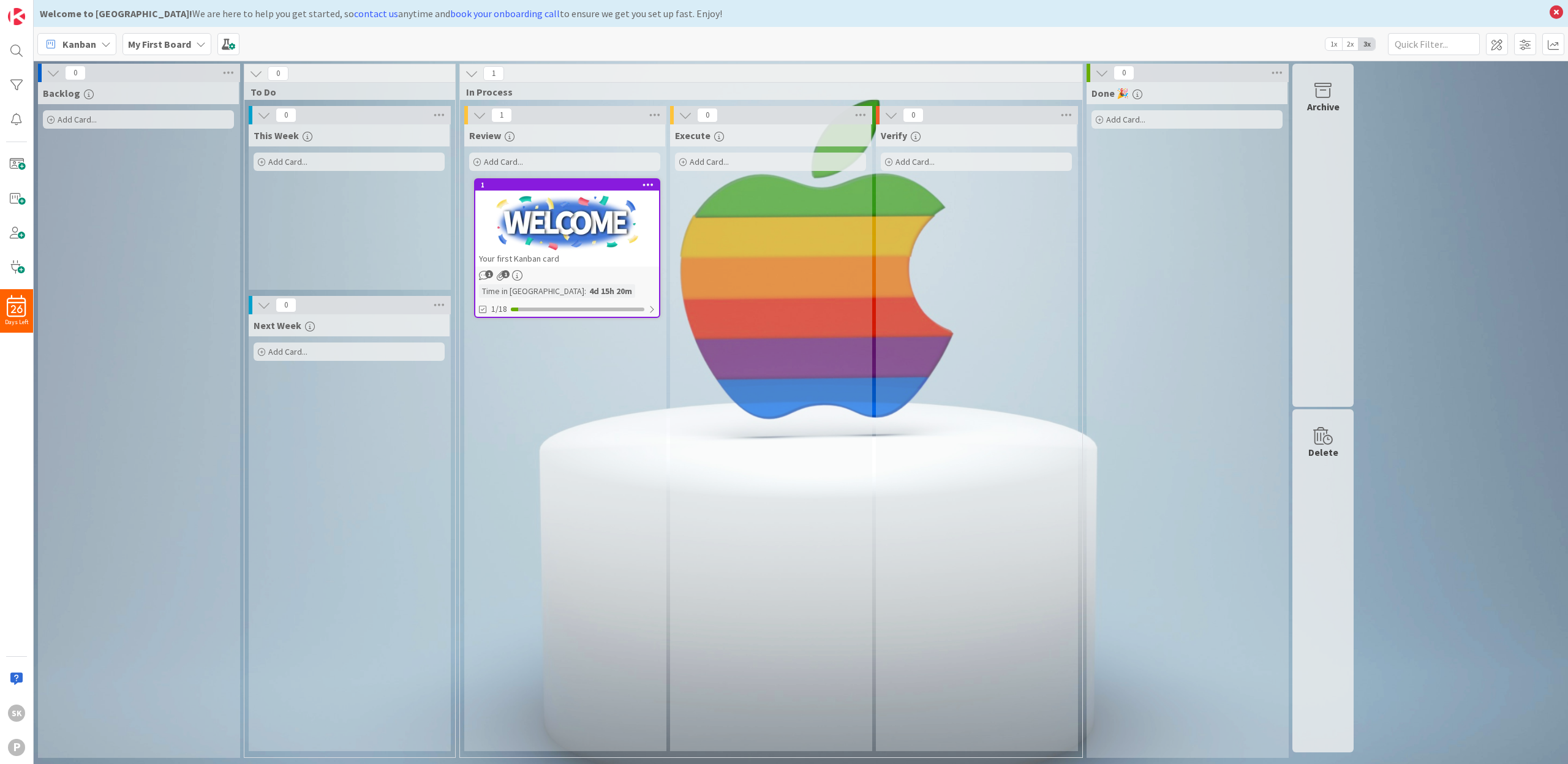
click at [200, 40] on icon at bounding box center [201, 44] width 10 height 10
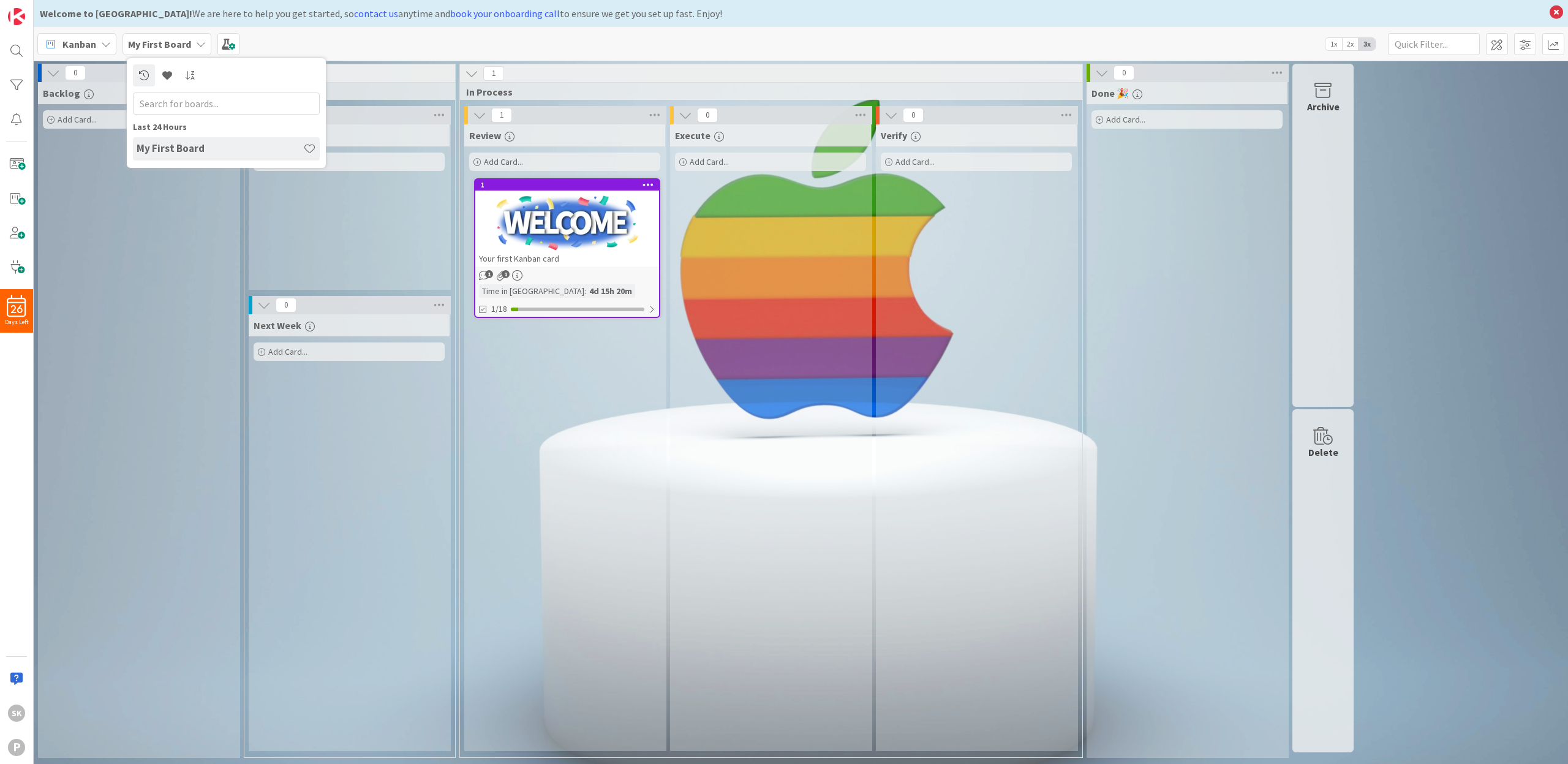
click at [325, 50] on div "Kanban My First Board Last 24 Hours My First Board 1x 2x 3x Kanban Options Card…" at bounding box center [801, 44] width 1534 height 34
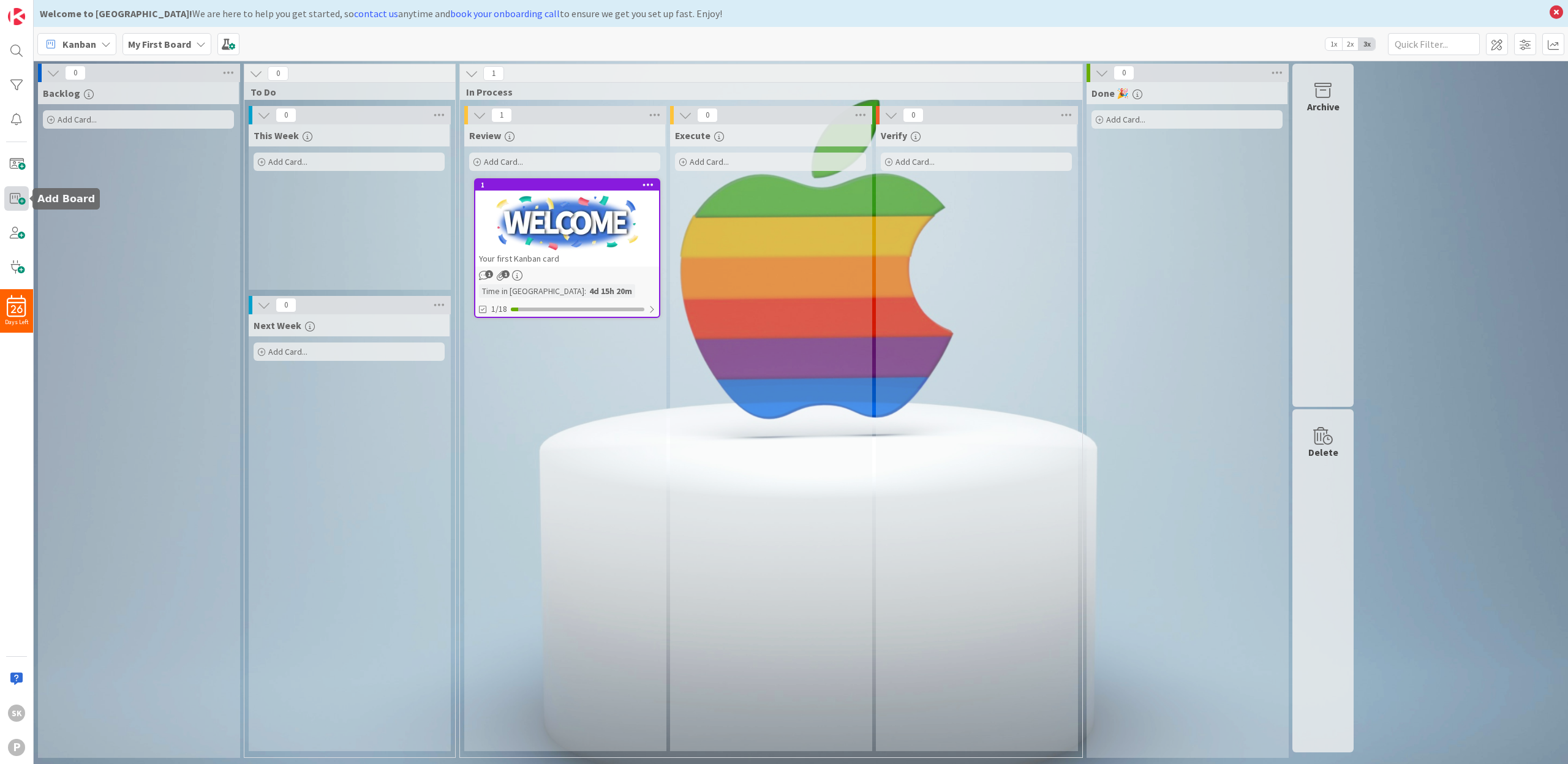
click at [19, 202] on span at bounding box center [17, 199] width 25 height 25
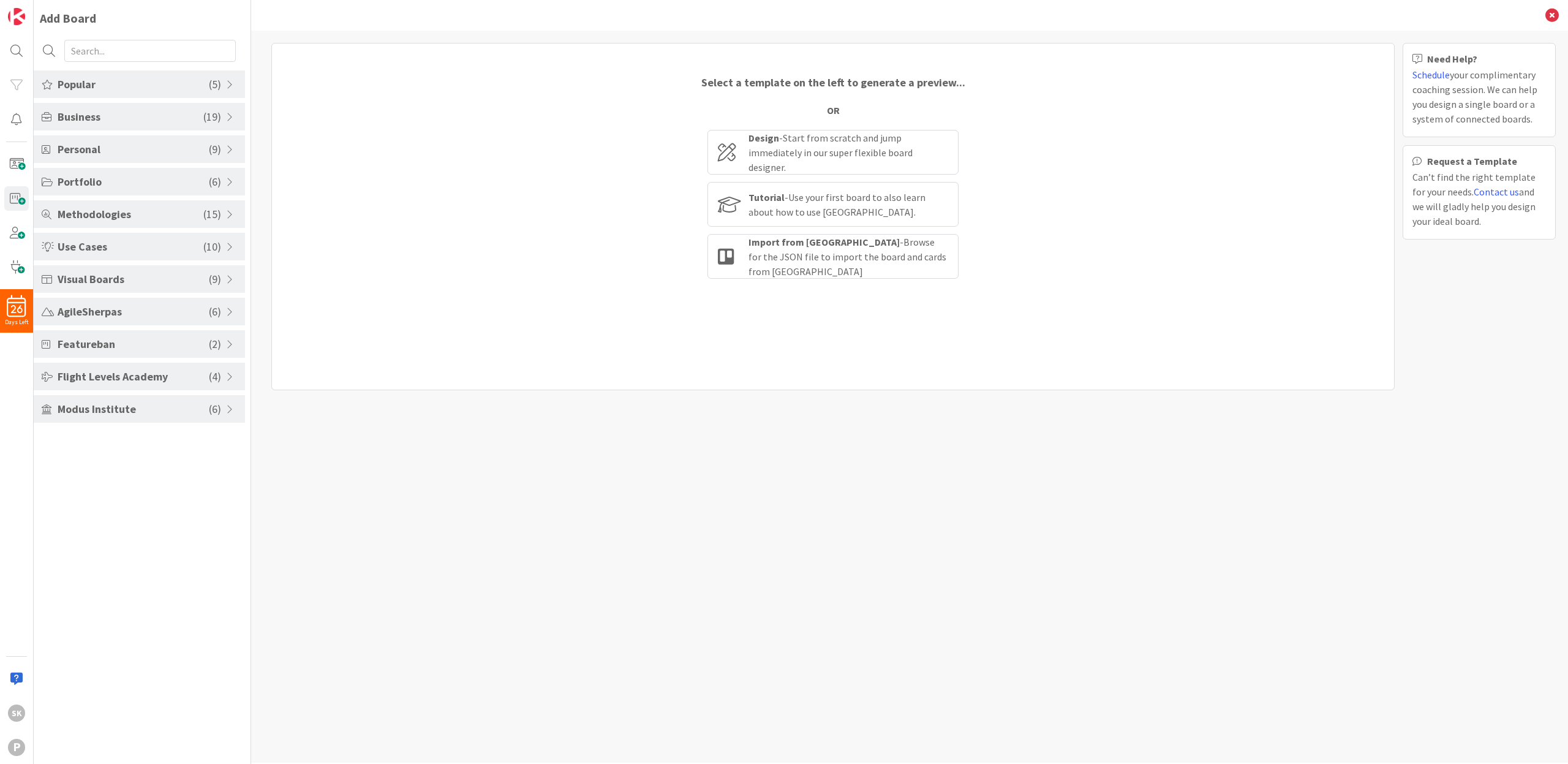
click at [173, 148] on span "Personal" at bounding box center [133, 150] width 152 height 17
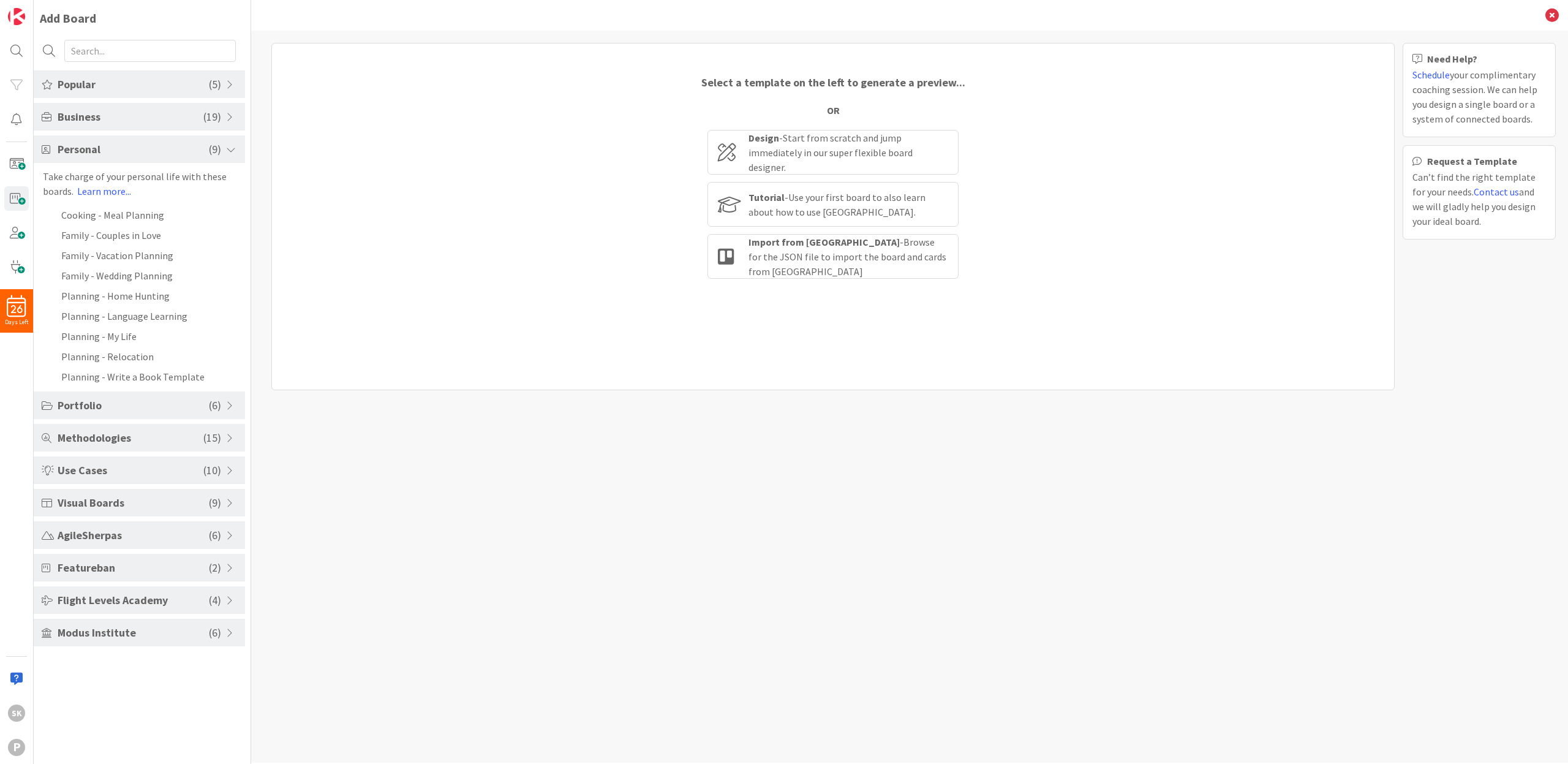
click at [174, 81] on span "Popular" at bounding box center [133, 84] width 152 height 17
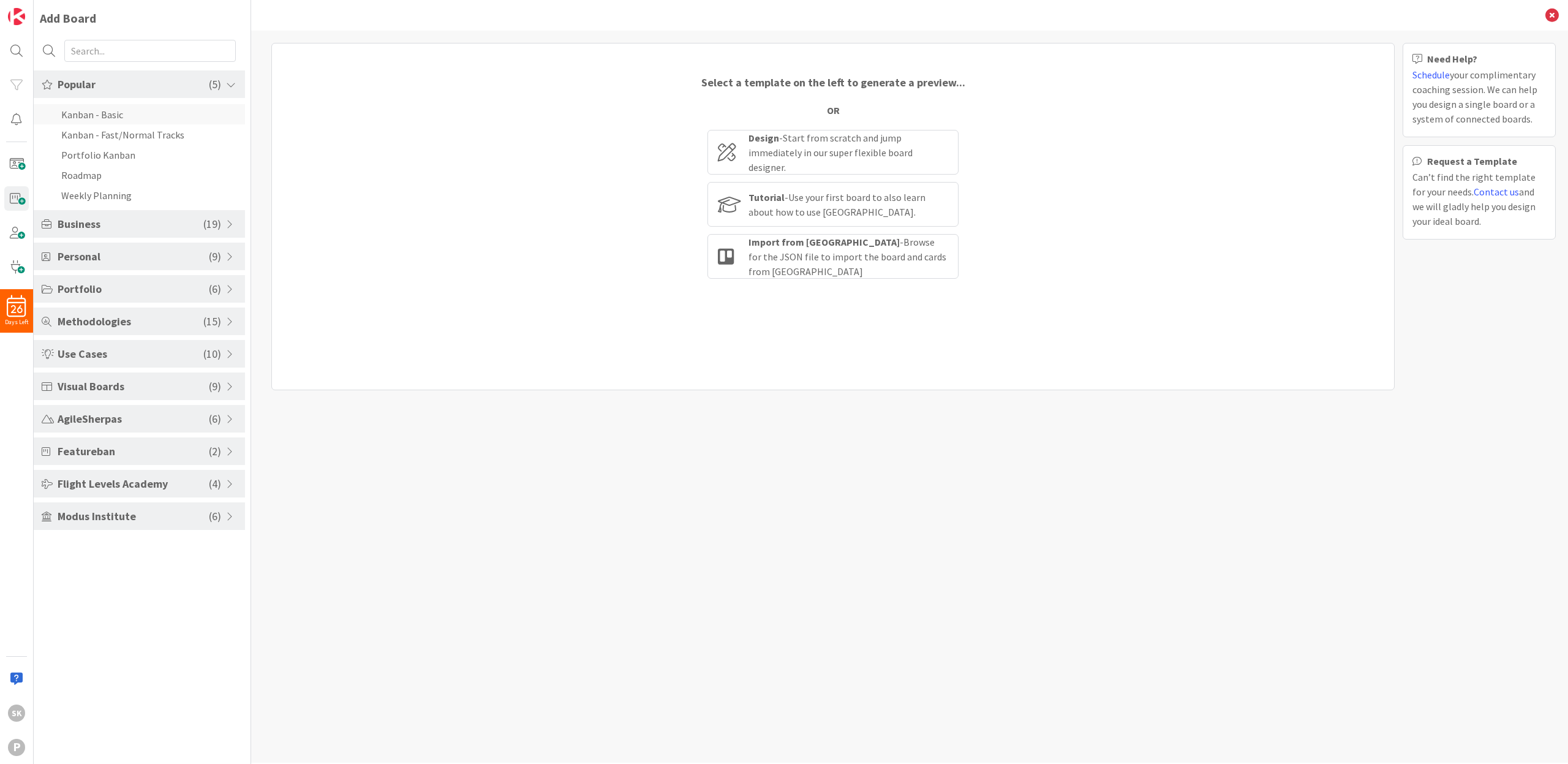
click at [151, 115] on li "Kanban - Basic" at bounding box center [139, 114] width 211 height 20
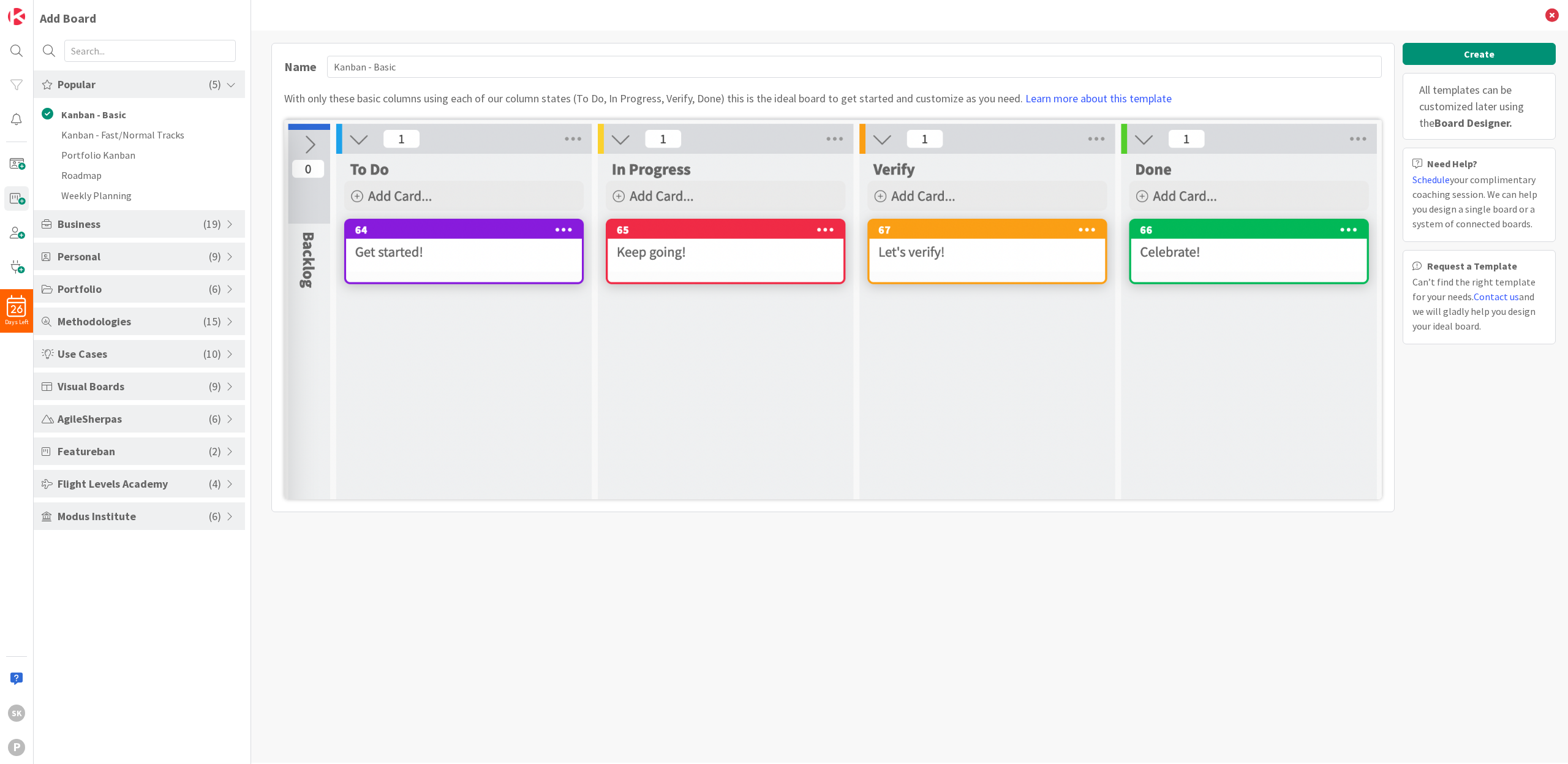
click at [122, 321] on span "Methodologies" at bounding box center [130, 321] width 146 height 17
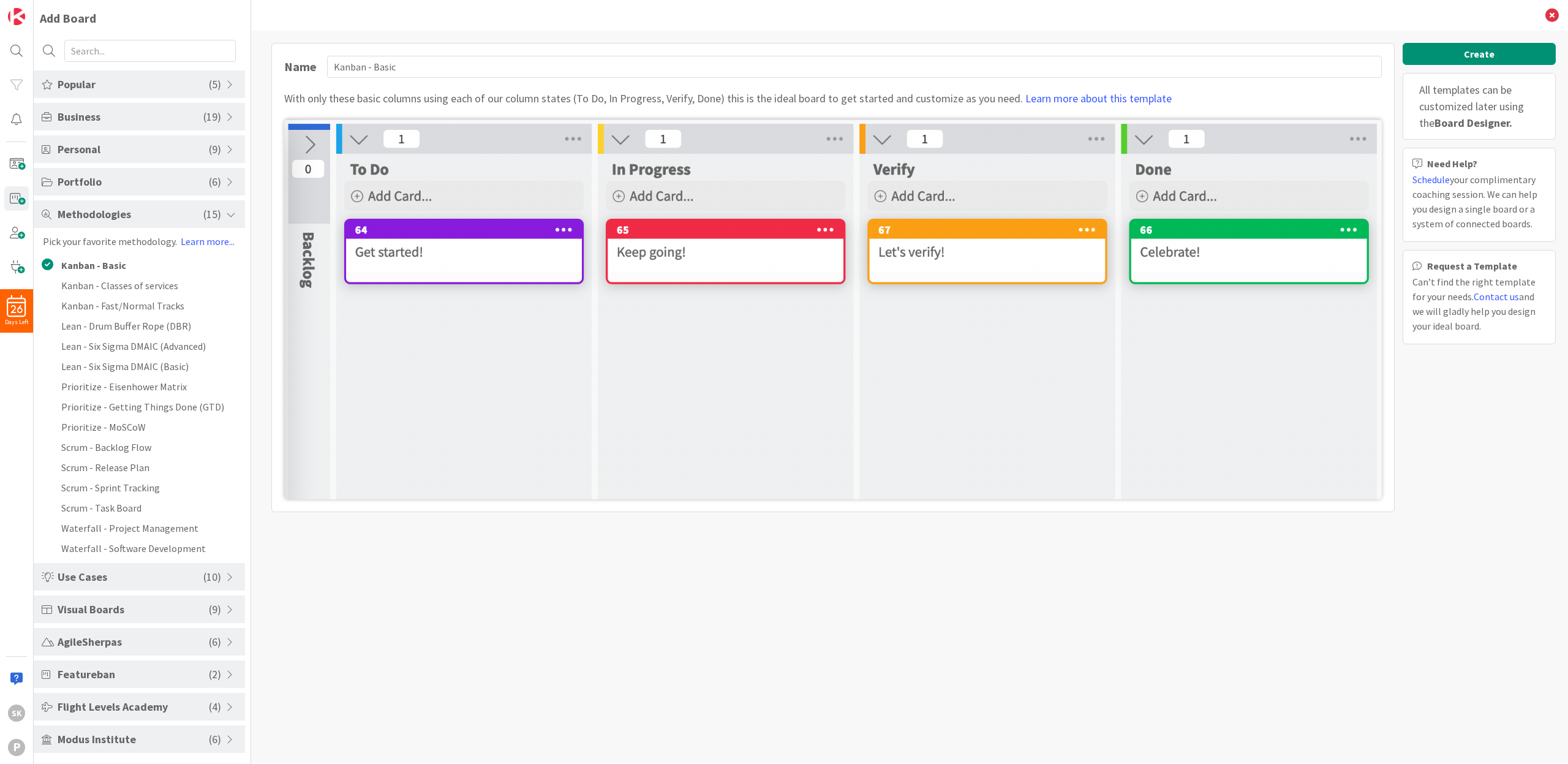
click at [124, 731] on span "Modus Institute" at bounding box center [133, 739] width 152 height 17
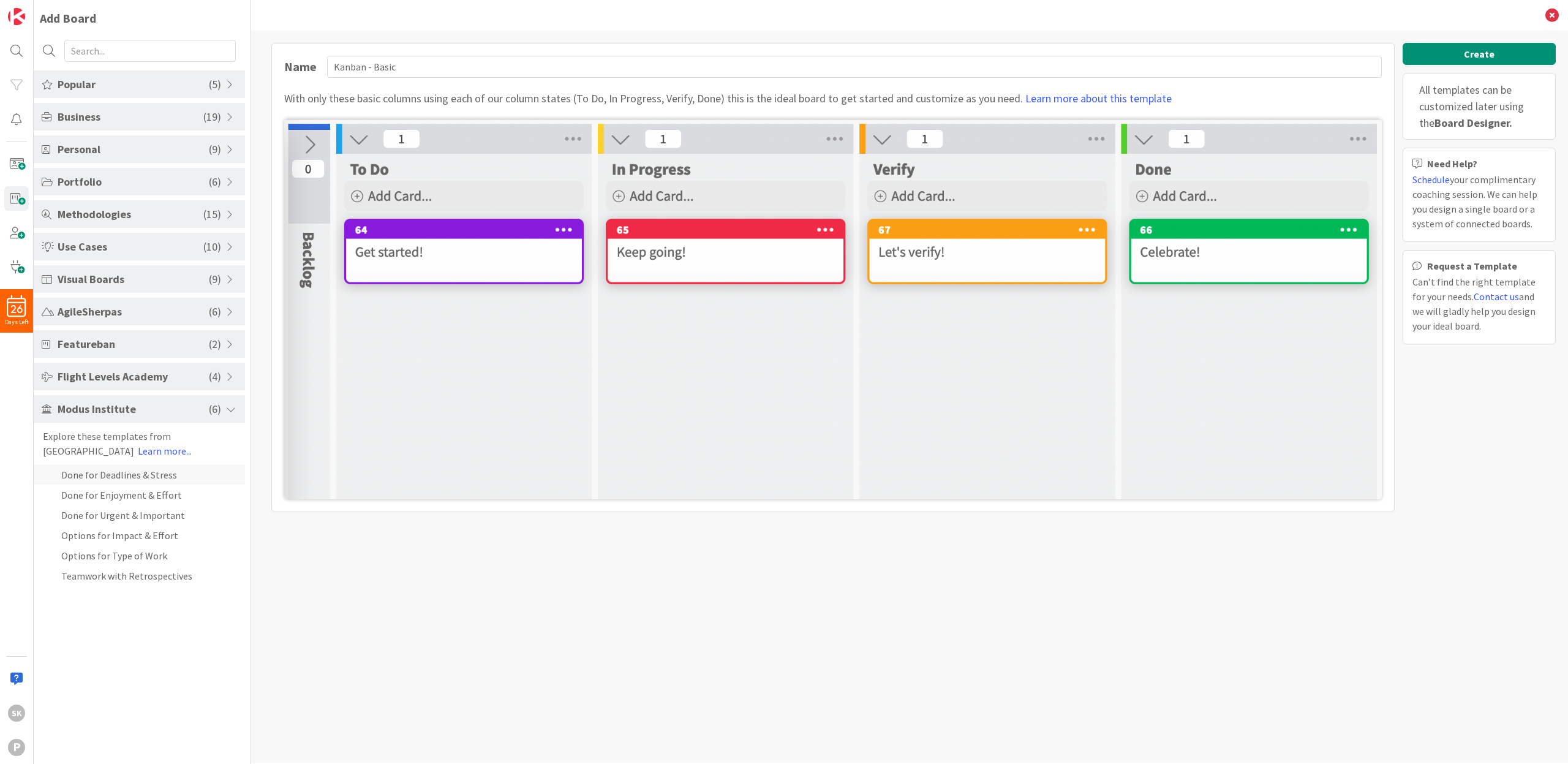
click at [130, 478] on li "Done for Deadlines & Stress" at bounding box center [139, 474] width 211 height 20
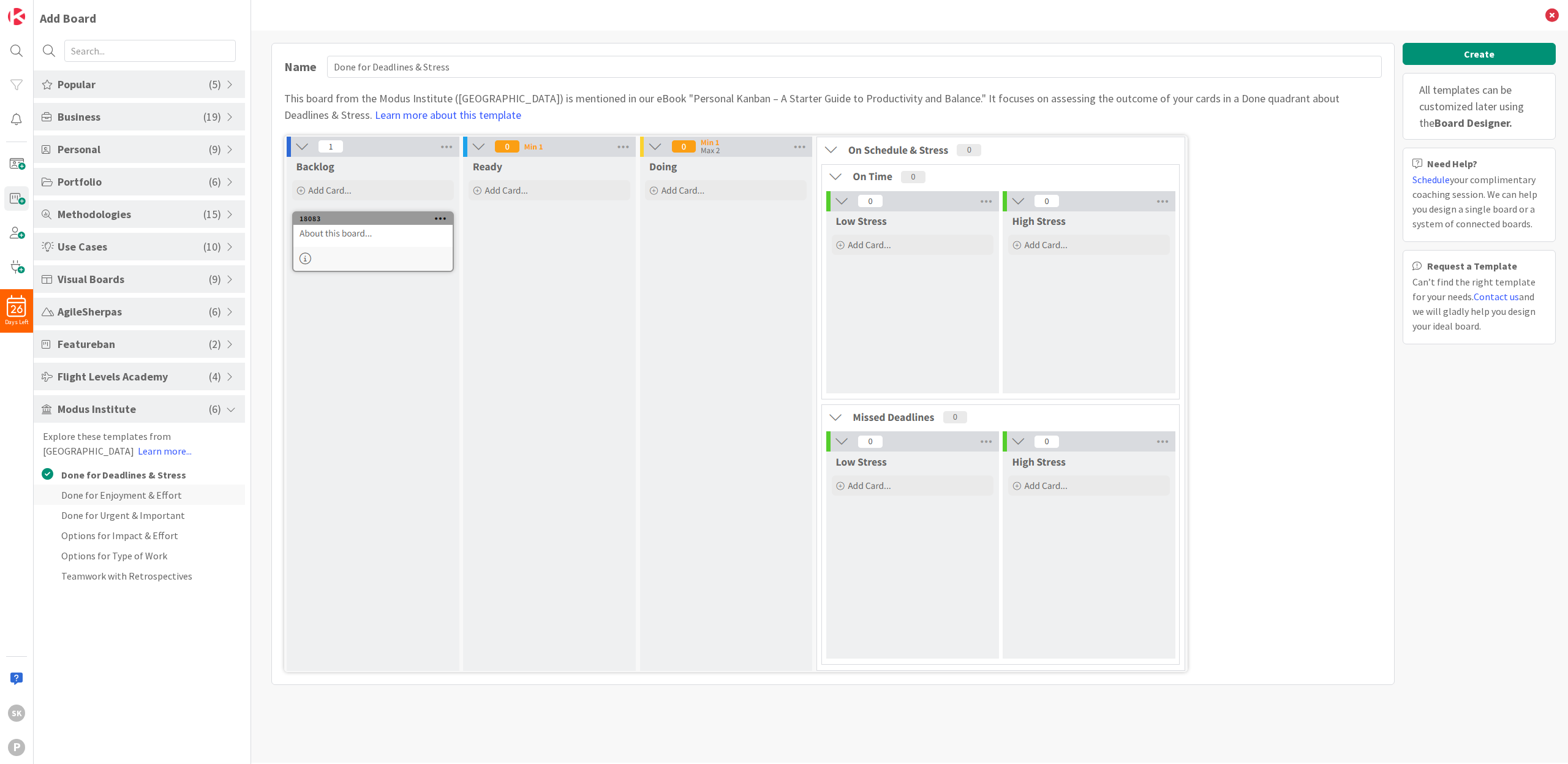
click at [111, 494] on li "Done for Enjoyment & Effort" at bounding box center [139, 494] width 211 height 20
click at [115, 514] on li "Done for Urgent & Important" at bounding box center [139, 515] width 211 height 20
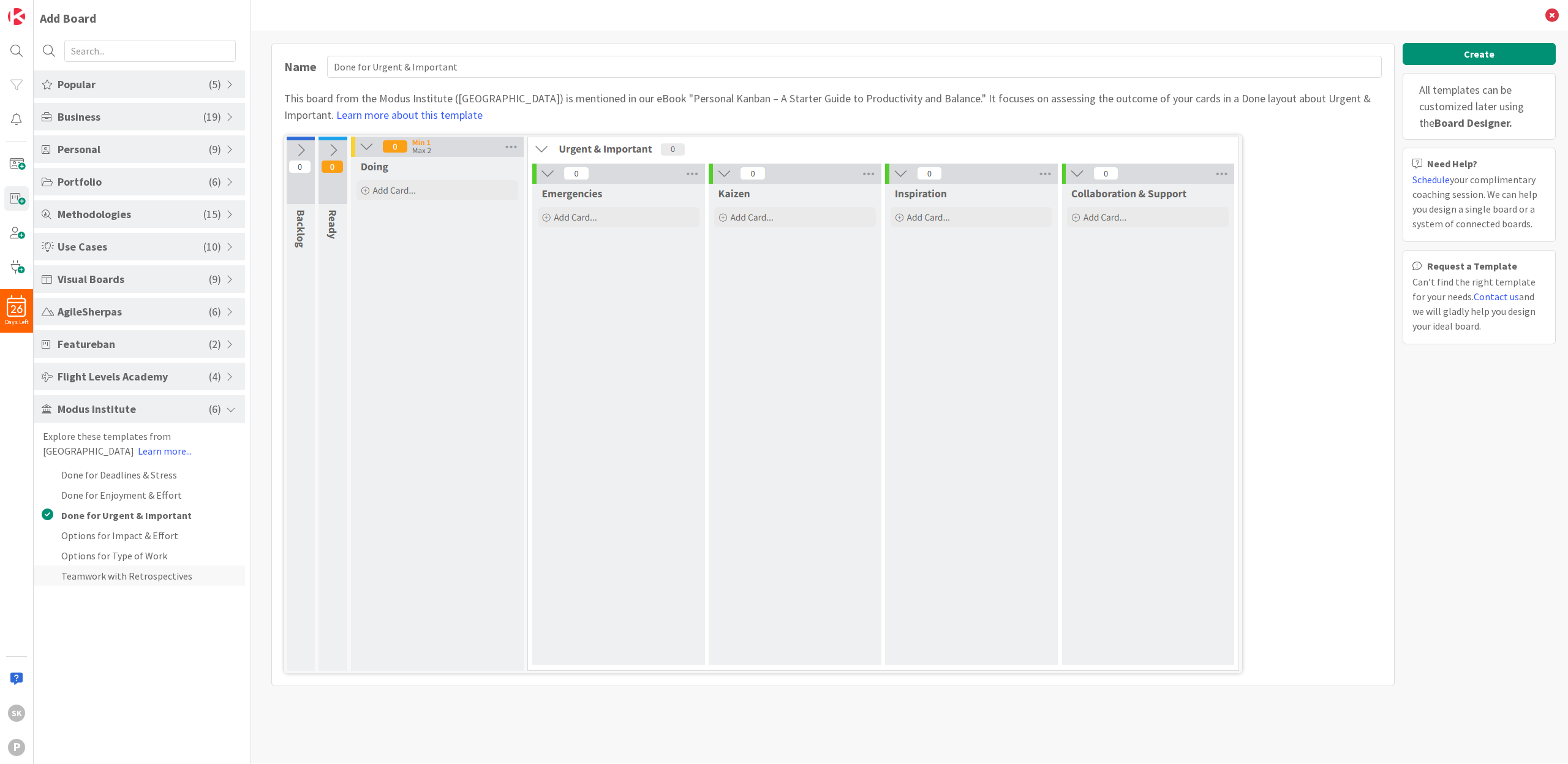
click at [113, 577] on li "Teamwork with Retrospectives" at bounding box center [139, 575] width 211 height 20
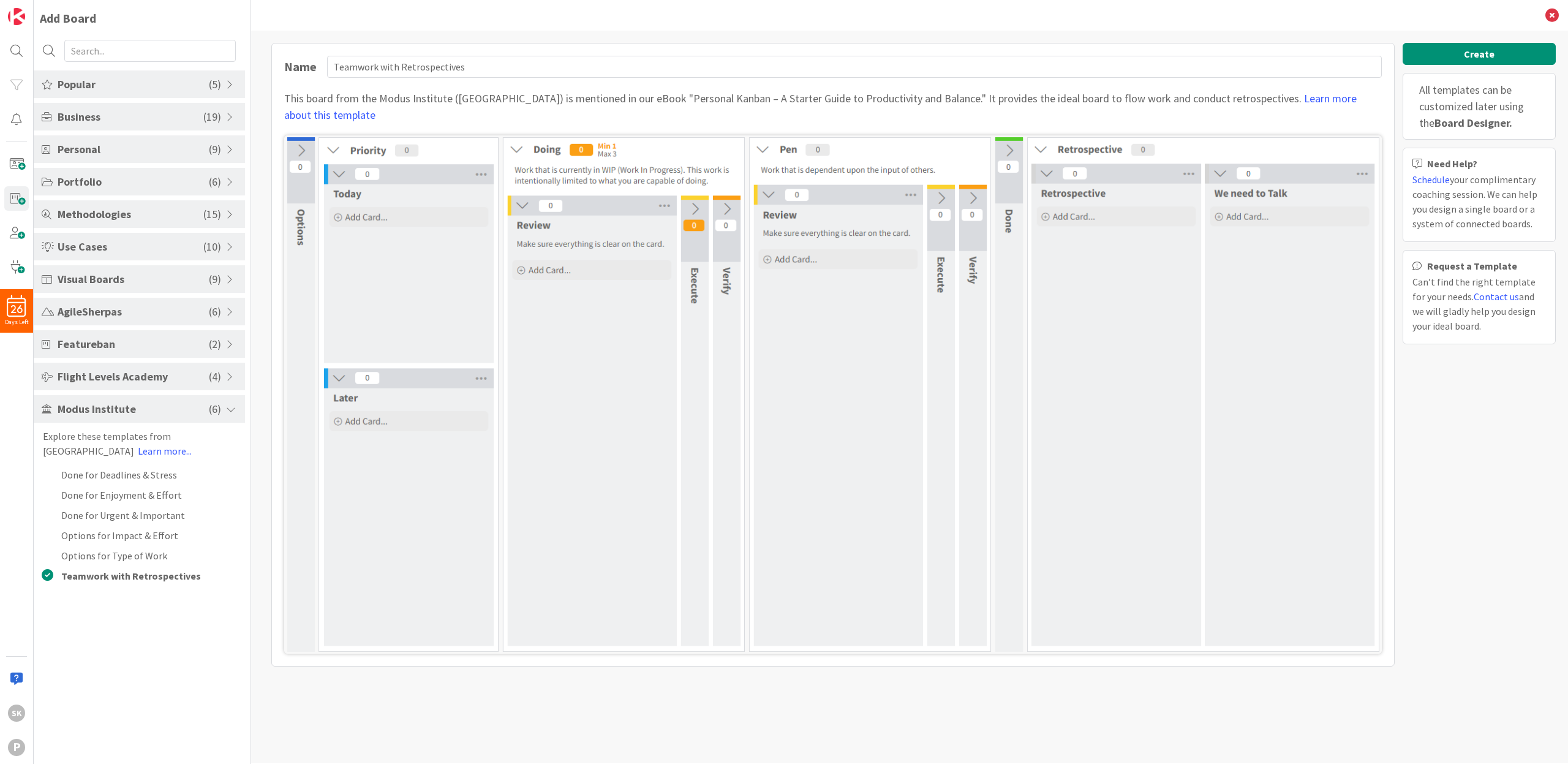
click at [124, 146] on span "Personal" at bounding box center [133, 150] width 152 height 17
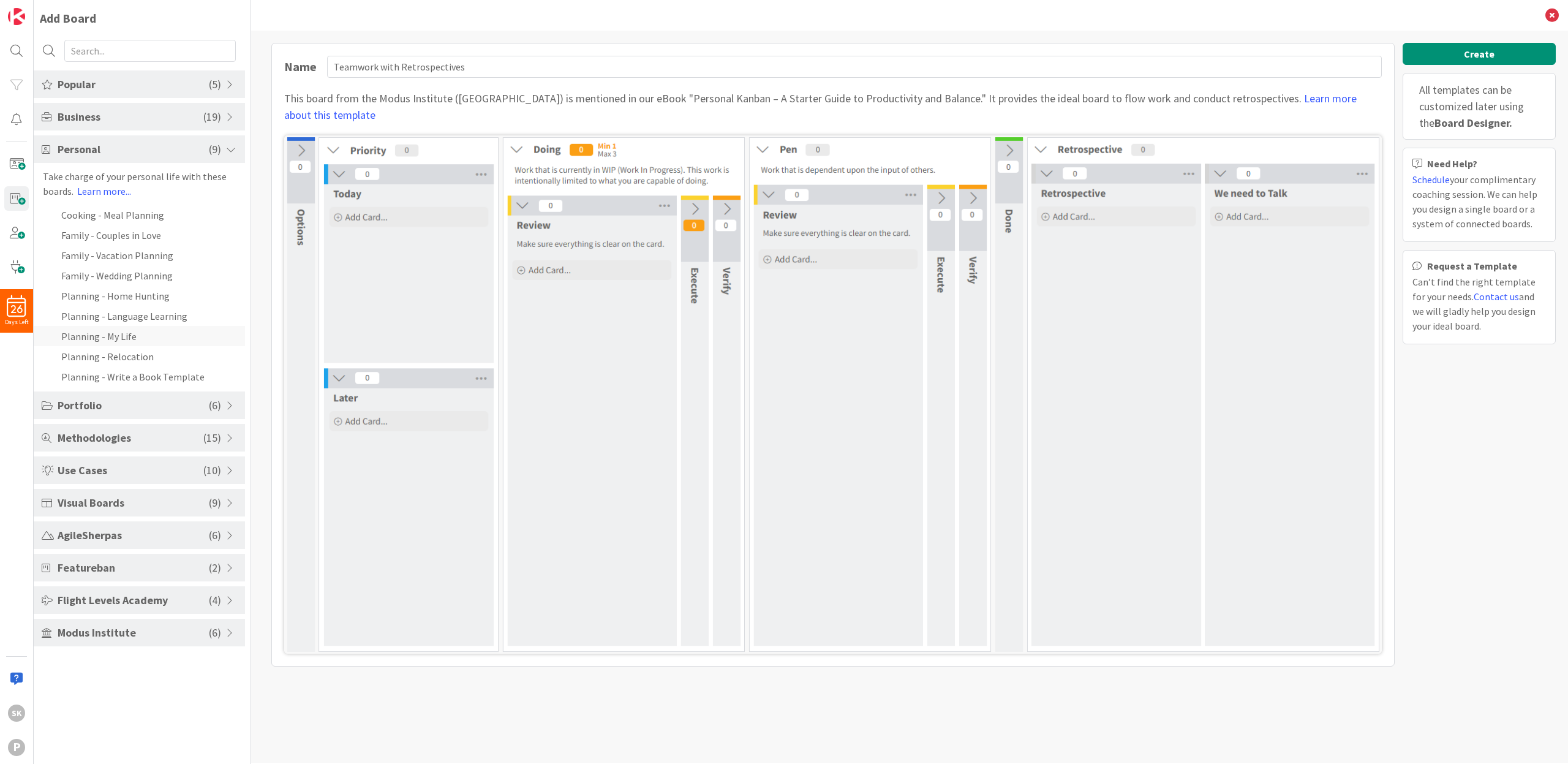
click at [109, 342] on li "Planning - My Life" at bounding box center [139, 336] width 211 height 20
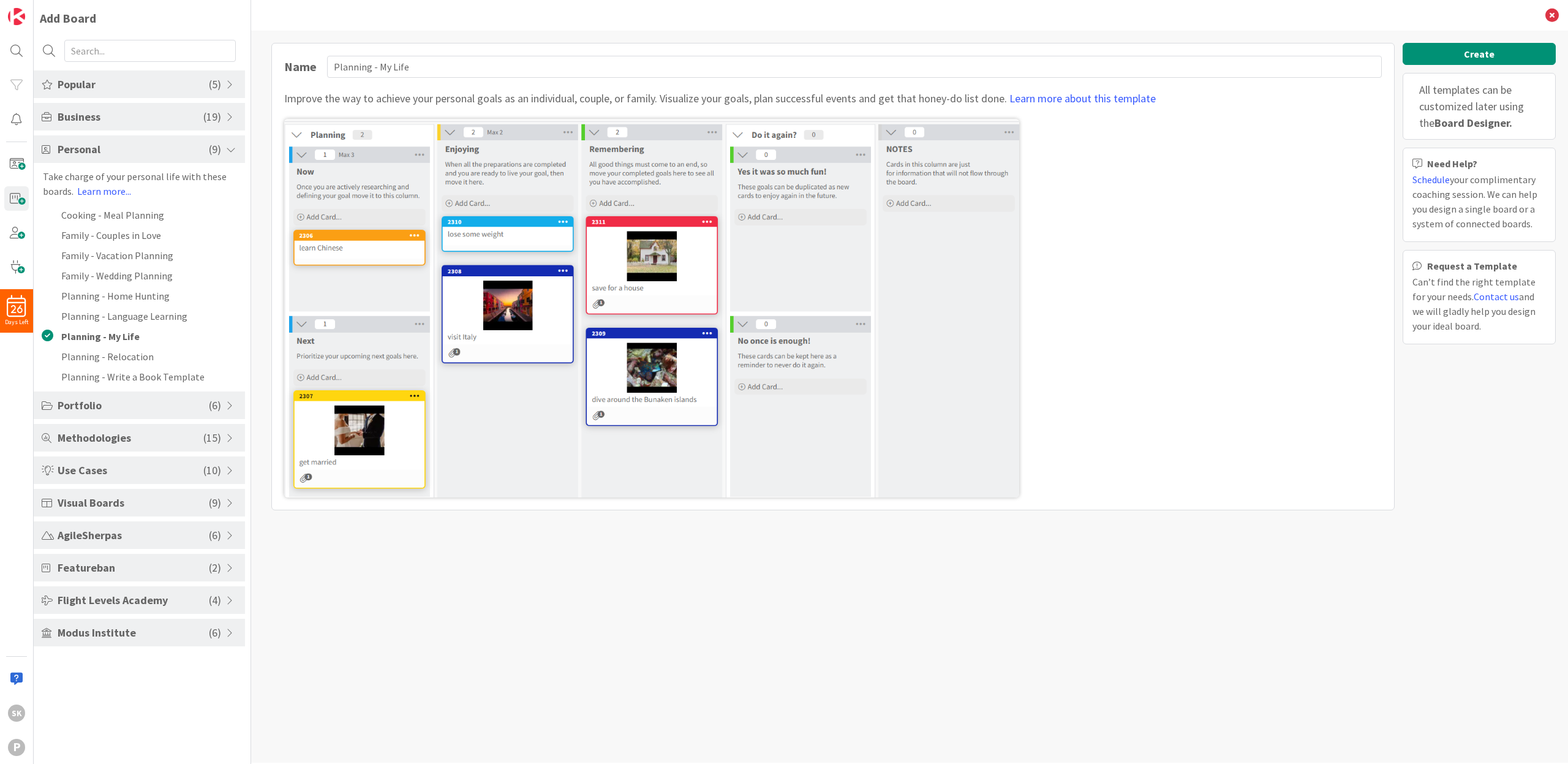
click at [138, 110] on span "Business" at bounding box center [130, 117] width 146 height 17
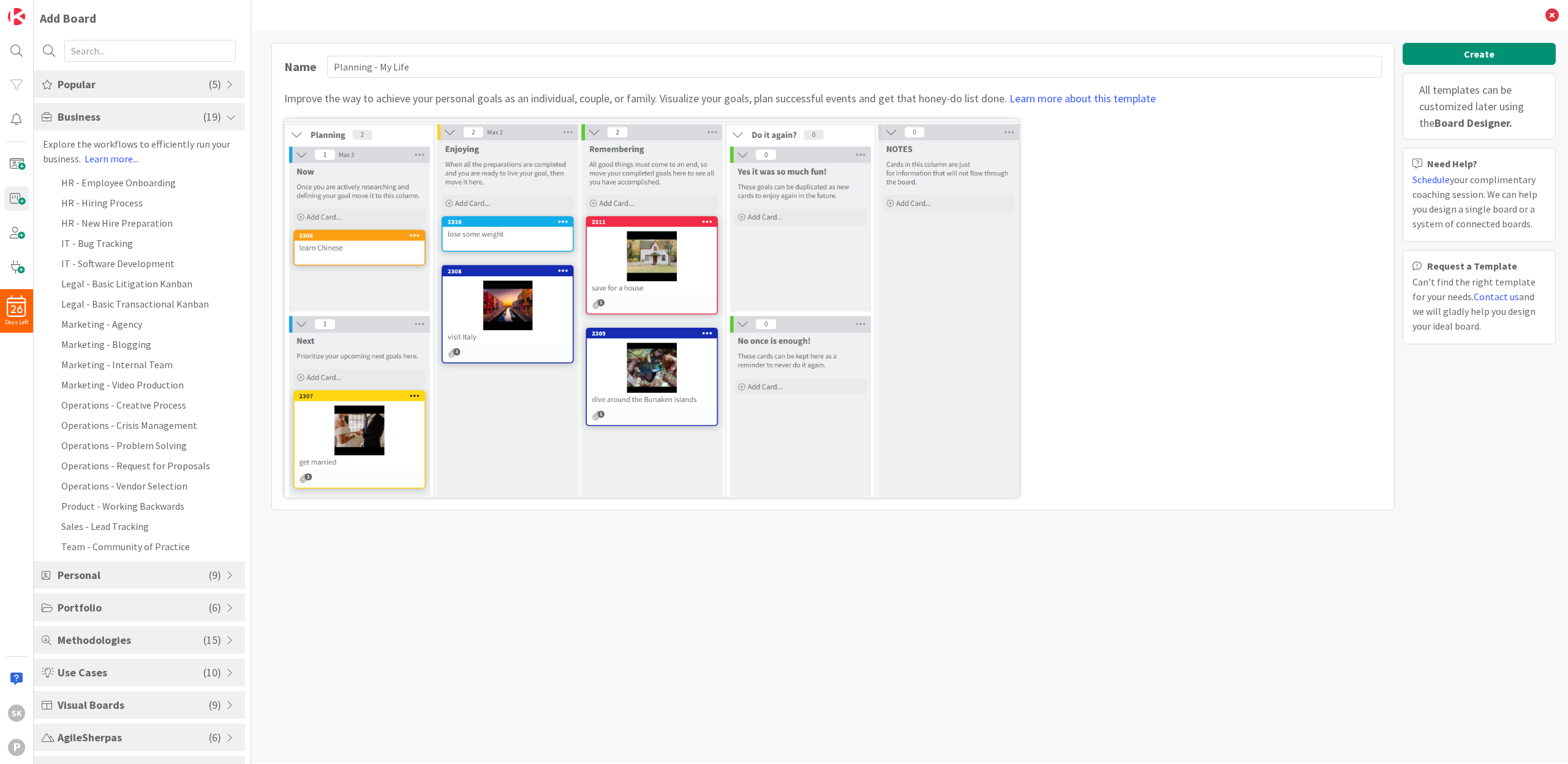
click at [137, 115] on span "Business" at bounding box center [130, 117] width 146 height 17
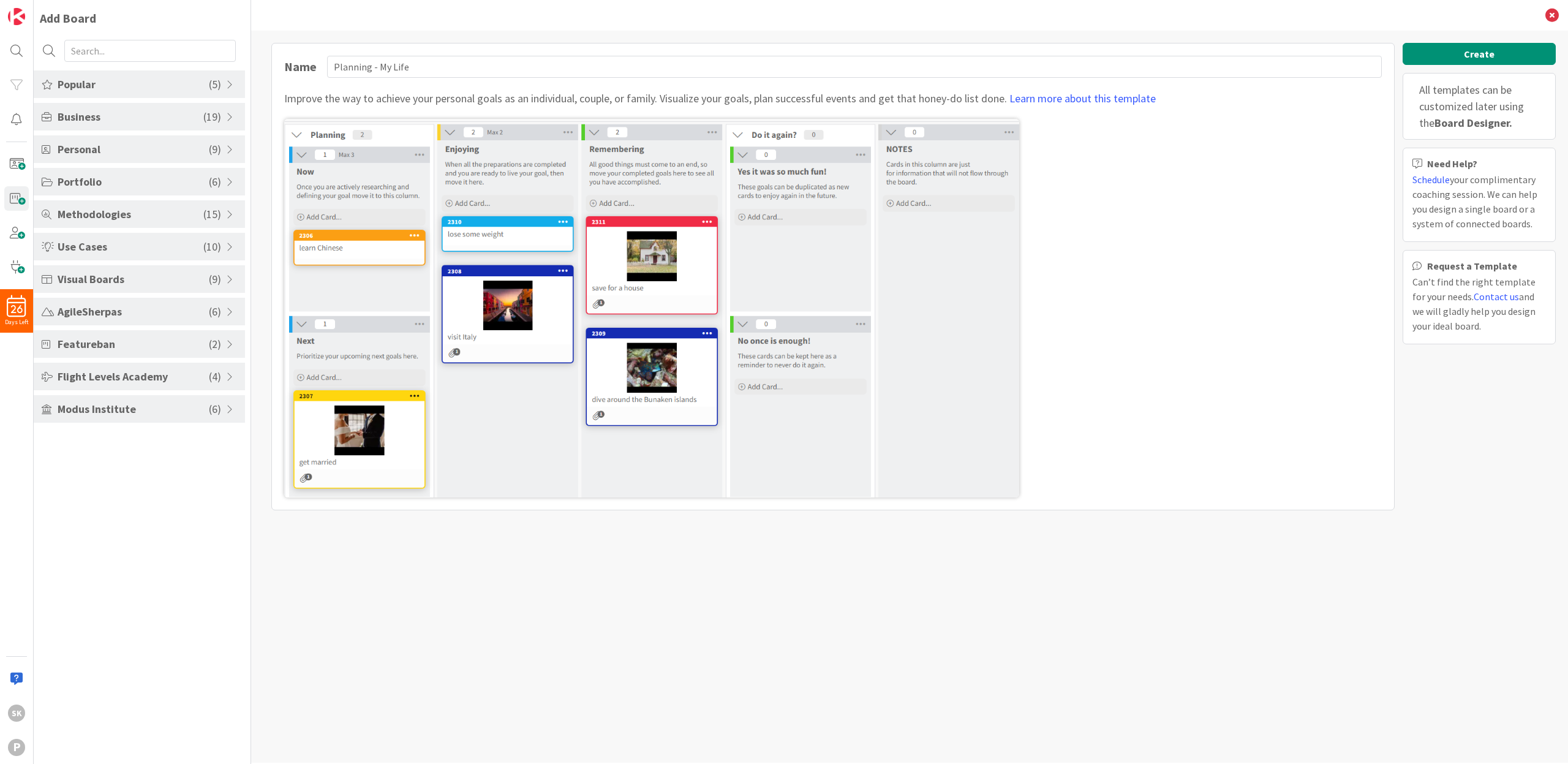
click at [126, 343] on span "Featureban" at bounding box center [133, 344] width 152 height 17
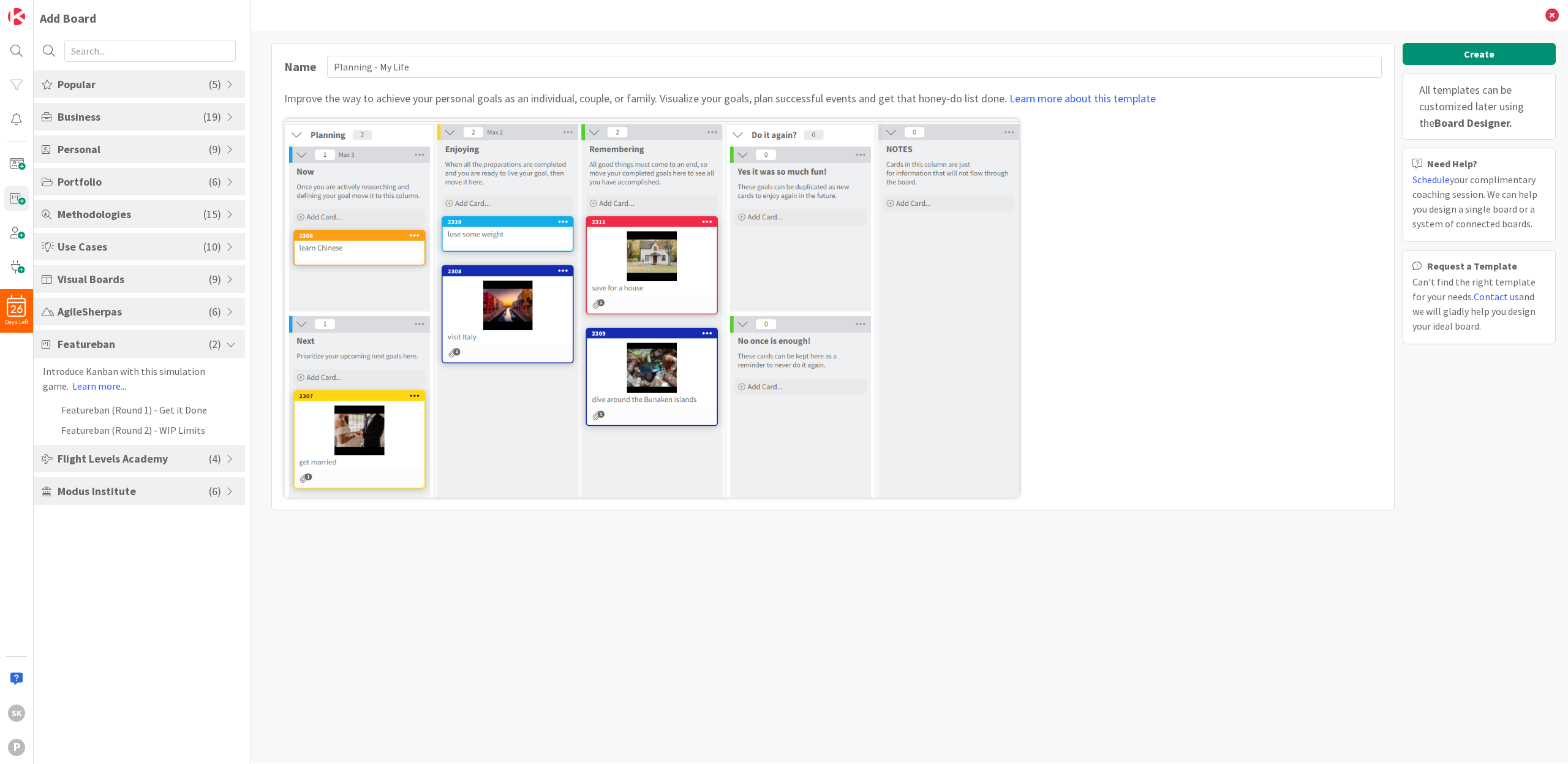
click at [126, 343] on span "Featureban" at bounding box center [133, 344] width 152 height 17
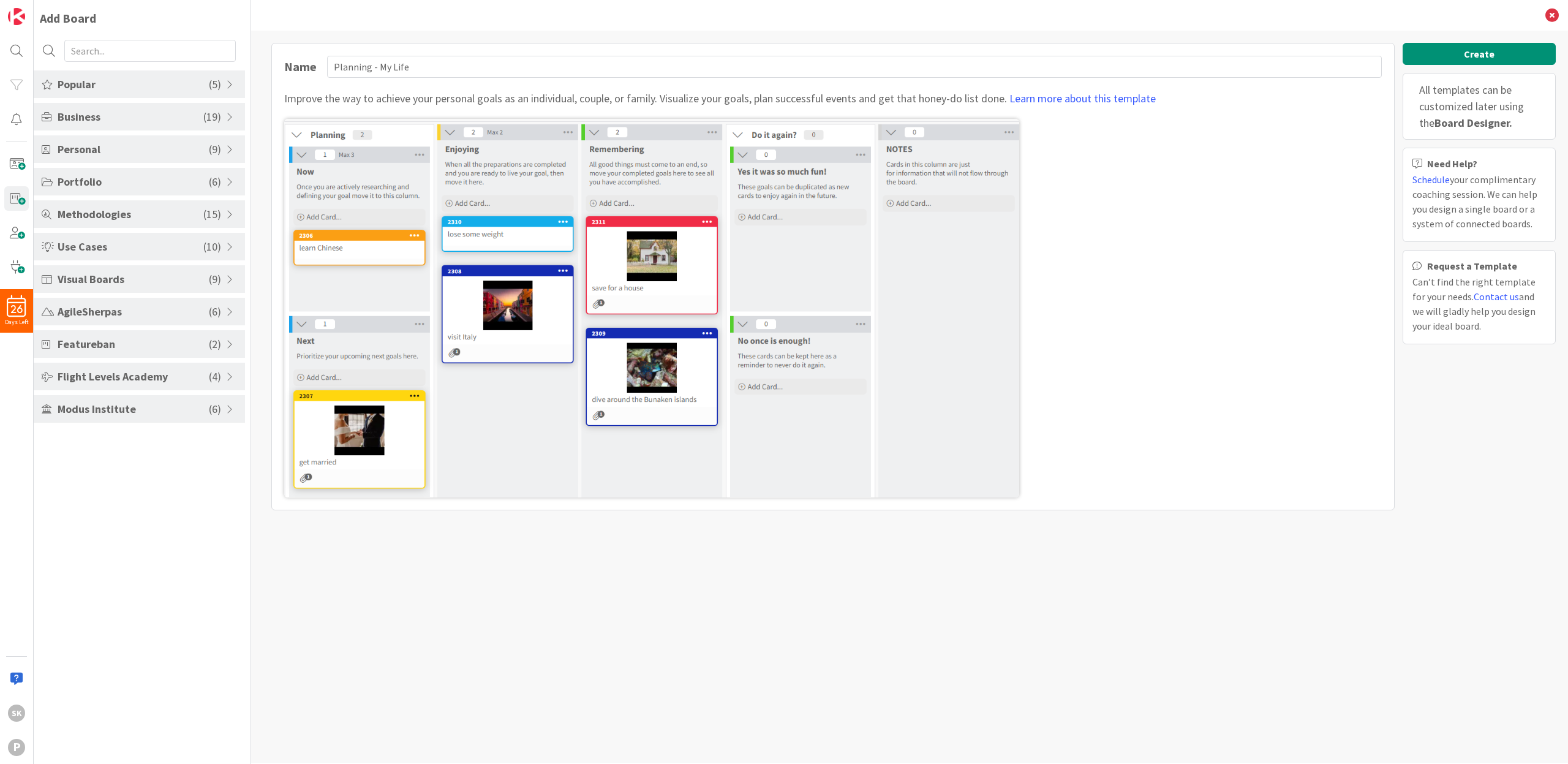
click at [119, 378] on span "Flight Levels Academy" at bounding box center [133, 376] width 152 height 17
click at [134, 243] on span "Use Cases" at bounding box center [130, 247] width 146 height 17
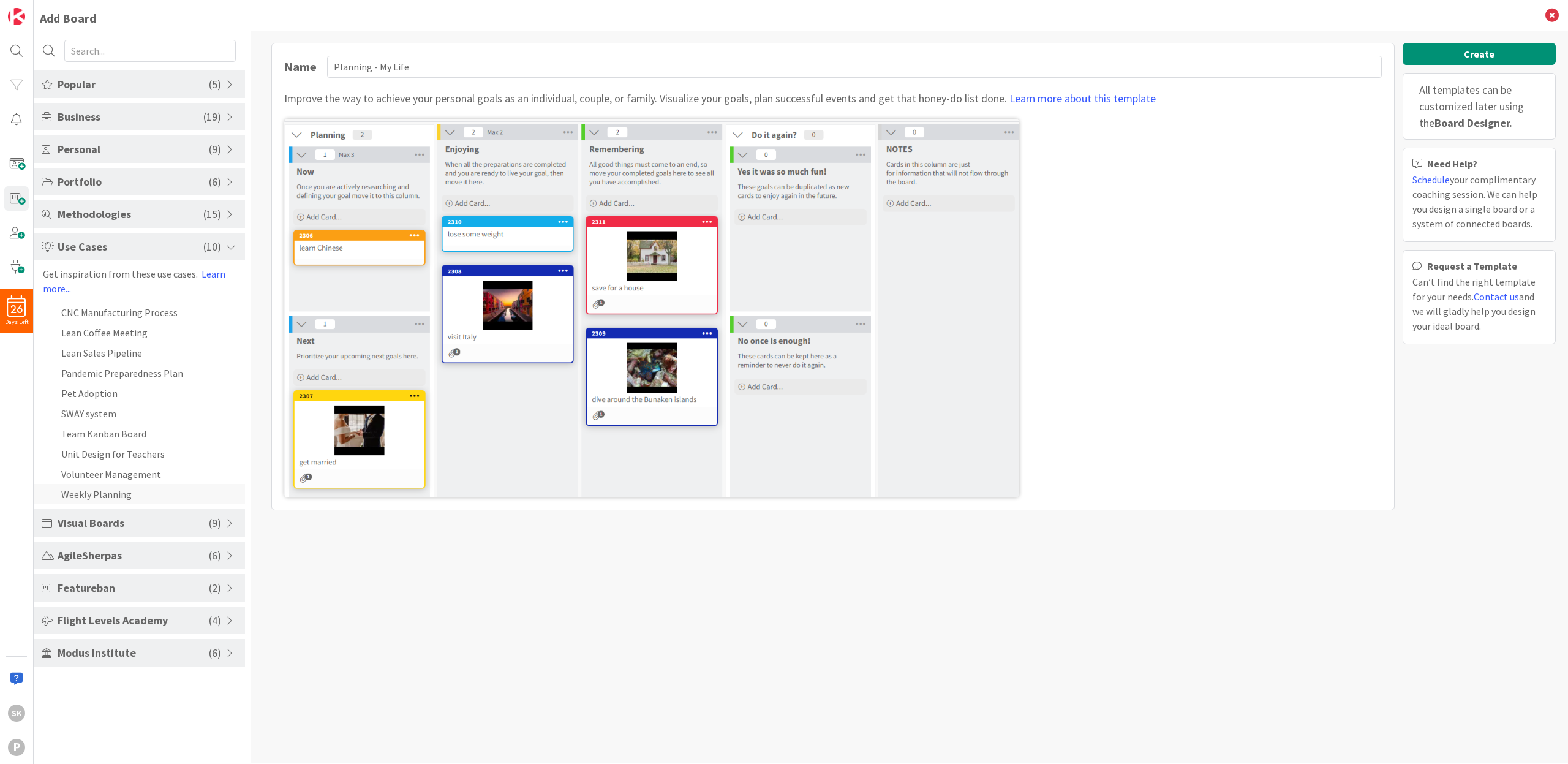
click at [95, 495] on li "Weekly Planning" at bounding box center [139, 494] width 211 height 20
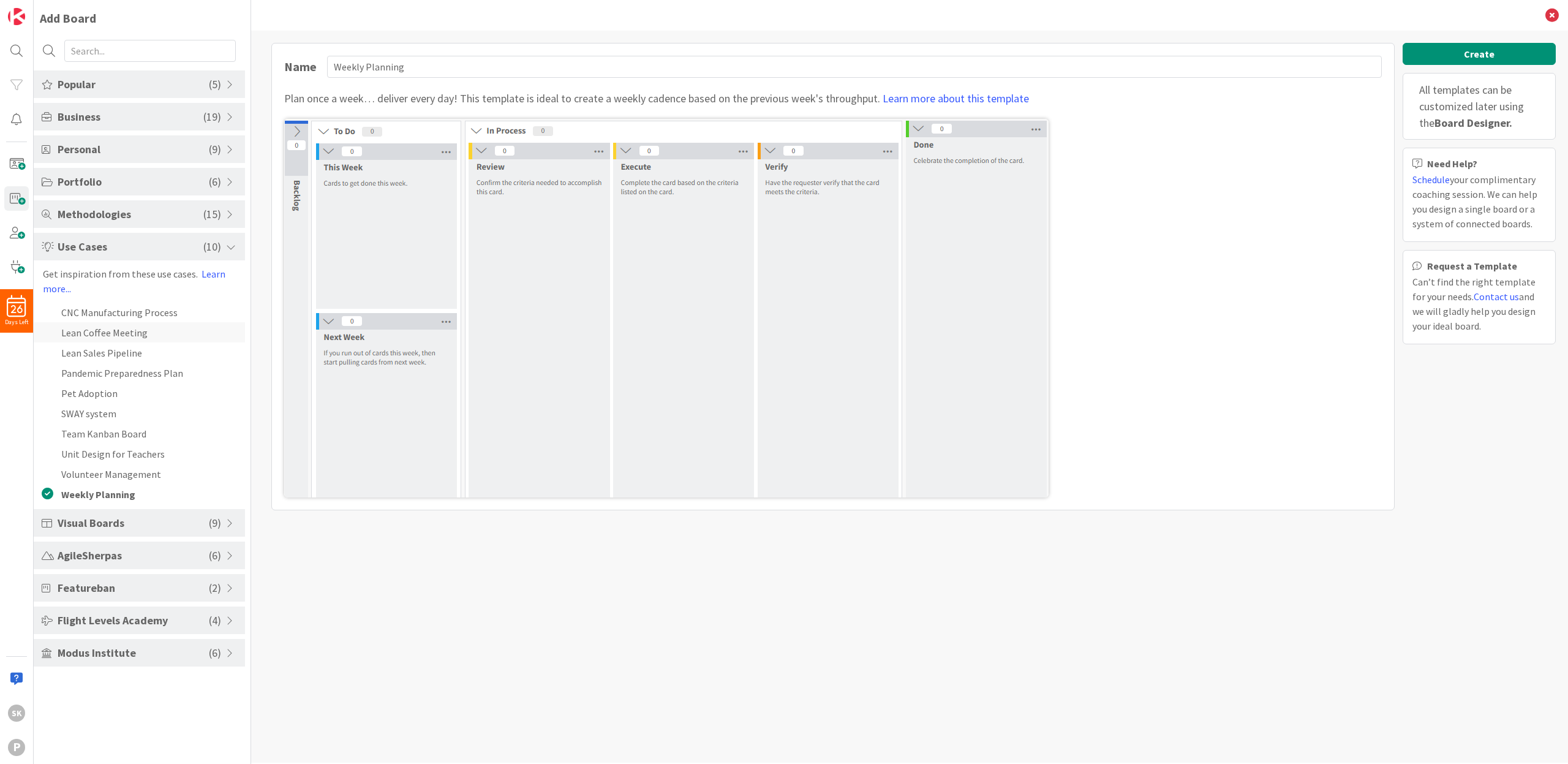
click at [112, 335] on li "Lean Coffee Meeting" at bounding box center [139, 332] width 211 height 20
type input "Lean Coffee Meeting"
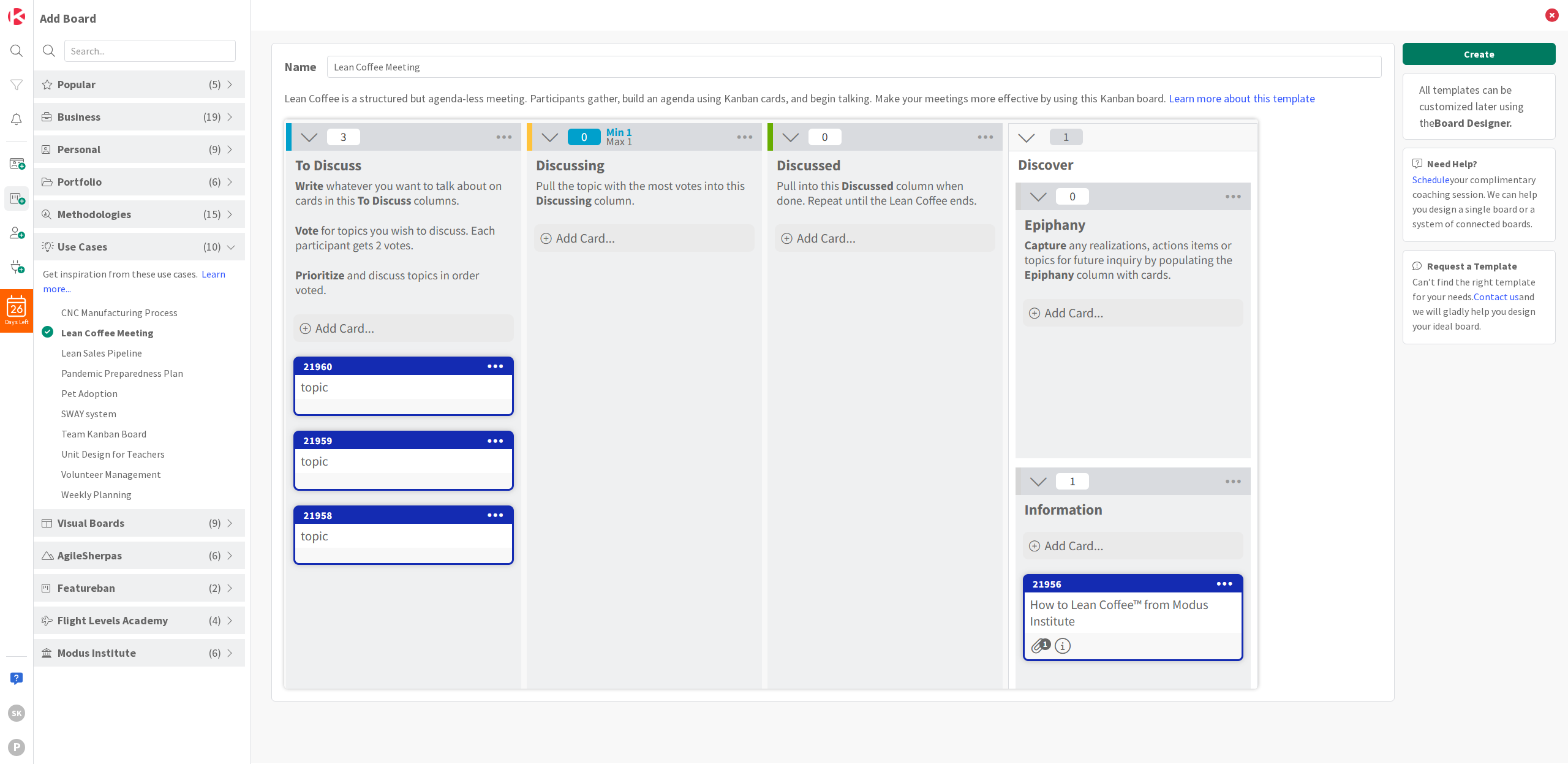
click at [1475, 52] on button "Create" at bounding box center [1479, 54] width 153 height 22
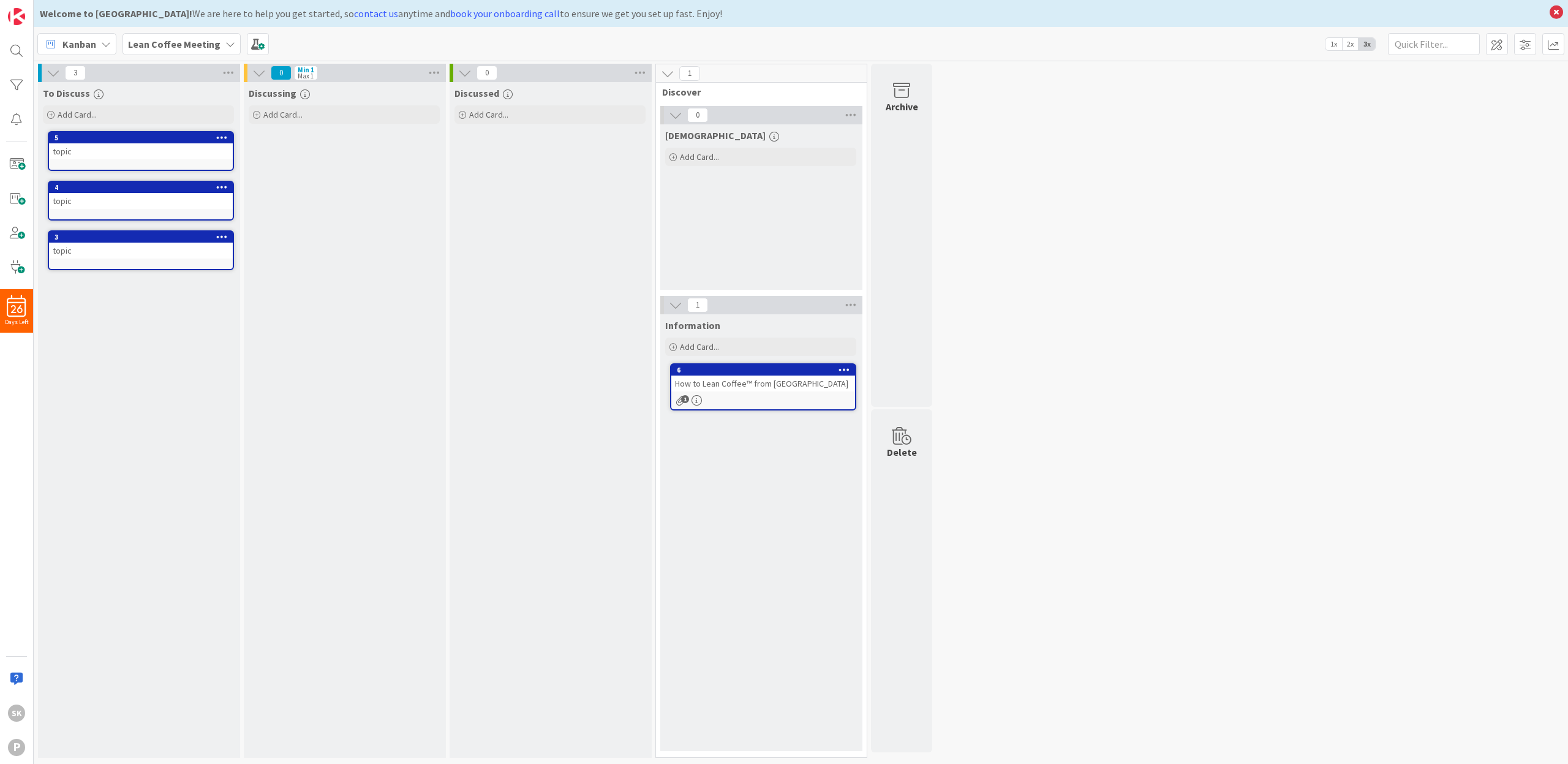
click at [54, 72] on icon at bounding box center [53, 73] width 14 height 14
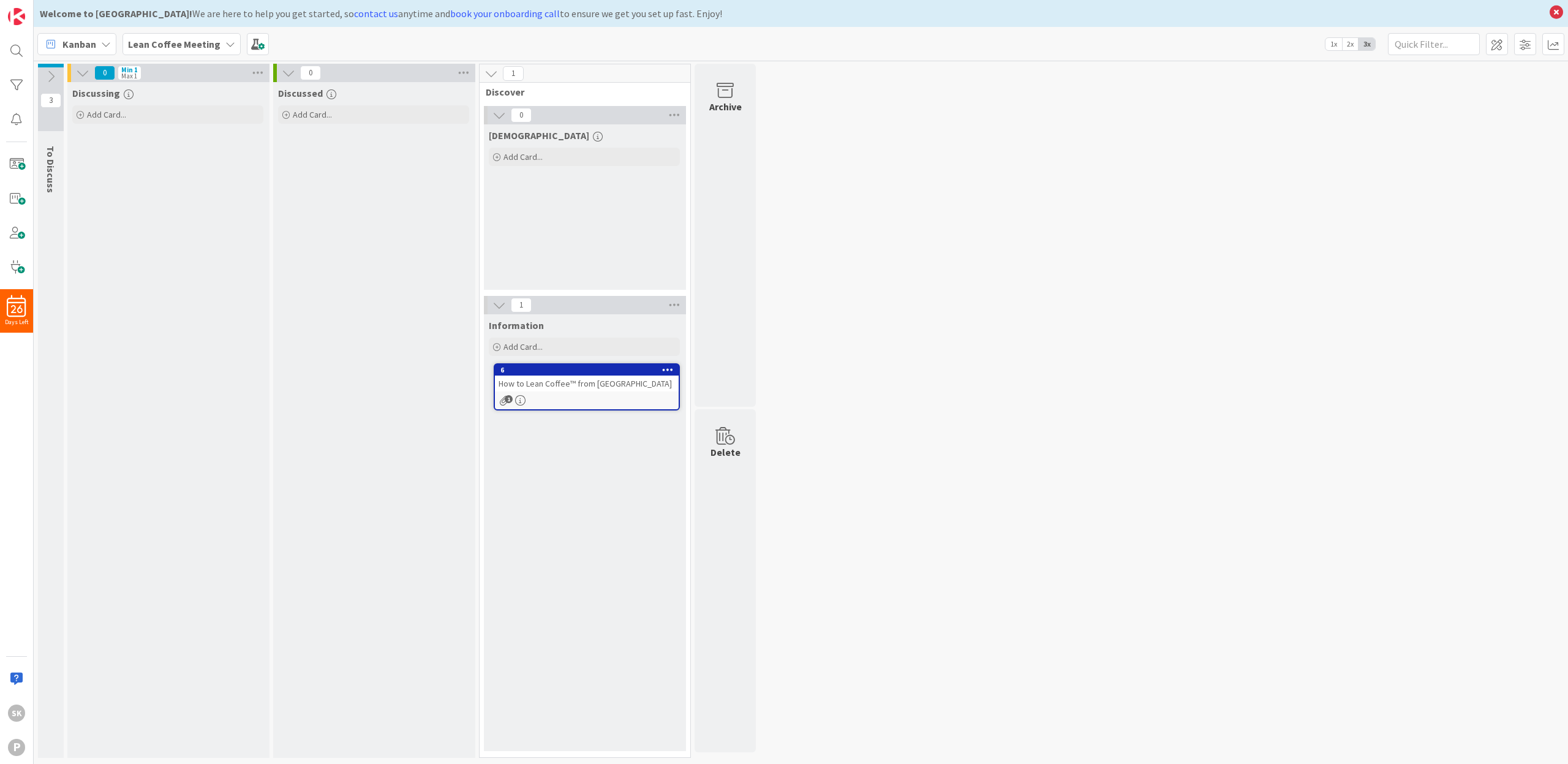
click at [52, 76] on icon at bounding box center [51, 76] width 14 height 14
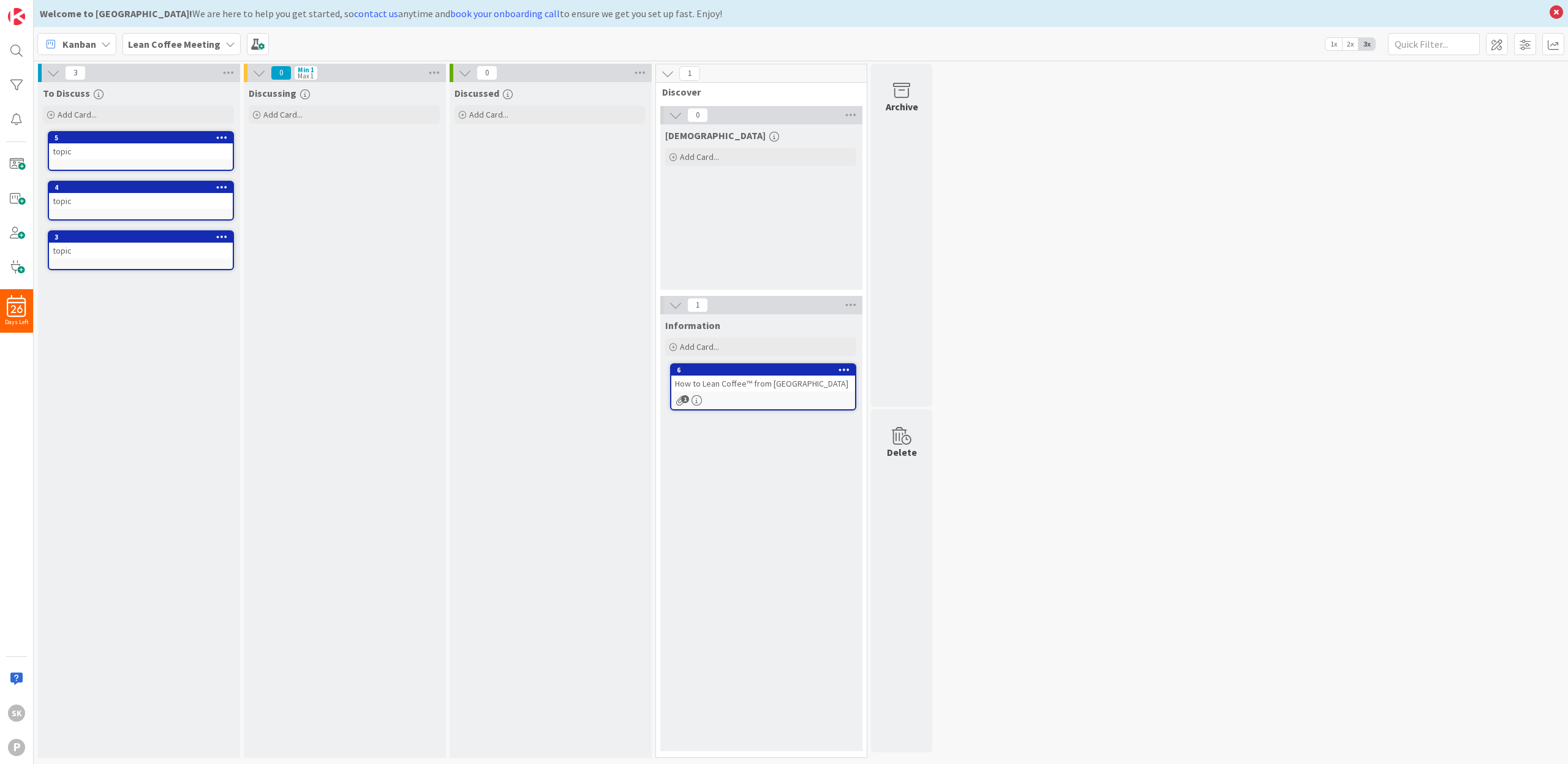
click at [194, 42] on b "Lean Coffee Meeting" at bounding box center [174, 44] width 93 height 12
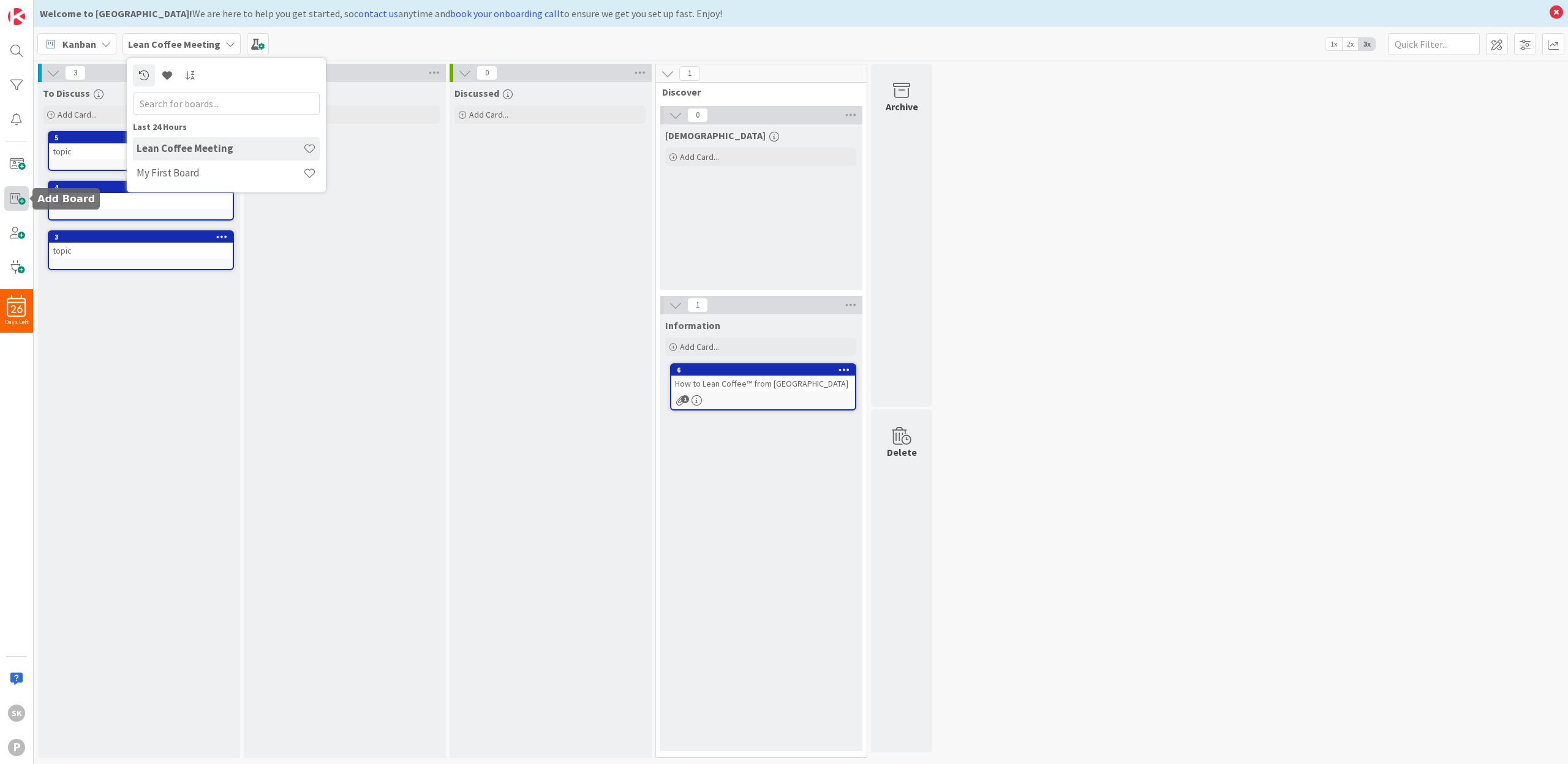
click at [18, 197] on span at bounding box center [17, 199] width 25 height 25
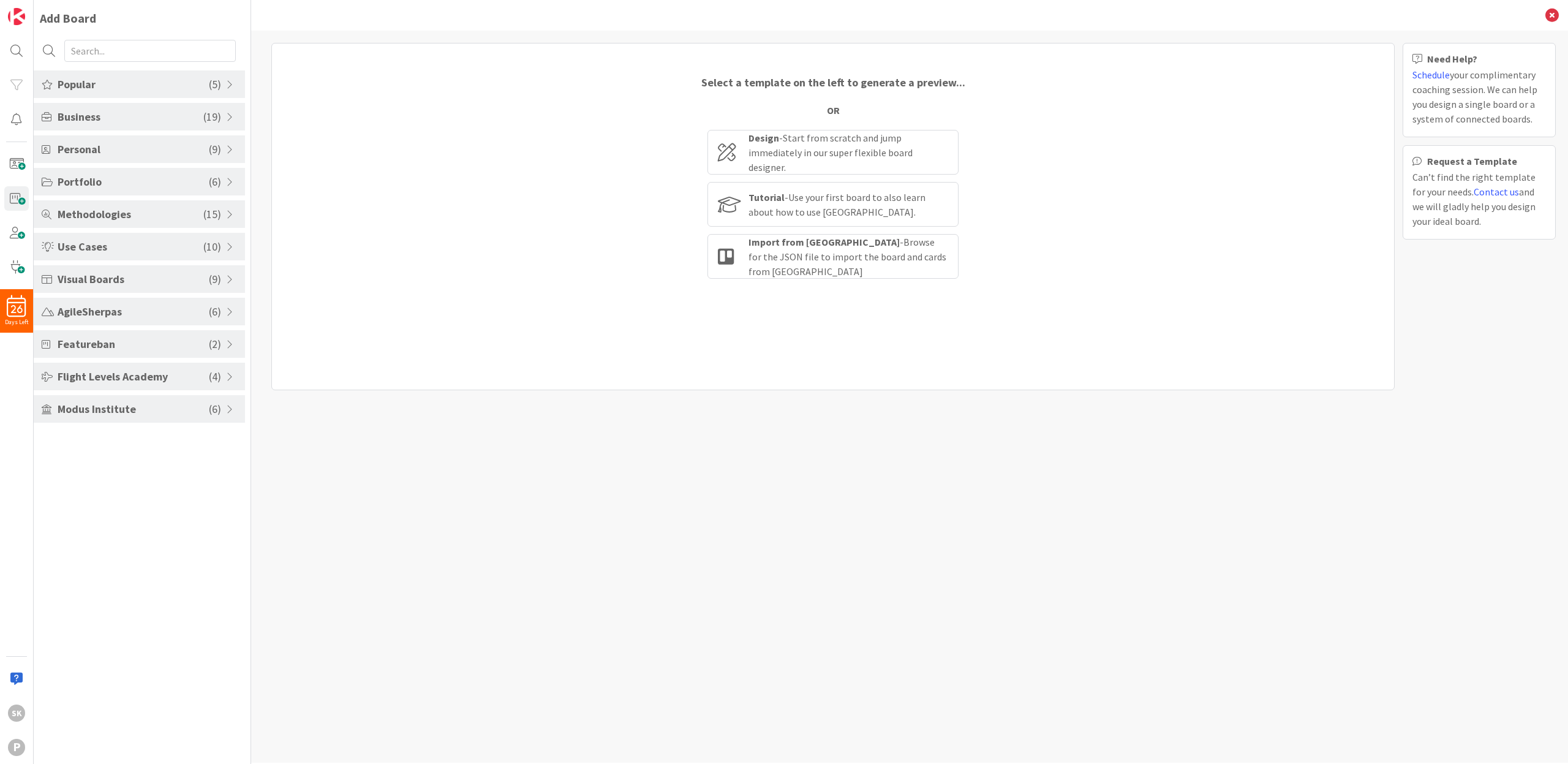
click at [119, 413] on span "Modus Institute" at bounding box center [133, 410] width 152 height 17
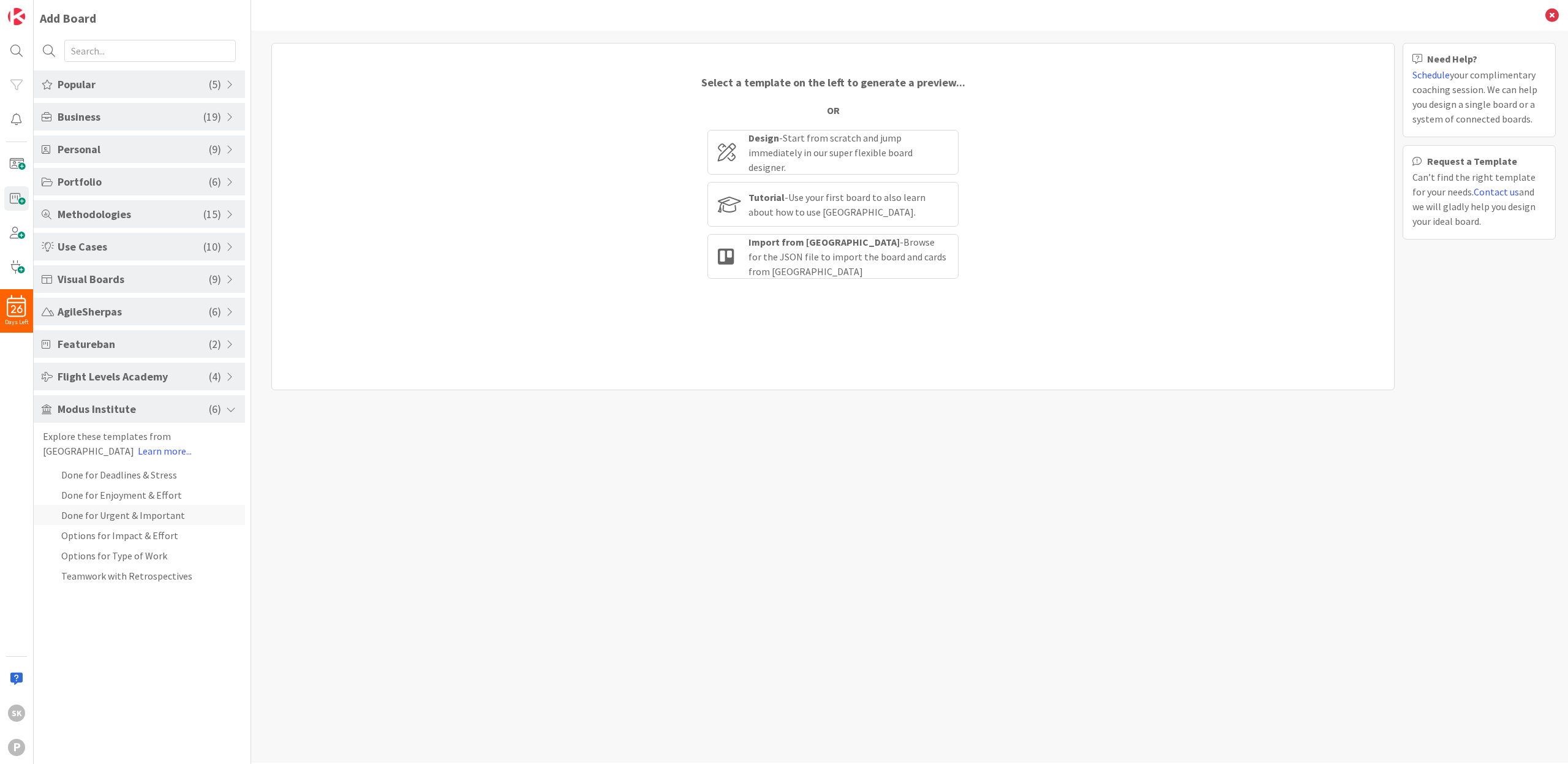
click at [142, 516] on li "Done for Urgent & Important" at bounding box center [139, 515] width 211 height 20
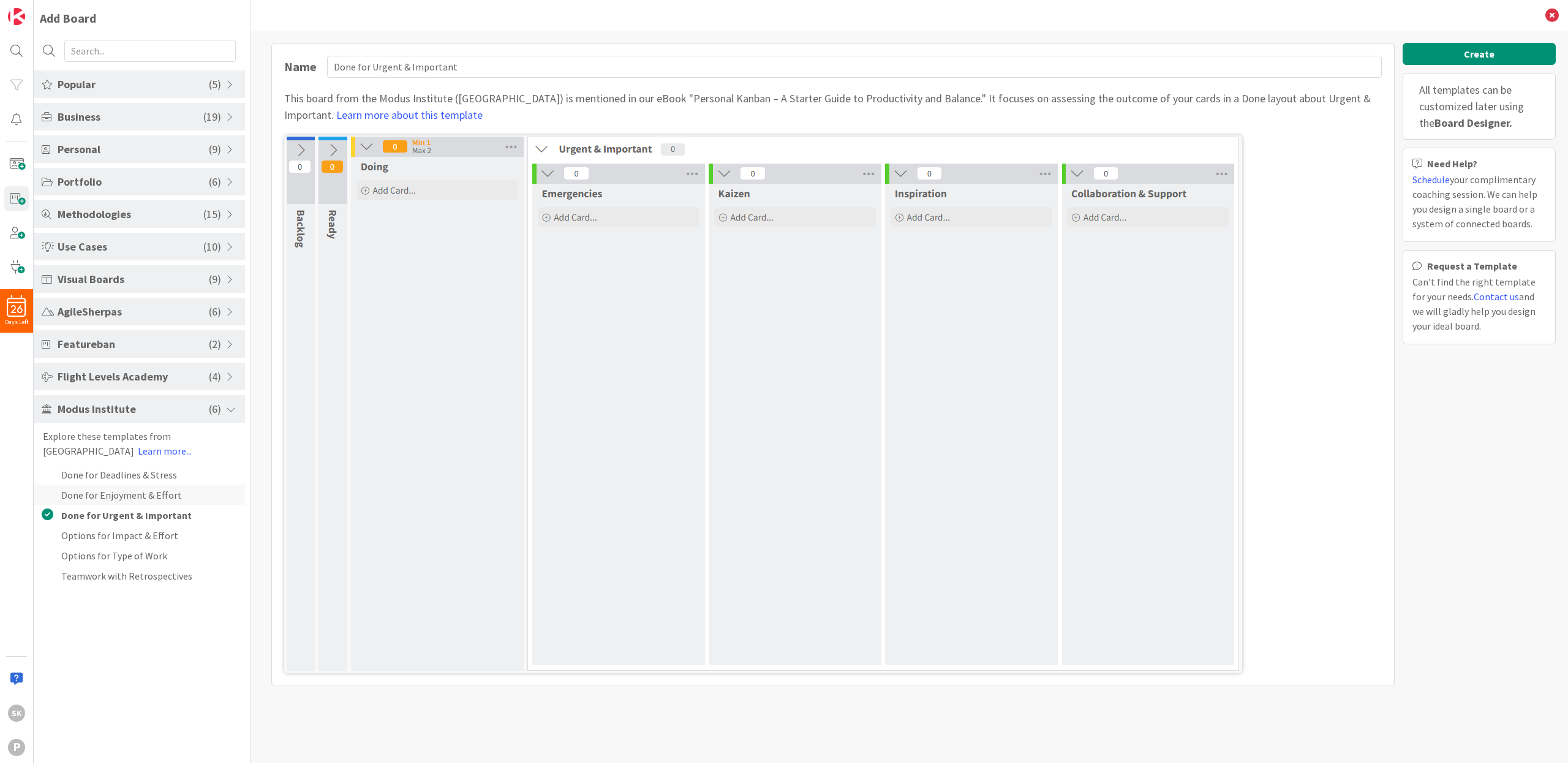
click at [127, 498] on li "Done for Enjoyment & Effort" at bounding box center [139, 494] width 211 height 20
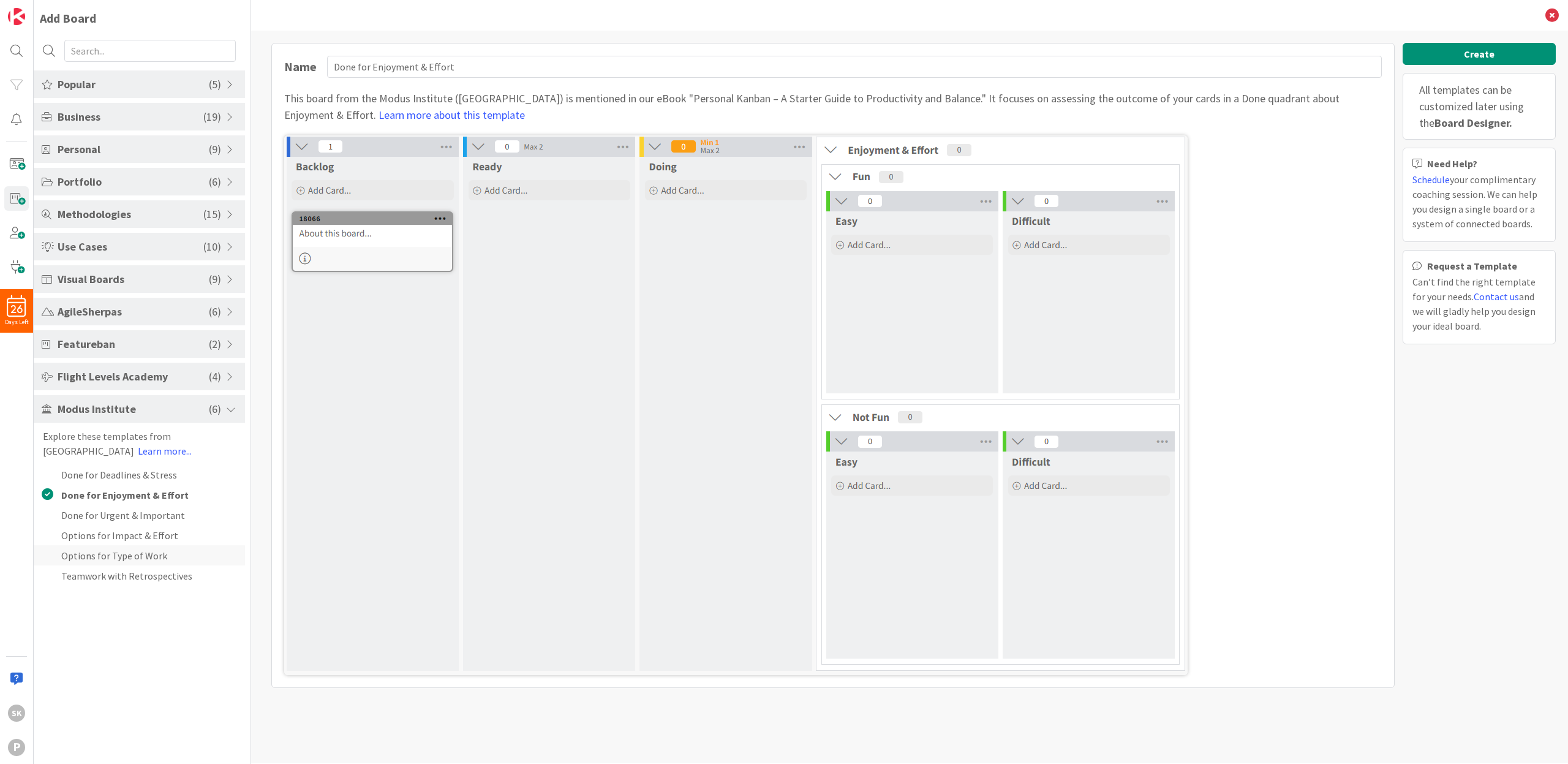
click at [139, 560] on li "Options for Type of Work" at bounding box center [139, 555] width 211 height 20
type input "Options for Type of Work"
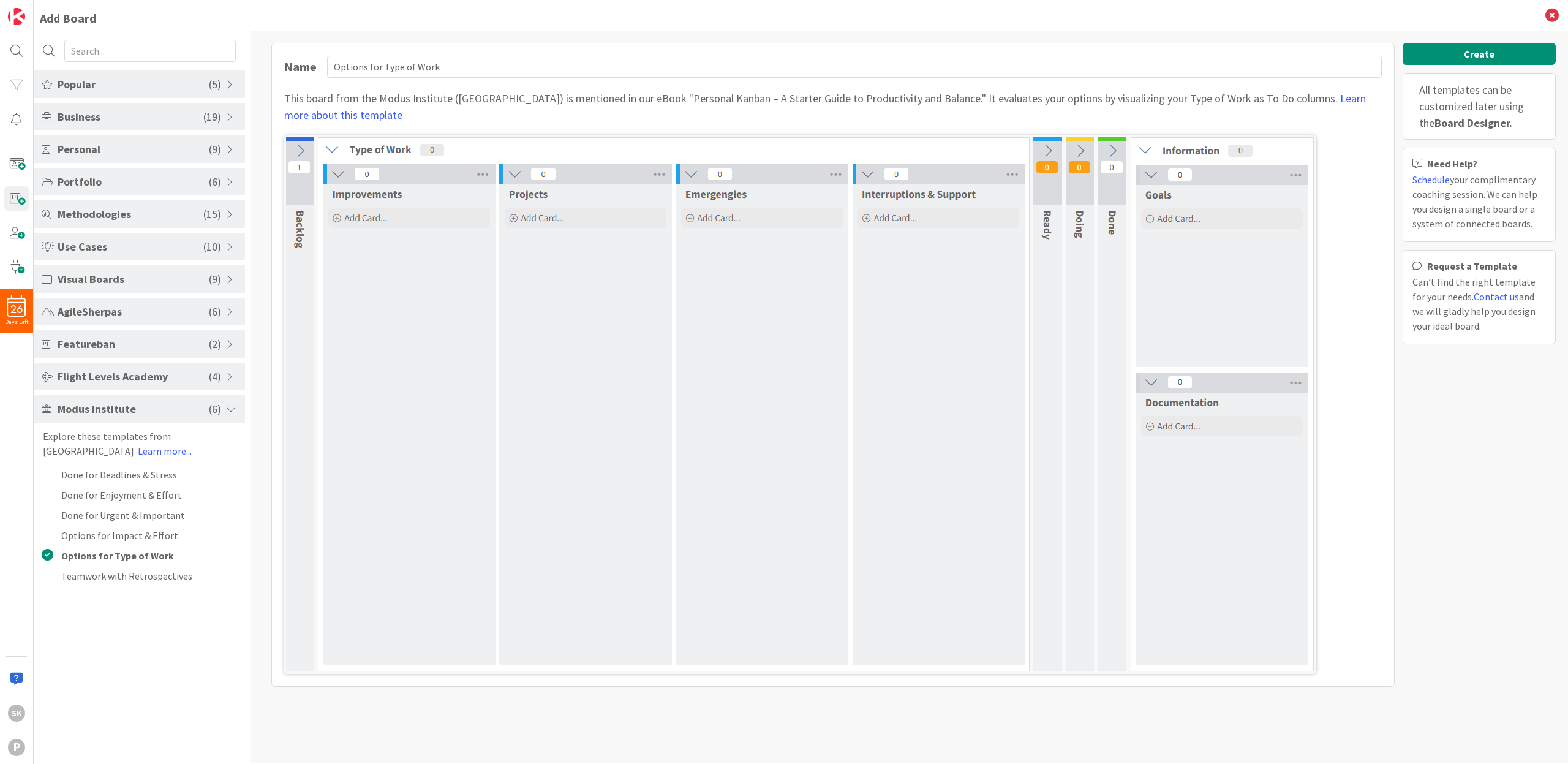
click at [300, 150] on img at bounding box center [801, 404] width 1032 height 538
click at [1460, 53] on button "Create" at bounding box center [1479, 54] width 153 height 22
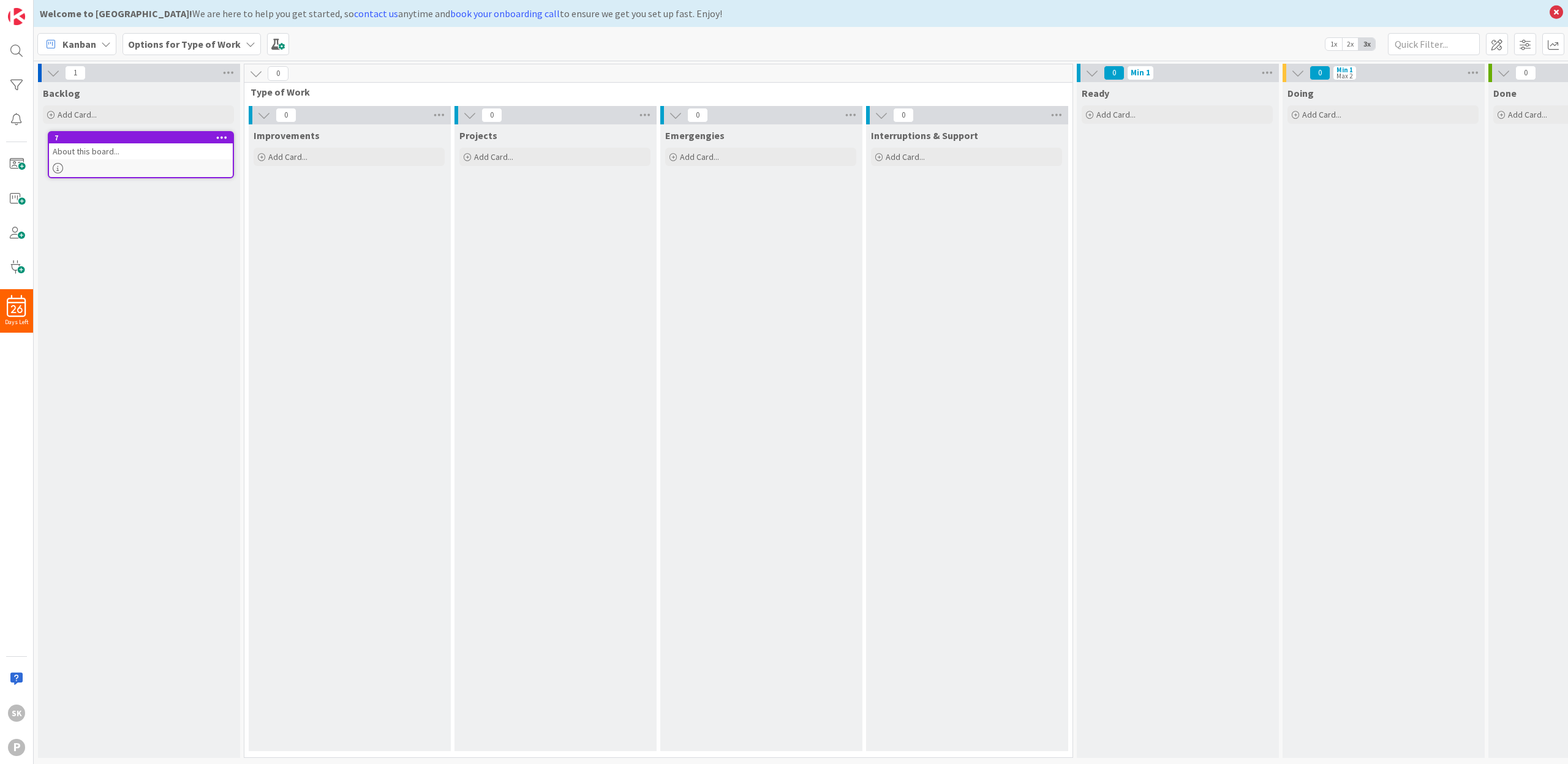
click at [183, 45] on b "Options for Type of Work" at bounding box center [185, 44] width 113 height 12
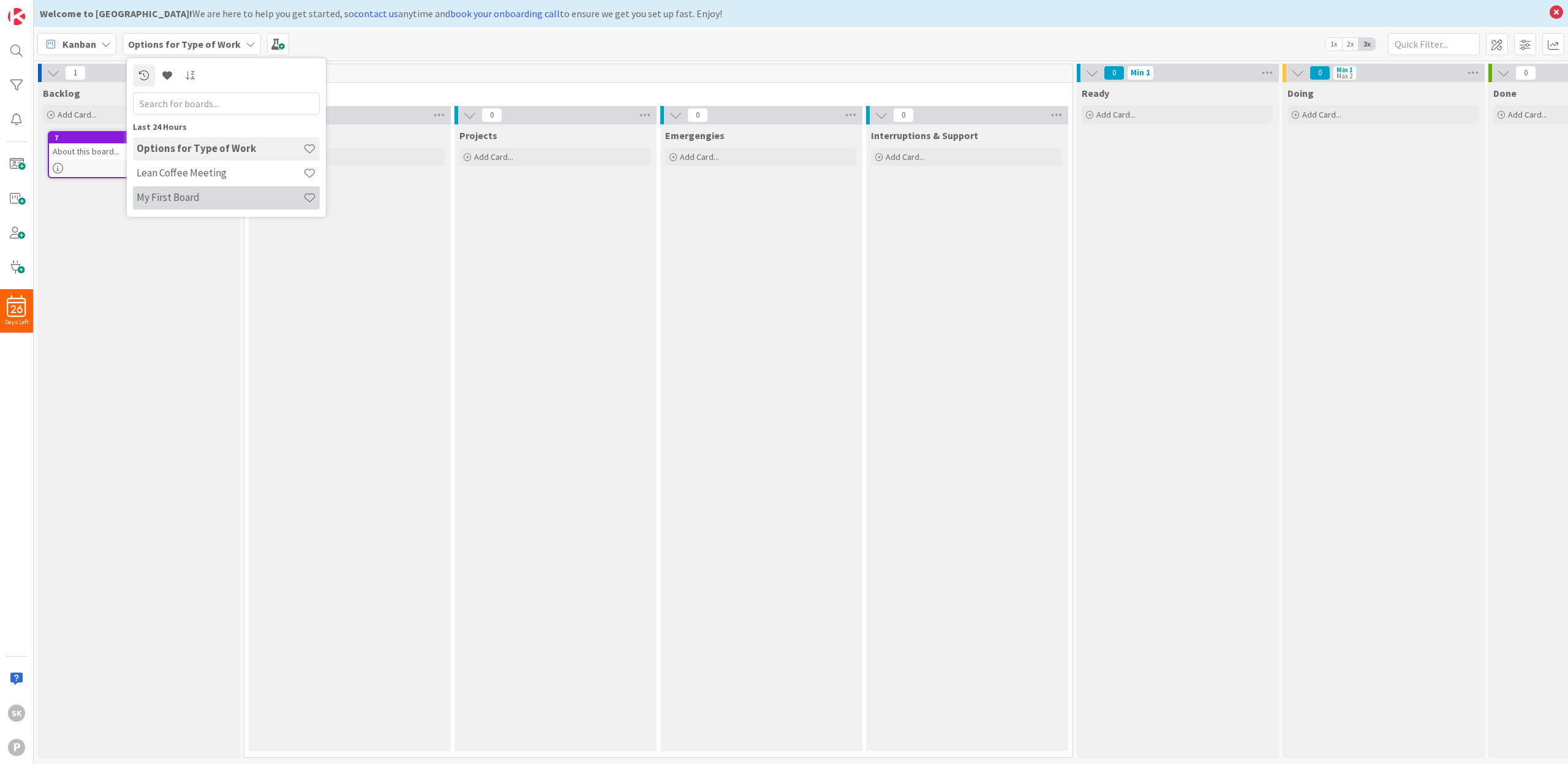
click at [179, 198] on h4 "My First Board" at bounding box center [220, 197] width 166 height 12
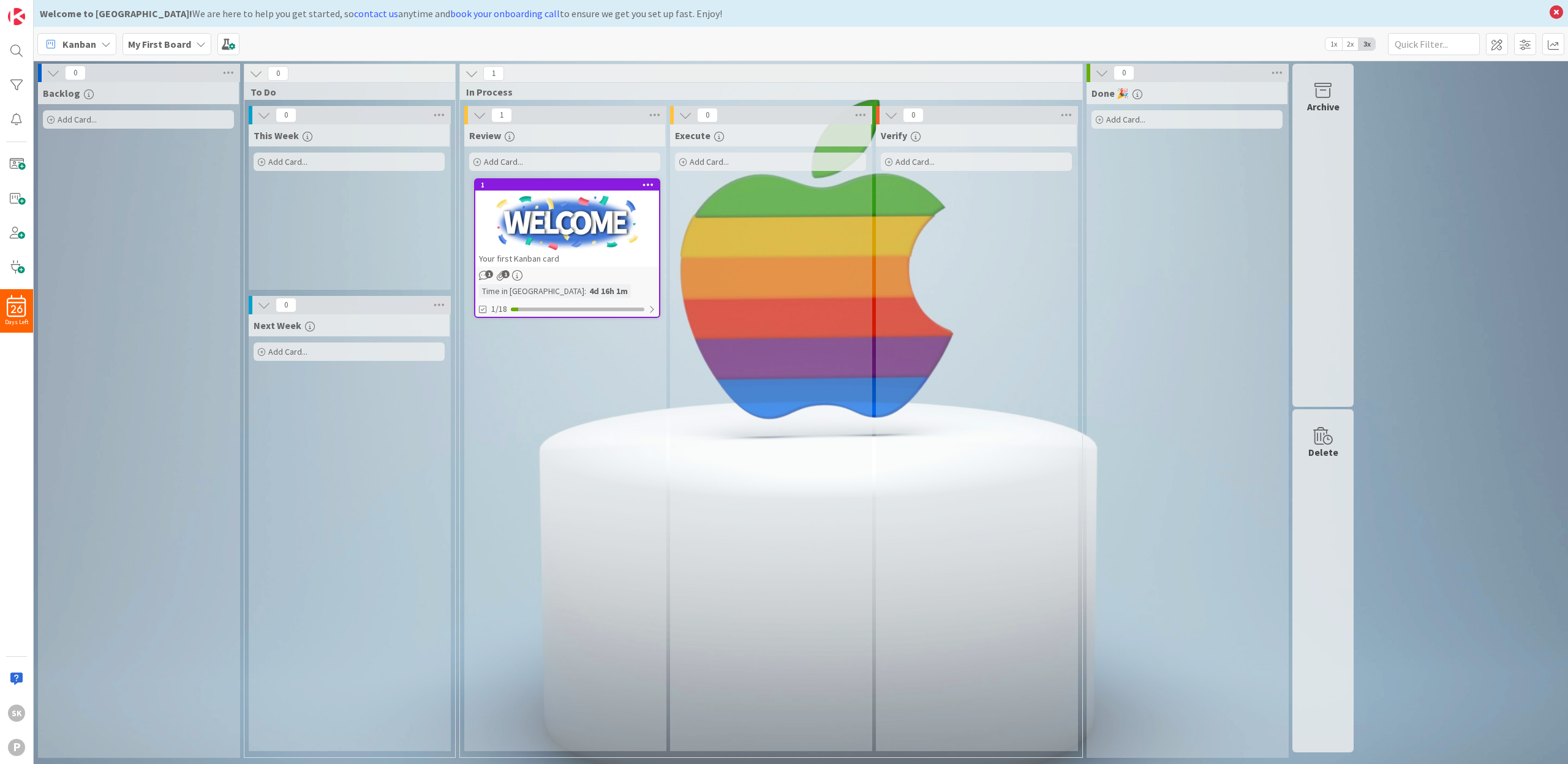
drag, startPoint x: 527, startPoint y: 44, endPoint x: 486, endPoint y: 41, distance: 41.1
click at [526, 45] on div "Kanban My First Board 1x 2x 3x" at bounding box center [801, 44] width 1534 height 34
click at [1519, 54] on span at bounding box center [1525, 44] width 22 height 22
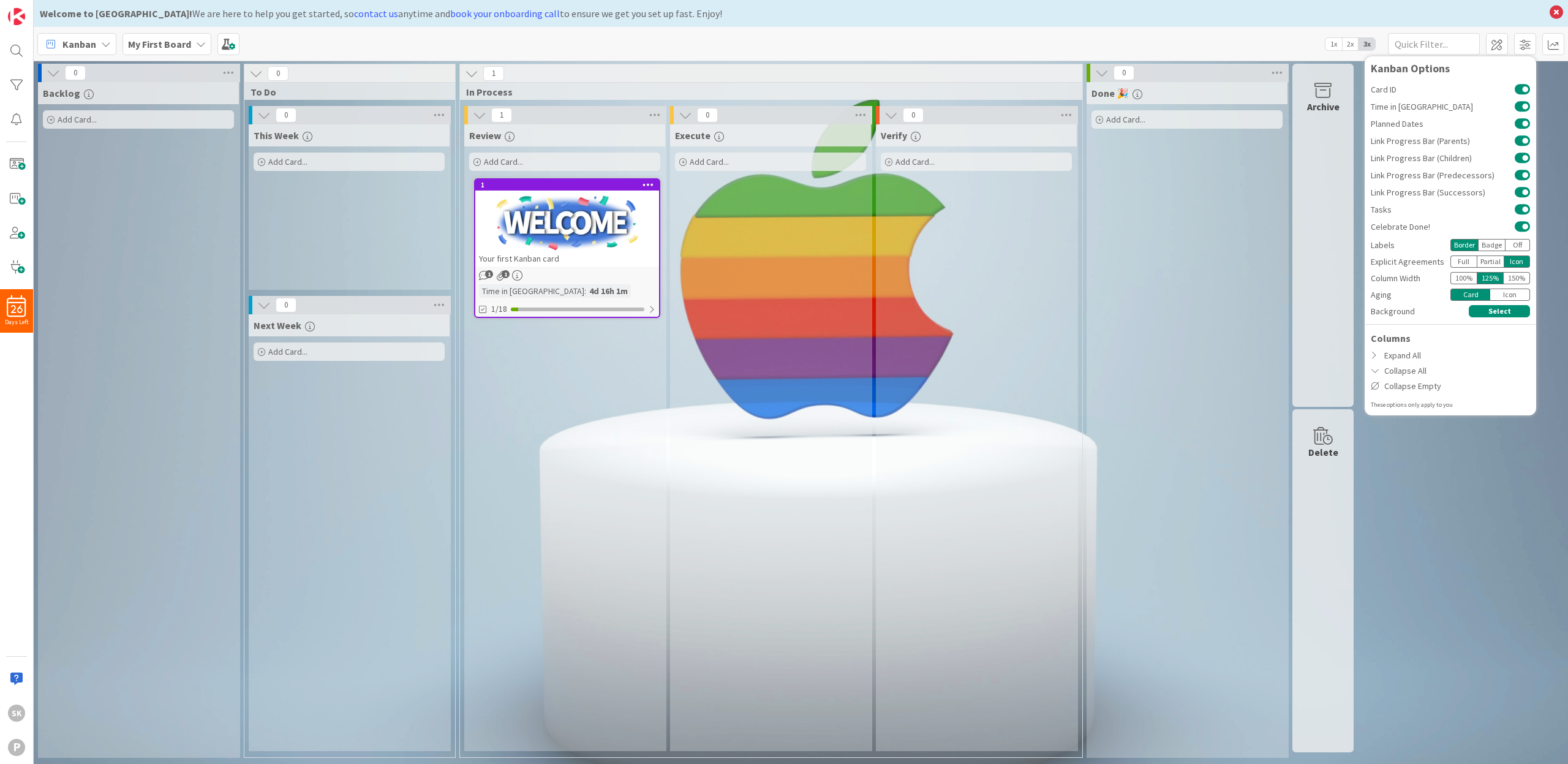
click at [1490, 562] on div "0 Backlog Add Card... 0 To Do 0 This Week Add Card... 0 Next Week Add Card... 1…" at bounding box center [801, 413] width 1530 height 700
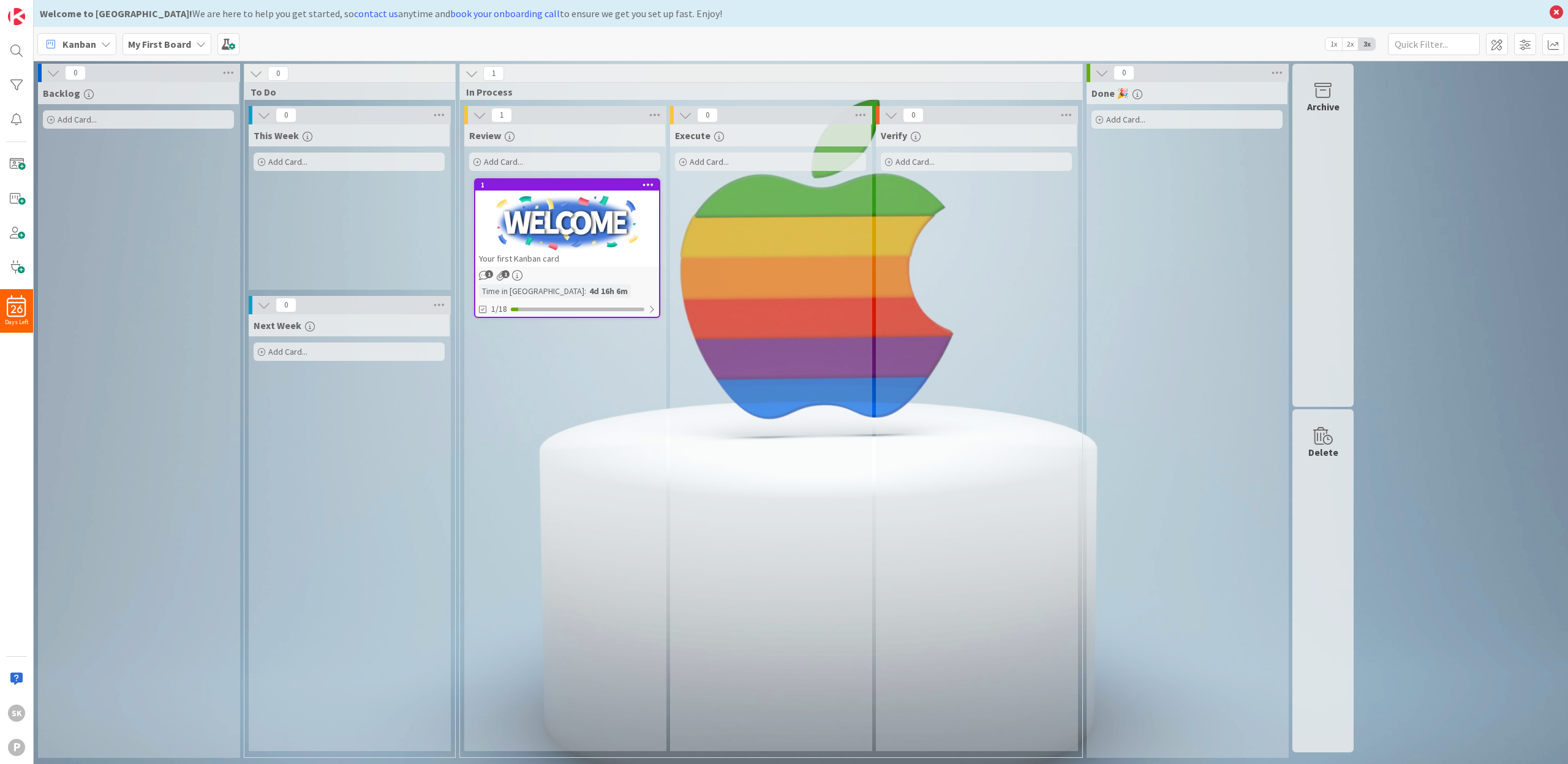
click at [615, 238] on div at bounding box center [567, 223] width 184 height 55
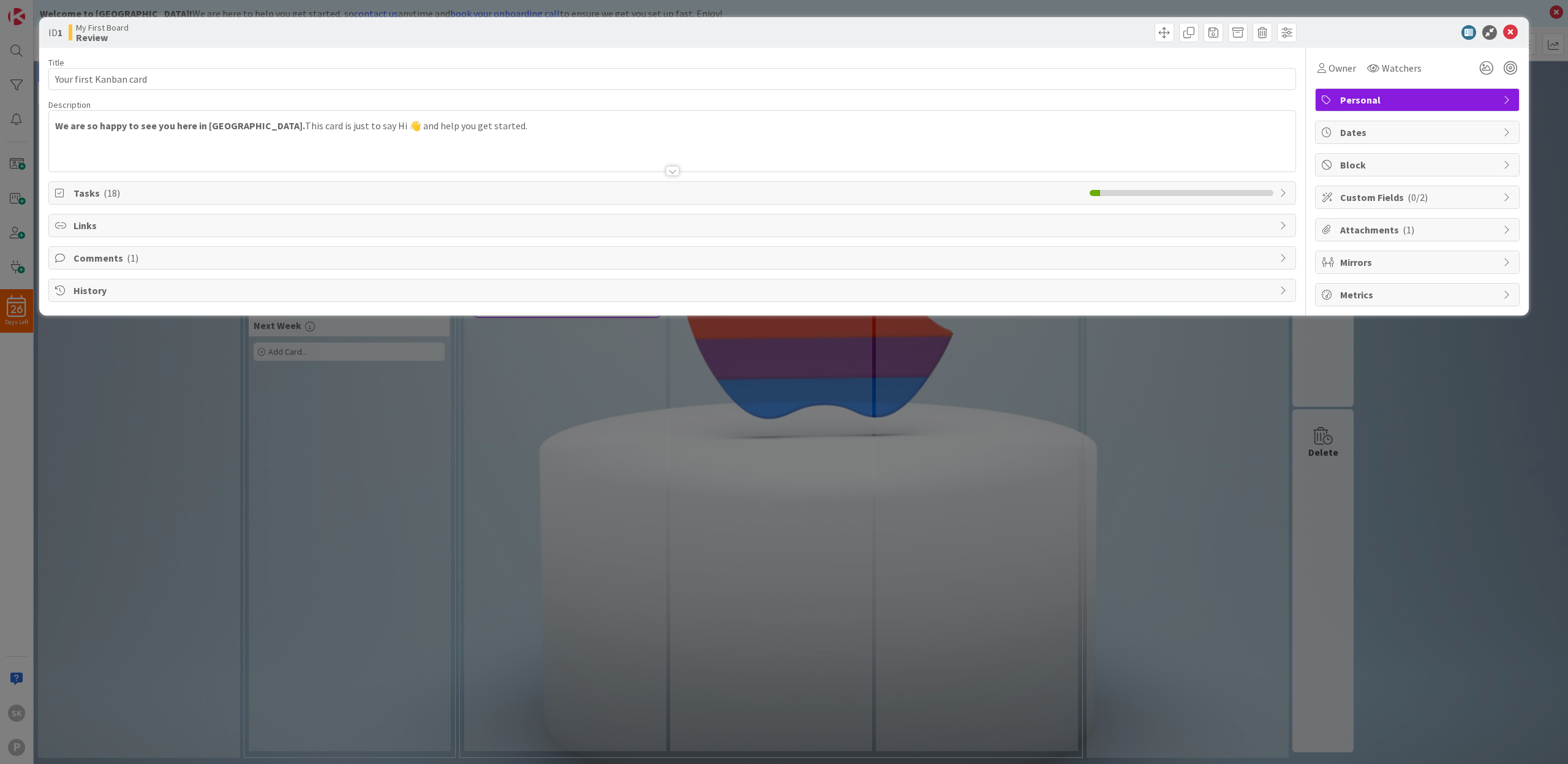
click at [347, 157] on div at bounding box center [672, 156] width 1247 height 31
